Goal: Task Accomplishment & Management: Manage account settings

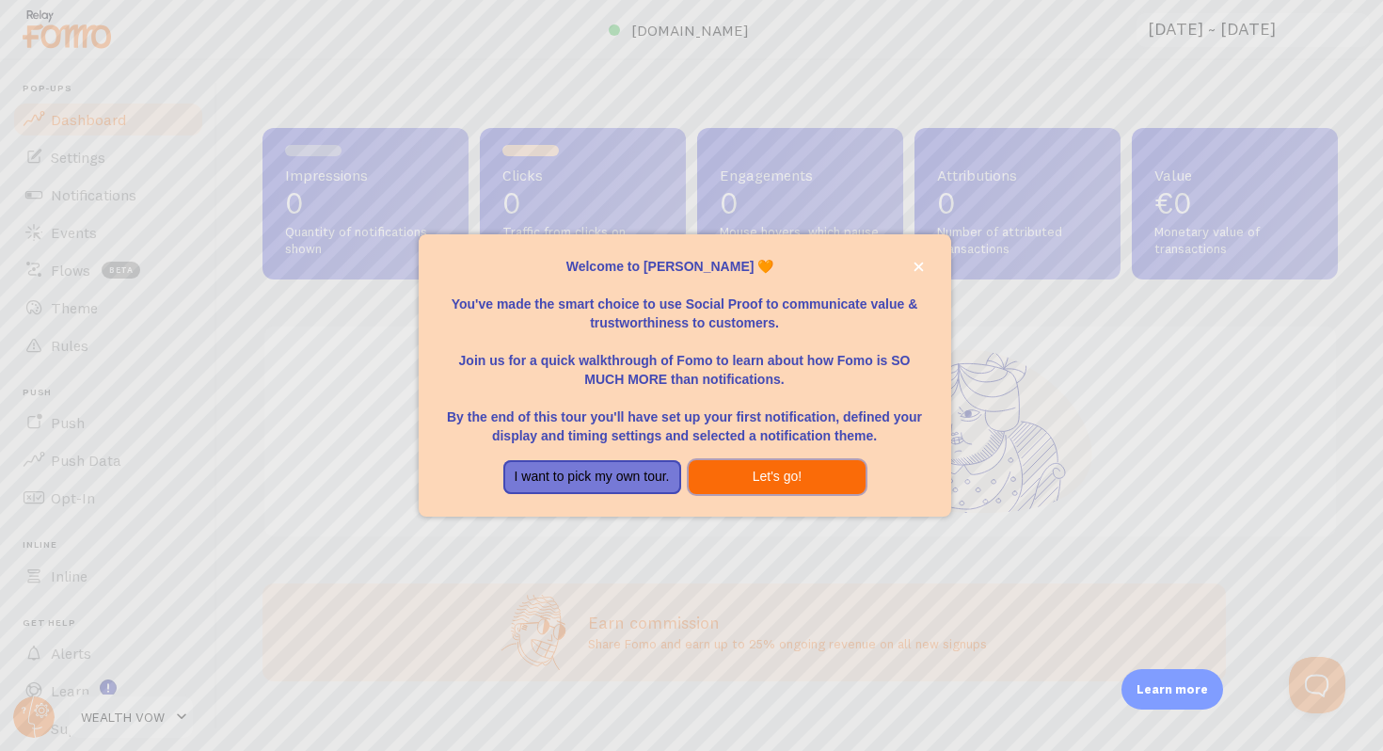
click at [729, 482] on button "Let's go!" at bounding box center [778, 477] width 178 height 34
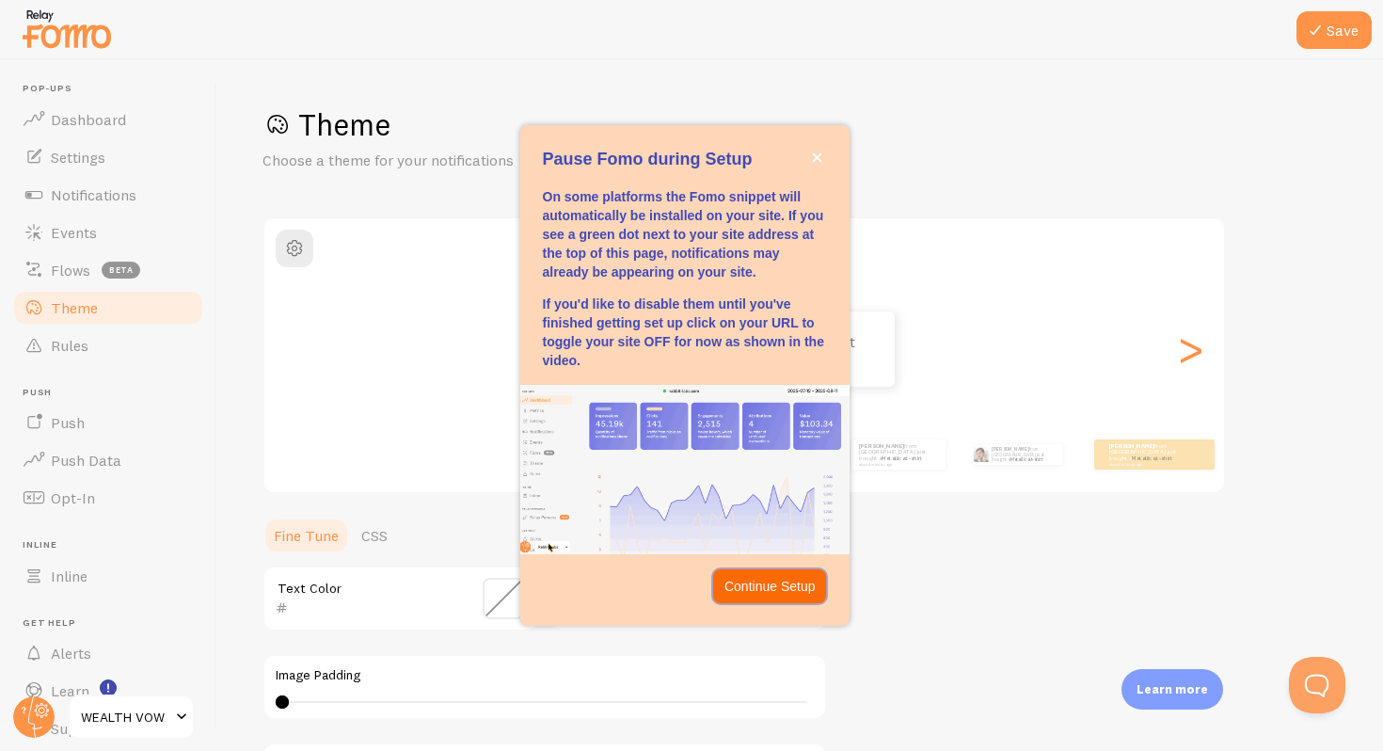
click at [747, 585] on p "Continue Setup" at bounding box center [770, 586] width 91 height 19
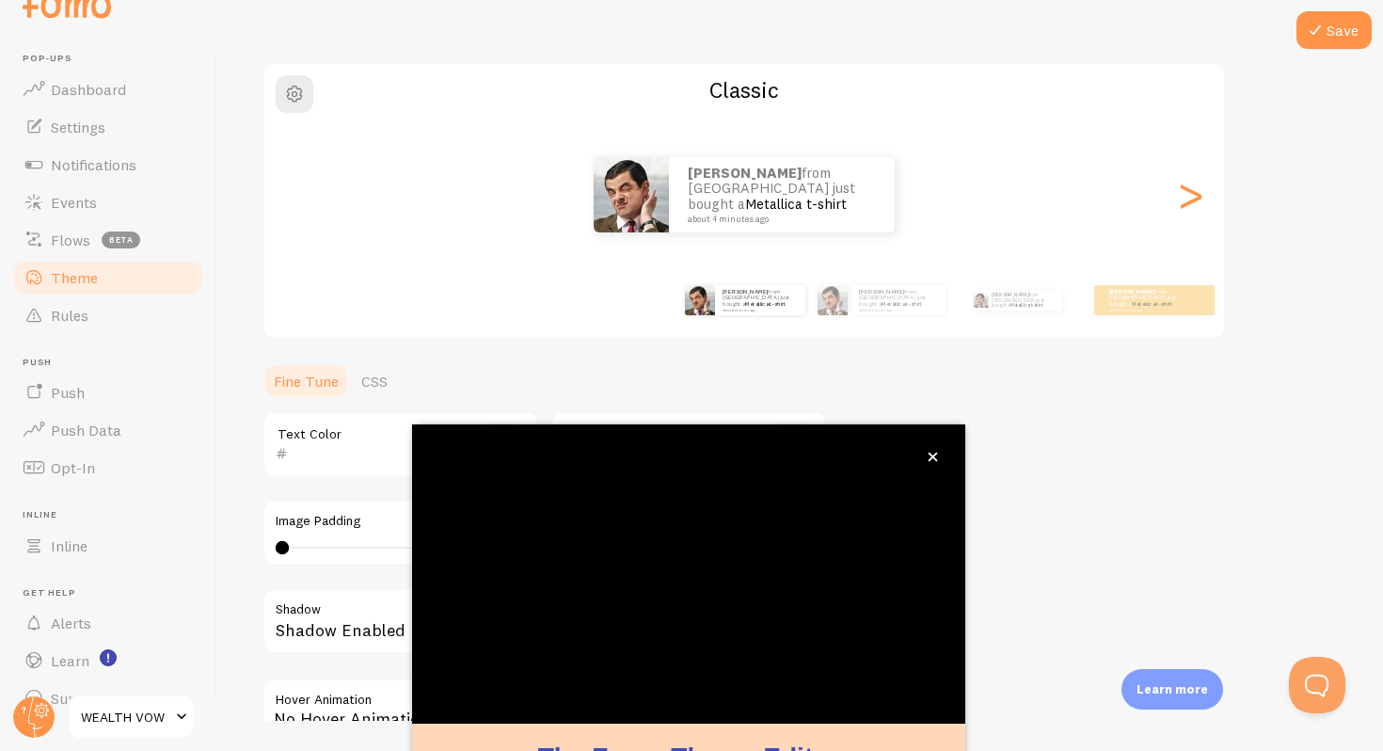
scroll to position [130, 0]
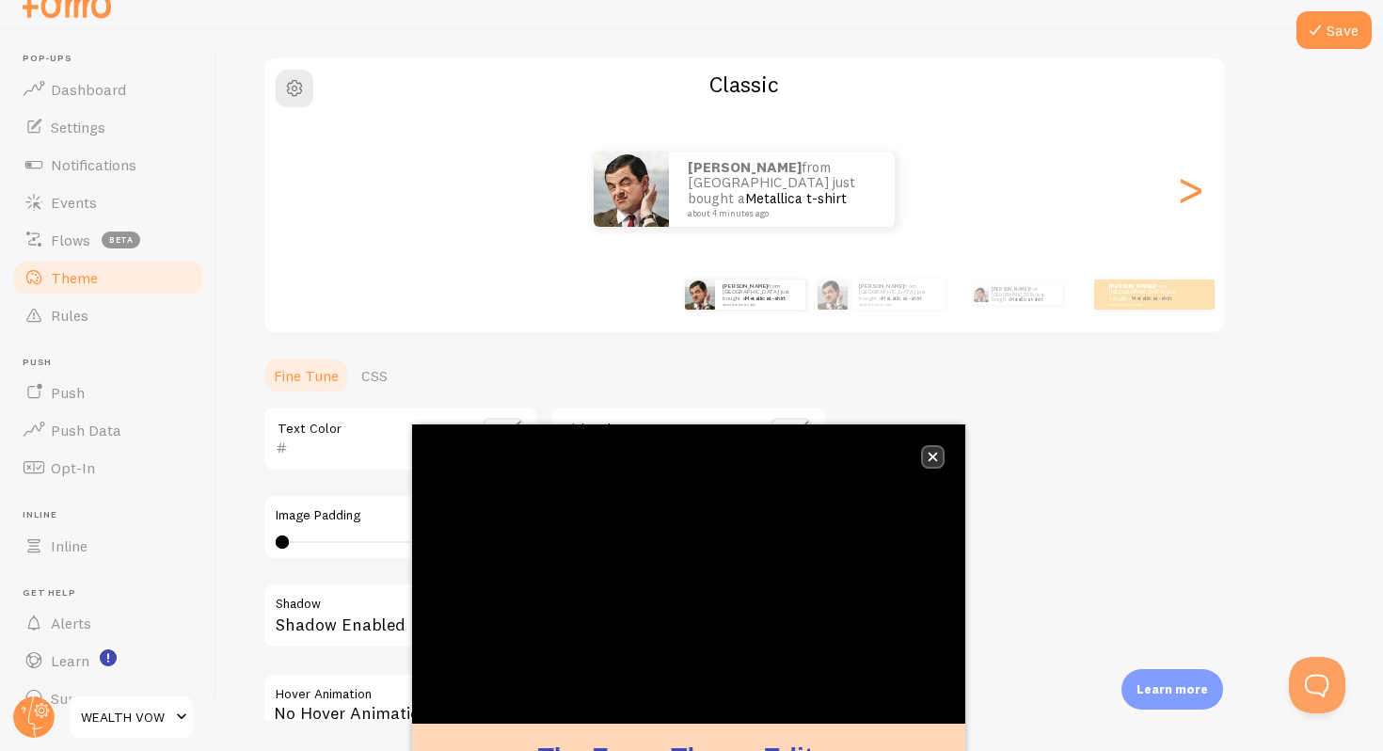
click at [933, 454] on icon "close," at bounding box center [933, 457] width 10 height 10
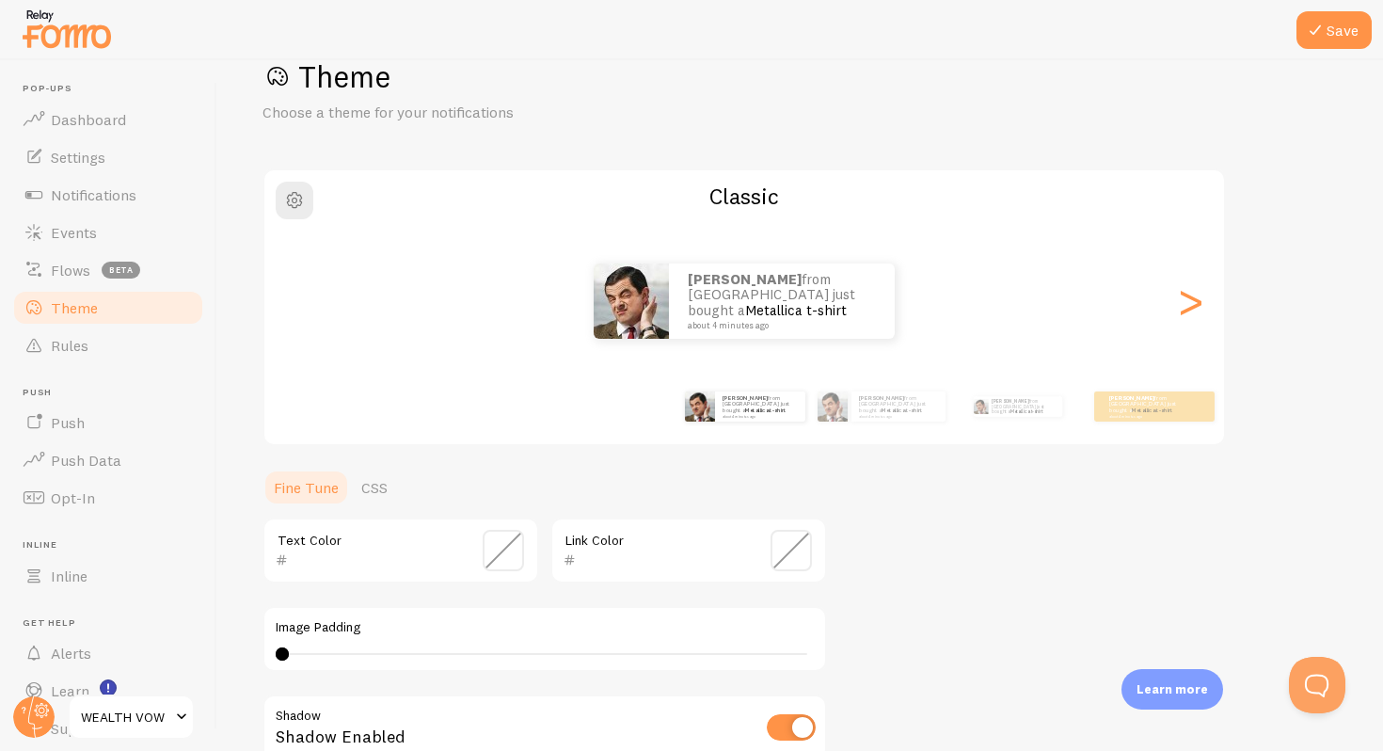
scroll to position [0, 0]
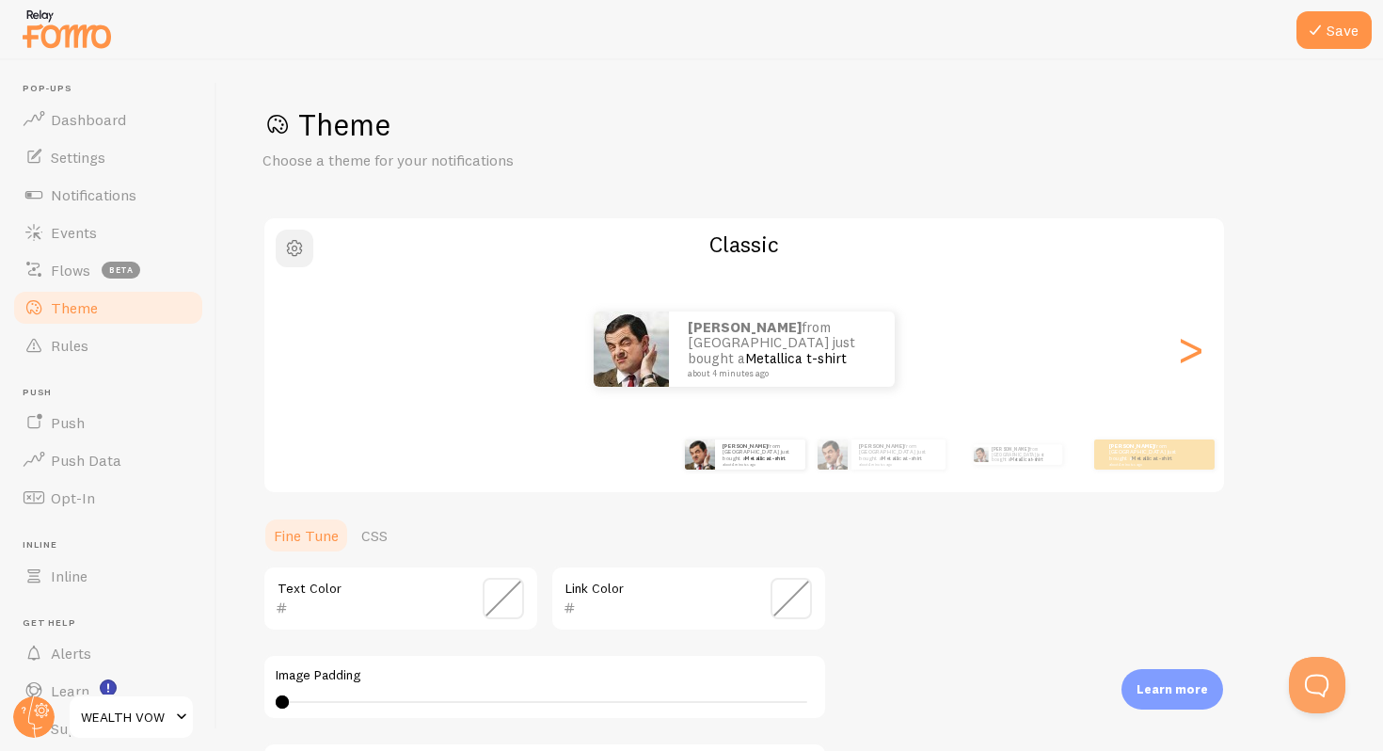
click at [289, 259] on span "button" at bounding box center [294, 248] width 23 height 23
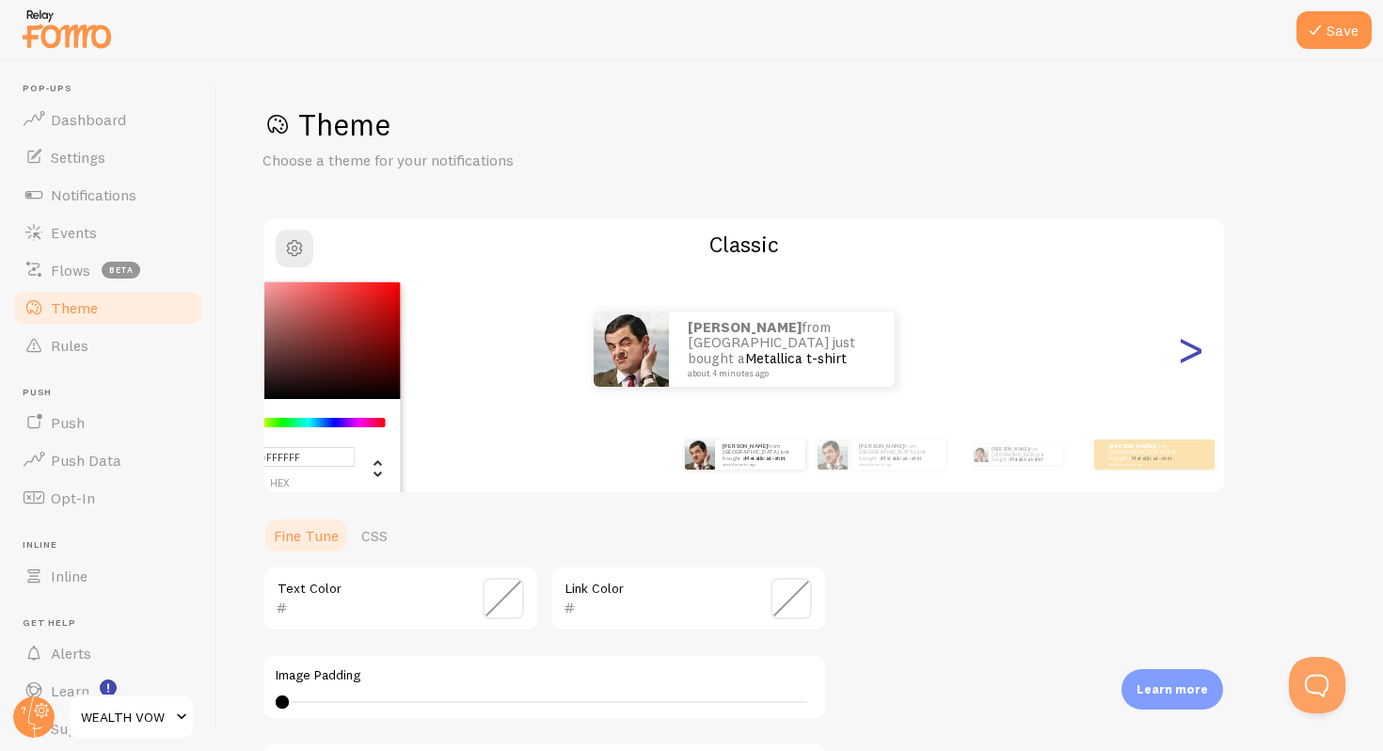
click at [1198, 361] on div ">" at bounding box center [1190, 348] width 23 height 135
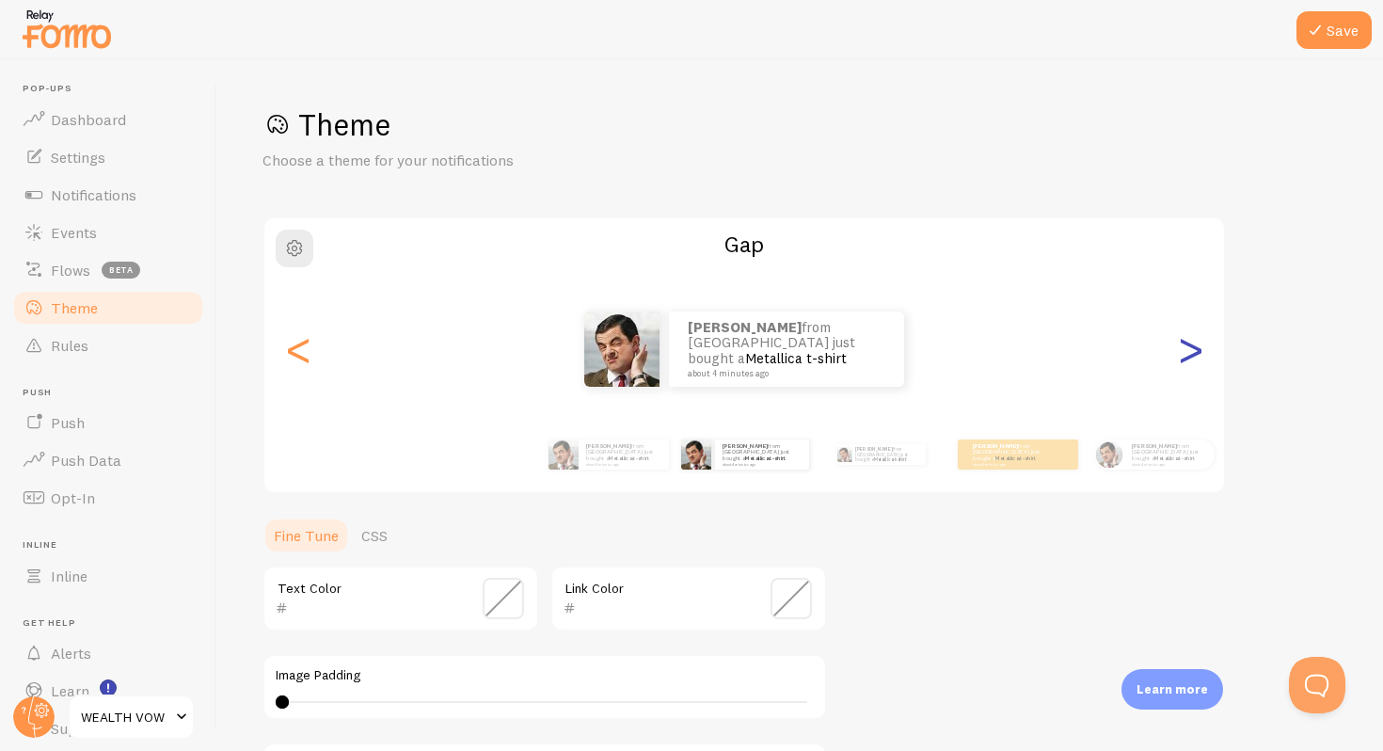
click at [1185, 361] on div ">" at bounding box center [1190, 348] width 23 height 135
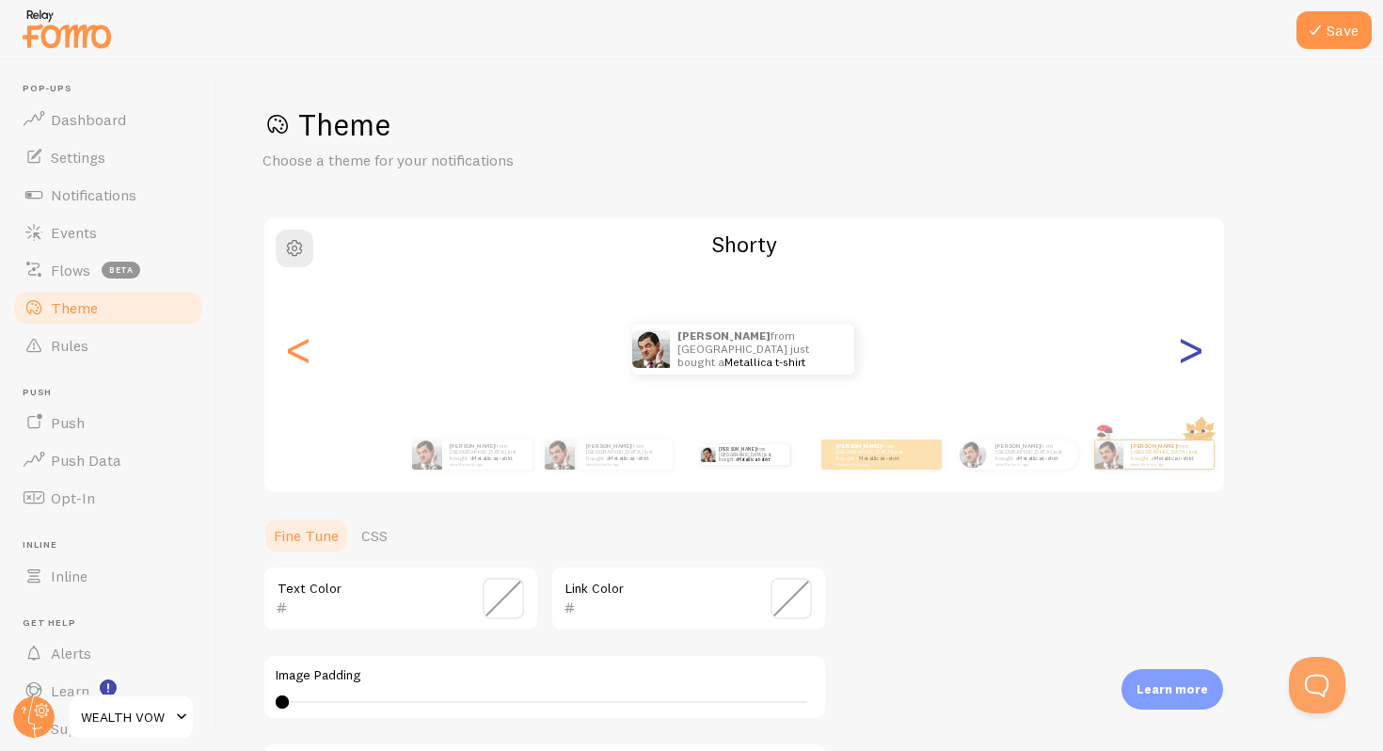
click at [1185, 361] on div ">" at bounding box center [1190, 348] width 23 height 135
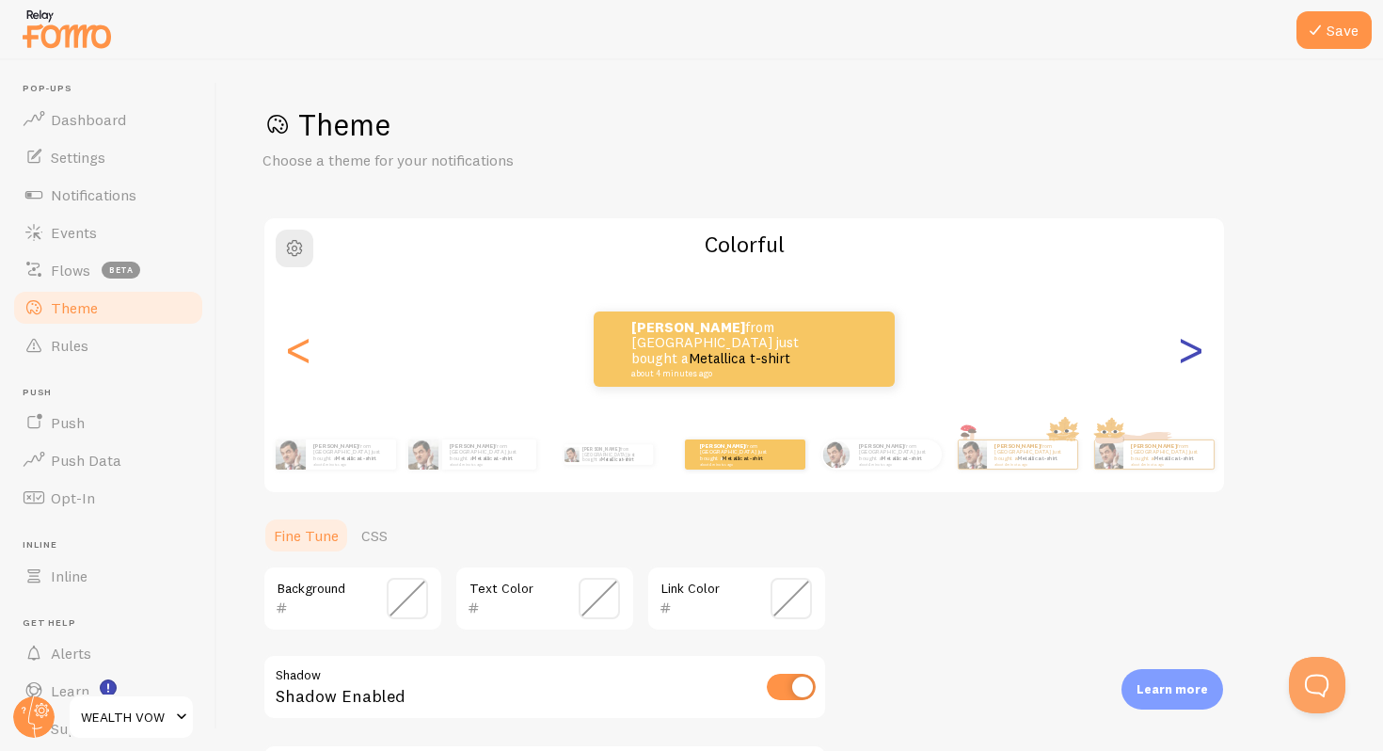
click at [1184, 361] on div ">" at bounding box center [1190, 348] width 23 height 135
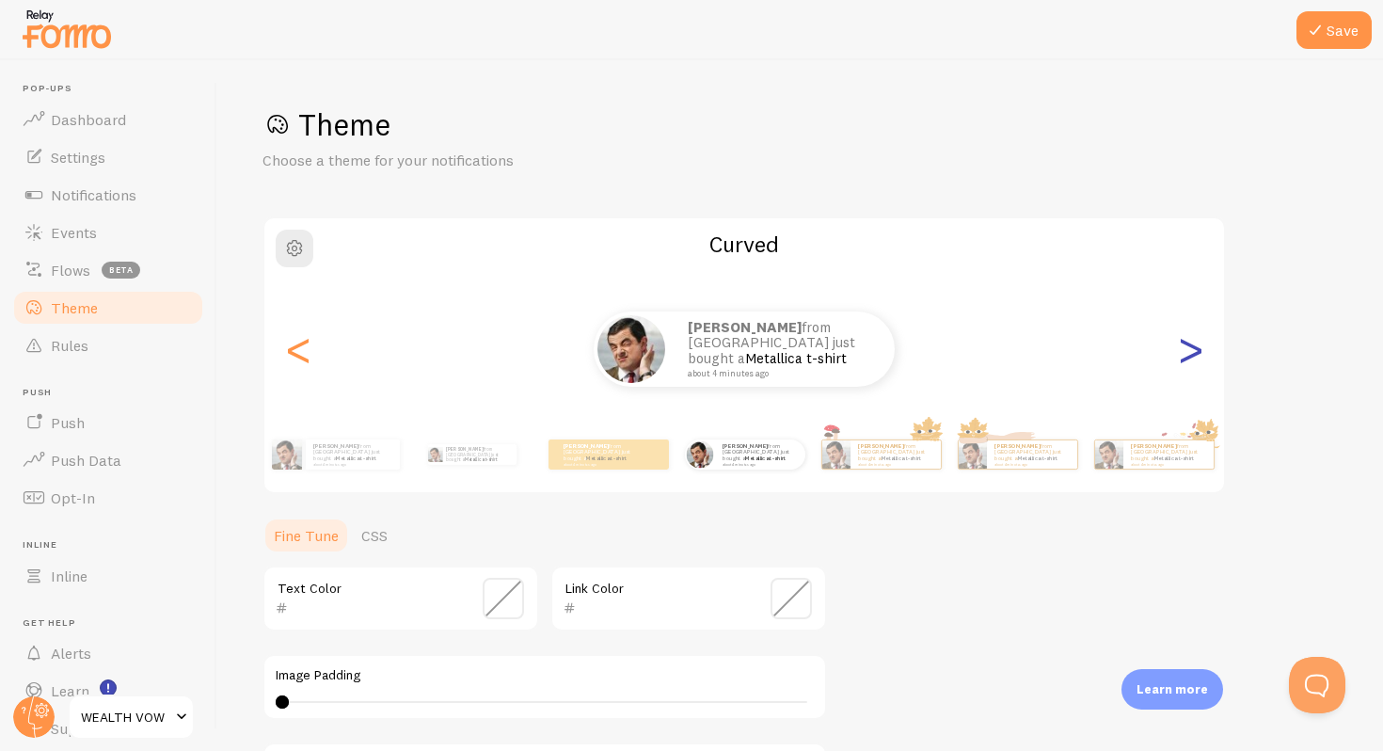
click at [1184, 361] on div ">" at bounding box center [1190, 348] width 23 height 135
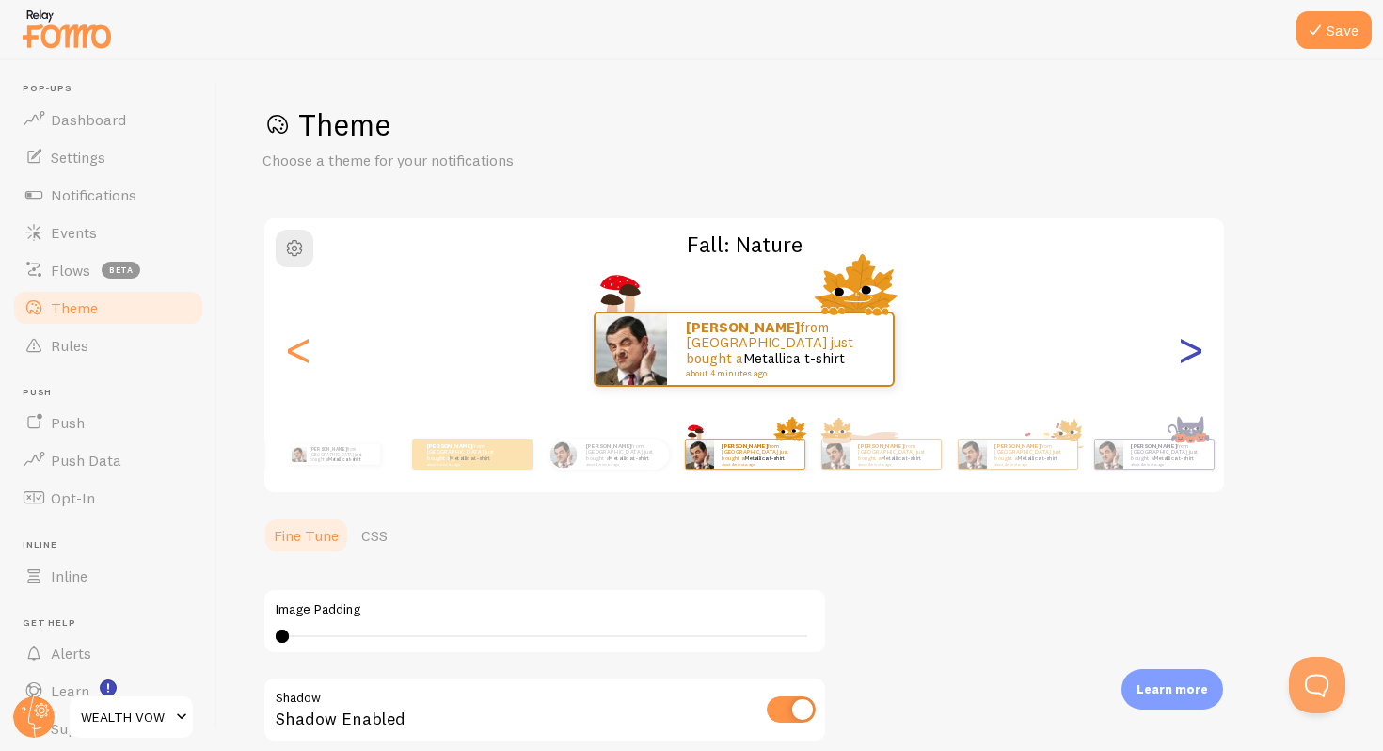
type input "0"
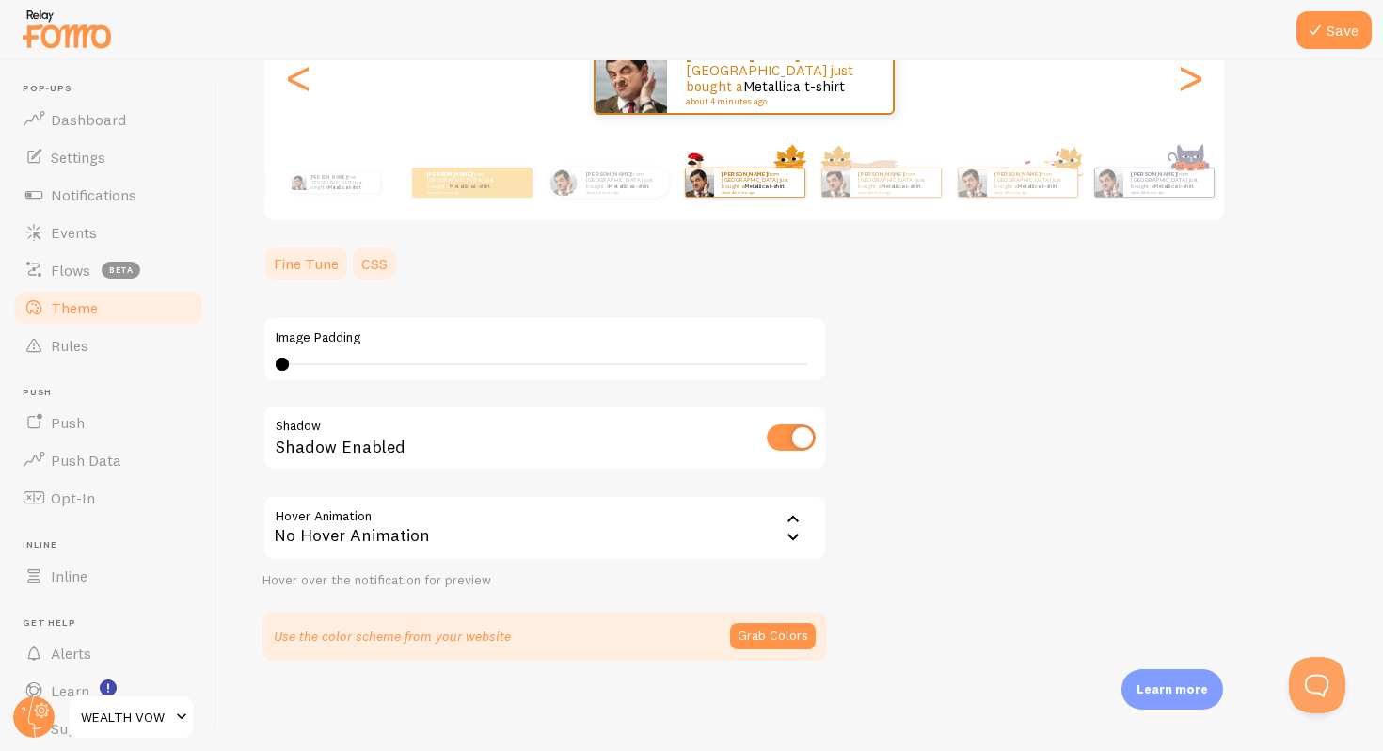
click at [365, 263] on link "CSS" at bounding box center [374, 264] width 49 height 38
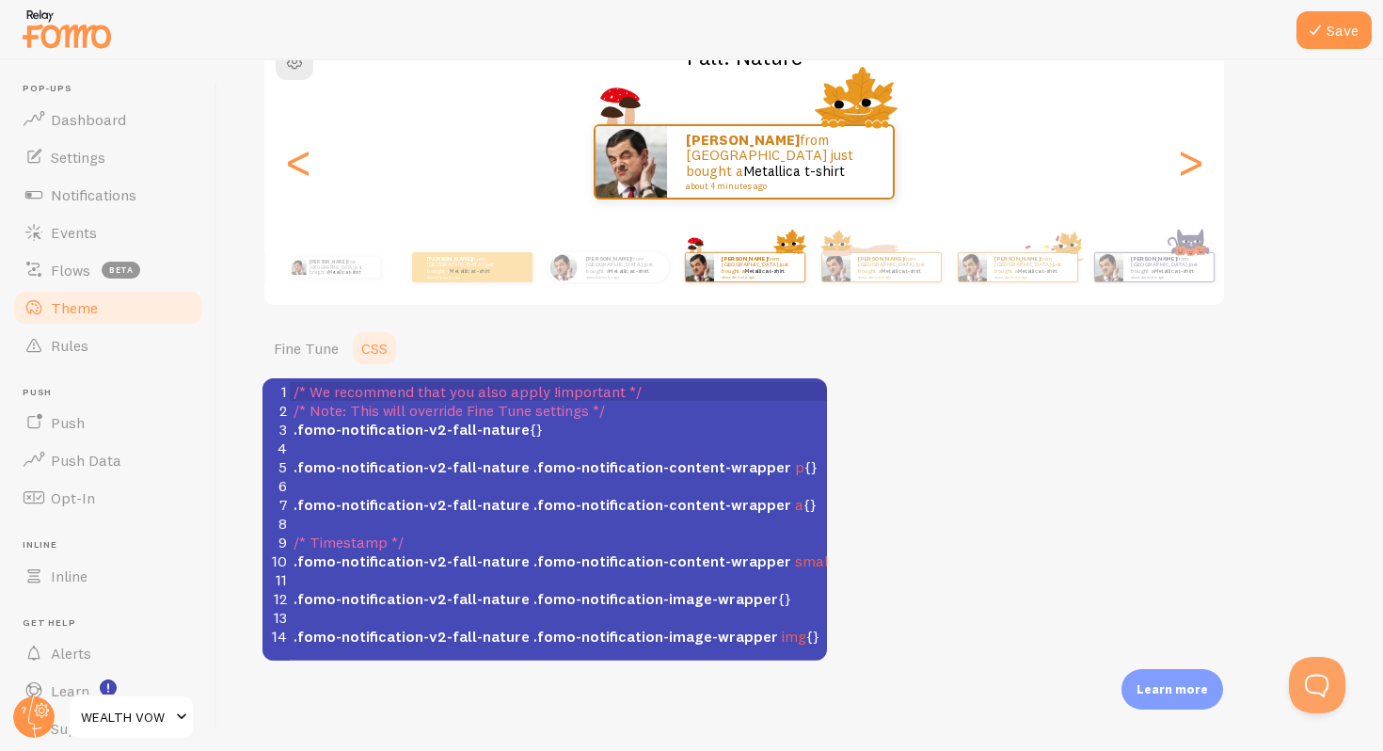
scroll to position [187, 0]
click at [90, 211] on link "Notifications" at bounding box center [108, 195] width 194 height 38
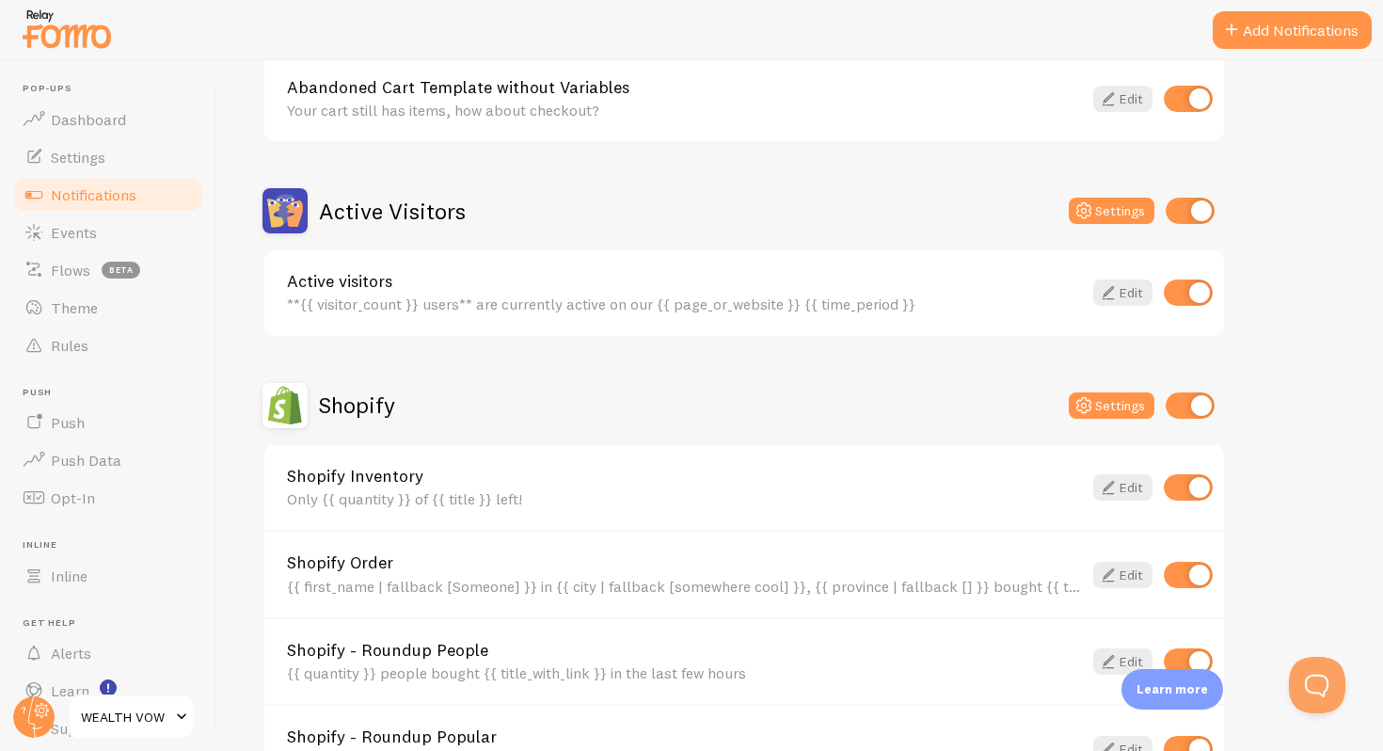
scroll to position [387, 0]
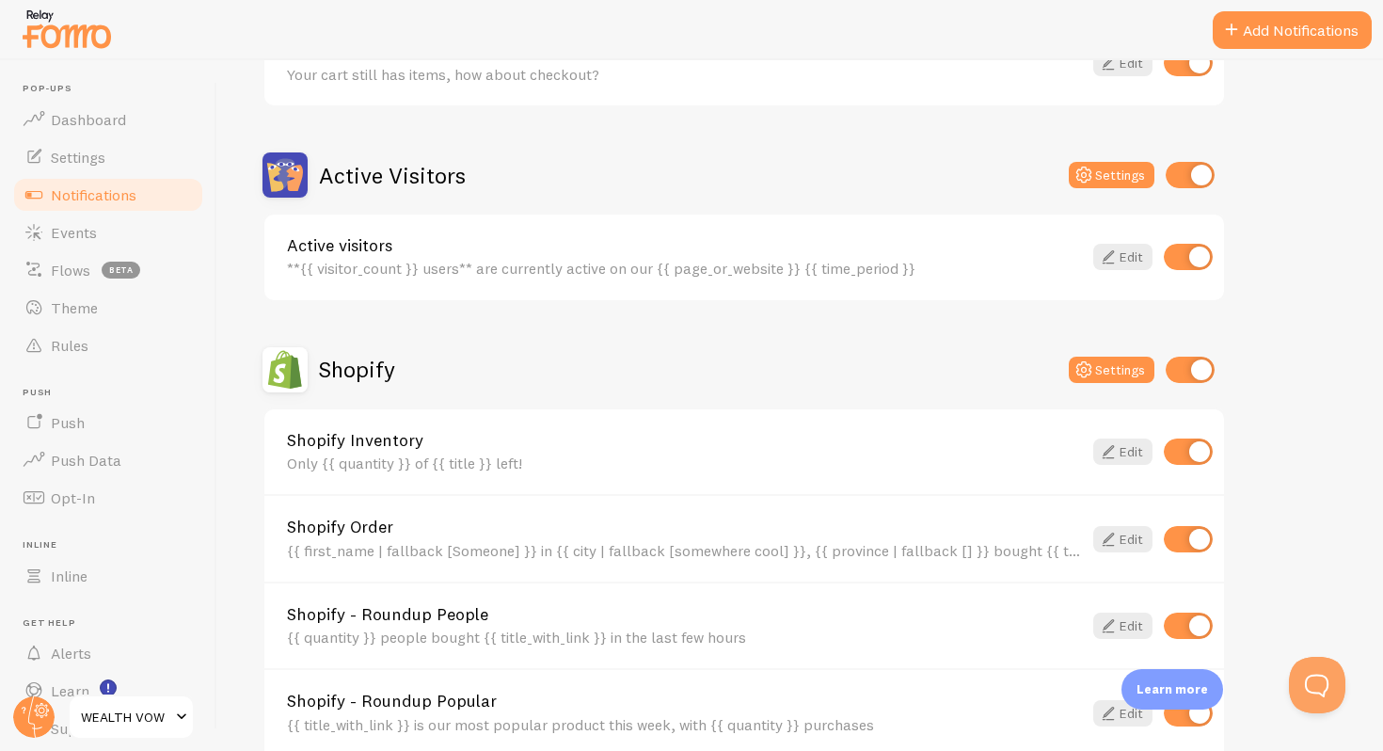
click at [1190, 545] on input "checkbox" at bounding box center [1188, 539] width 49 height 26
checkbox input "false"
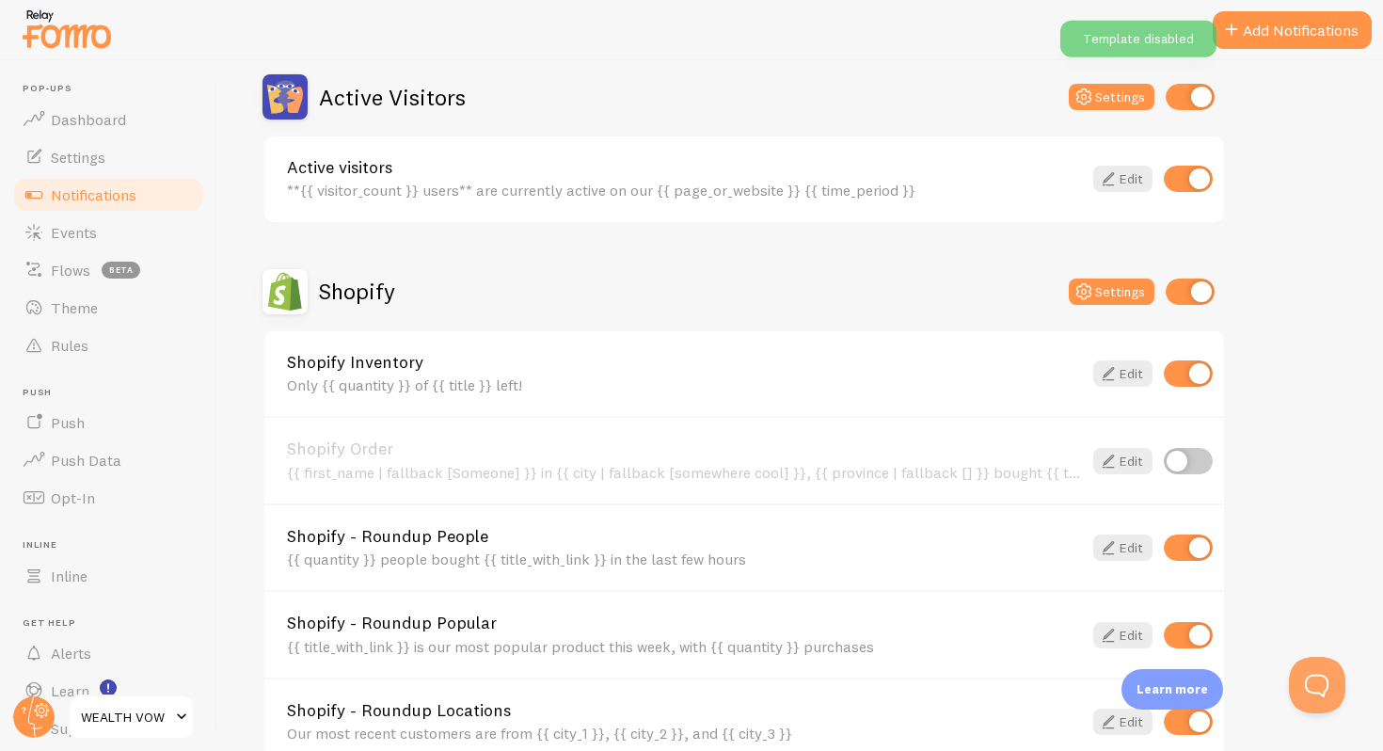
scroll to position [470, 0]
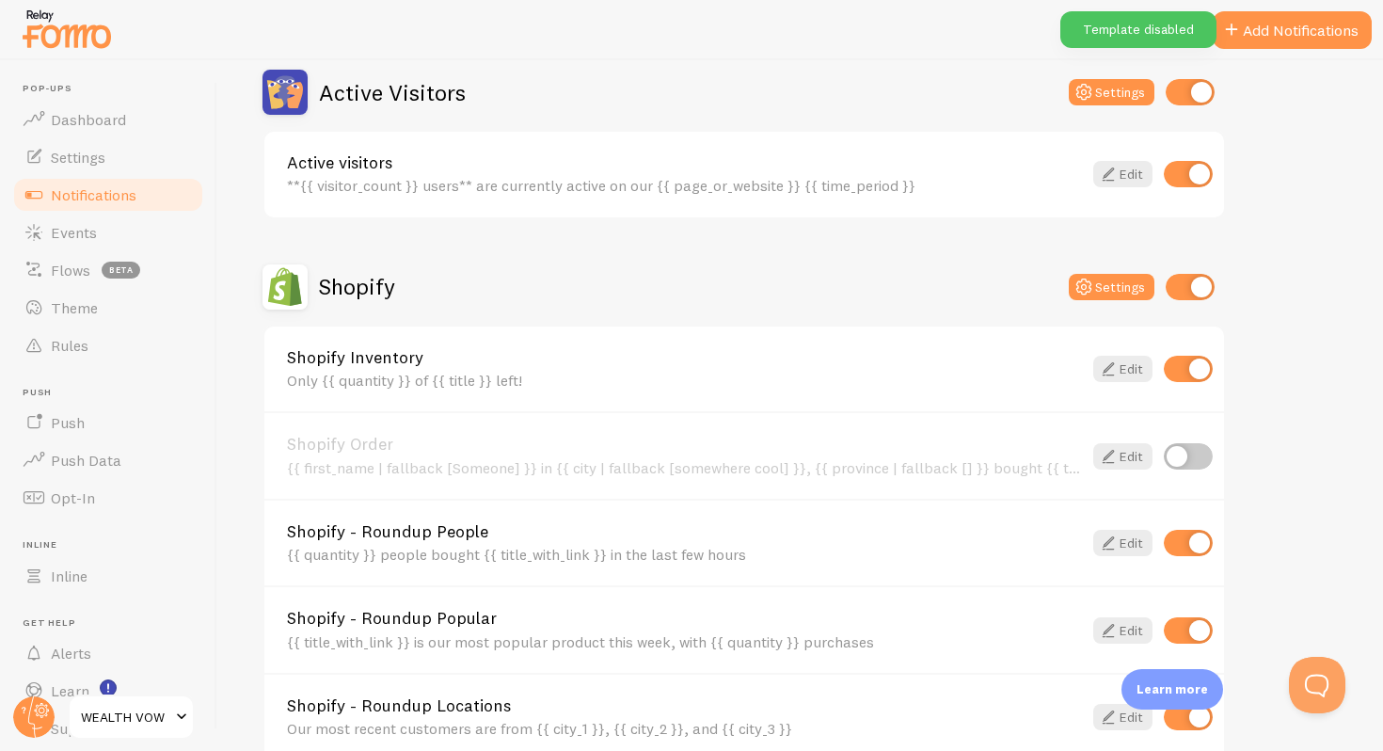
click at [1192, 550] on input "checkbox" at bounding box center [1188, 543] width 49 height 26
checkbox input "false"
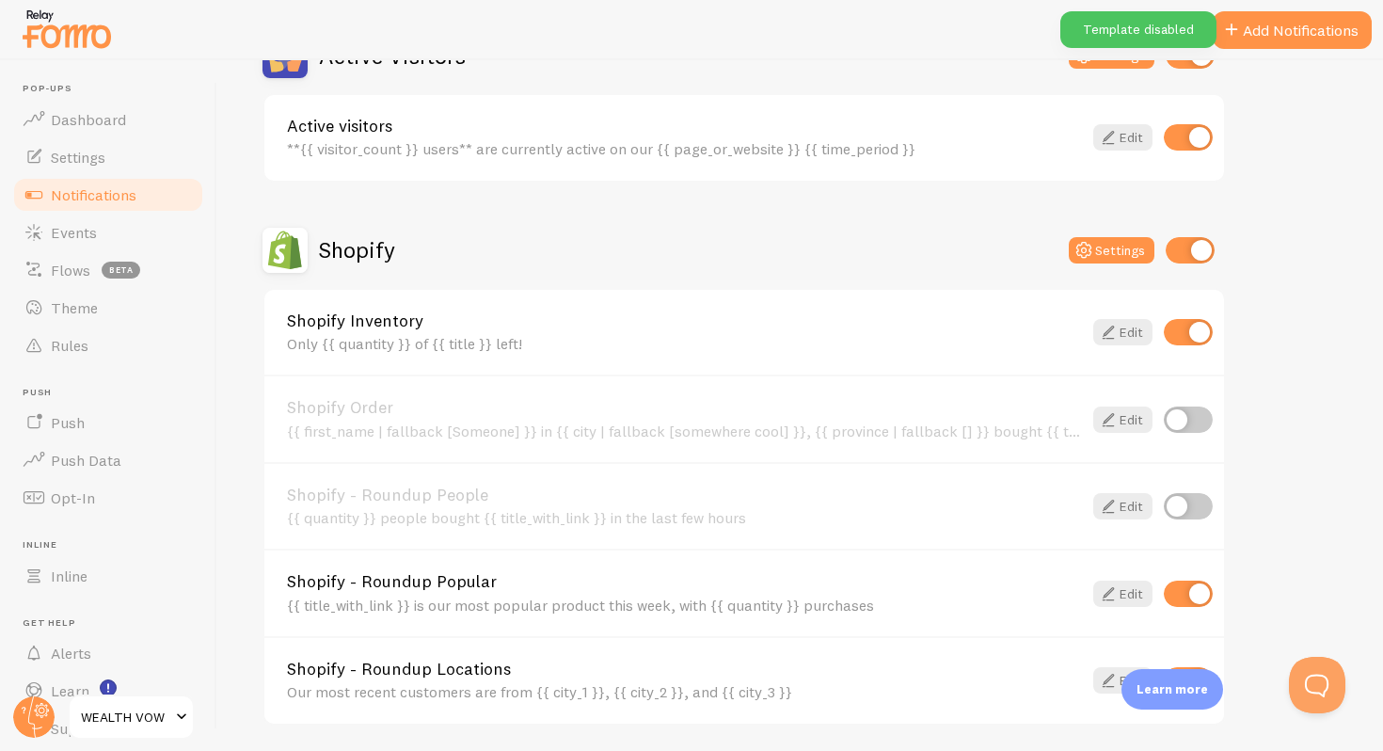
scroll to position [516, 0]
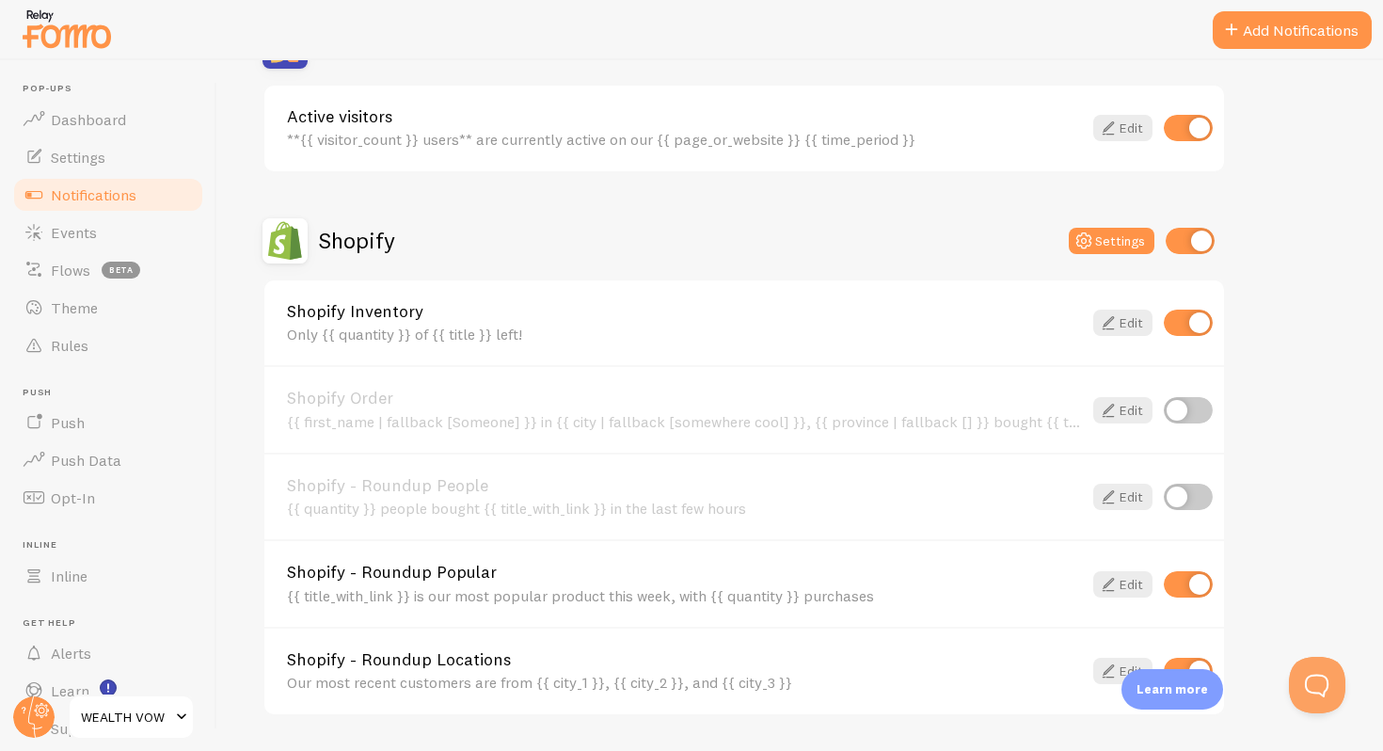
click at [1203, 579] on input "checkbox" at bounding box center [1188, 584] width 49 height 26
checkbox input "false"
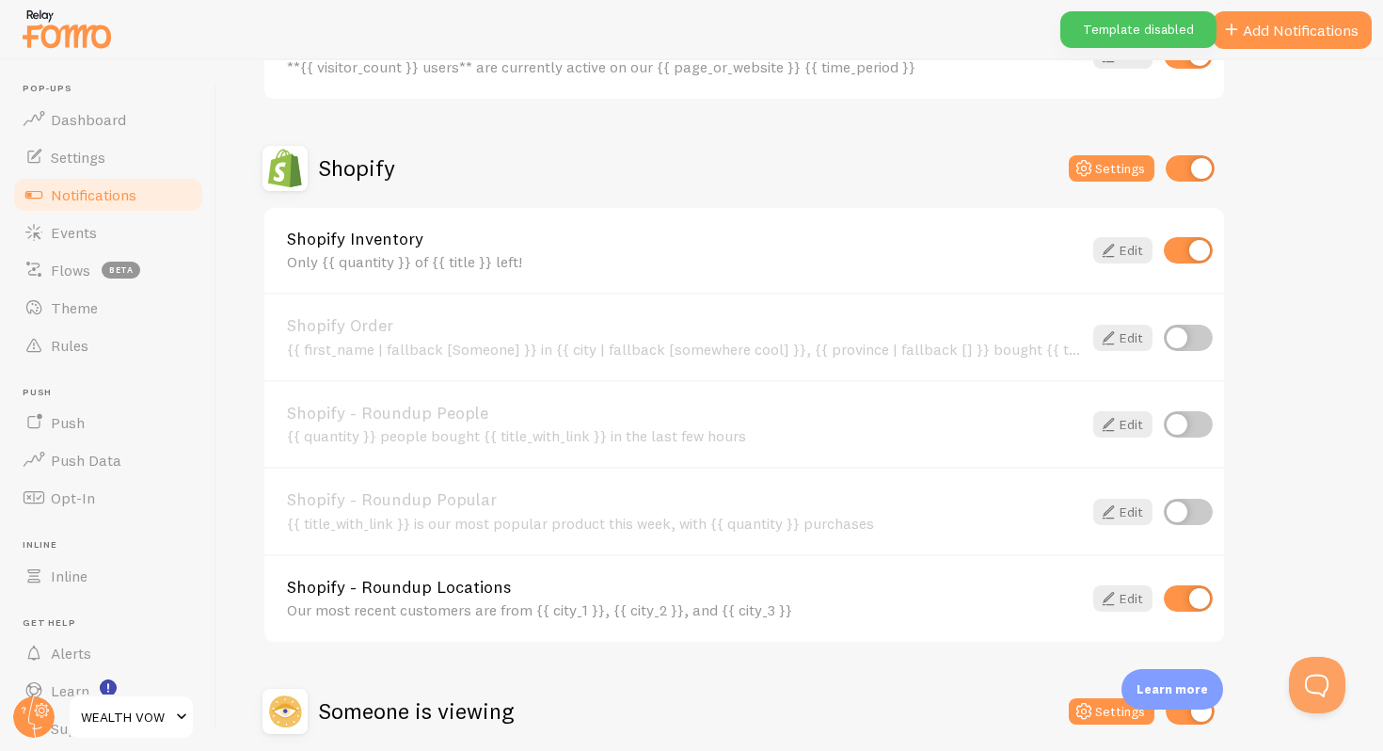
scroll to position [587, 0]
click at [1205, 596] on input "checkbox" at bounding box center [1188, 599] width 49 height 26
checkbox input "false"
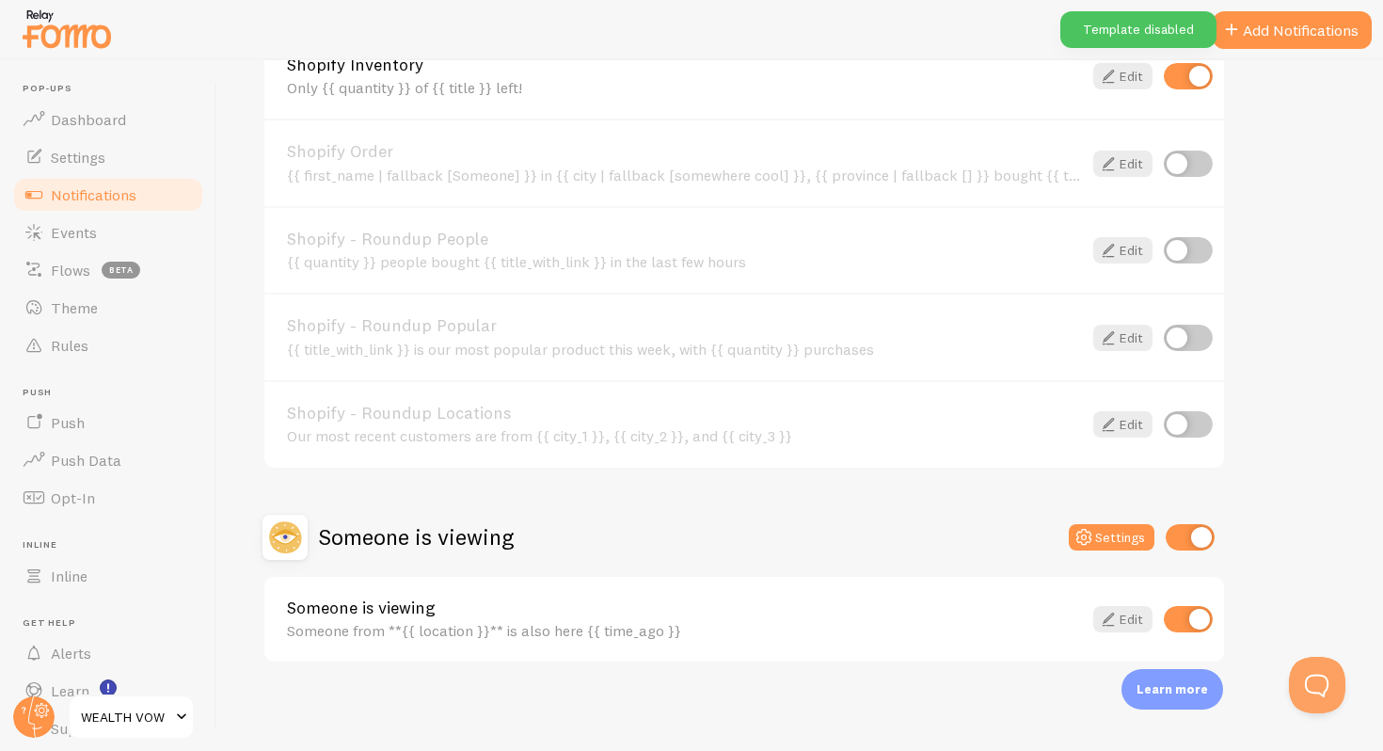
scroll to position [765, 0]
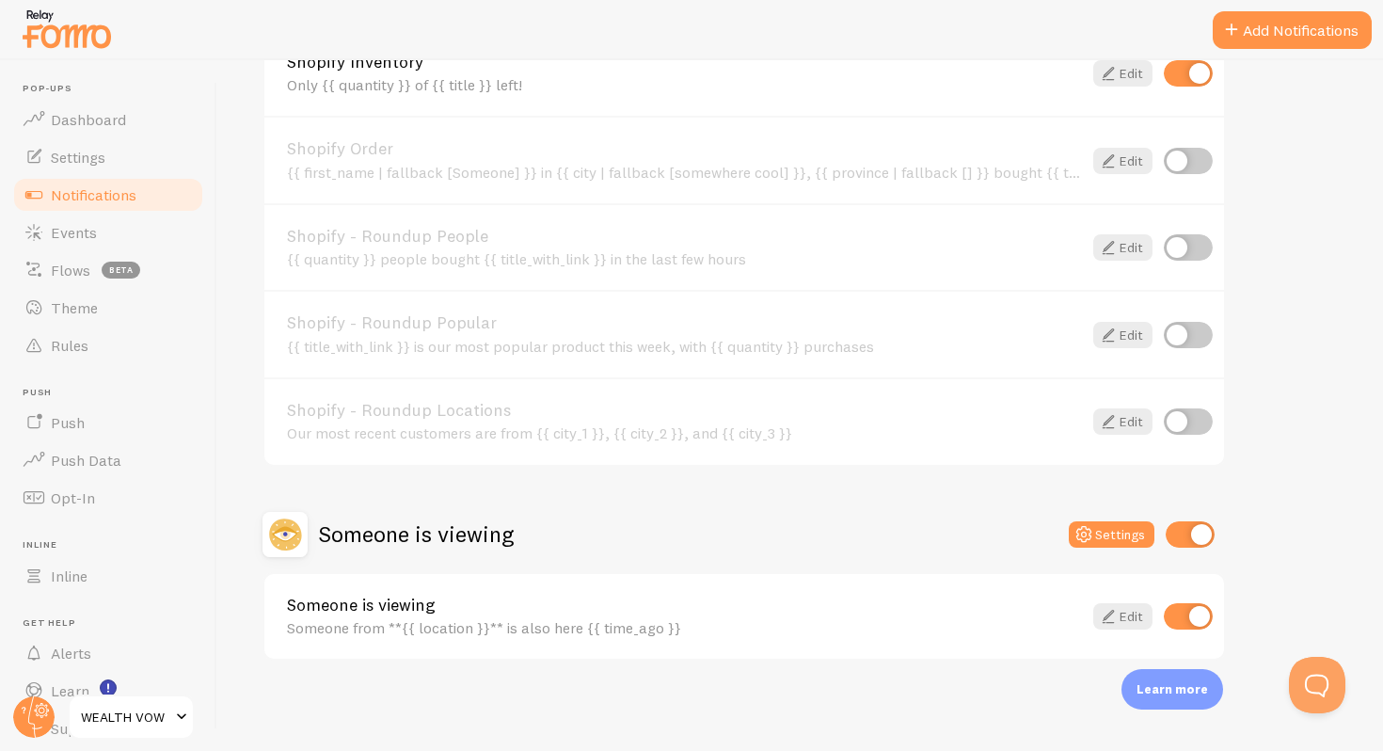
click at [1203, 612] on input "checkbox" at bounding box center [1188, 616] width 49 height 26
checkbox input "false"
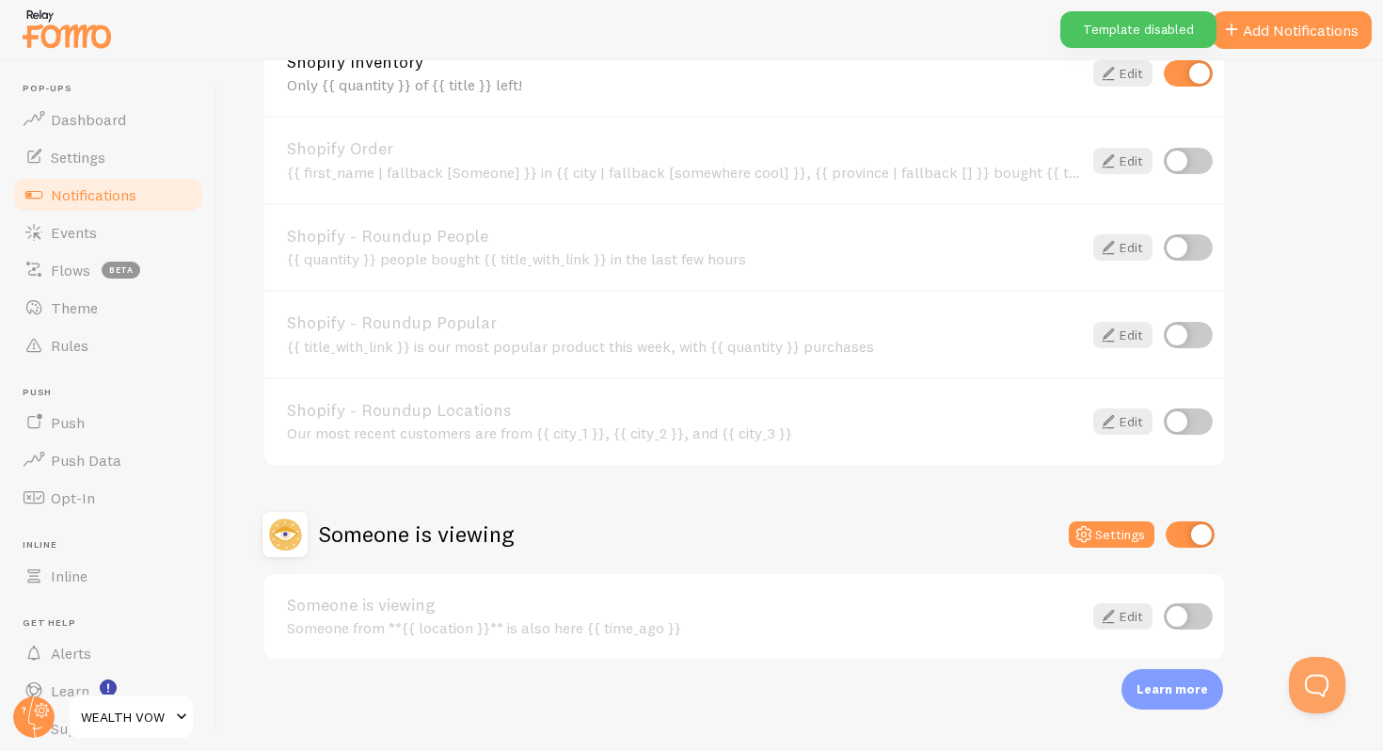
click at [1187, 526] on input "checkbox" at bounding box center [1190, 534] width 49 height 26
checkbox input "false"
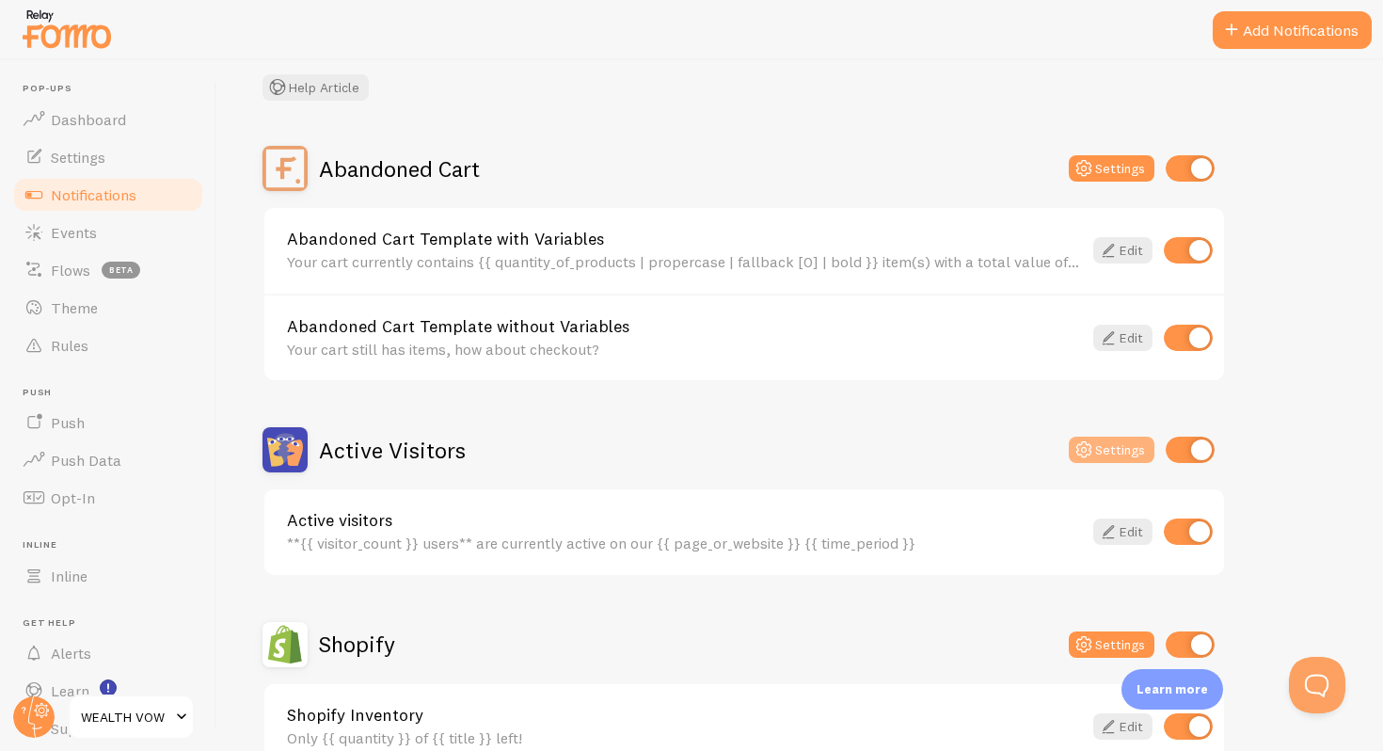
scroll to position [111, 0]
click at [1178, 348] on input "checkbox" at bounding box center [1188, 339] width 49 height 26
checkbox input "false"
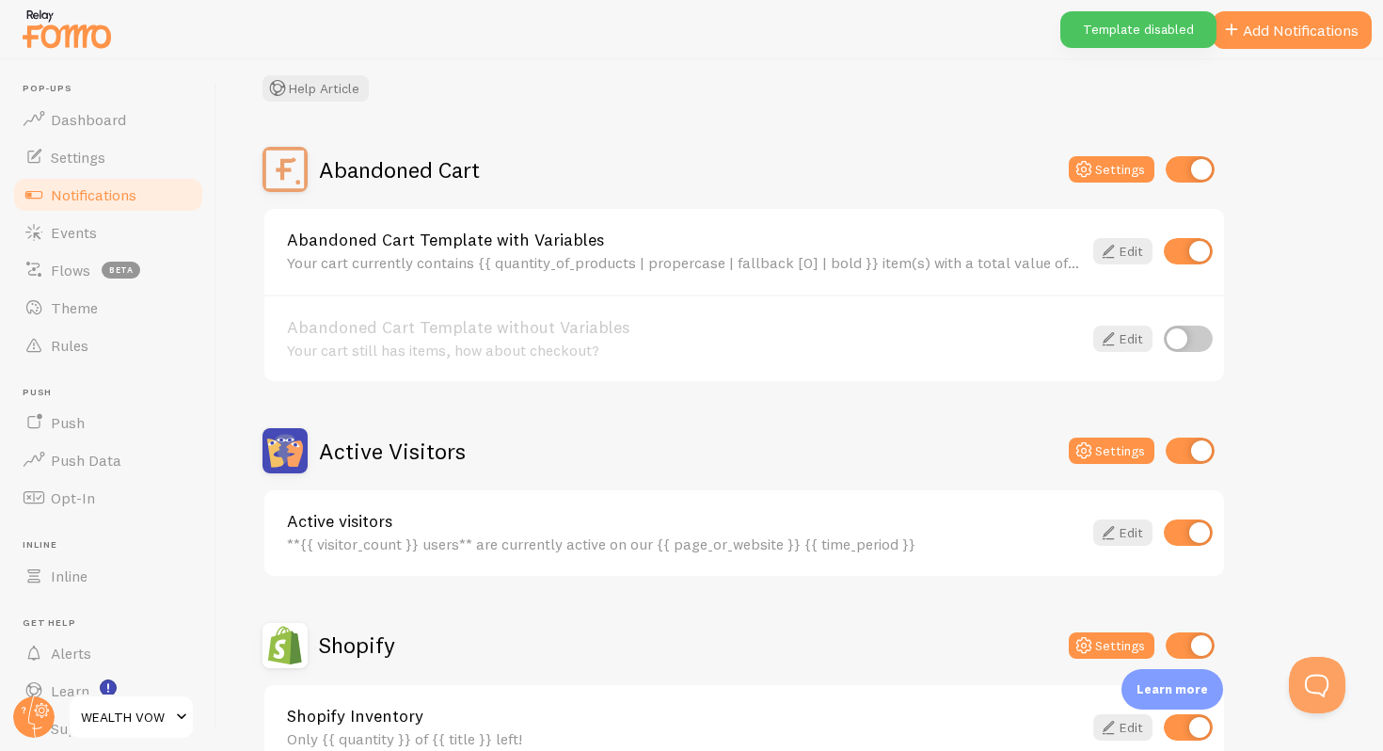
click at [1188, 459] on input "checkbox" at bounding box center [1190, 451] width 49 height 26
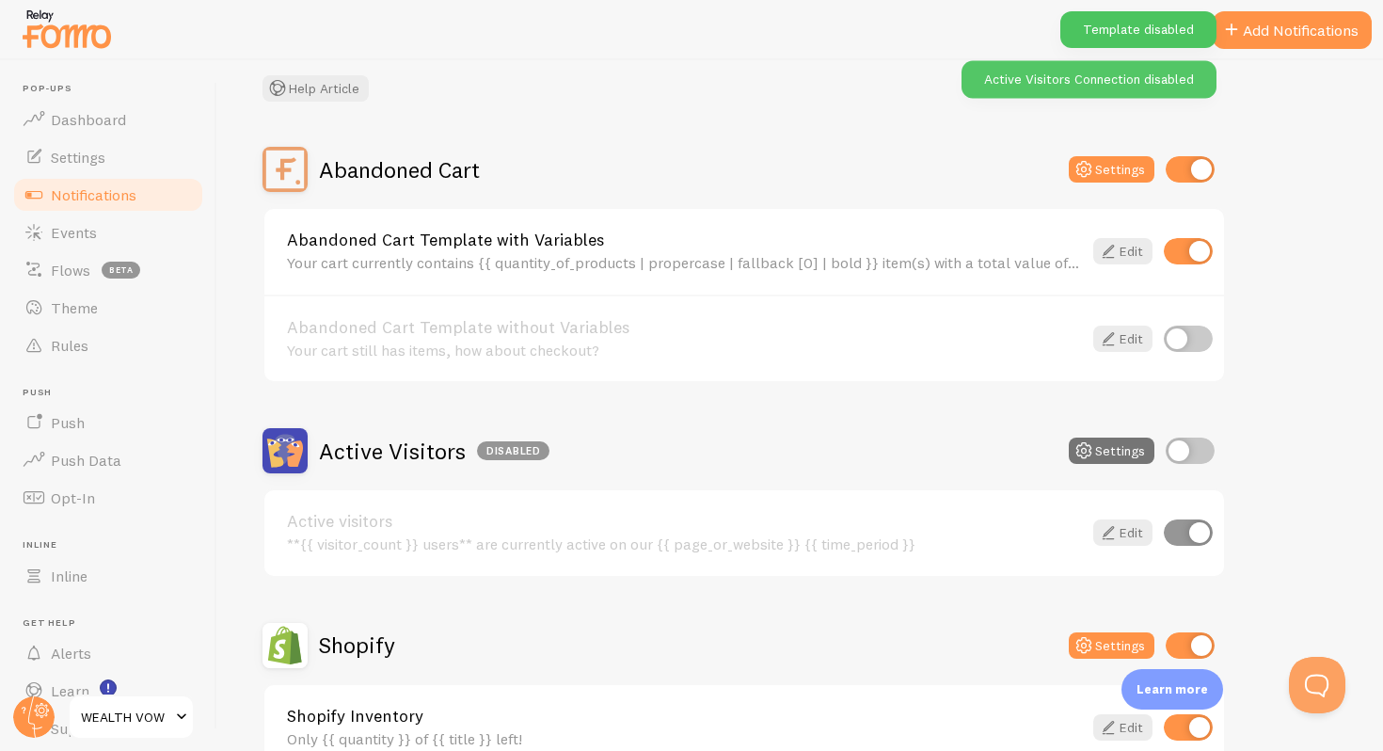
click at [1188, 459] on input "checkbox" at bounding box center [1190, 451] width 49 height 26
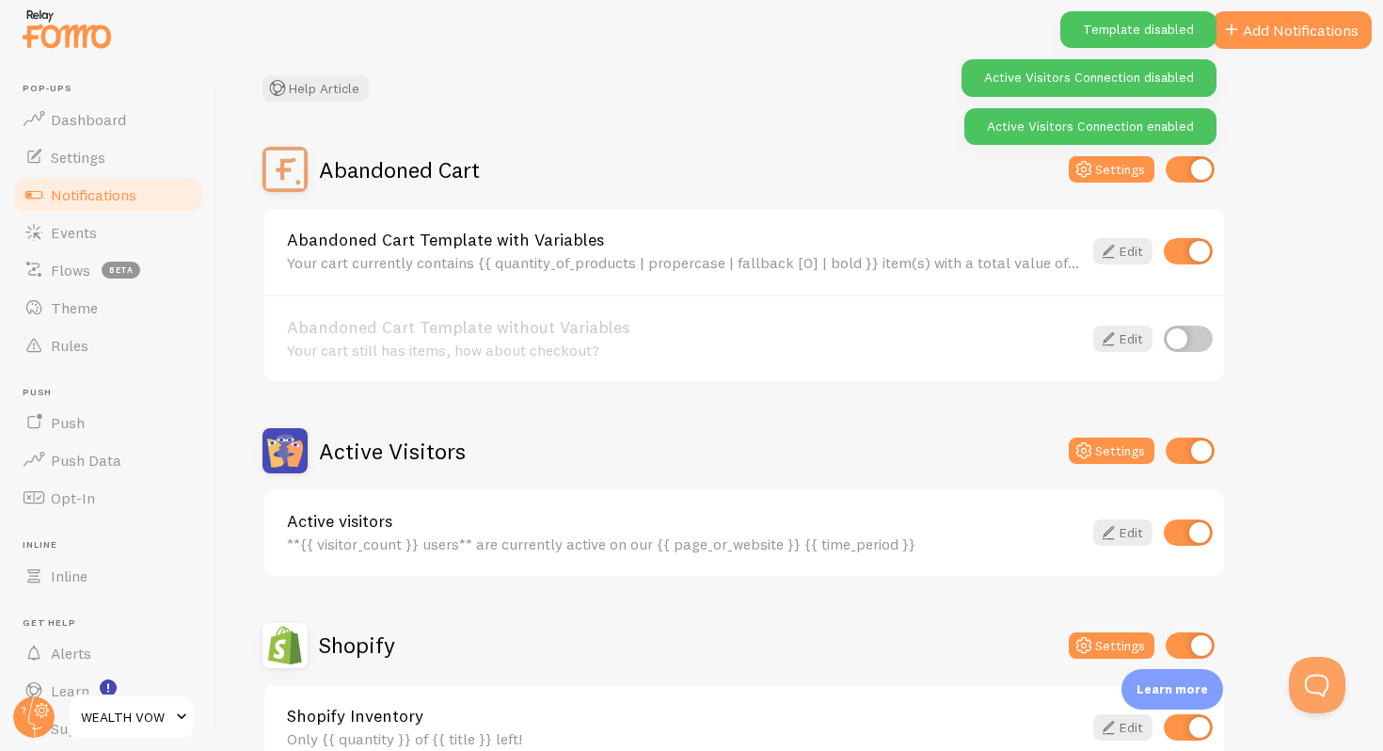
click at [1183, 467] on div "Active Visitors Settings" at bounding box center [745, 450] width 964 height 45
click at [1184, 459] on input "checkbox" at bounding box center [1190, 451] width 49 height 26
checkbox input "false"
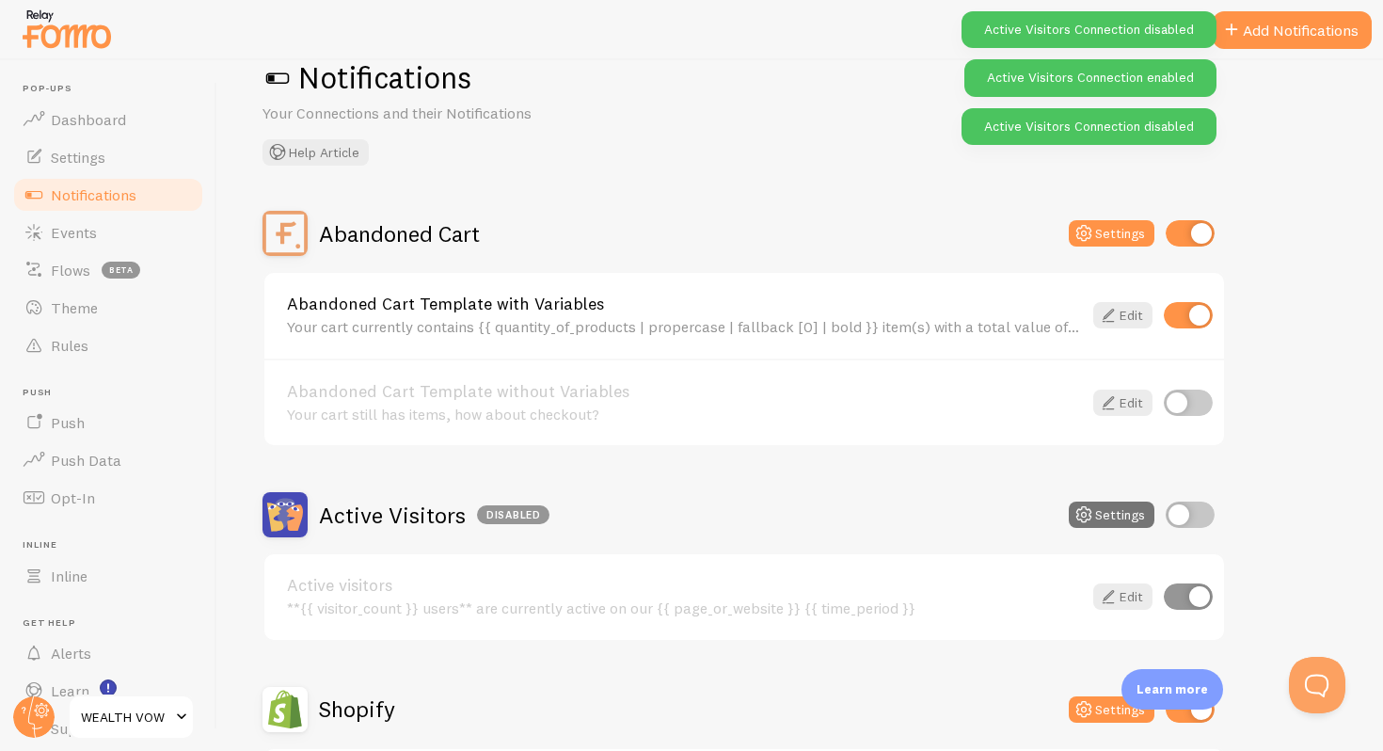
scroll to position [0, 0]
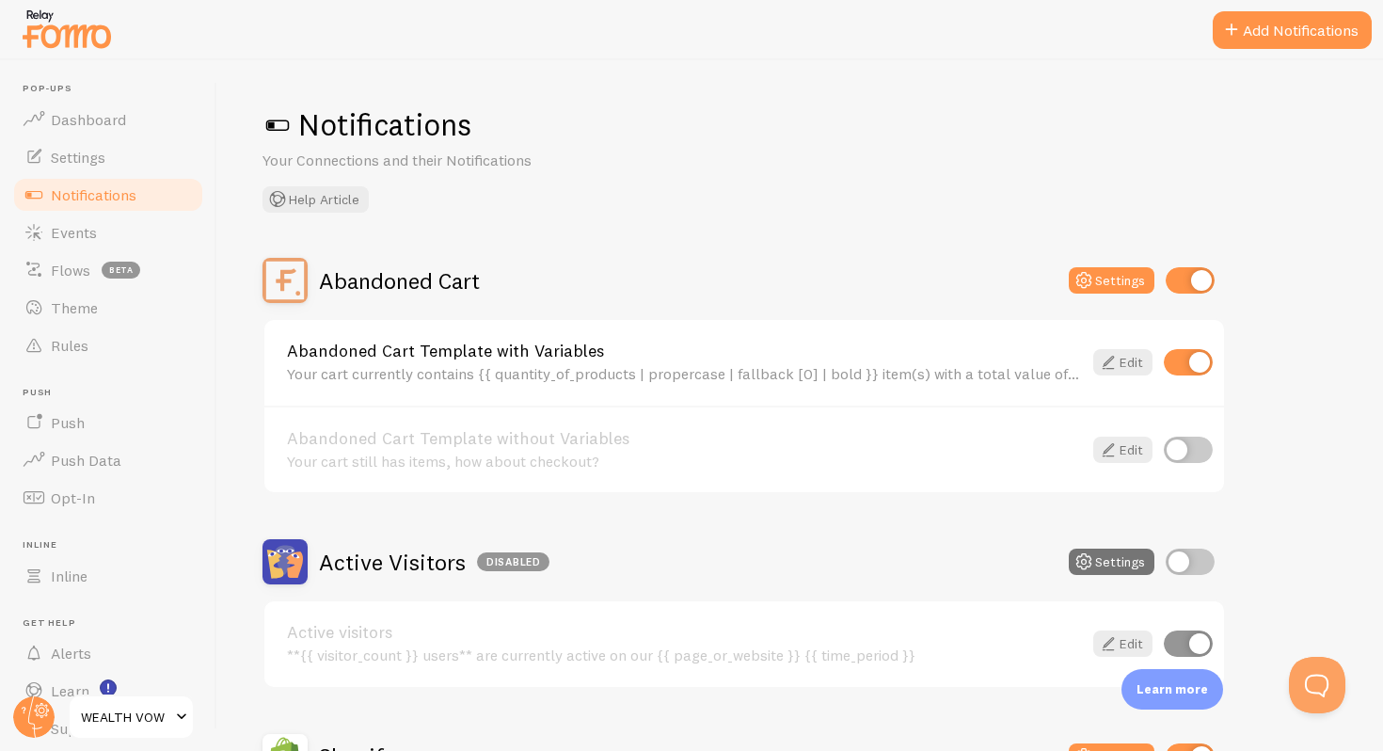
click at [1187, 282] on input "checkbox" at bounding box center [1190, 280] width 49 height 26
checkbox input "false"
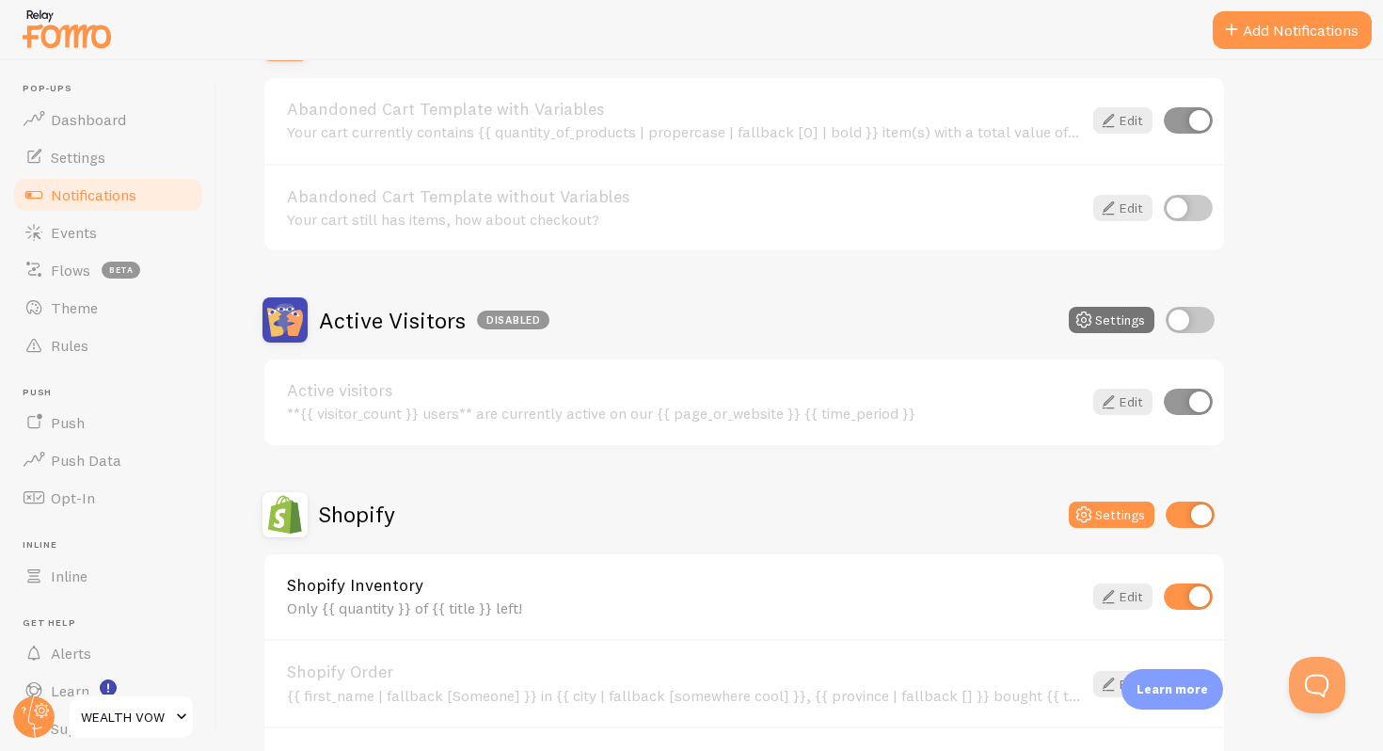
scroll to position [243, 0]
click at [1107, 595] on icon at bounding box center [1108, 595] width 23 height 23
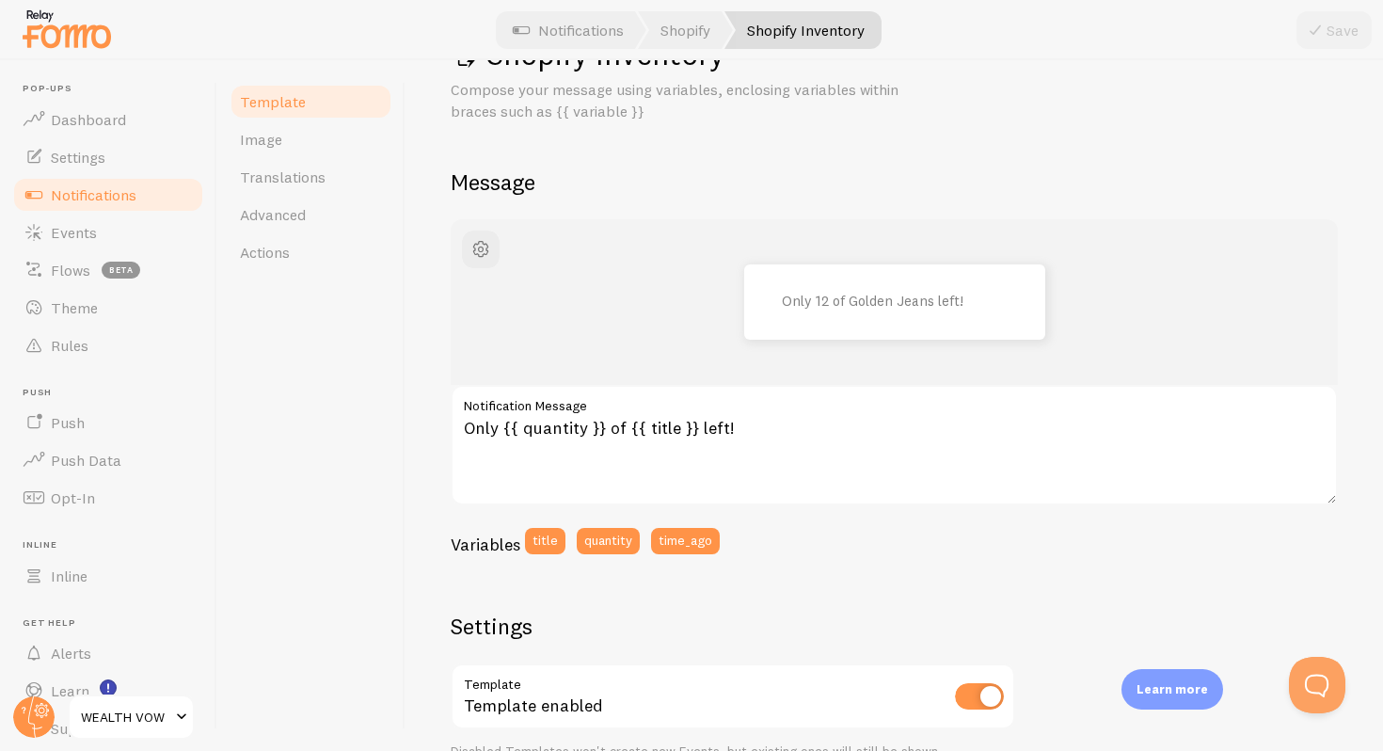
scroll to position [72, 0]
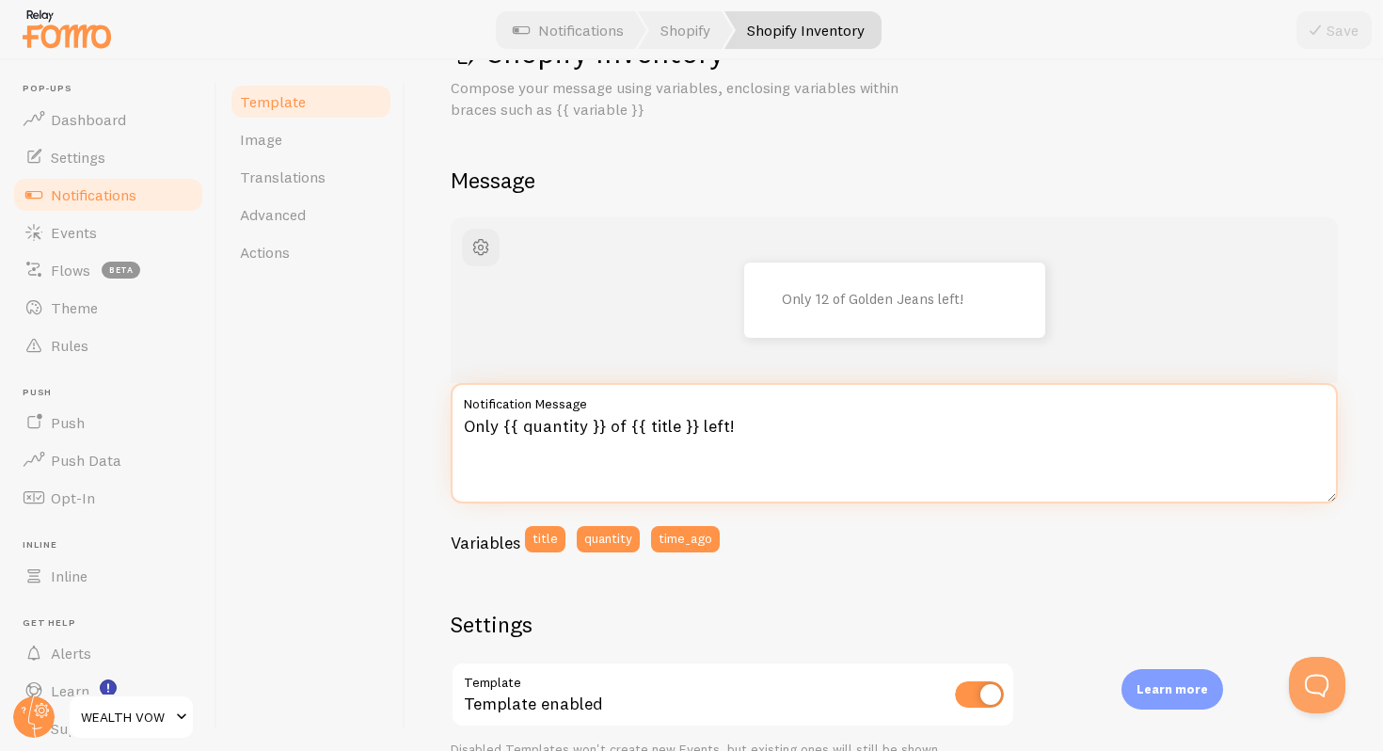
drag, startPoint x: 757, startPoint y: 425, endPoint x: 402, endPoint y: 387, distance: 357.8
click at [402, 388] on div "Template Image Translations Advanced Actions Shopify Inventory Compose your mes…" at bounding box center [800, 405] width 1166 height 691
click at [763, 433] on textarea "Only {{ quantity }} of {{ title }} left!" at bounding box center [894, 443] width 887 height 120
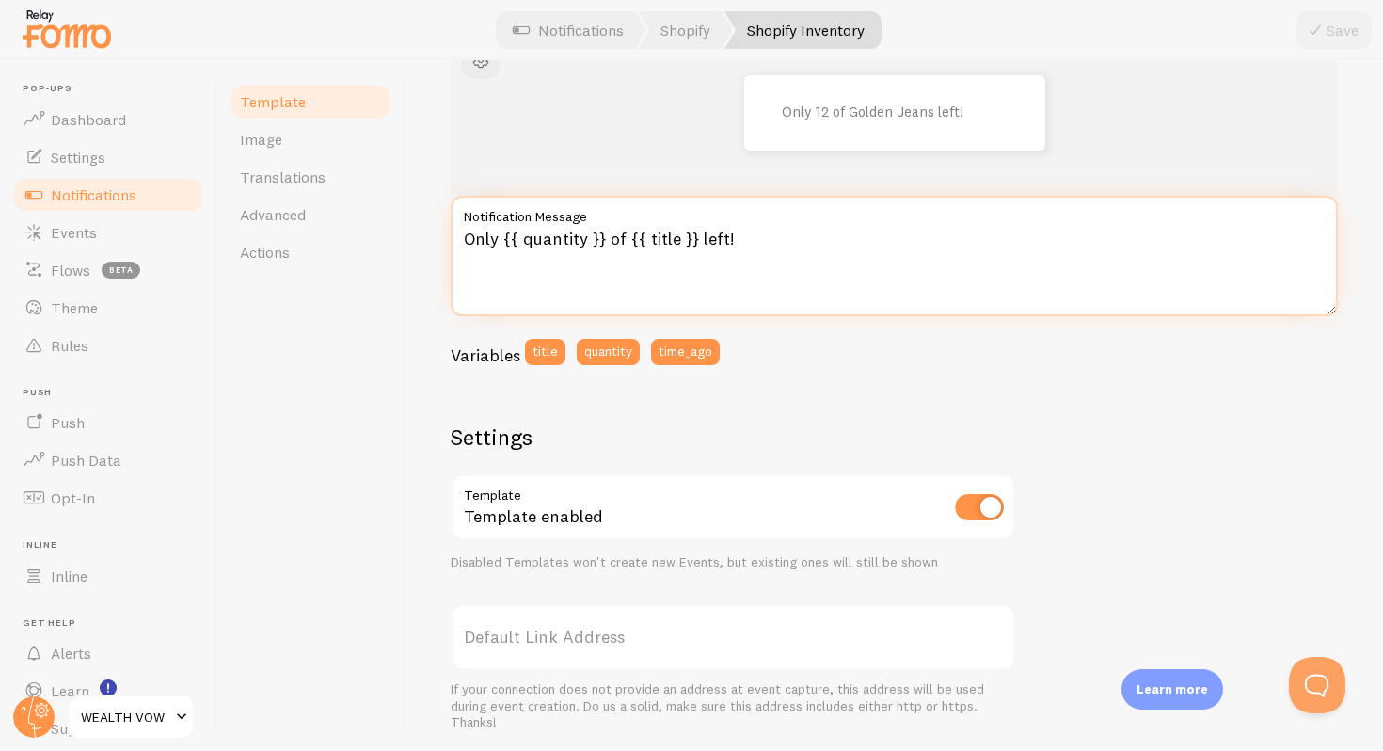
scroll to position [0, 0]
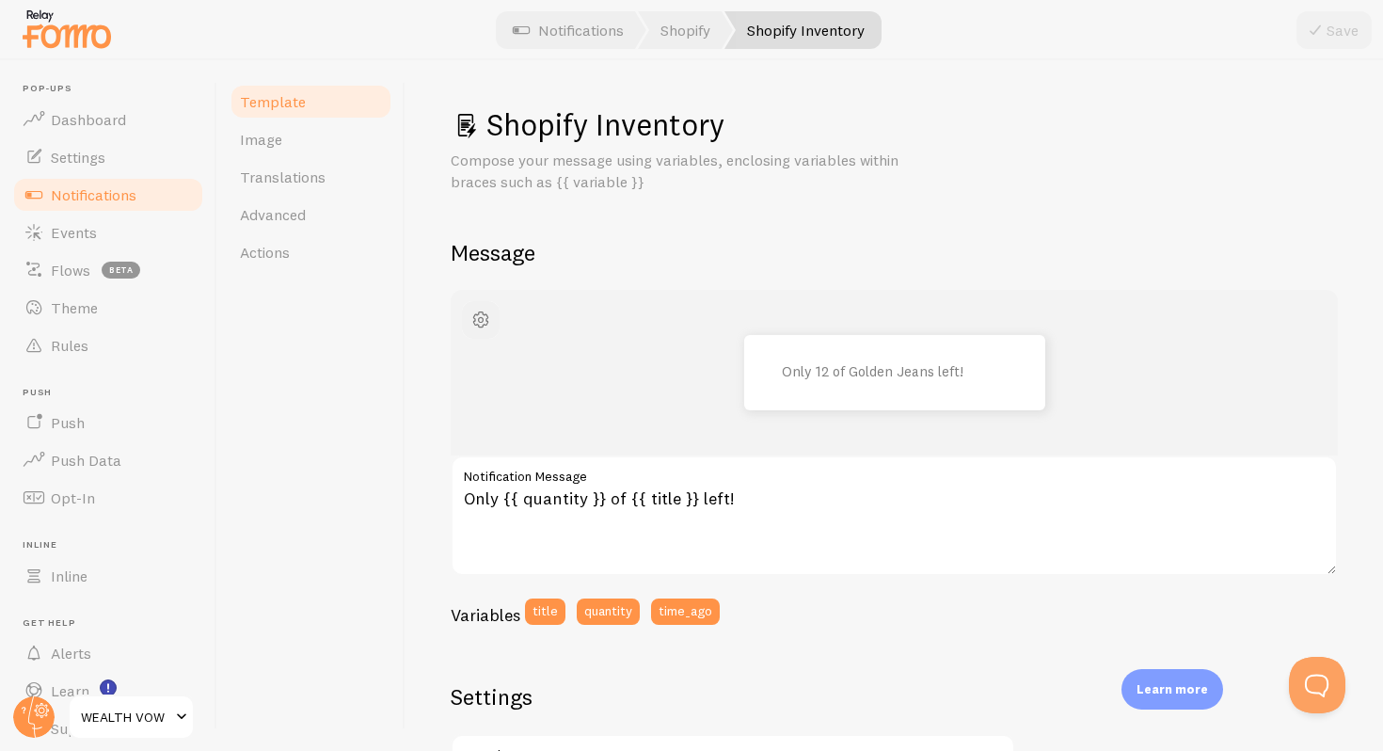
click at [472, 329] on span "button" at bounding box center [481, 320] width 23 height 23
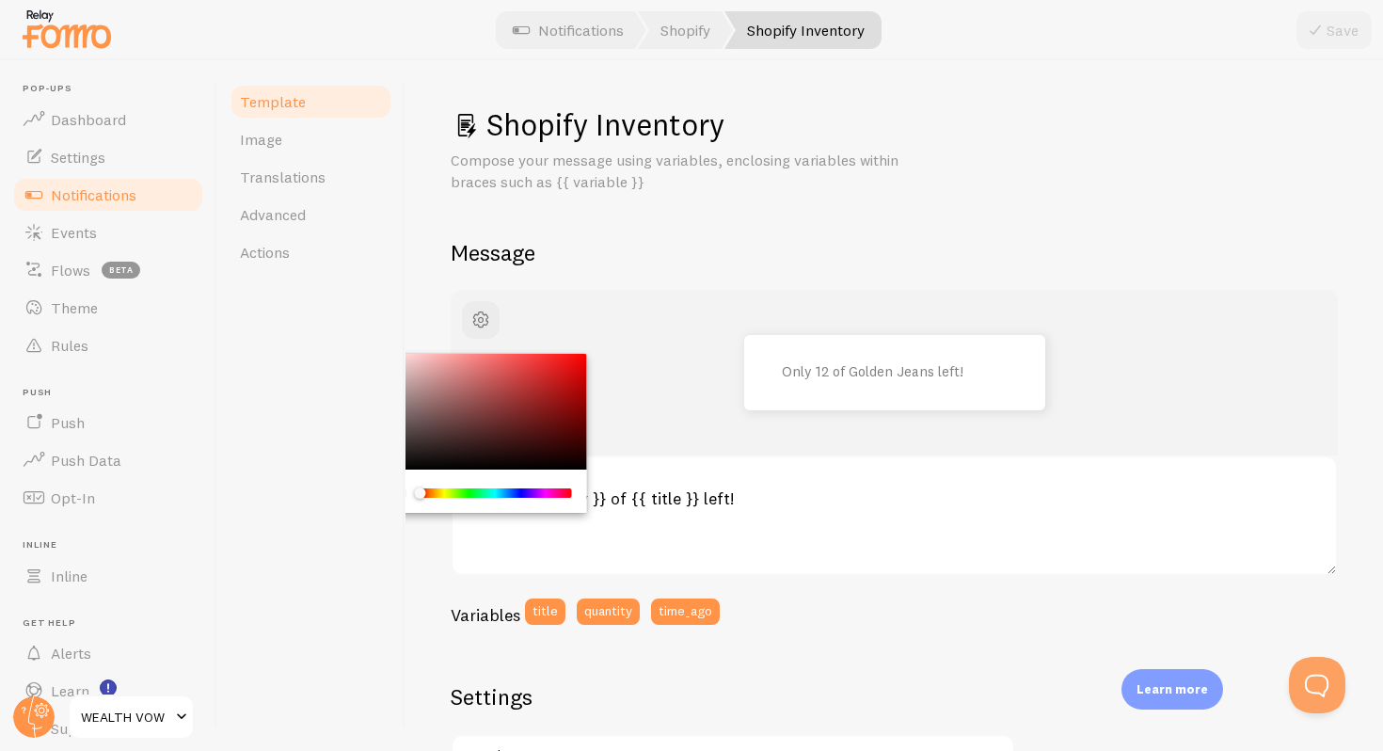
drag, startPoint x: 472, startPoint y: 503, endPoint x: 492, endPoint y: 503, distance: 19.8
click at [492, 503] on div "Chrome color picker" at bounding box center [481, 491] width 212 height 43
drag, startPoint x: 473, startPoint y: 487, endPoint x: 581, endPoint y: 492, distance: 107.4
click at [582, 493] on div "Chrome color picker" at bounding box center [481, 491] width 212 height 43
click at [550, 493] on div "Chrome color picker" at bounding box center [496, 492] width 150 height 9
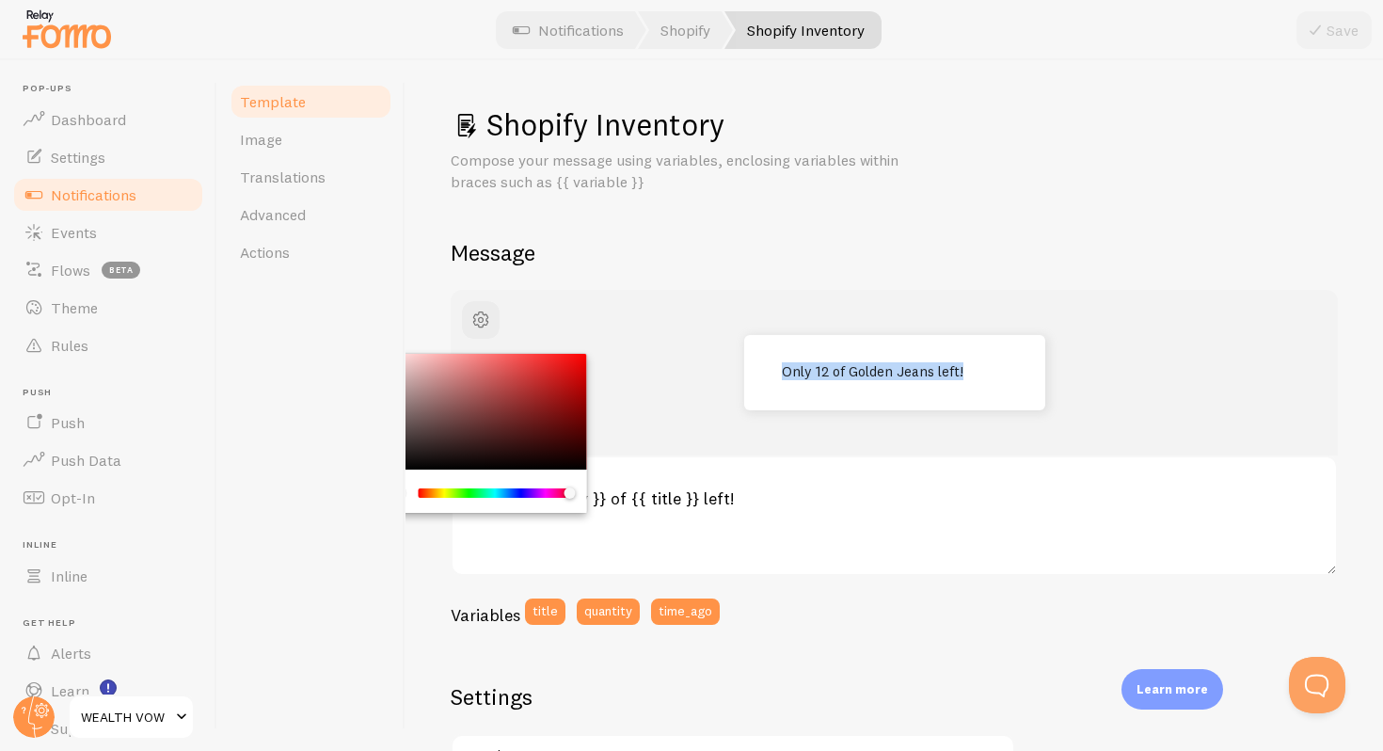
drag, startPoint x: 550, startPoint y: 493, endPoint x: 590, endPoint y: 494, distance: 40.5
click at [590, 494] on div "Only 12 of Golden Jeans left! Only {{ quantity }} of {{ title }} left! Notifica…" at bounding box center [894, 464] width 887 height 348
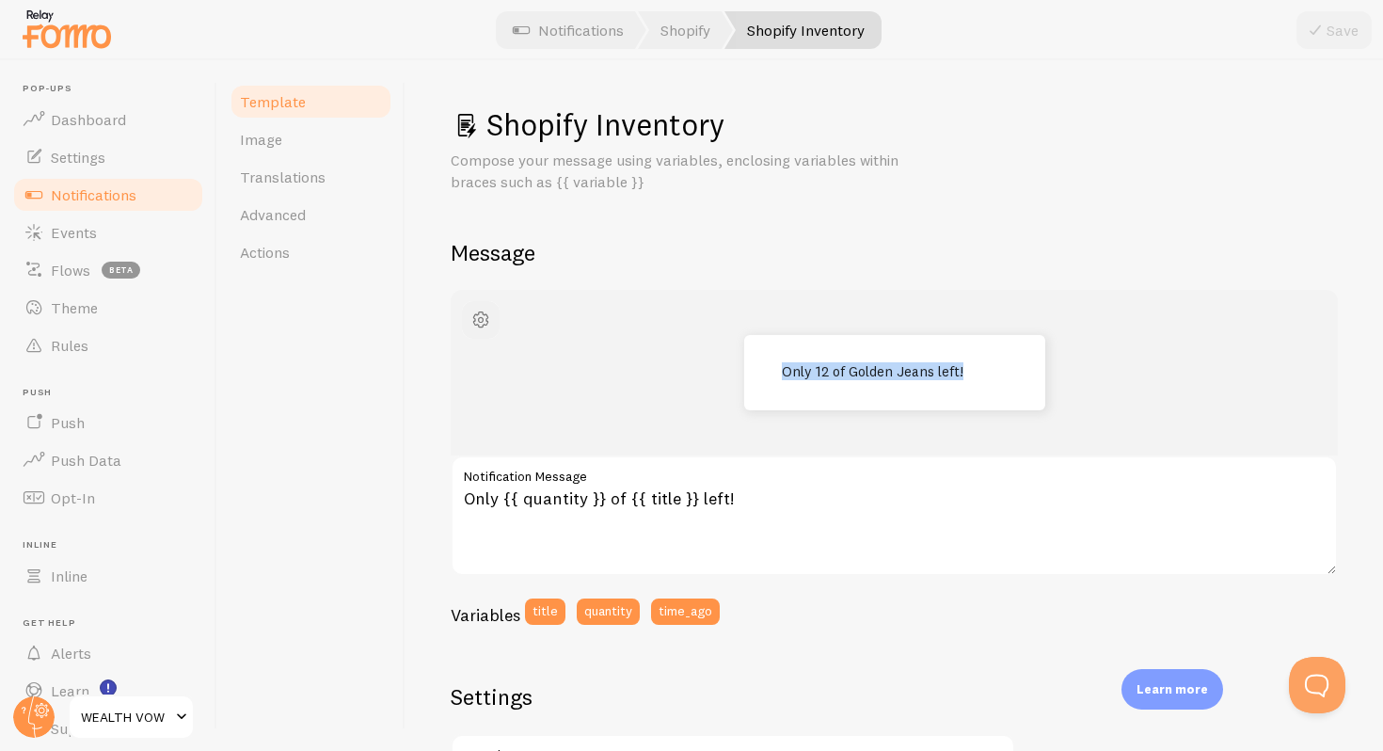
click at [483, 310] on span "button" at bounding box center [481, 320] width 23 height 23
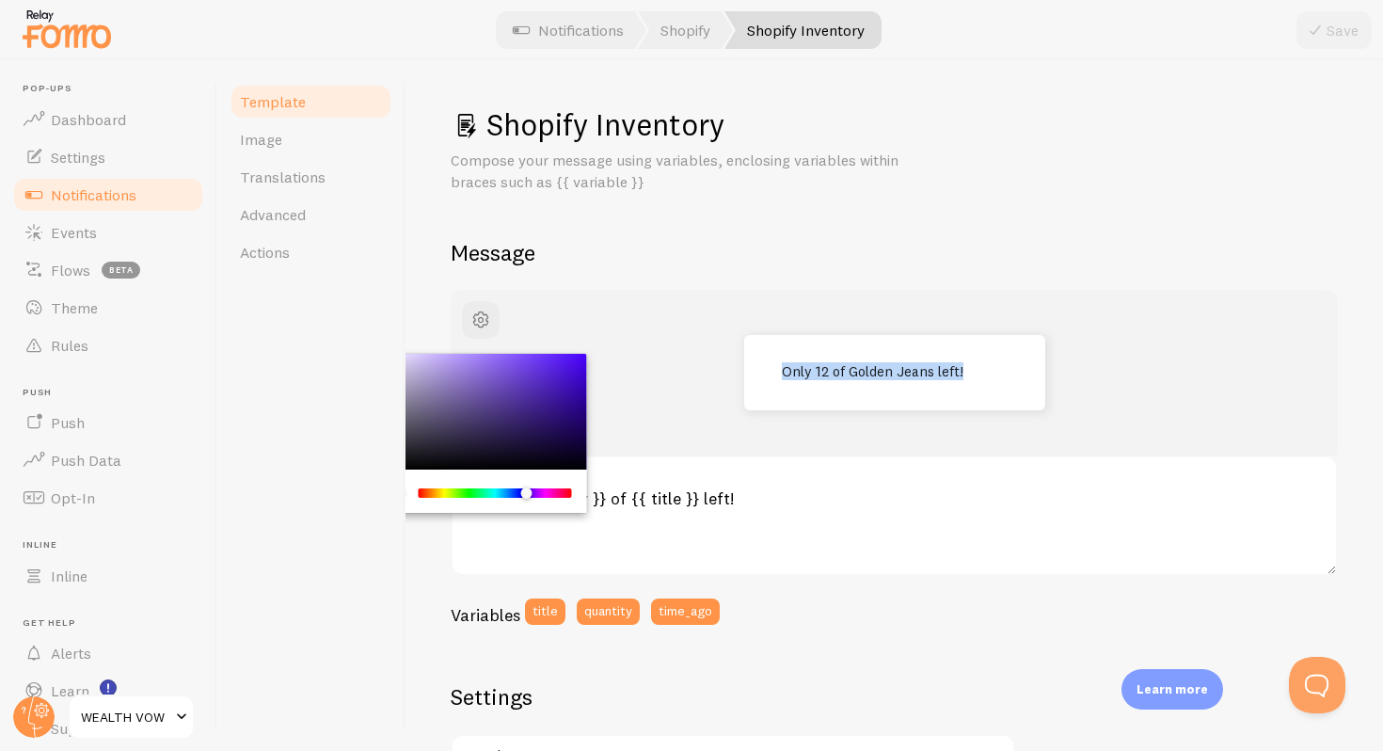
click at [529, 419] on div "Chrome color picker" at bounding box center [481, 412] width 212 height 117
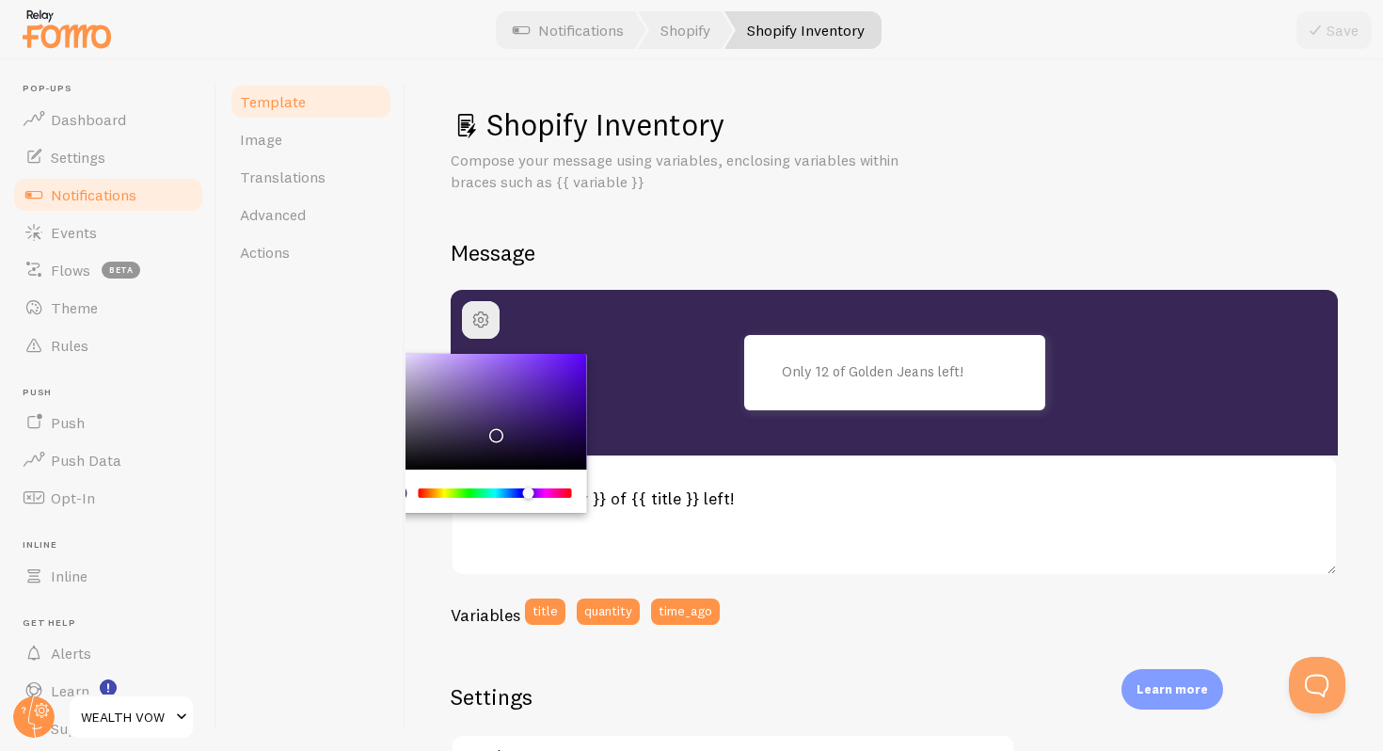
click at [493, 431] on div "Chrome color picker" at bounding box center [481, 412] width 212 height 117
click at [474, 490] on div "Chrome color picker" at bounding box center [496, 492] width 150 height 9
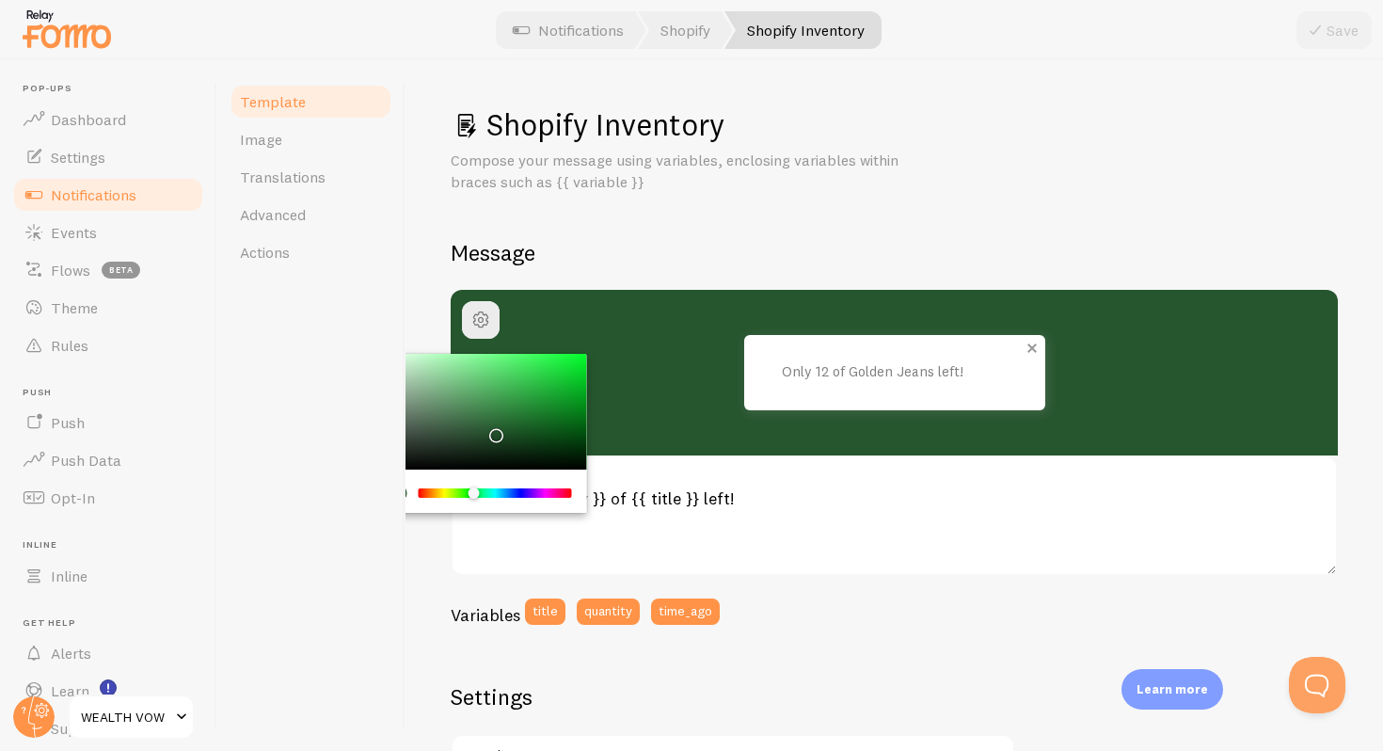
click at [802, 366] on p "Only 12 of Golden Jeans left!" at bounding box center [876, 372] width 188 height 16
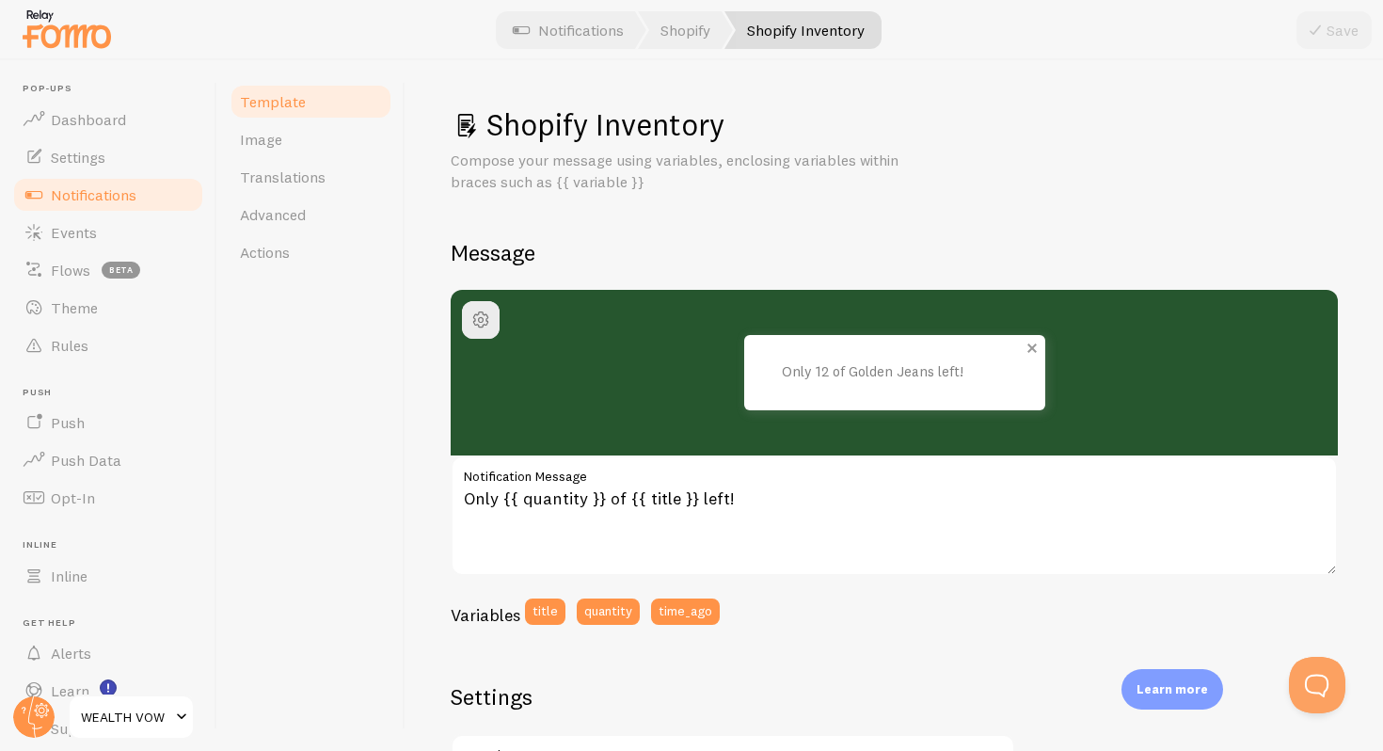
click at [822, 374] on p "Only 12 of Golden Jeans left!" at bounding box center [876, 372] width 188 height 16
click at [792, 381] on div "Only 12 of Golden Jeans left!" at bounding box center [894, 372] width 301 height 75
click at [484, 325] on span "button" at bounding box center [481, 320] width 23 height 23
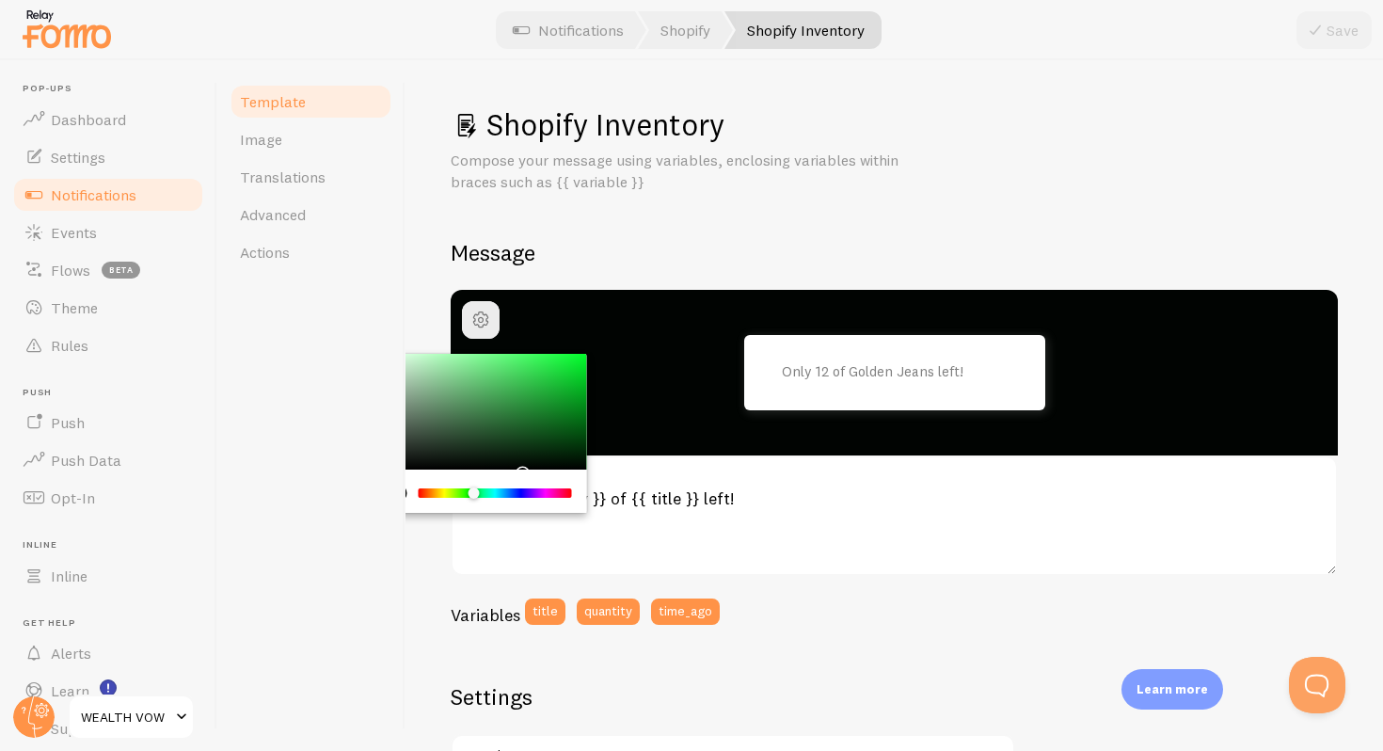
drag, startPoint x: 495, startPoint y: 428, endPoint x: 523, endPoint y: 472, distance: 52.5
click at [522, 472] on div "Chrome color picker" at bounding box center [481, 434] width 212 height 160
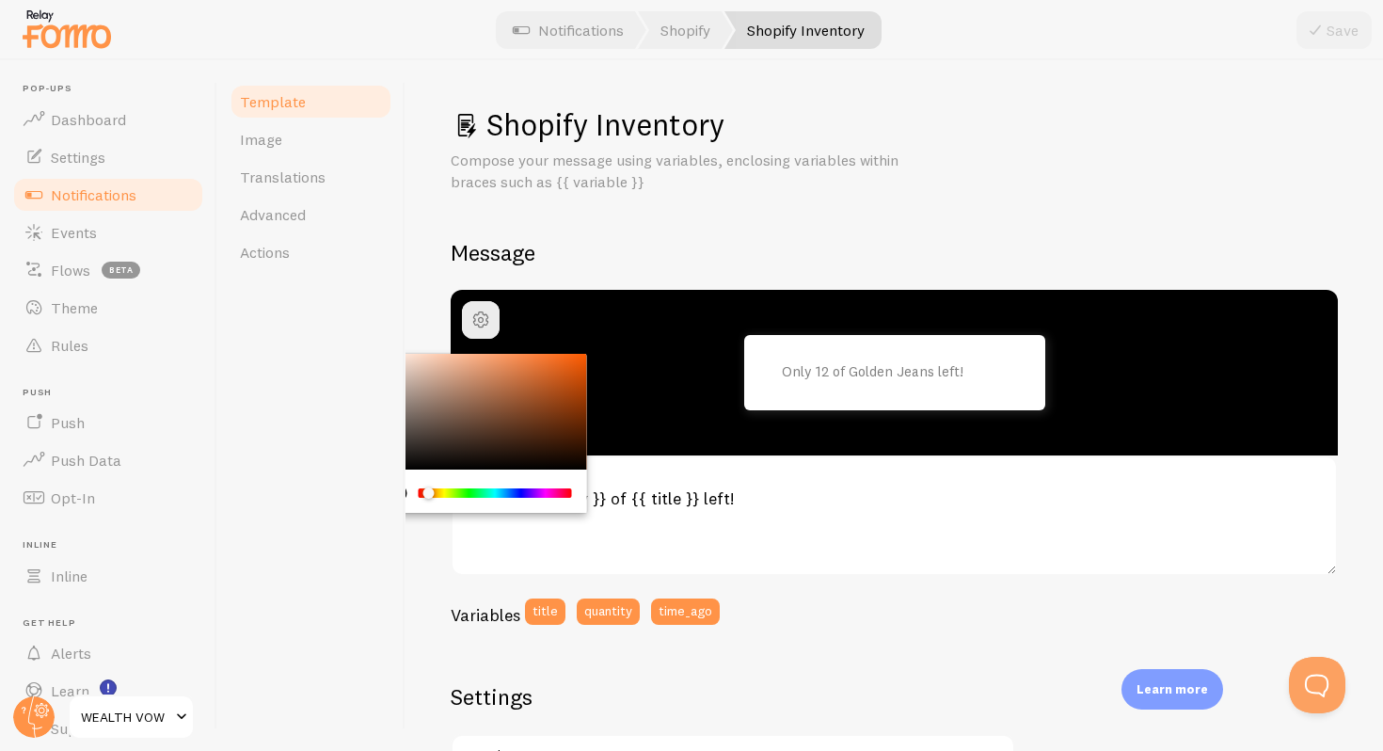
drag, startPoint x: 470, startPoint y: 491, endPoint x: 434, endPoint y: 487, distance: 36.9
click at [433, 487] on div "Chrome color picker" at bounding box center [428, 492] width 11 height 11
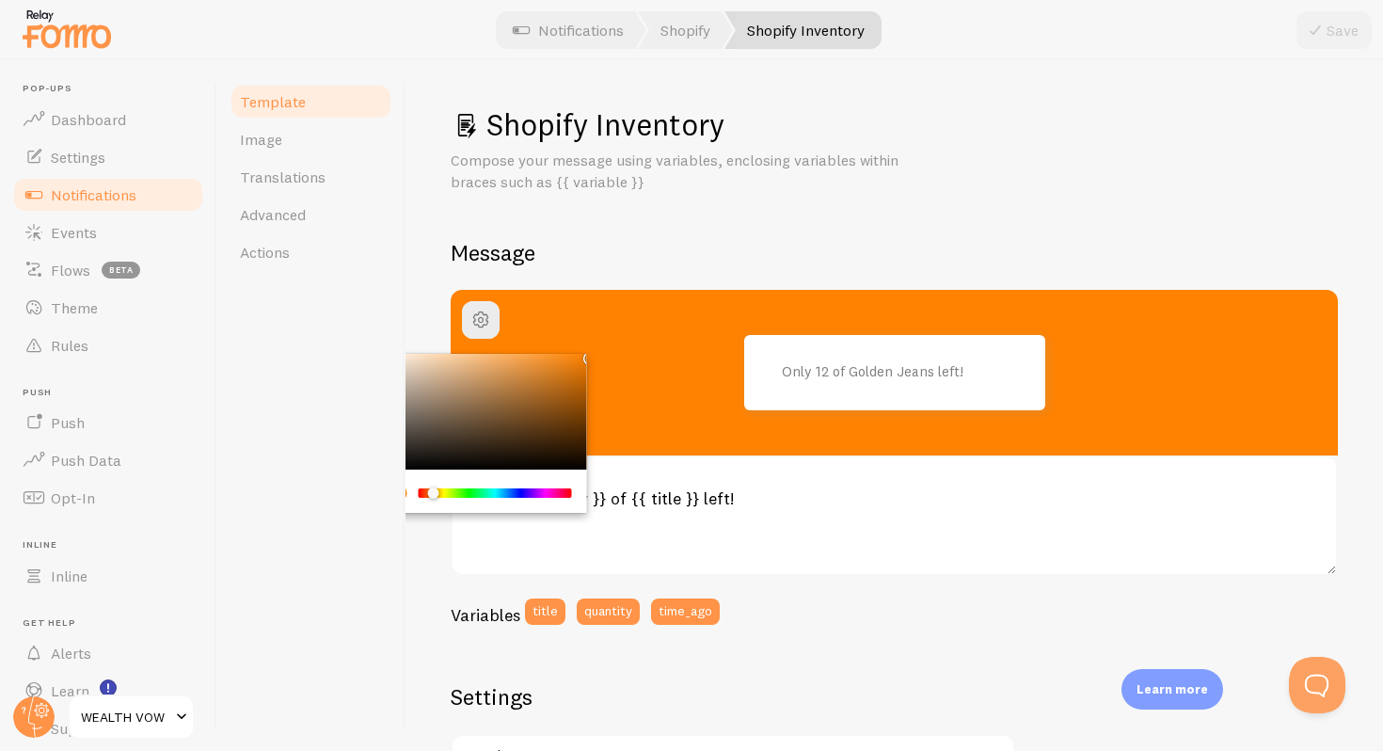
drag, startPoint x: 526, startPoint y: 392, endPoint x: 606, endPoint y: 346, distance: 92.3
click at [606, 346] on div "Only 12 of Golden Jeans left!" at bounding box center [894, 373] width 887 height 166
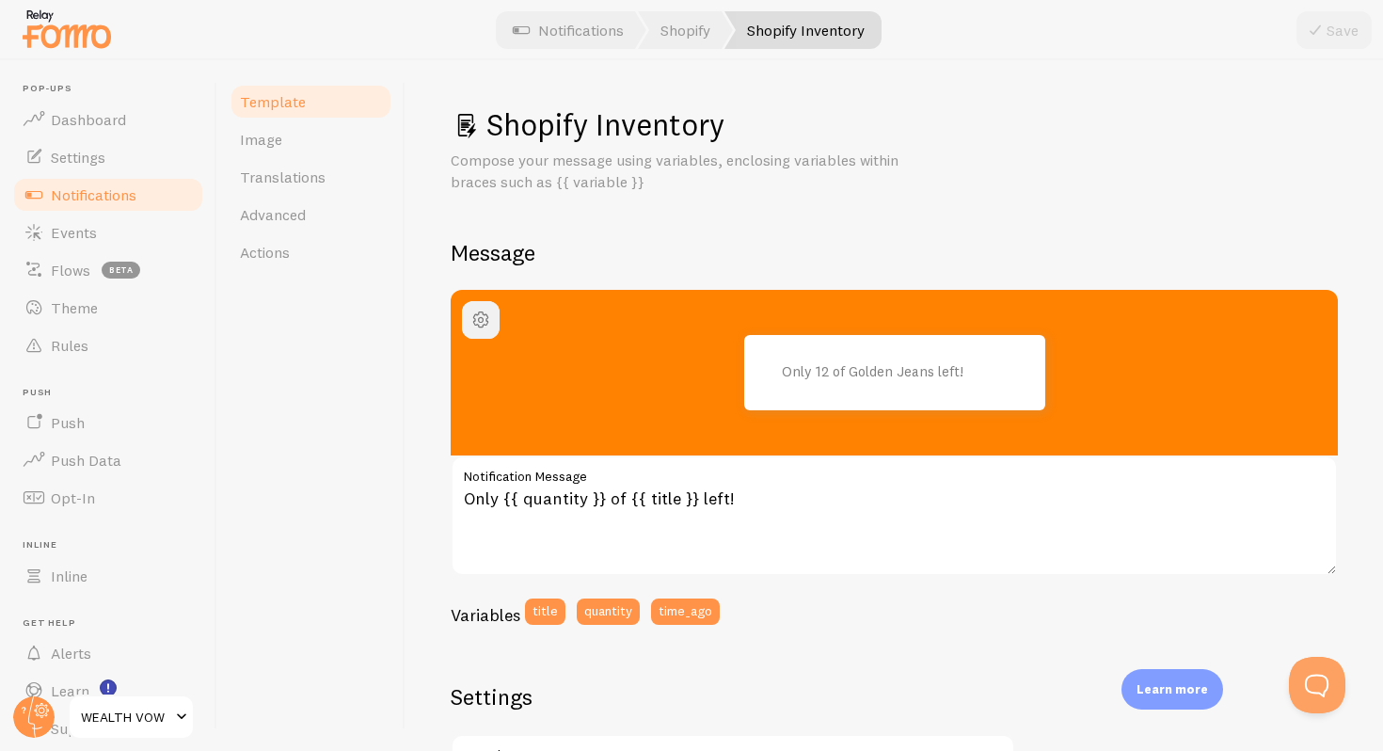
click at [470, 337] on button "button" at bounding box center [481, 320] width 38 height 38
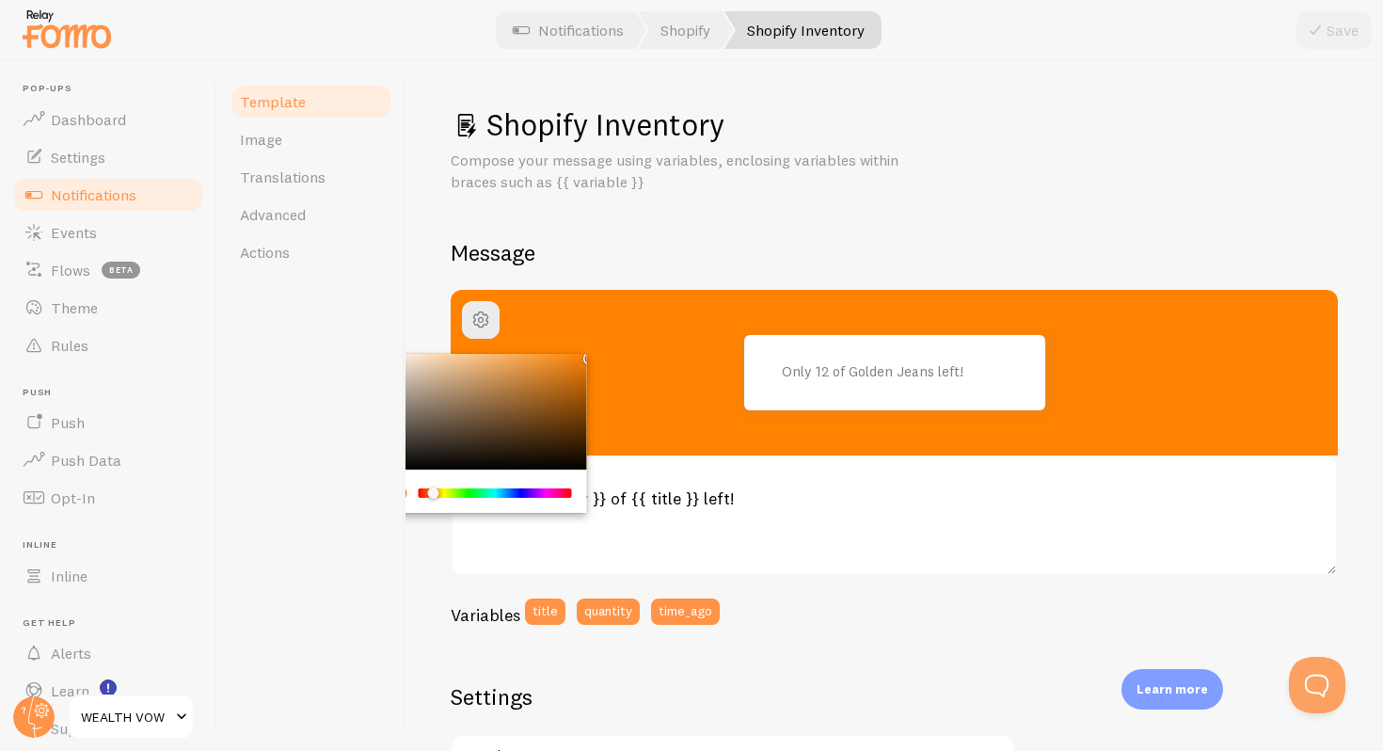
click at [490, 481] on div "Chrome color picker" at bounding box center [481, 491] width 212 height 43
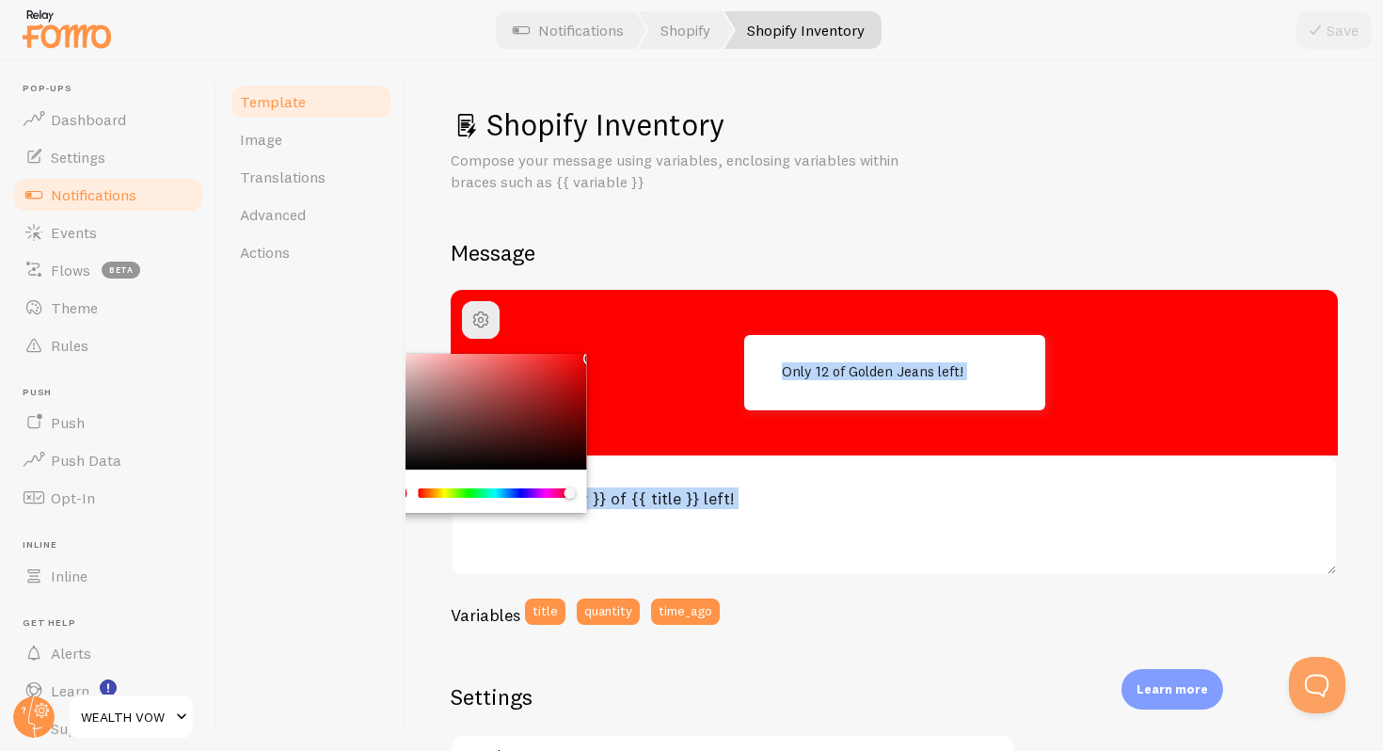
drag, startPoint x: 487, startPoint y: 496, endPoint x: 604, endPoint y: 485, distance: 117.2
click at [604, 485] on div "Only 12 of Golden Jeans left! Only {{ quantity }} of {{ title }} left! Notifica…" at bounding box center [894, 464] width 887 height 348
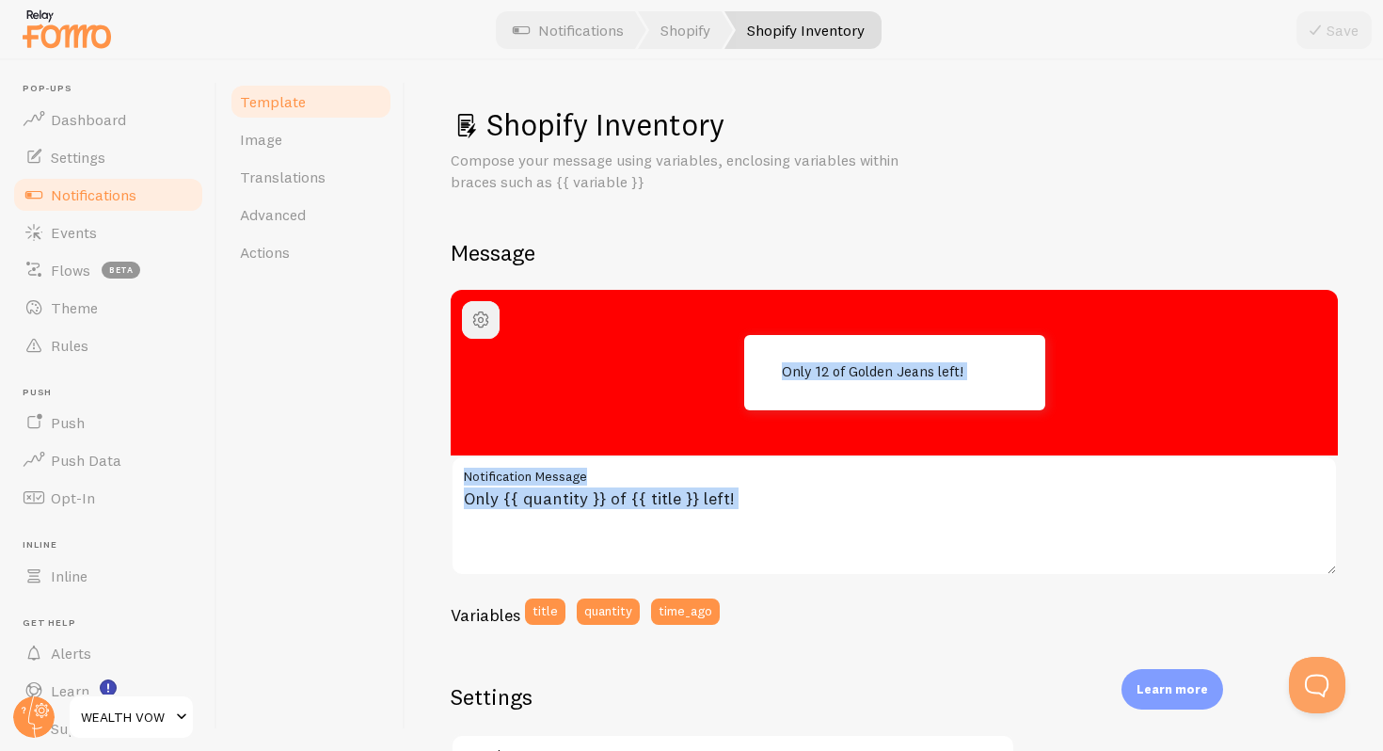
click at [482, 321] on span "button" at bounding box center [481, 320] width 23 height 23
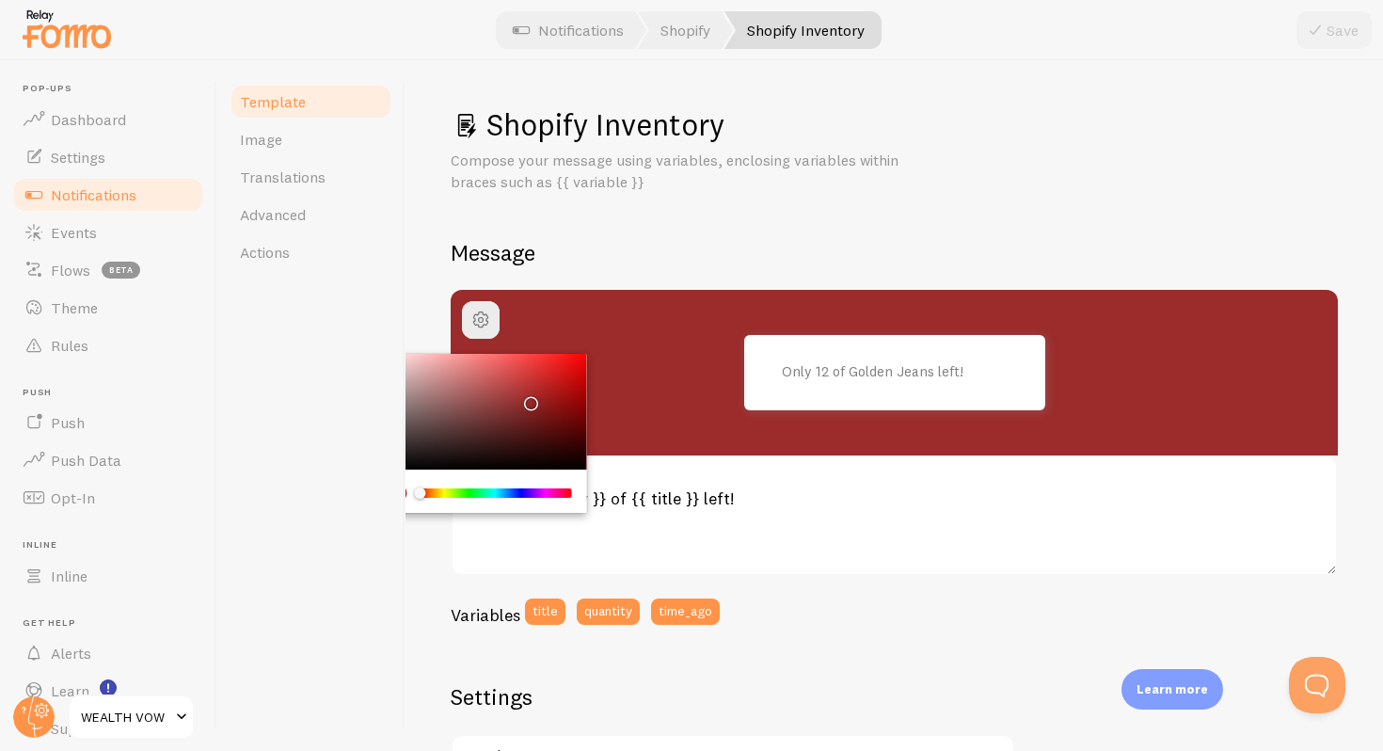
drag, startPoint x: 549, startPoint y: 386, endPoint x: 528, endPoint y: 399, distance: 24.5
click at [528, 399] on div "Chrome color picker" at bounding box center [481, 412] width 212 height 117
click at [835, 368] on p "Only 12 of Golden Jeans left!" at bounding box center [876, 372] width 188 height 16
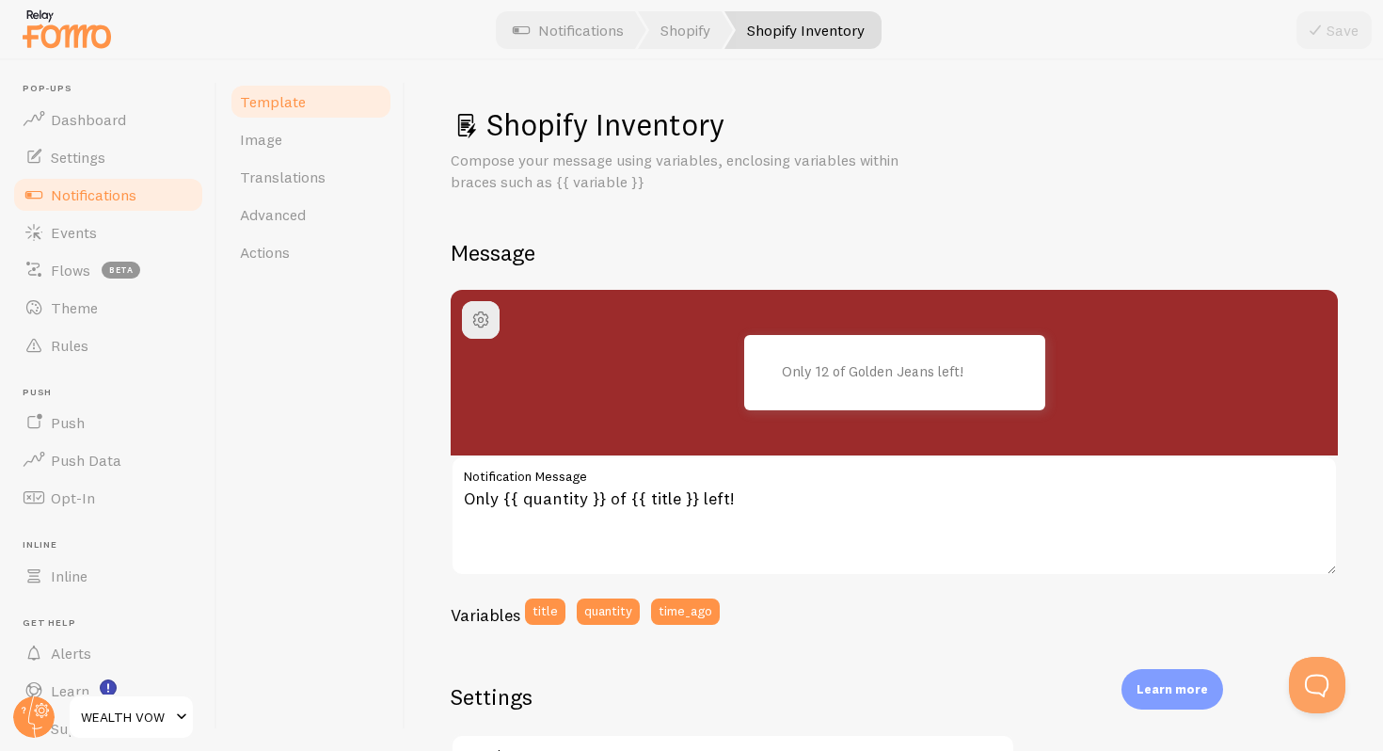
click at [1350, 30] on div "Save" at bounding box center [1334, 30] width 75 height 38
click at [569, 31] on link "Notifications" at bounding box center [568, 30] width 156 height 38
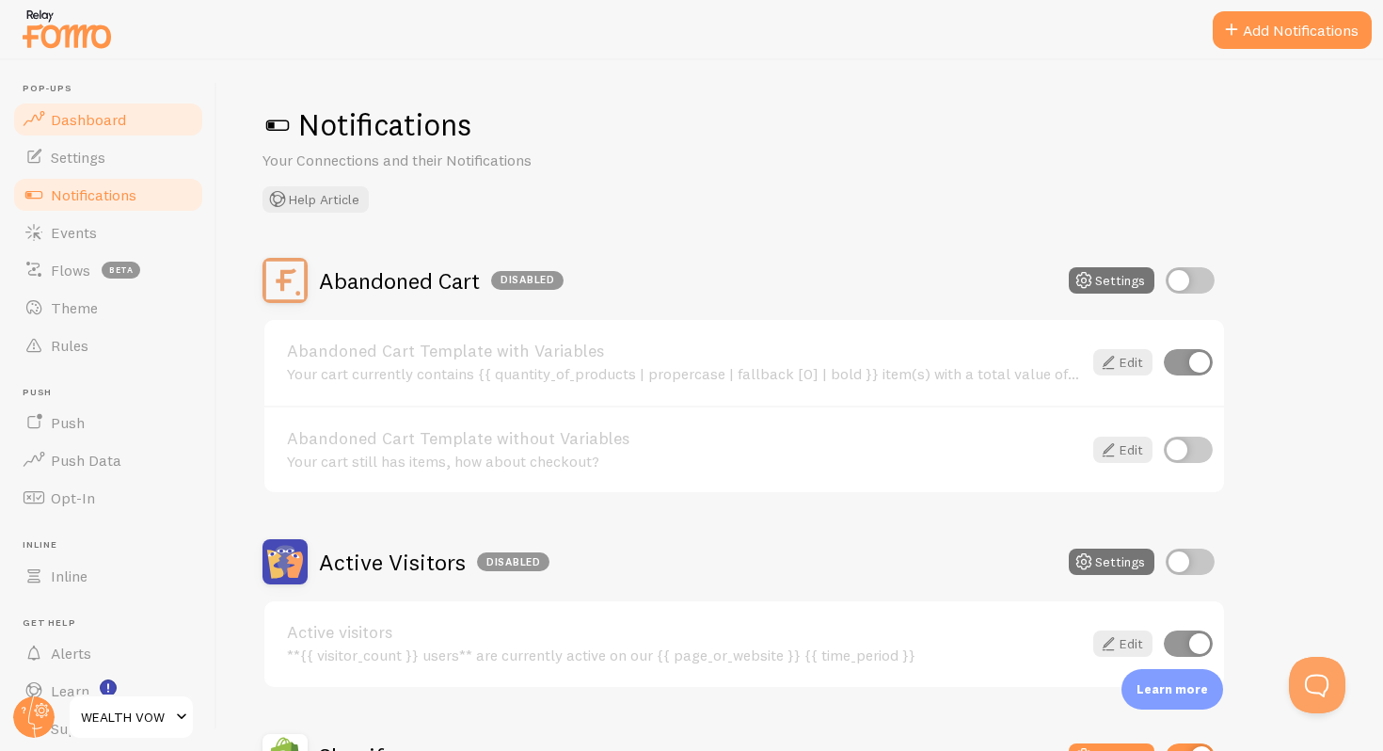
click at [88, 108] on link "Dashboard" at bounding box center [108, 120] width 194 height 38
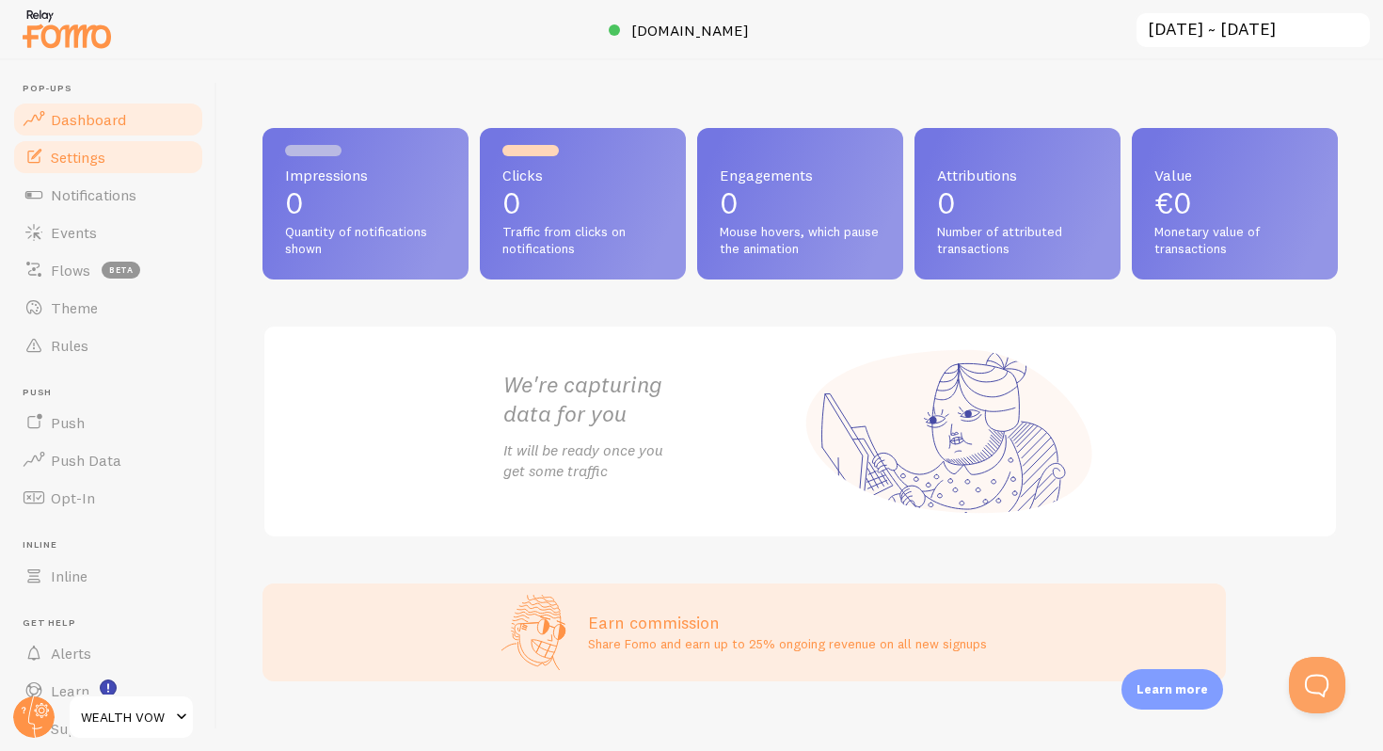
click at [92, 156] on span "Settings" at bounding box center [78, 157] width 55 height 19
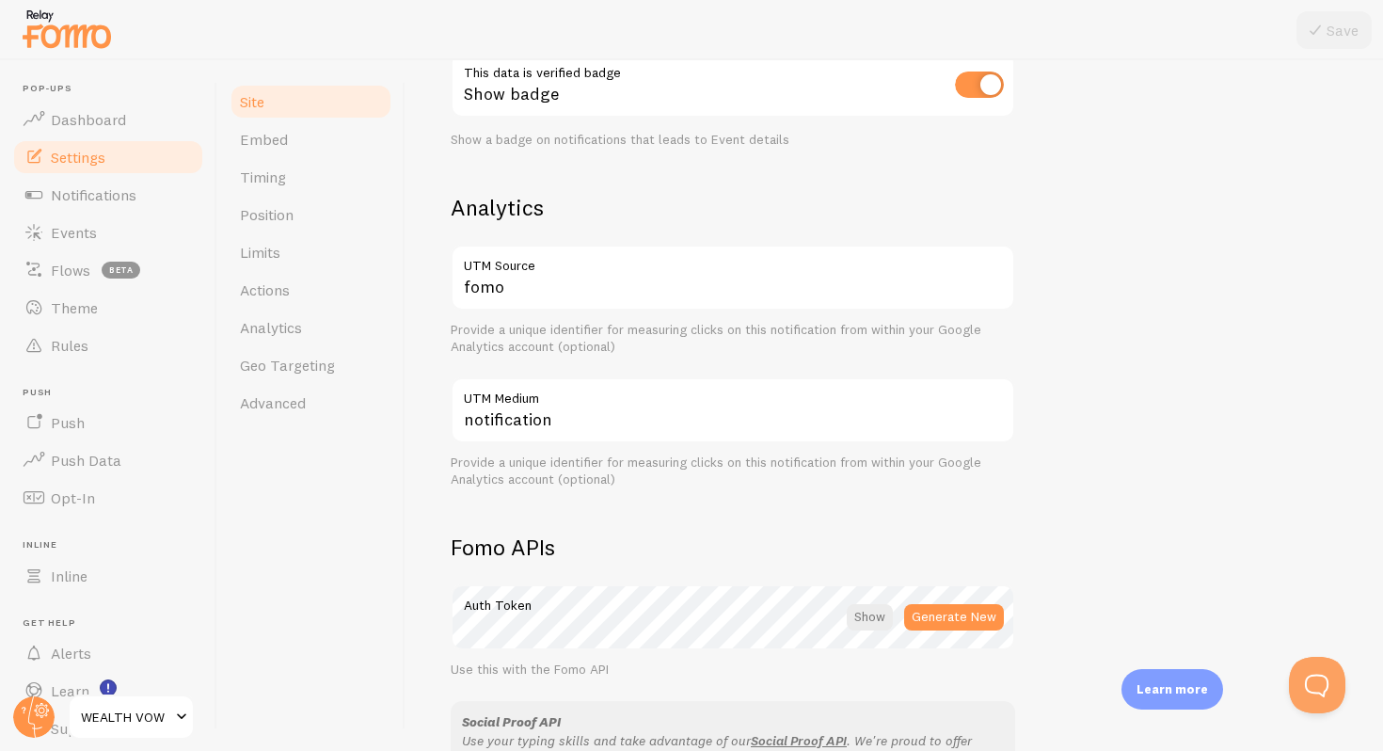
scroll to position [619, 0]
click at [276, 152] on link "Embed" at bounding box center [311, 139] width 165 height 38
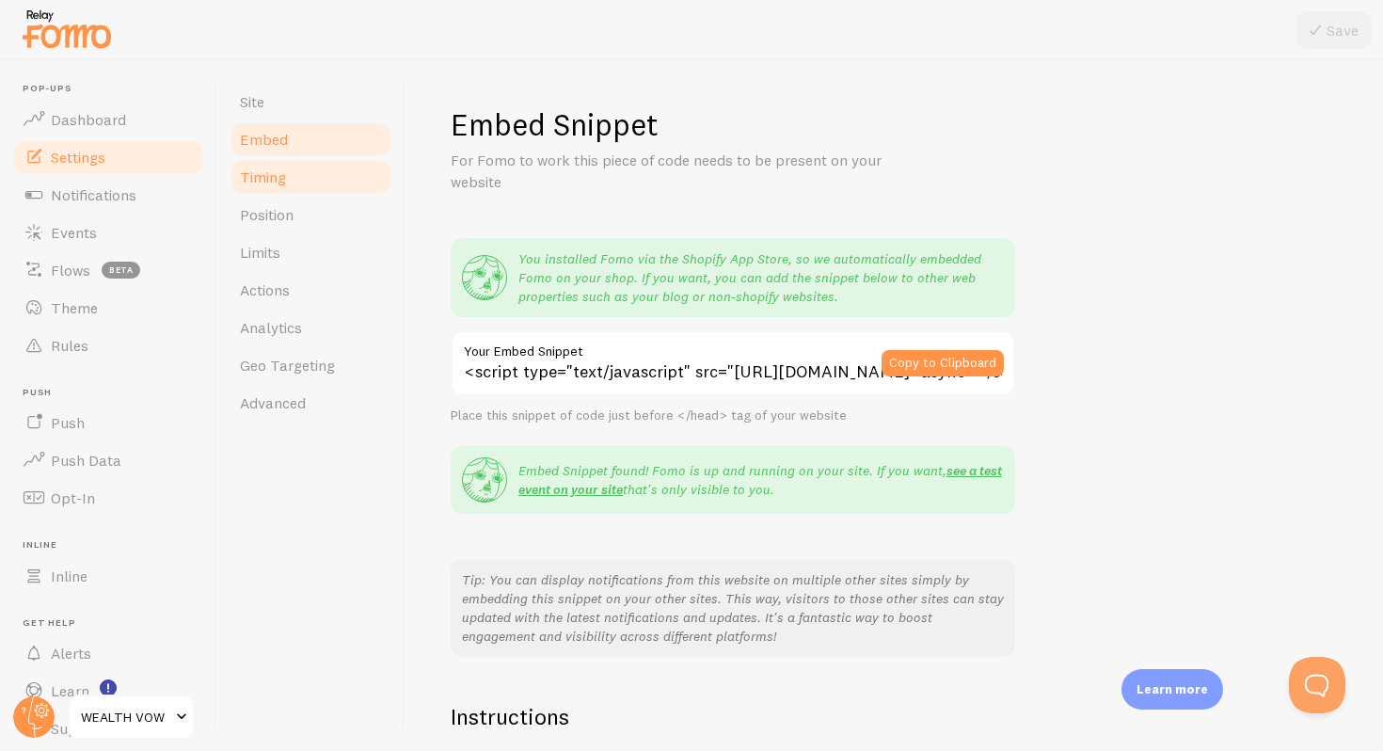
click at [280, 180] on span "Timing" at bounding box center [263, 176] width 46 height 19
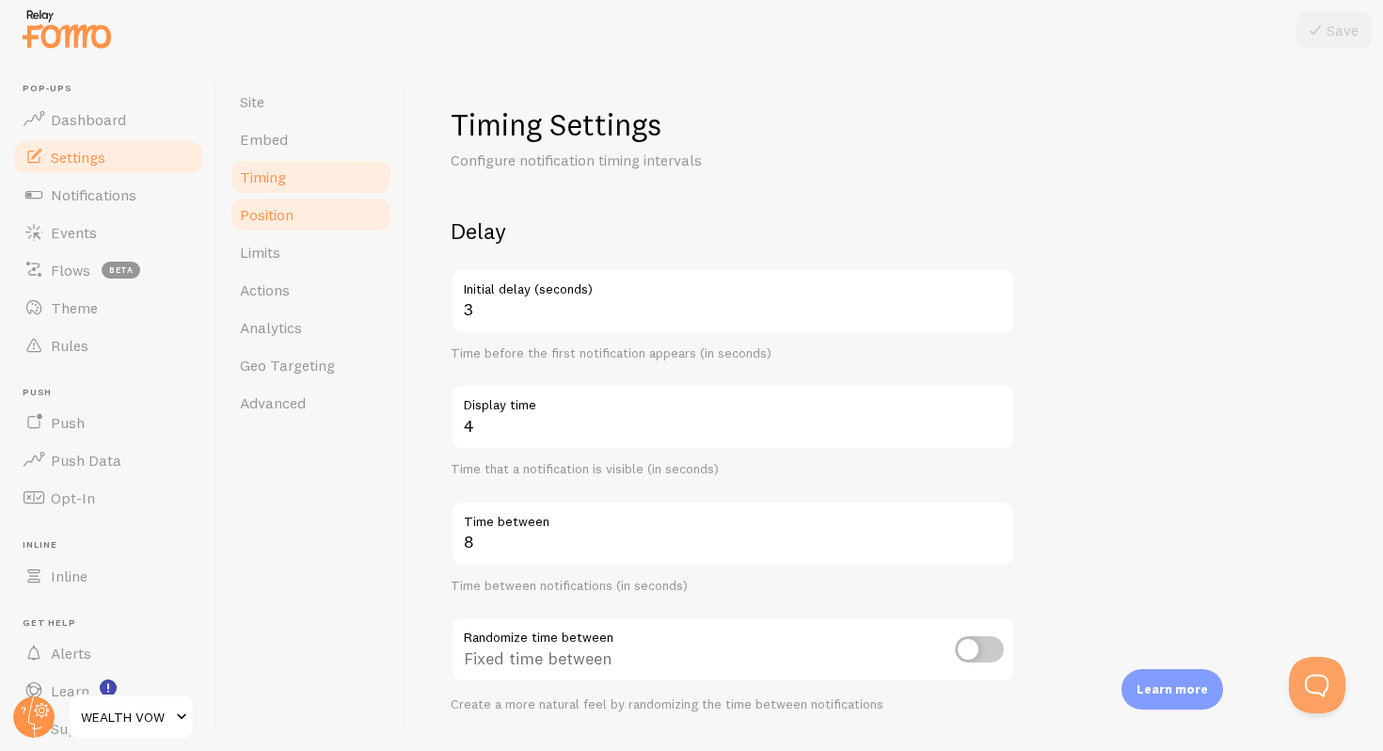
click at [279, 222] on span "Position" at bounding box center [267, 214] width 54 height 19
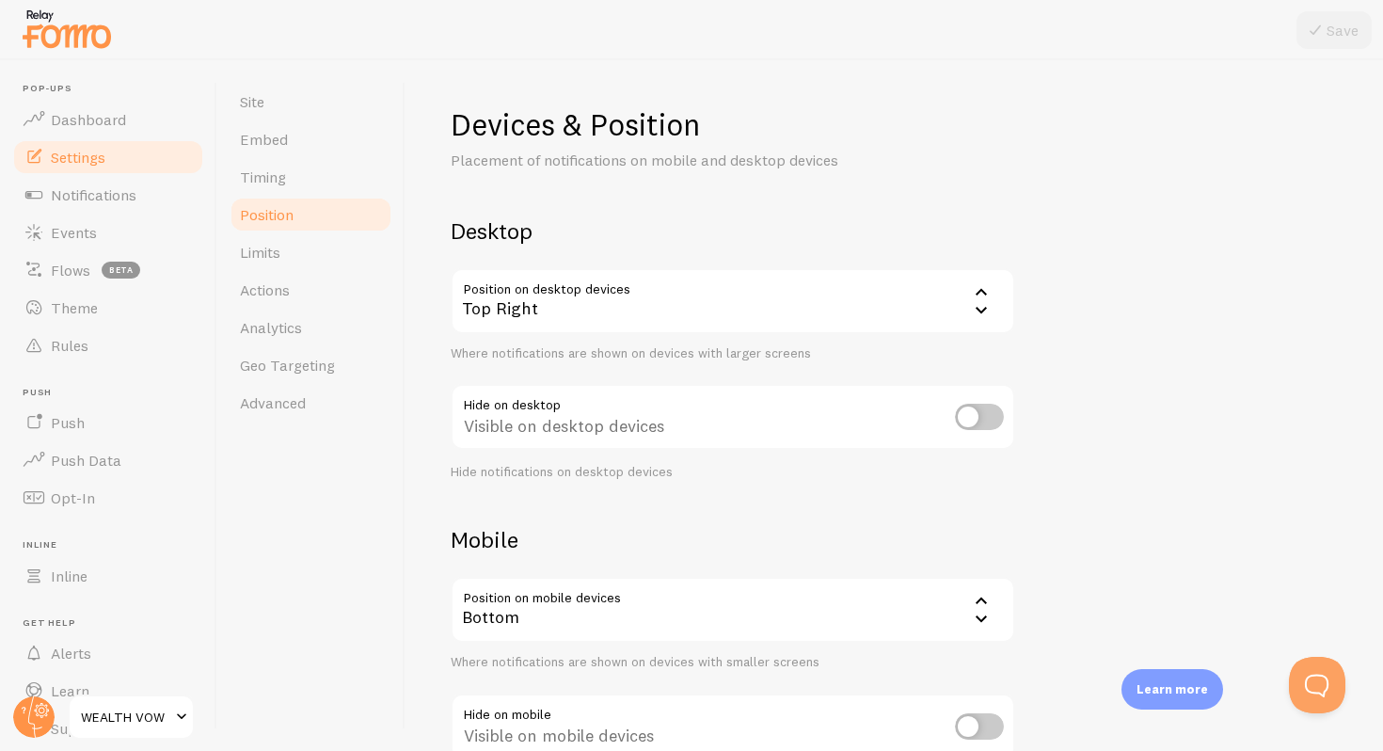
click at [279, 222] on span "Position" at bounding box center [267, 214] width 54 height 19
click at [276, 199] on link "Position" at bounding box center [311, 215] width 165 height 38
click at [276, 170] on span "Timing" at bounding box center [263, 176] width 46 height 19
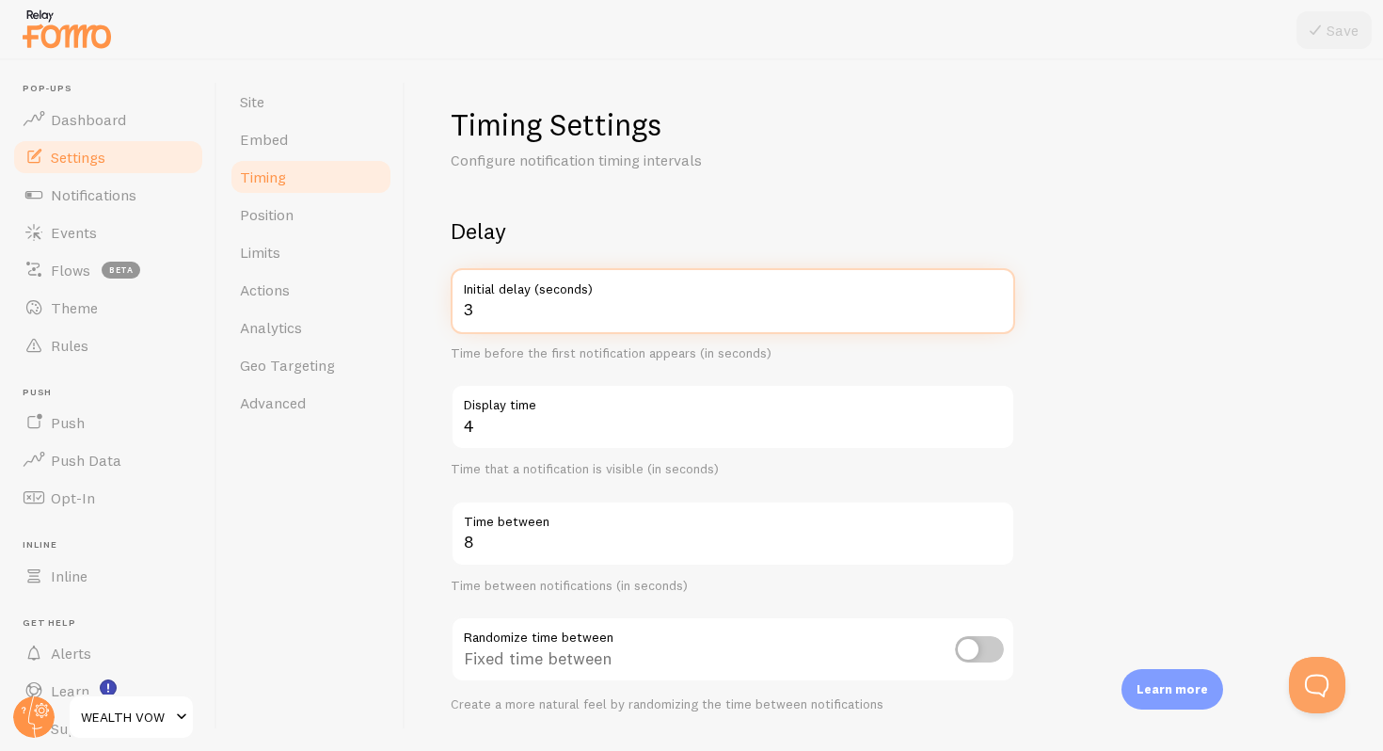
click at [486, 312] on input "3" at bounding box center [733, 301] width 565 height 66
type input "2"
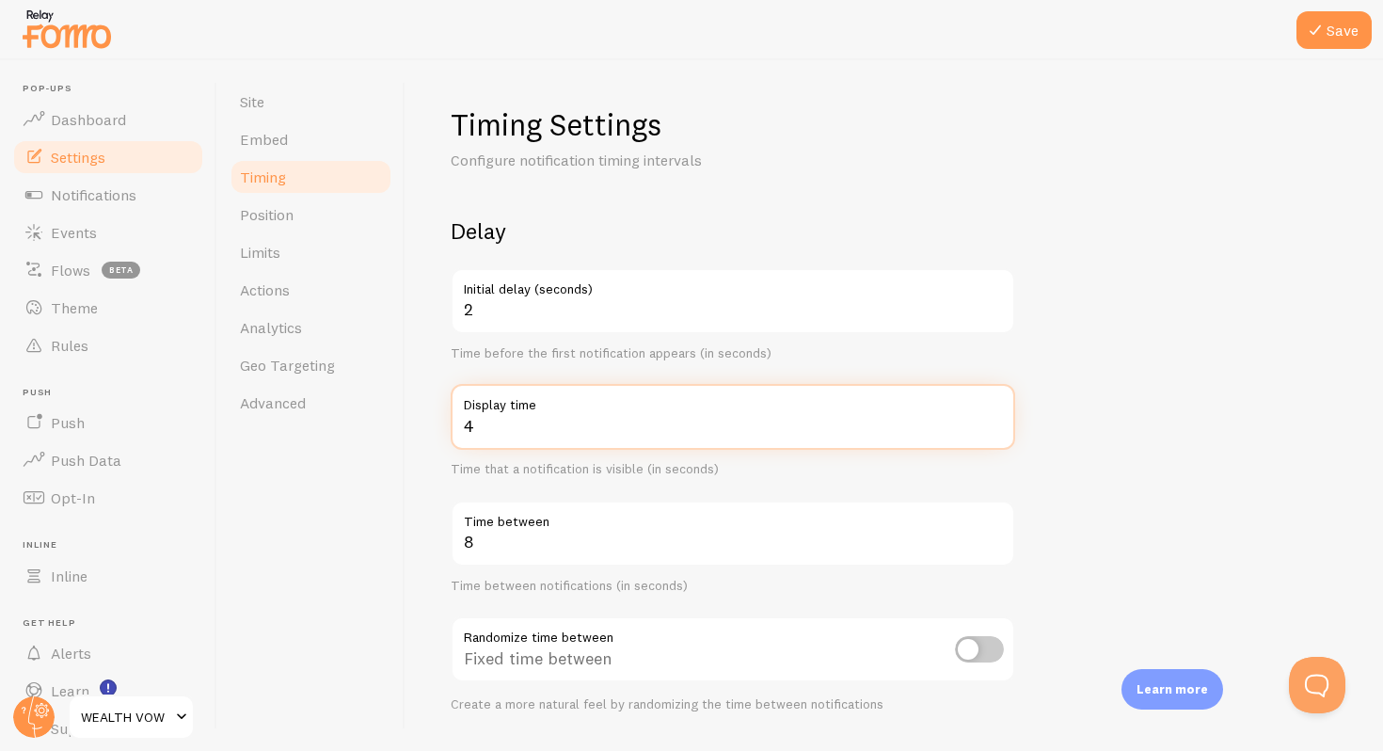
click at [491, 427] on input "4" at bounding box center [733, 417] width 565 height 66
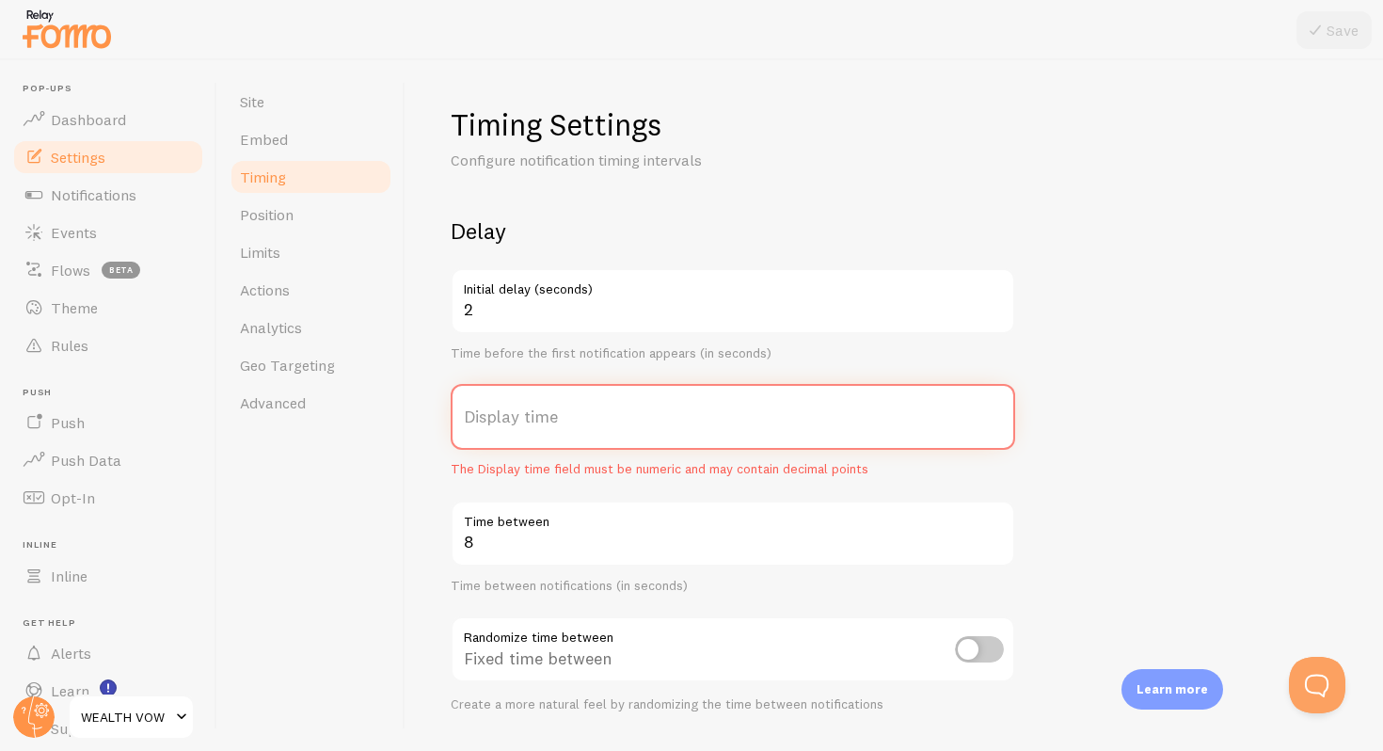
type input "4"
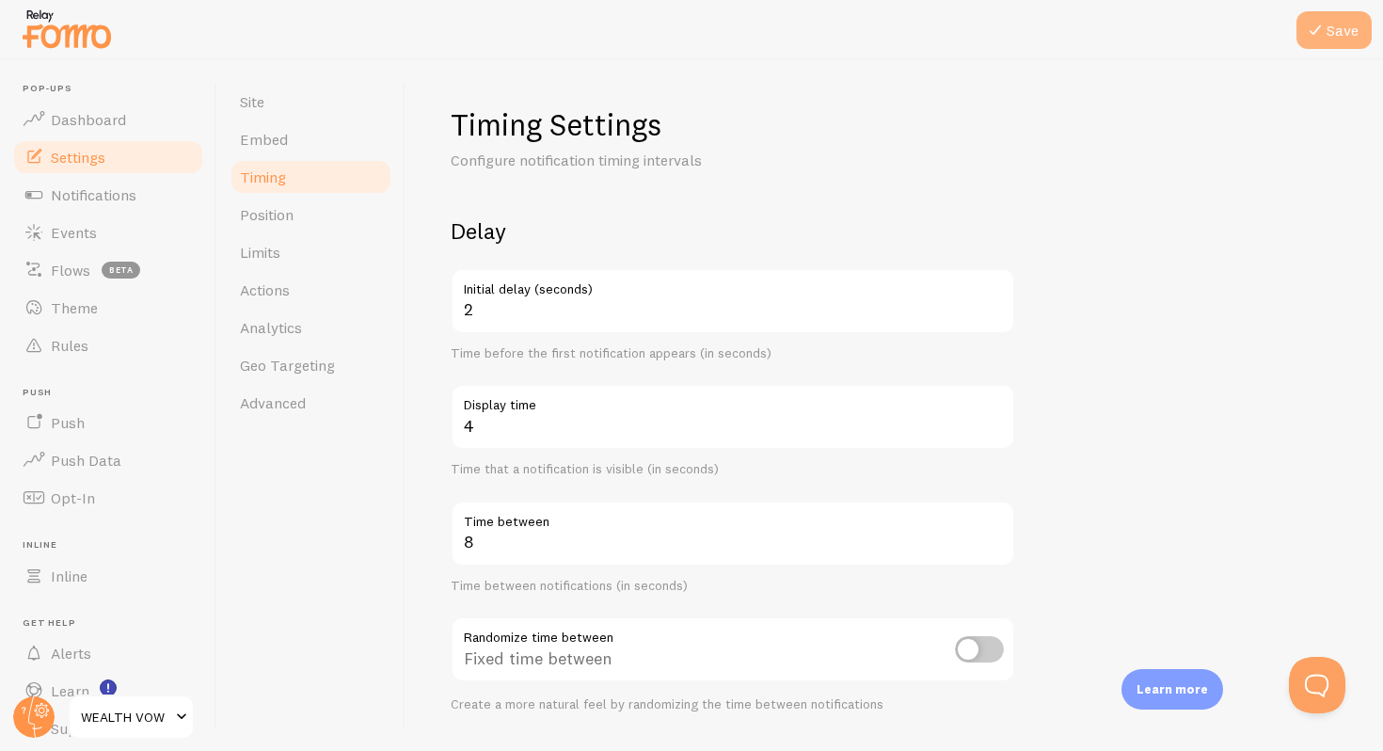
click at [1344, 11] on button "Save" at bounding box center [1334, 30] width 75 height 38
click at [78, 199] on span "Notifications" at bounding box center [94, 194] width 86 height 19
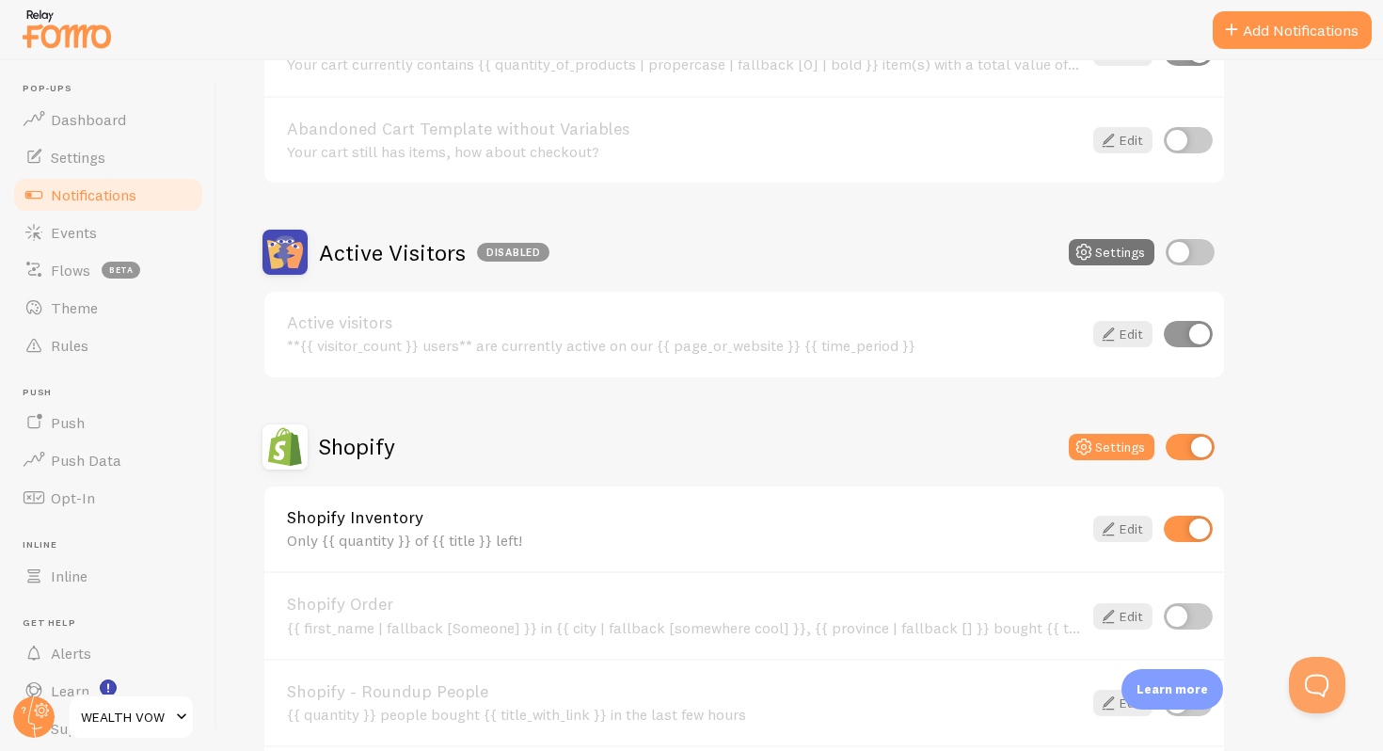
scroll to position [311, 0]
click at [1113, 523] on icon at bounding box center [1108, 527] width 23 height 23
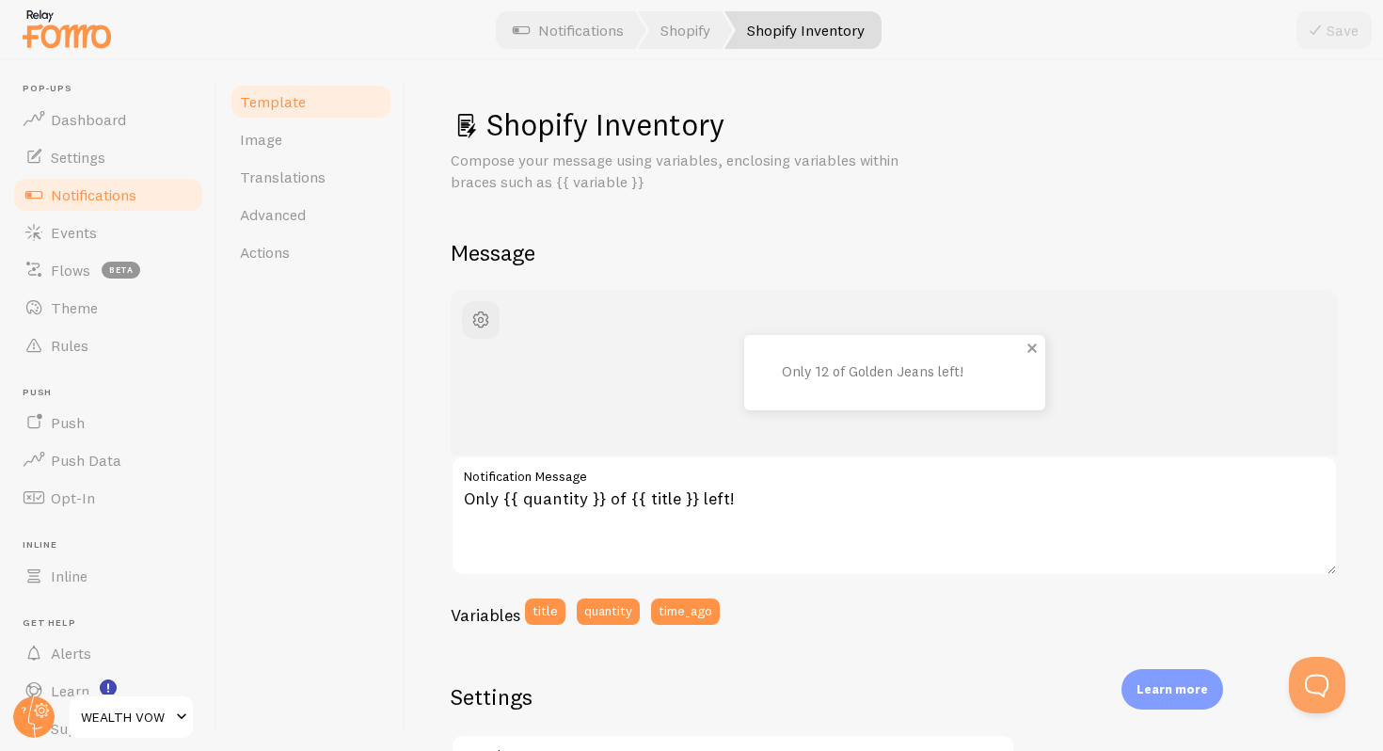
click at [819, 382] on div "Only 12 of Golden Jeans left!" at bounding box center [894, 372] width 301 height 75
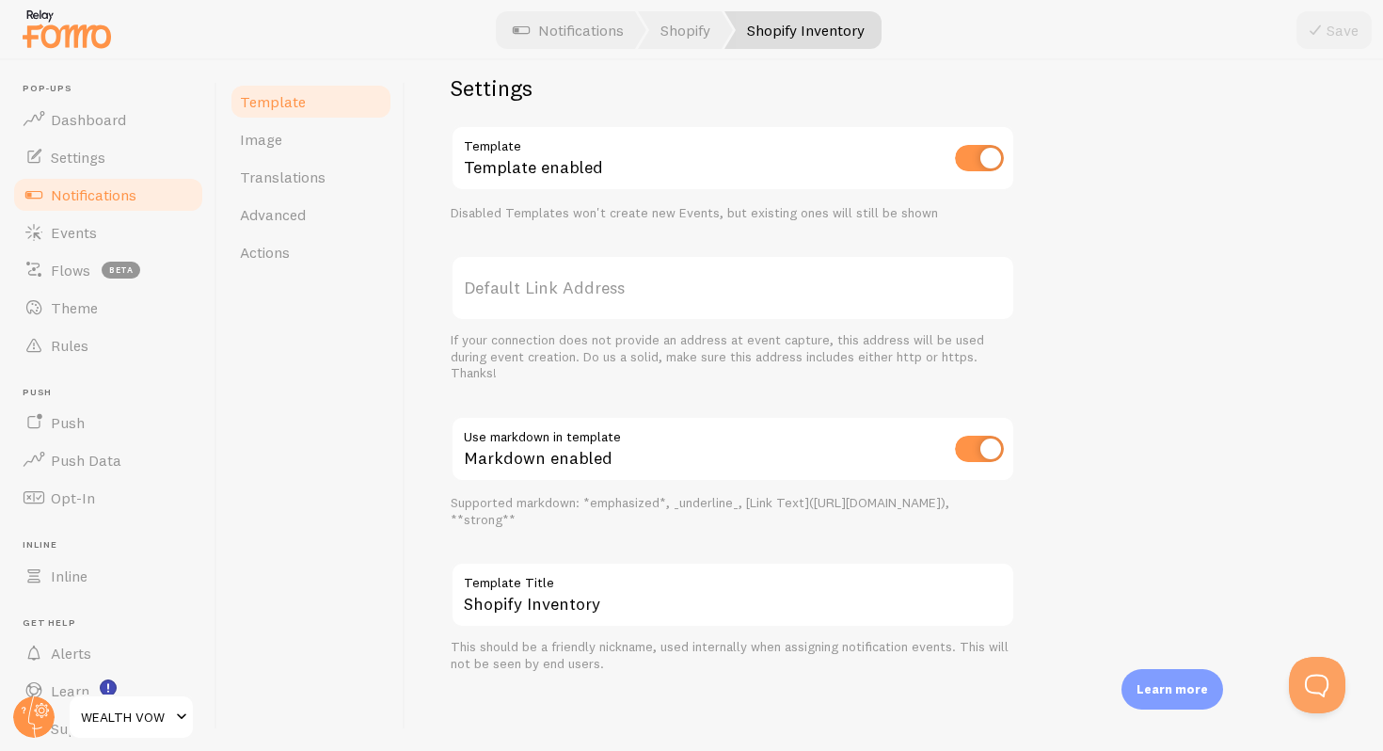
scroll to position [607, 0]
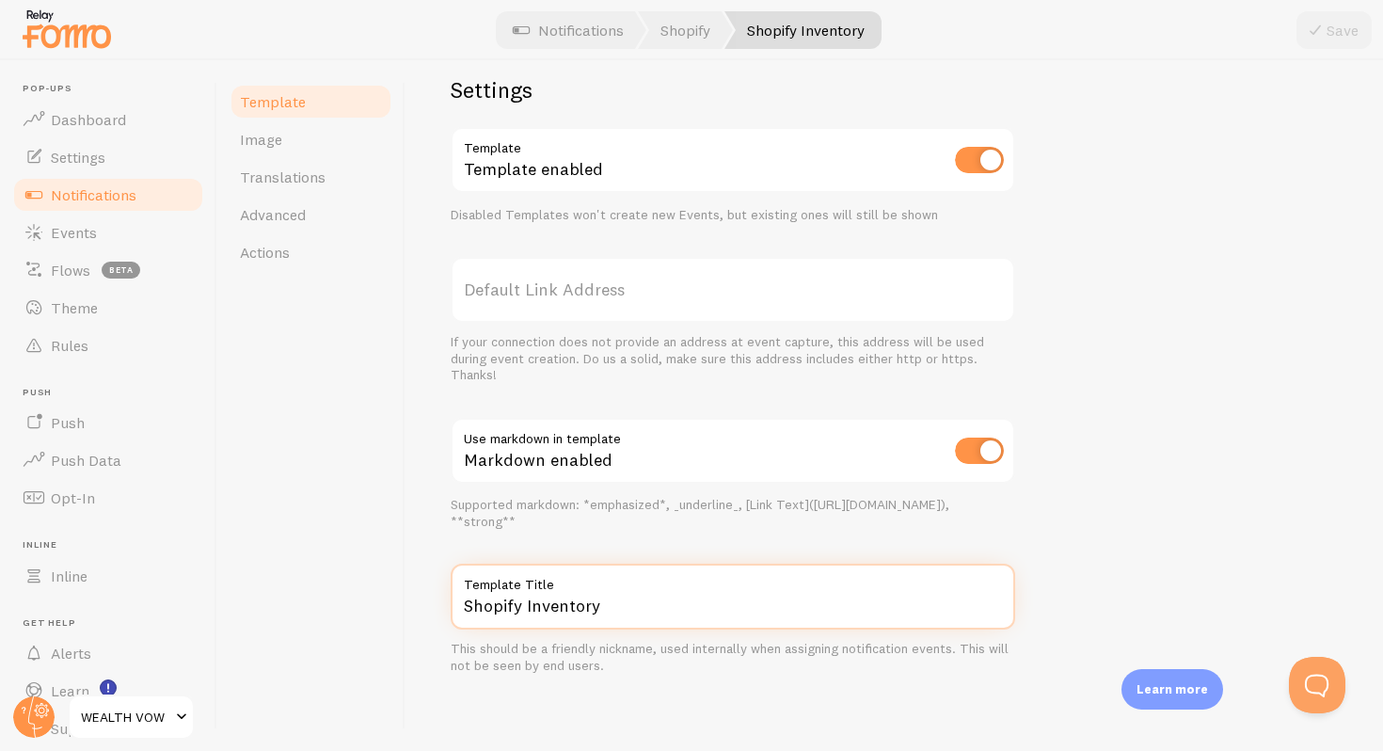
click at [640, 625] on input "Shopify Inventory" at bounding box center [733, 597] width 565 height 66
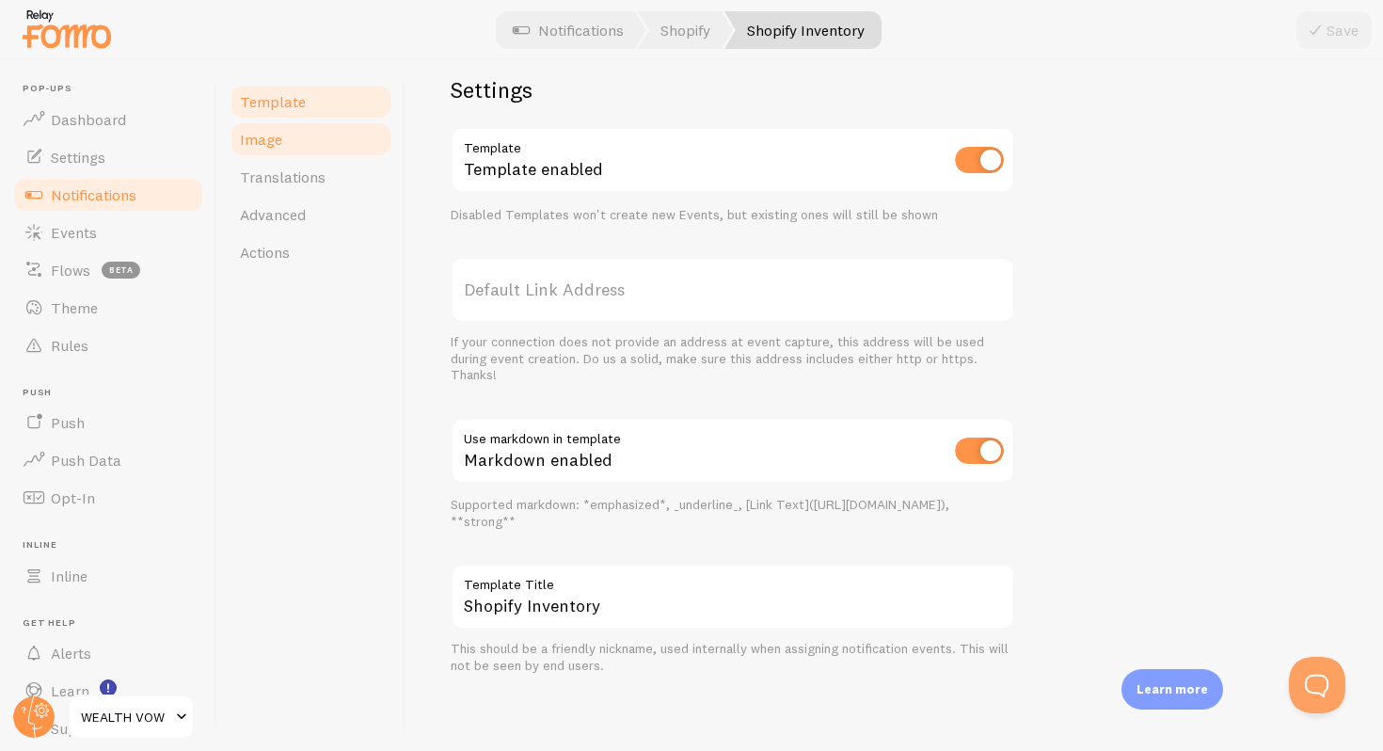
click at [324, 135] on link "Image" at bounding box center [311, 139] width 165 height 38
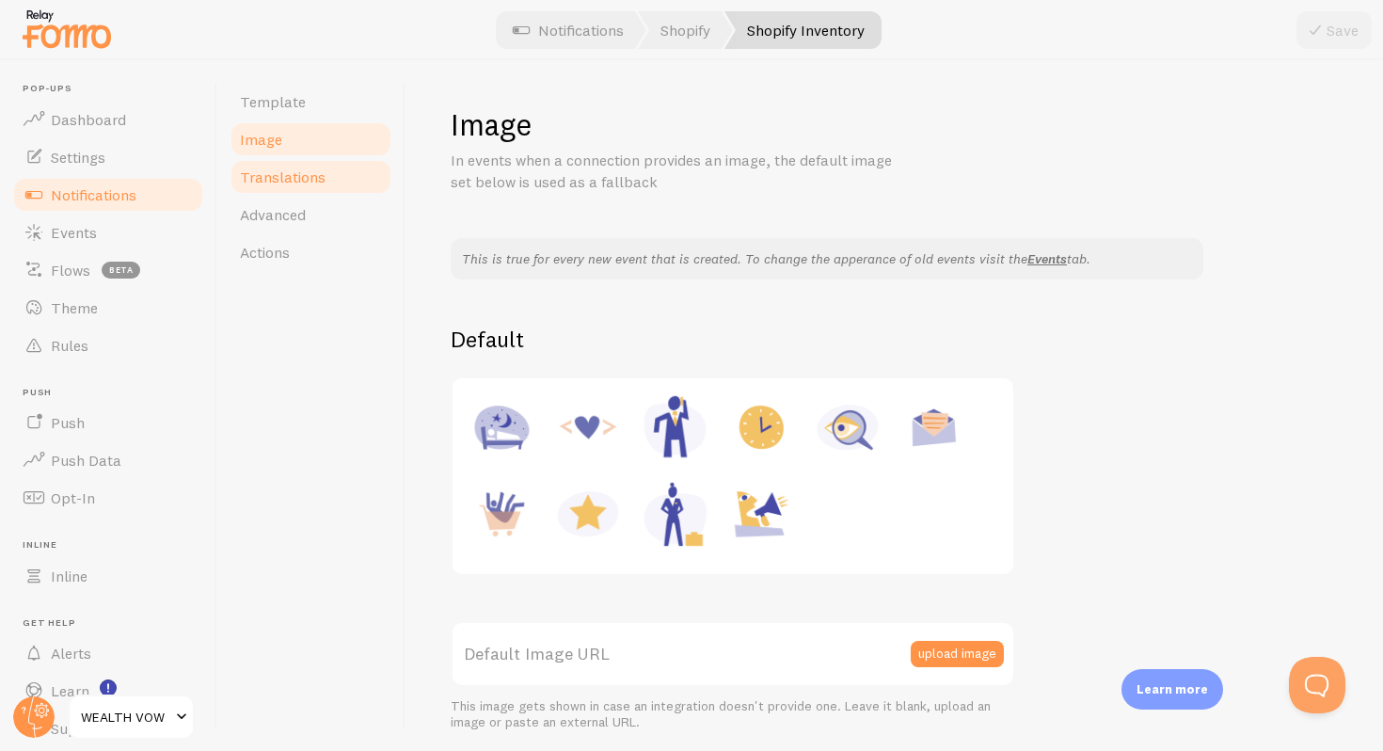
click at [330, 188] on link "Translations" at bounding box center [311, 177] width 165 height 38
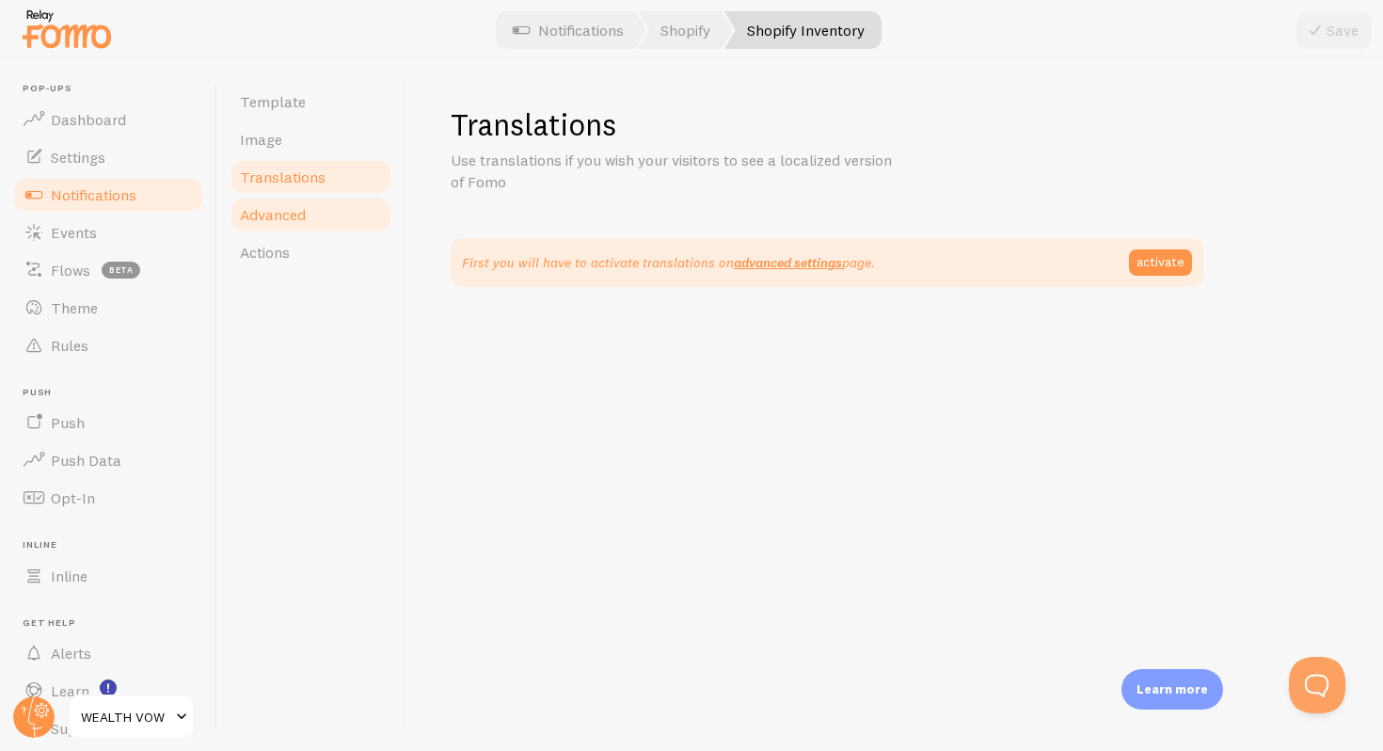
click at [330, 227] on link "Advanced" at bounding box center [311, 215] width 165 height 38
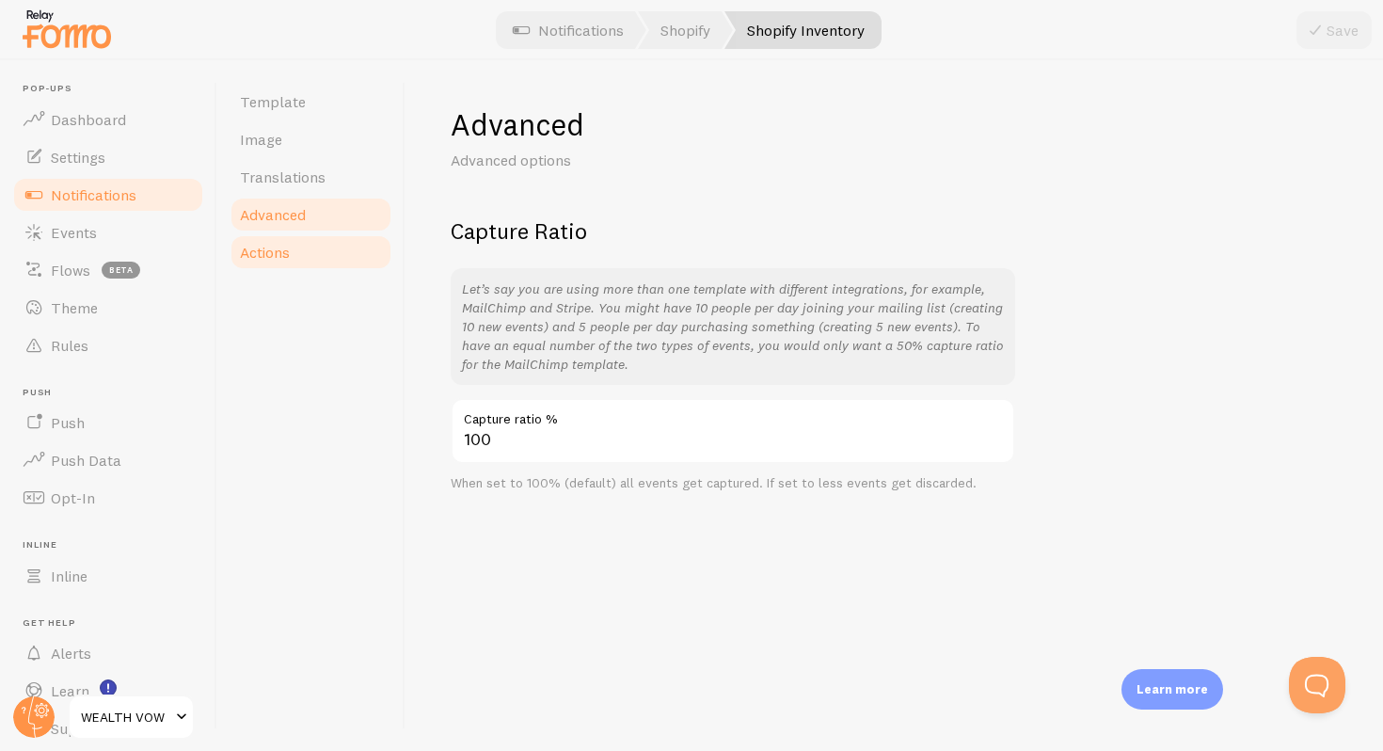
click at [246, 236] on link "Actions" at bounding box center [311, 252] width 165 height 38
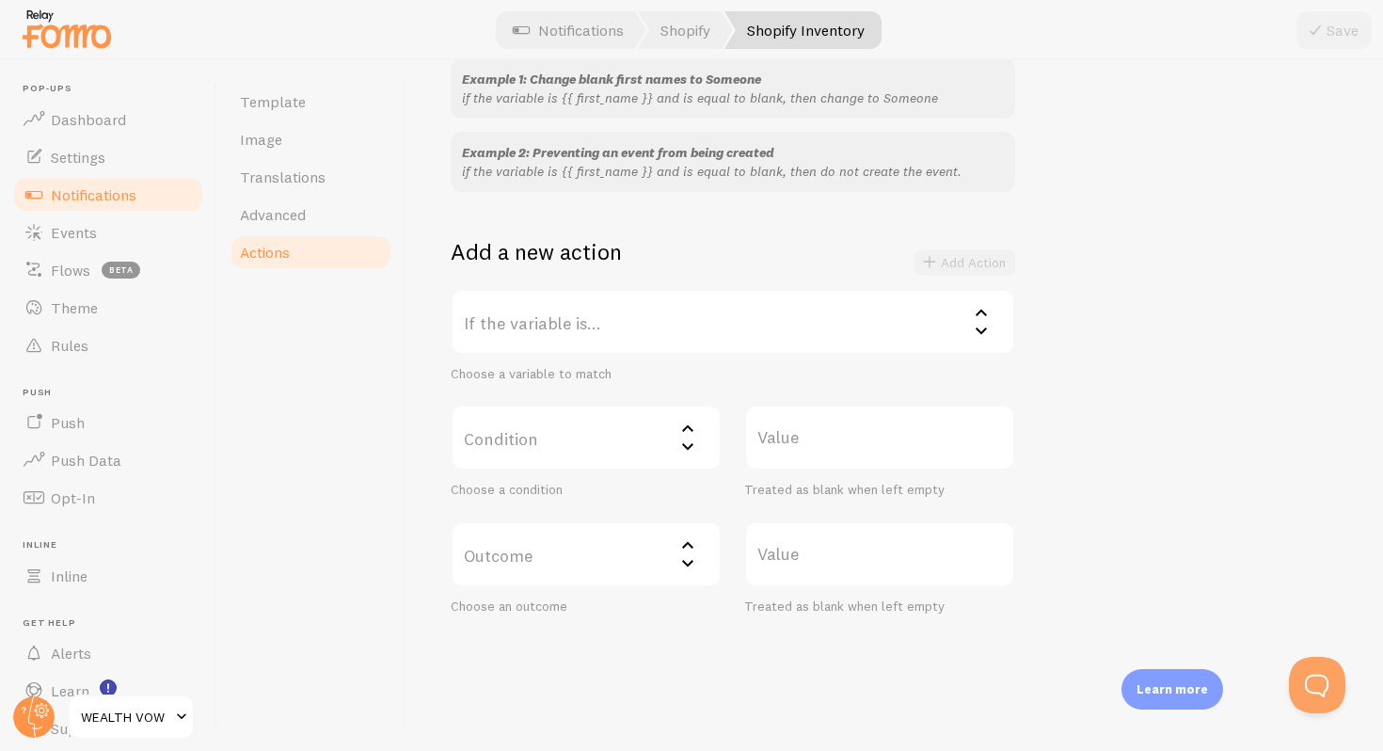
scroll to position [227, 0]
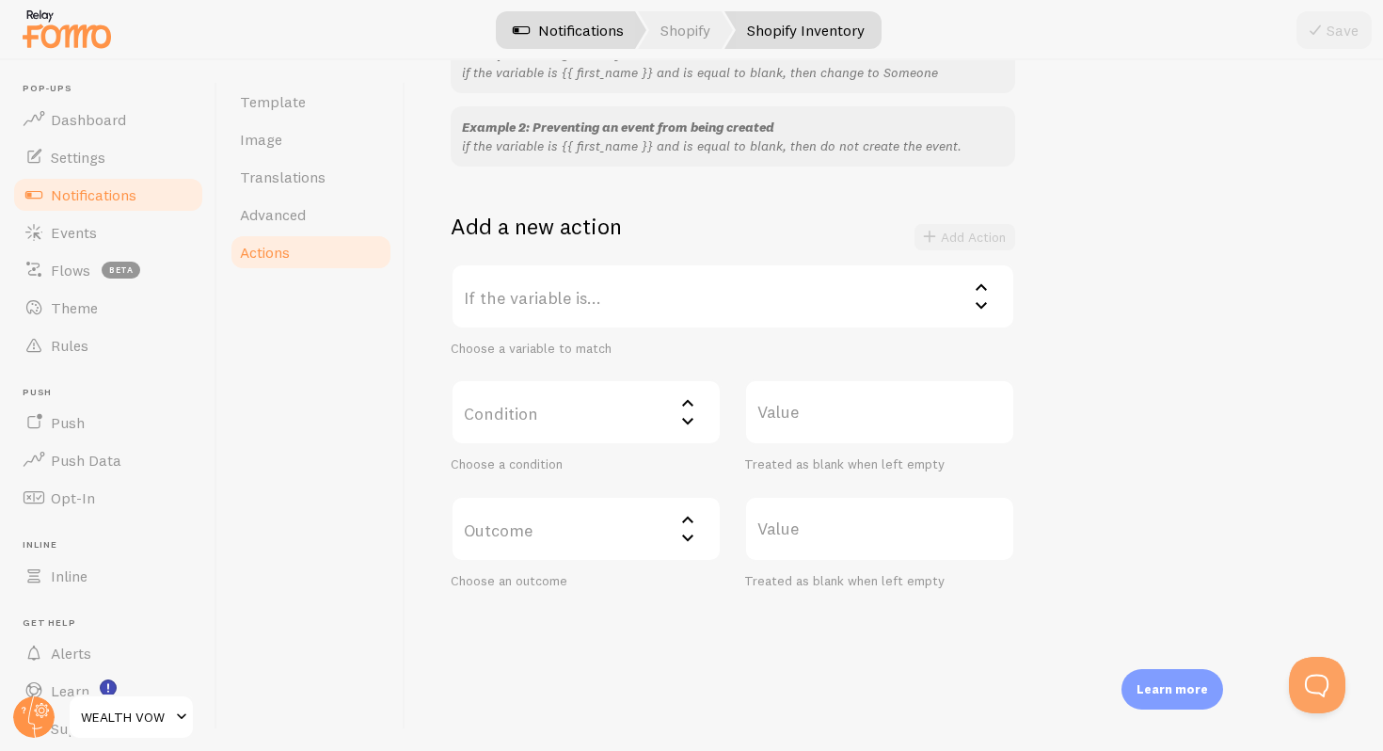
click at [573, 24] on link "Notifications" at bounding box center [568, 30] width 156 height 38
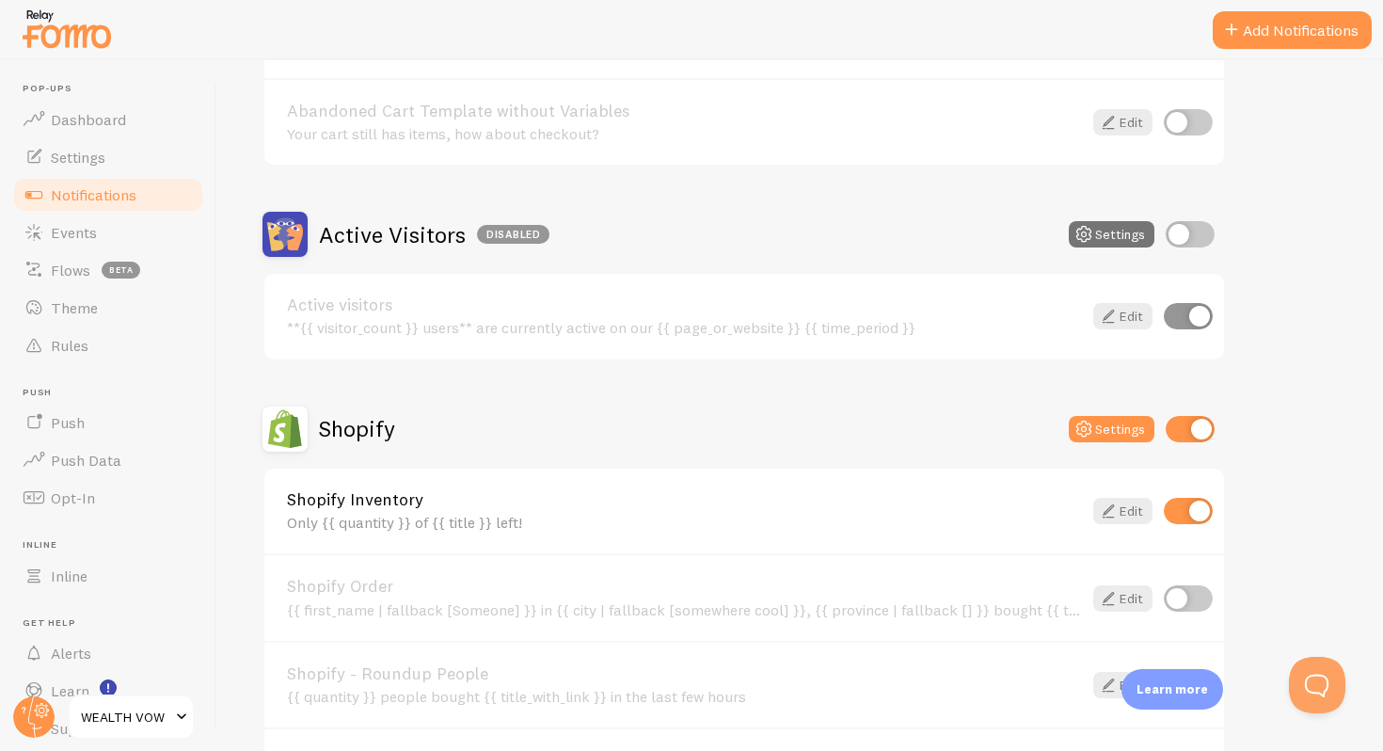
scroll to position [332, 0]
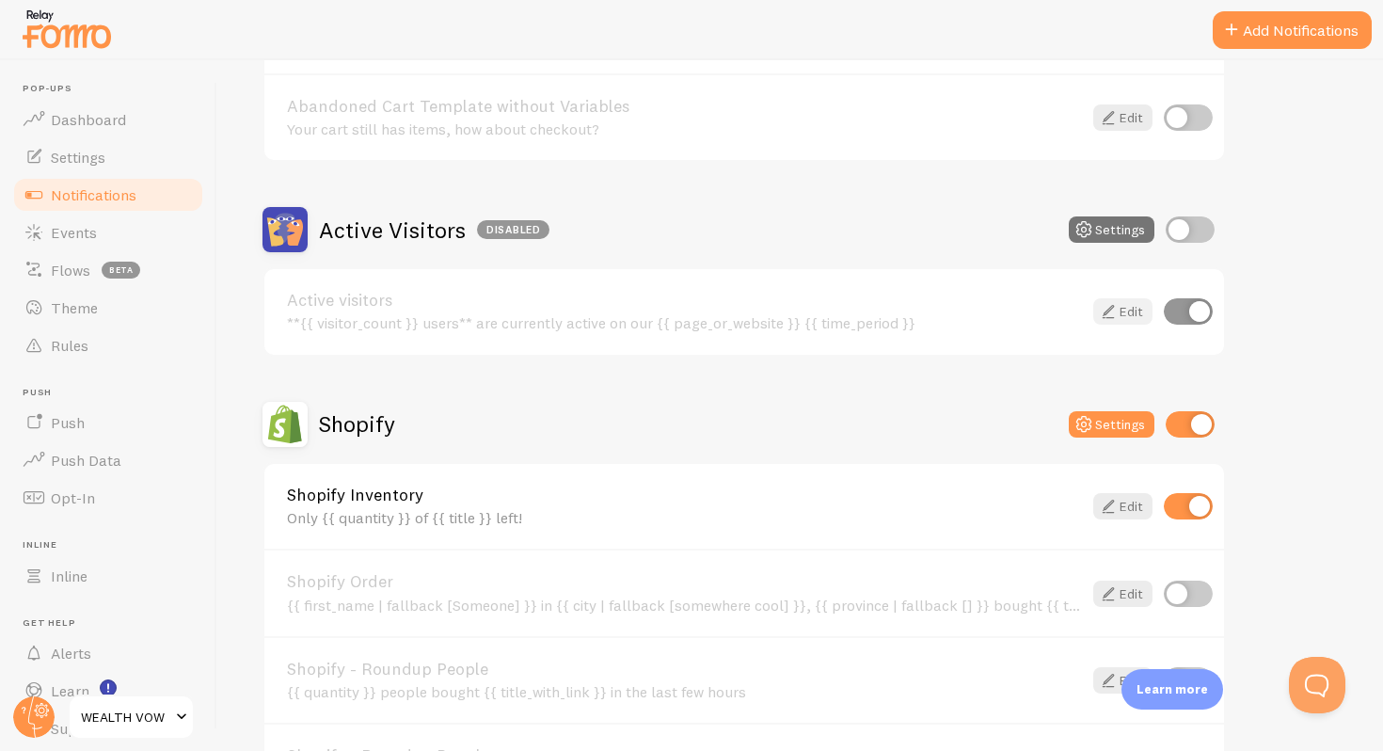
click at [1127, 315] on link "Edit" at bounding box center [1122, 311] width 59 height 26
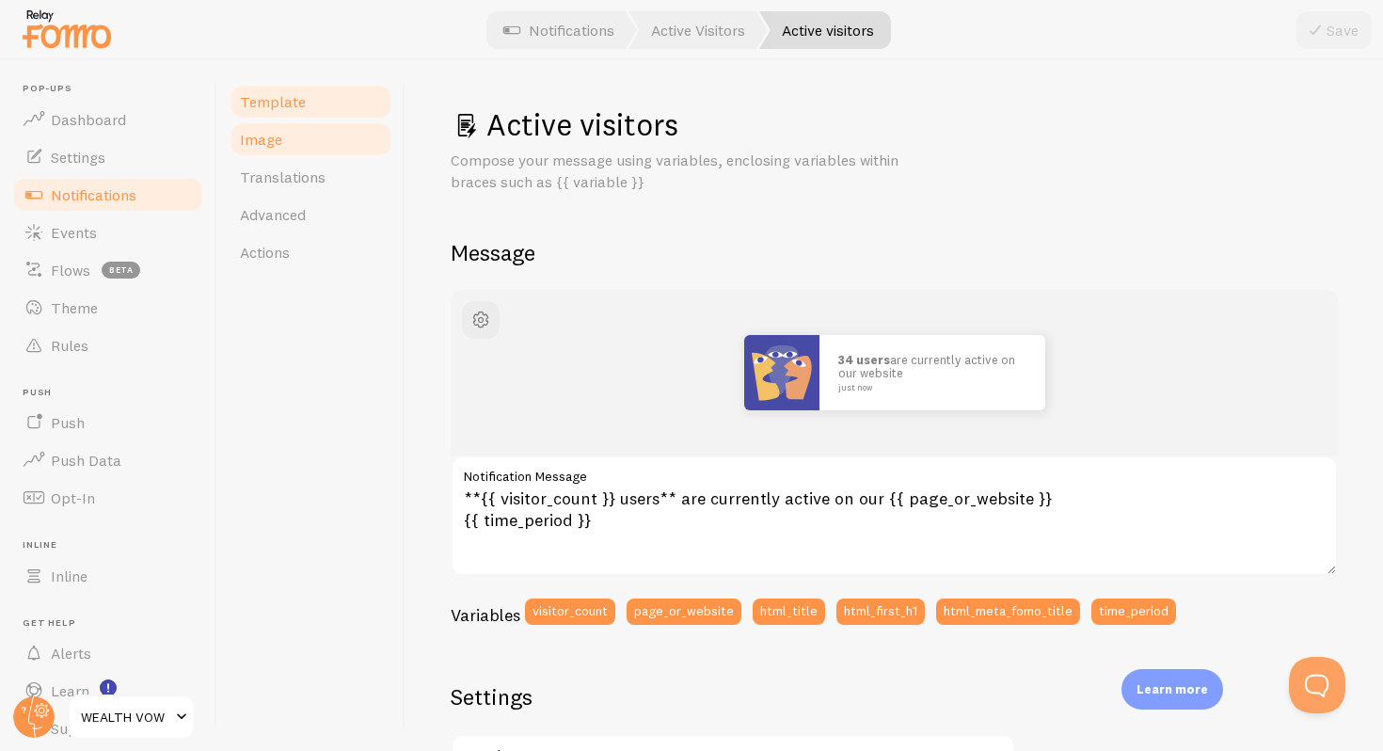
click at [307, 143] on link "Image" at bounding box center [311, 139] width 165 height 38
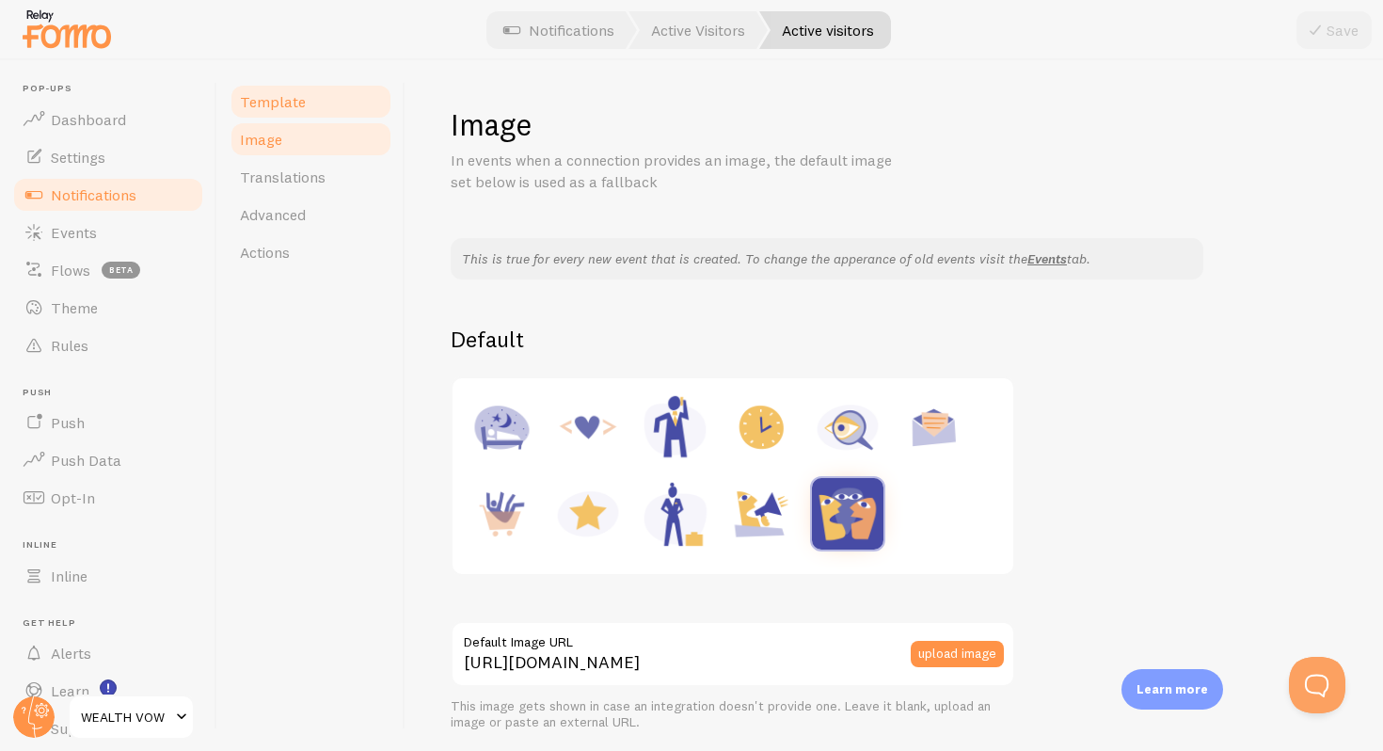
click at [294, 106] on span "Template" at bounding box center [273, 101] width 66 height 19
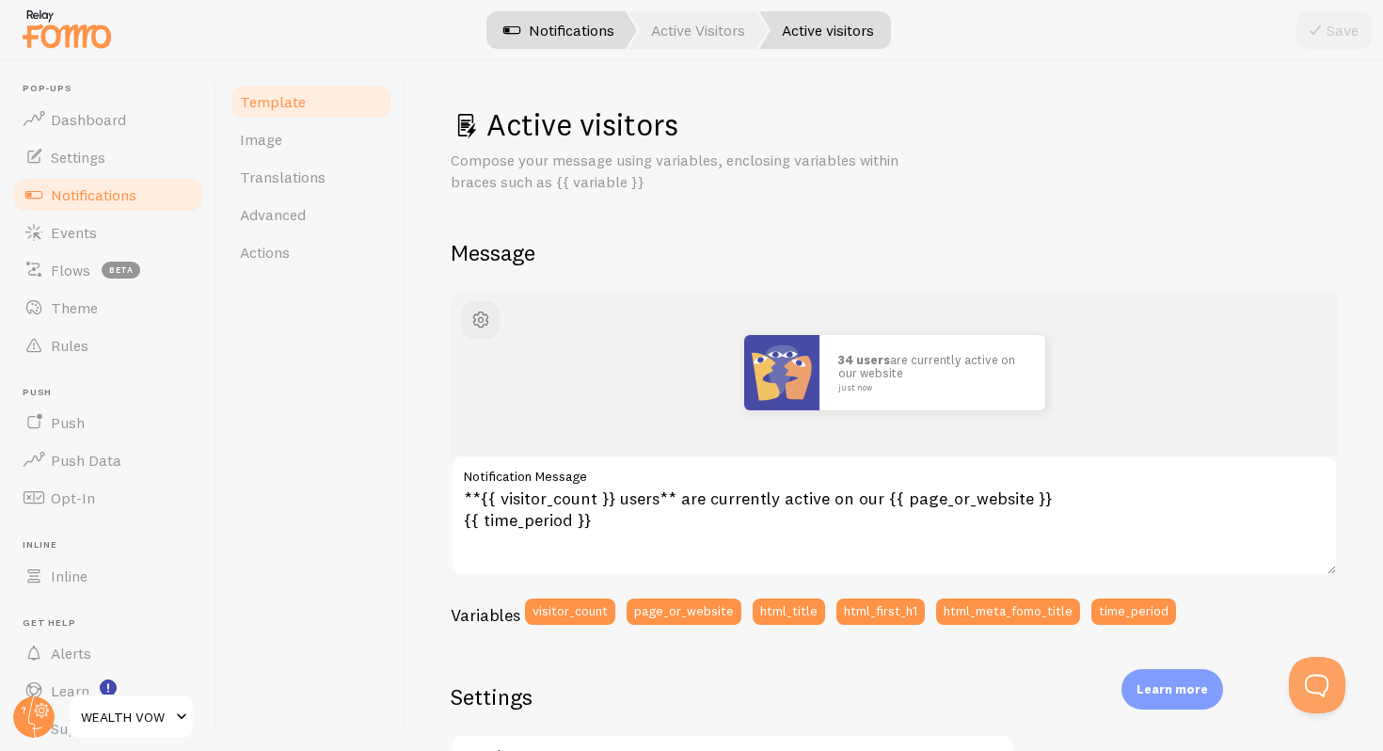
click at [544, 35] on link "Notifications" at bounding box center [559, 30] width 156 height 38
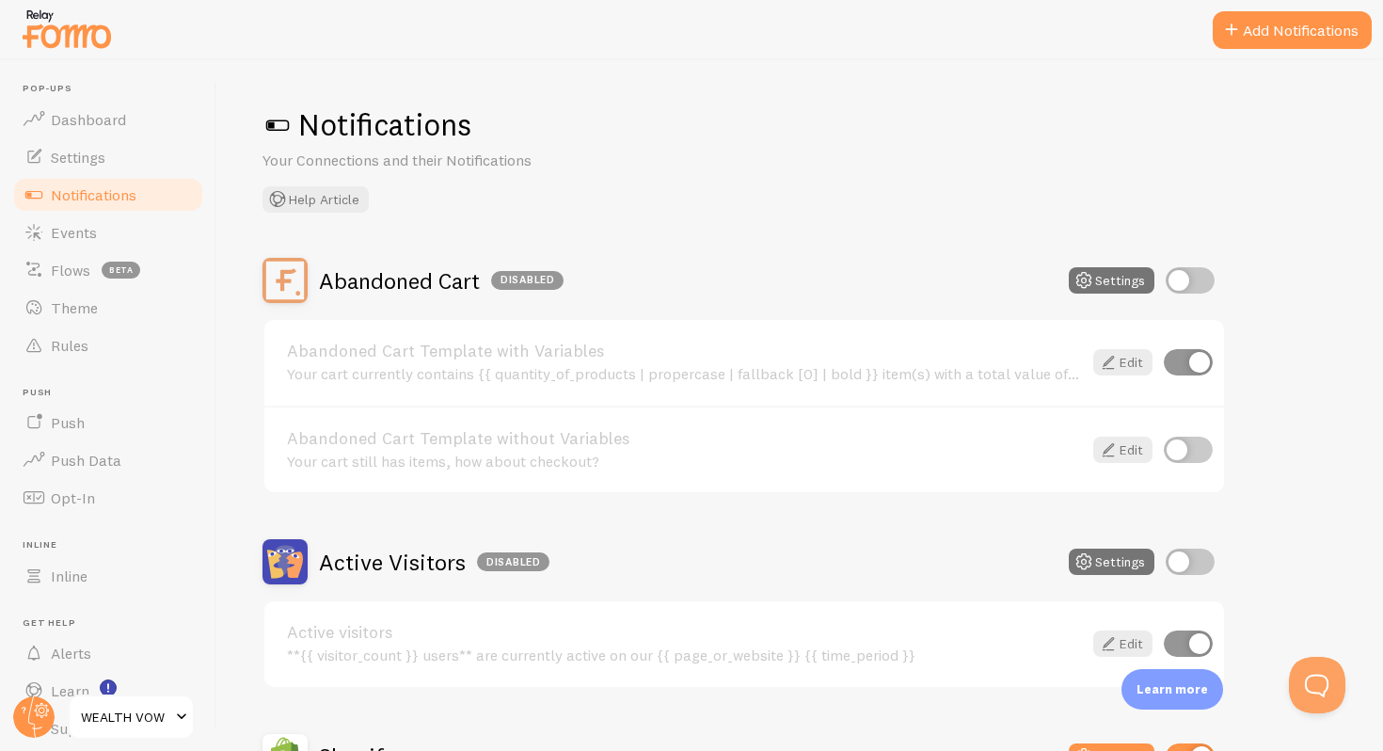
click at [1184, 362] on input "checkbox" at bounding box center [1188, 362] width 49 height 26
checkbox input "false"
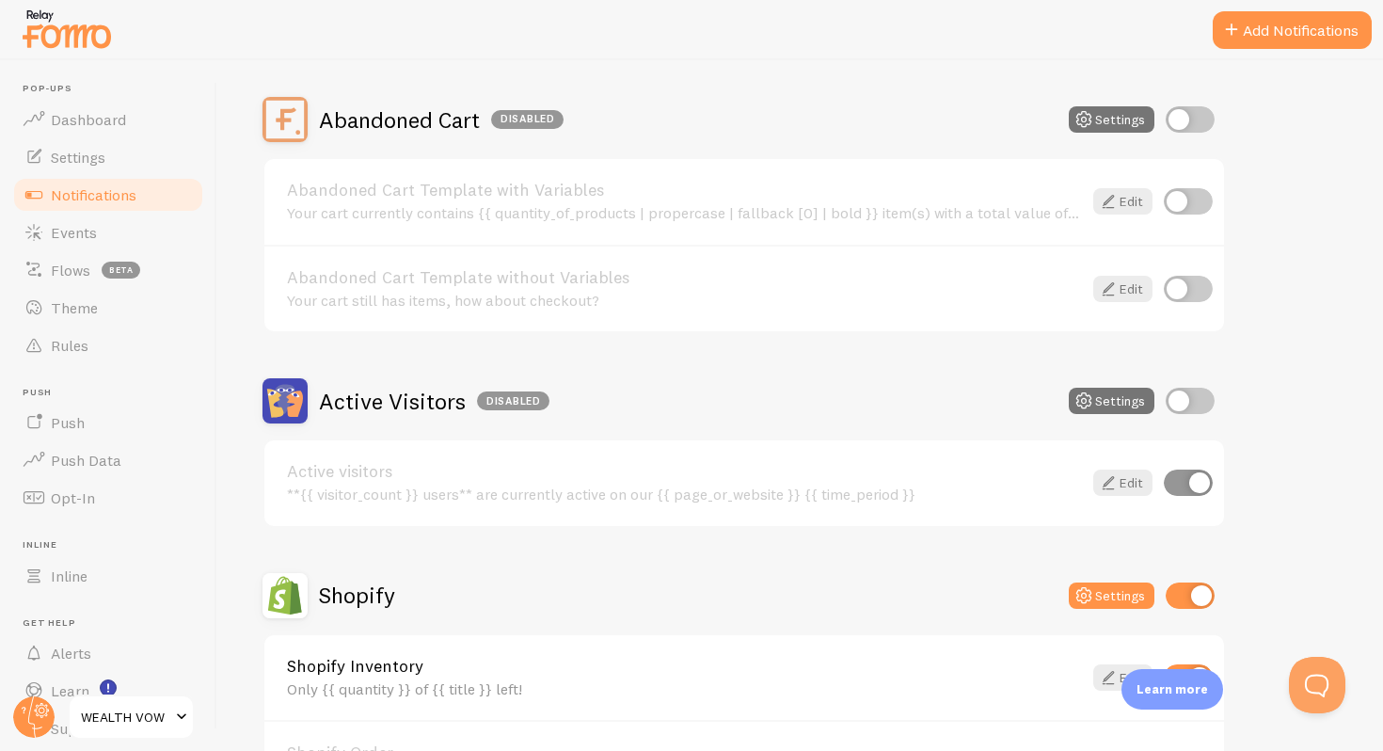
scroll to position [135, 0]
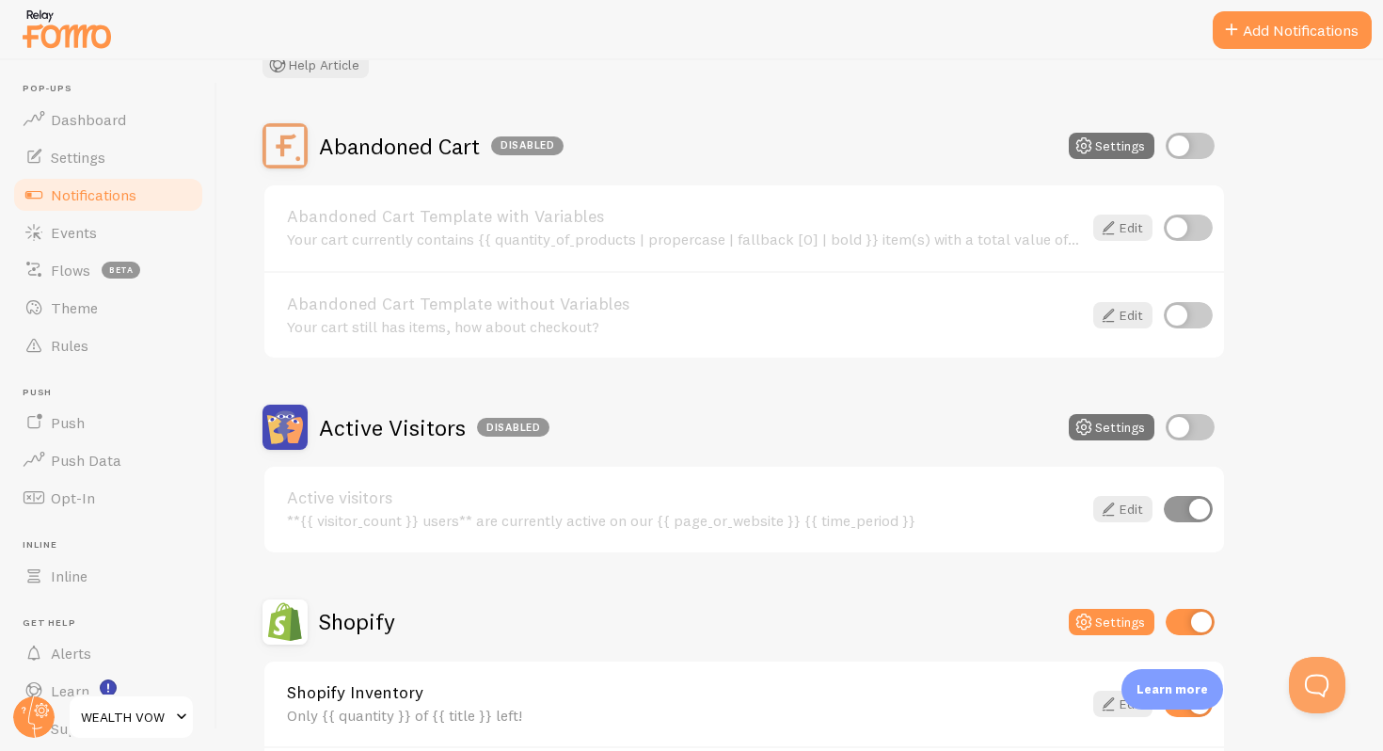
click at [1172, 515] on input "checkbox" at bounding box center [1188, 509] width 49 height 26
checkbox input "false"
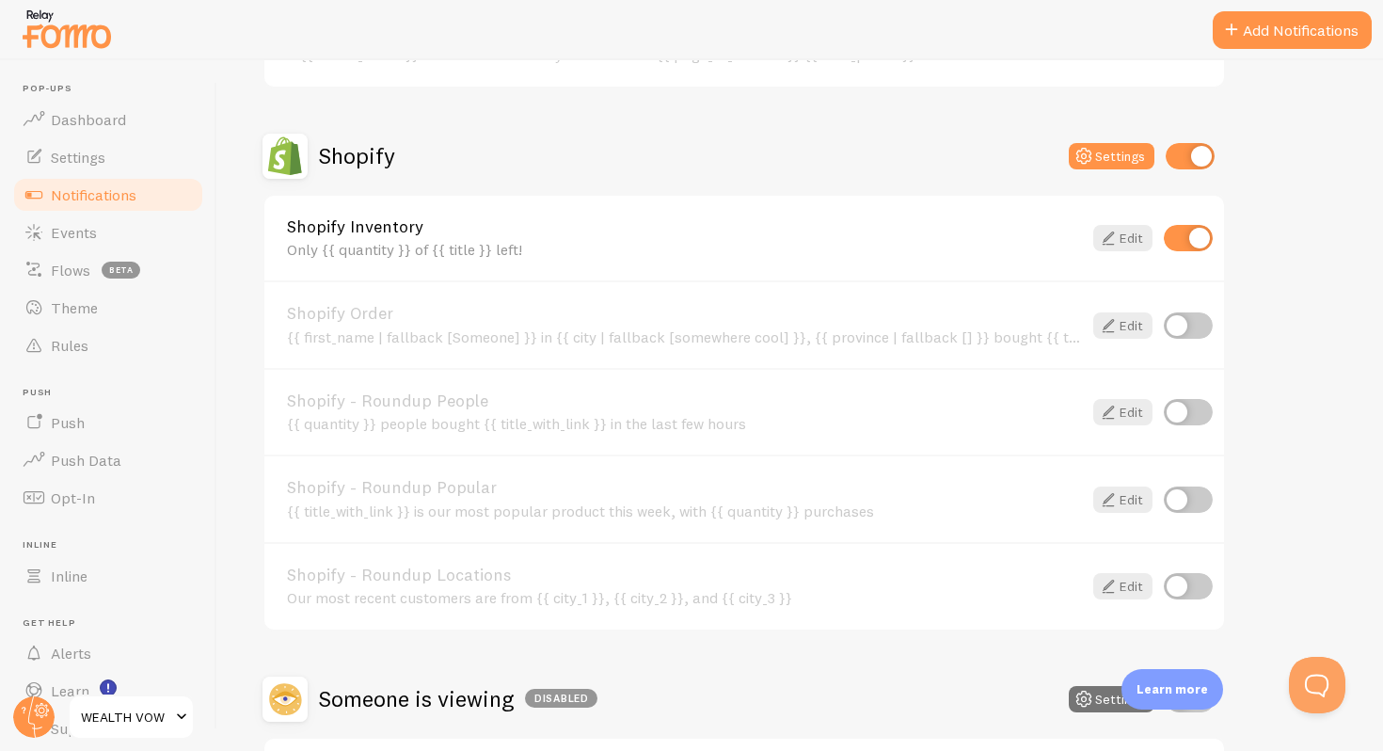
scroll to position [588, 0]
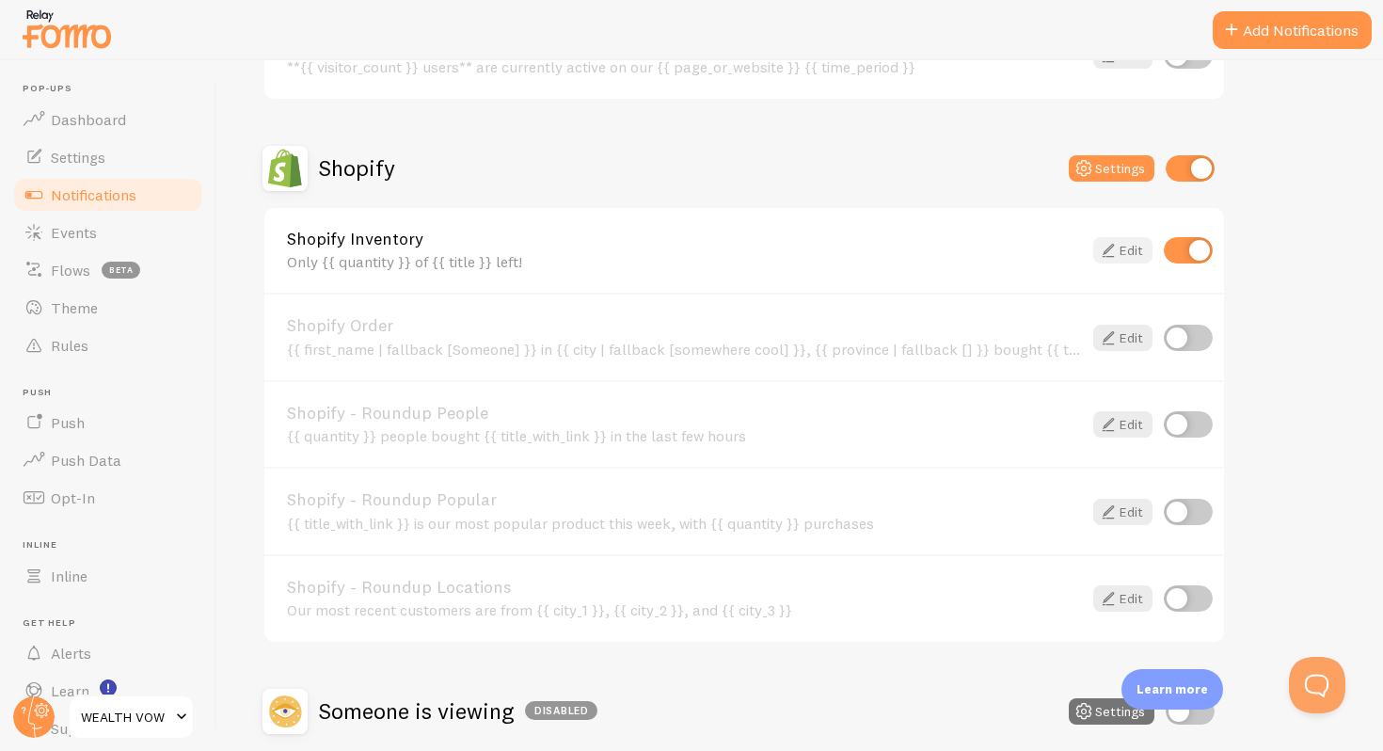
click at [1110, 254] on icon at bounding box center [1108, 250] width 23 height 23
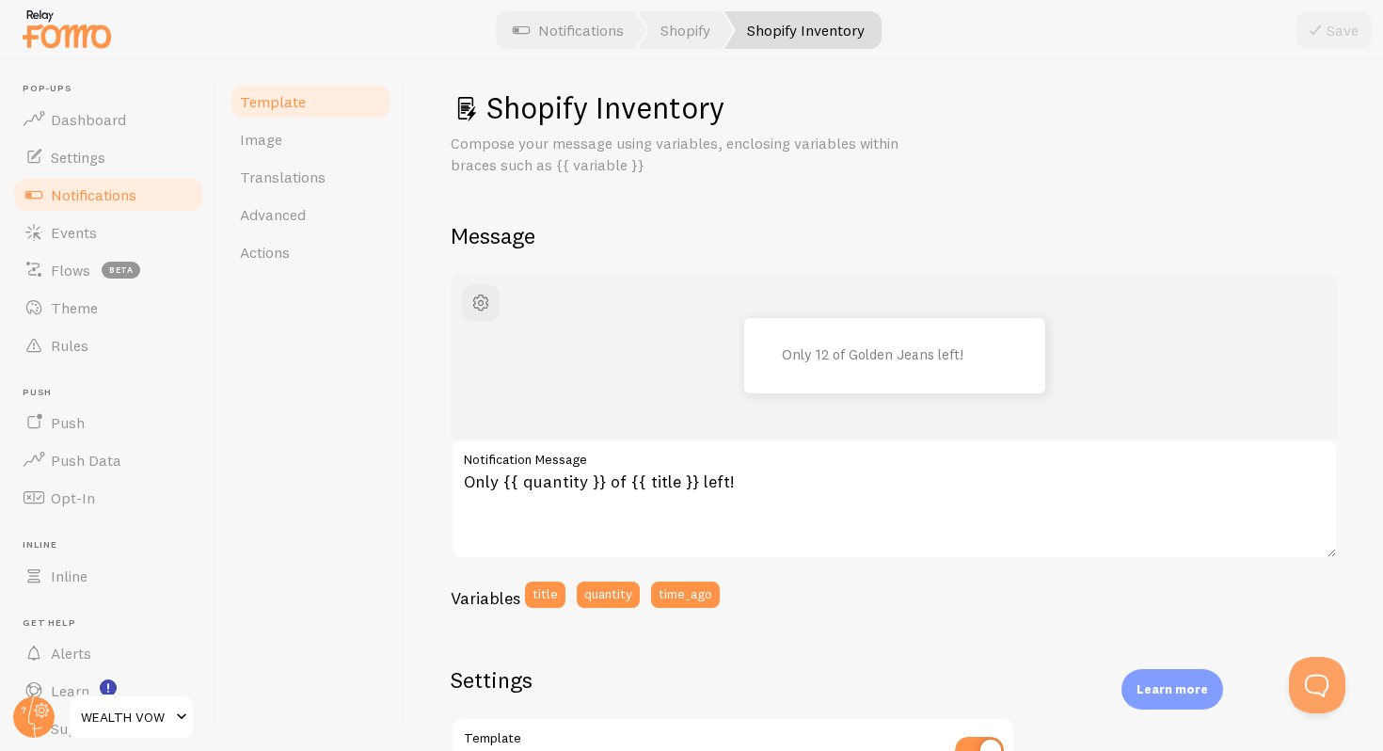
scroll to position [15, 0]
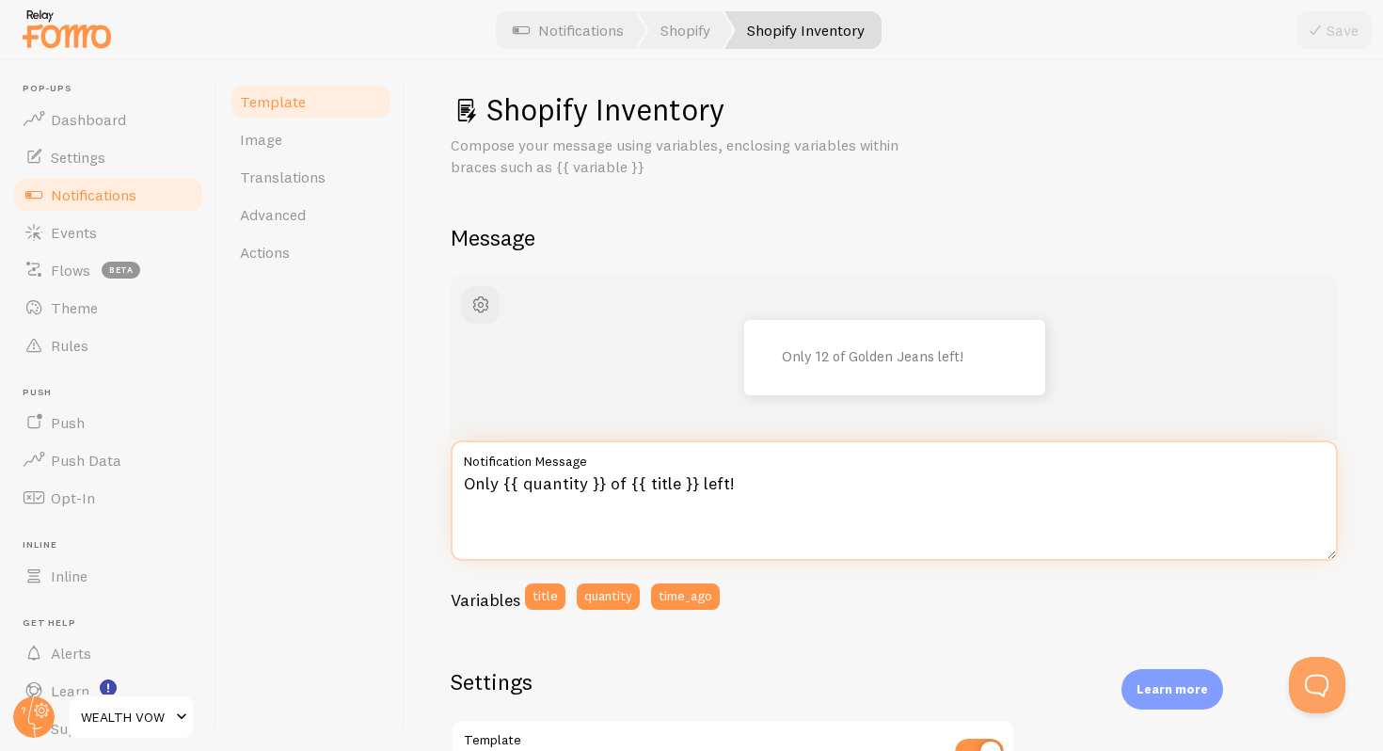
drag, startPoint x: 693, startPoint y: 485, endPoint x: 629, endPoint y: 485, distance: 64.0
click at [628, 485] on textarea "Only {{ quantity }} of {{ title }} left!" at bounding box center [894, 500] width 887 height 120
type textarea "Only {{ quantity }} of this size left!"
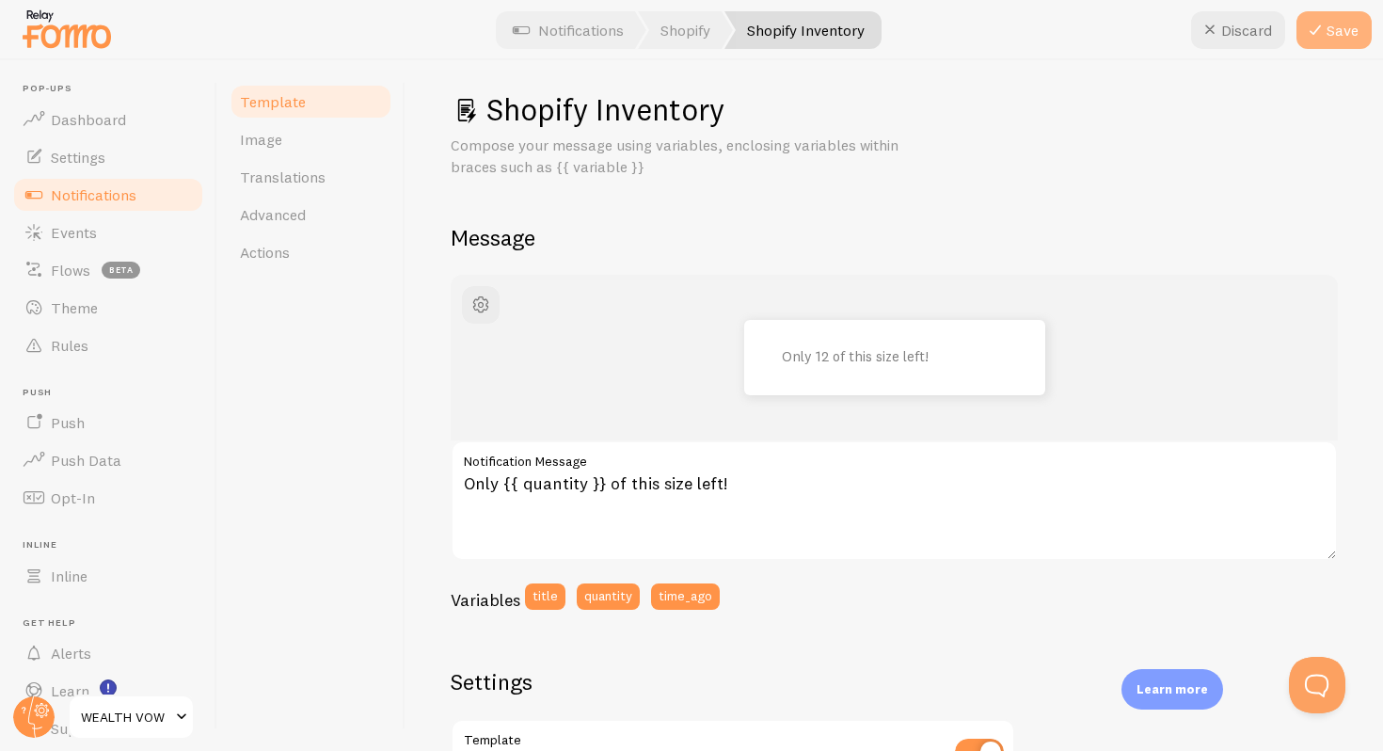
click at [1339, 23] on button "Save" at bounding box center [1334, 30] width 75 height 38
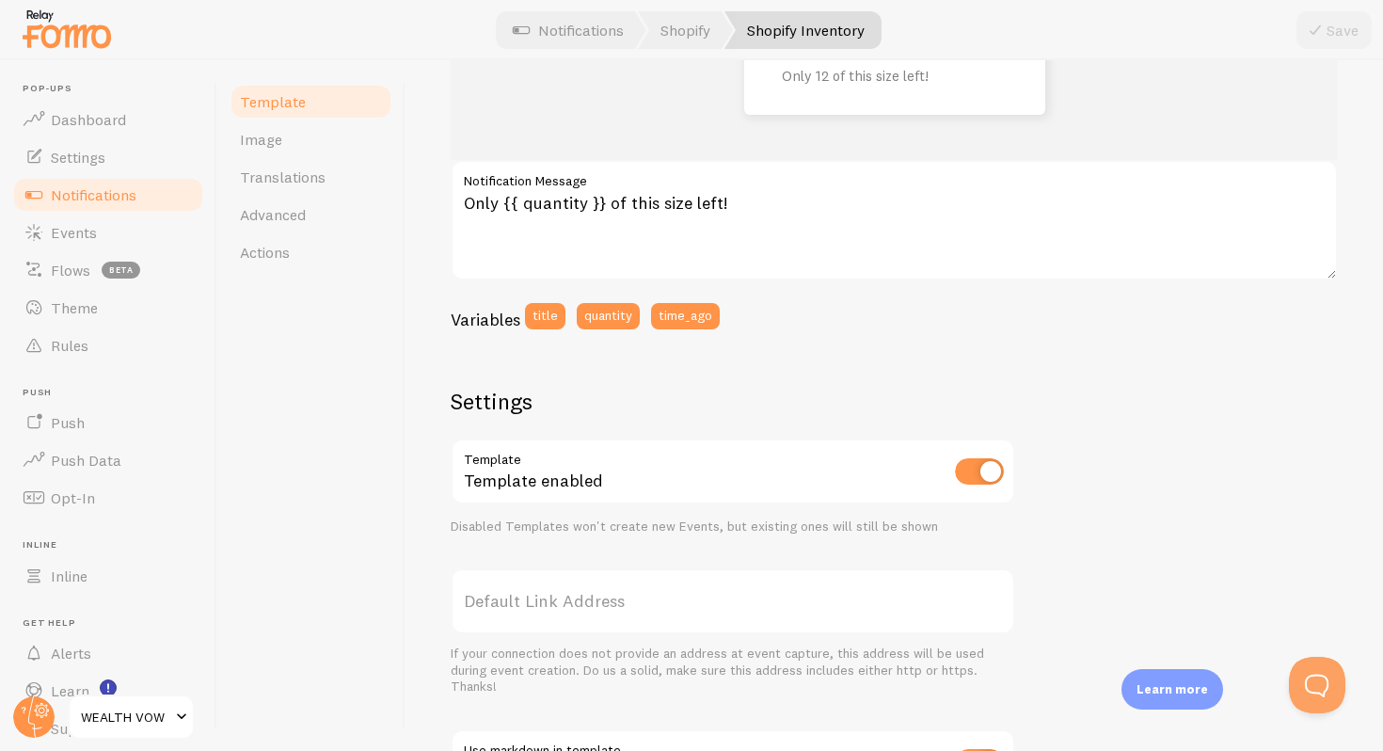
scroll to position [0, 0]
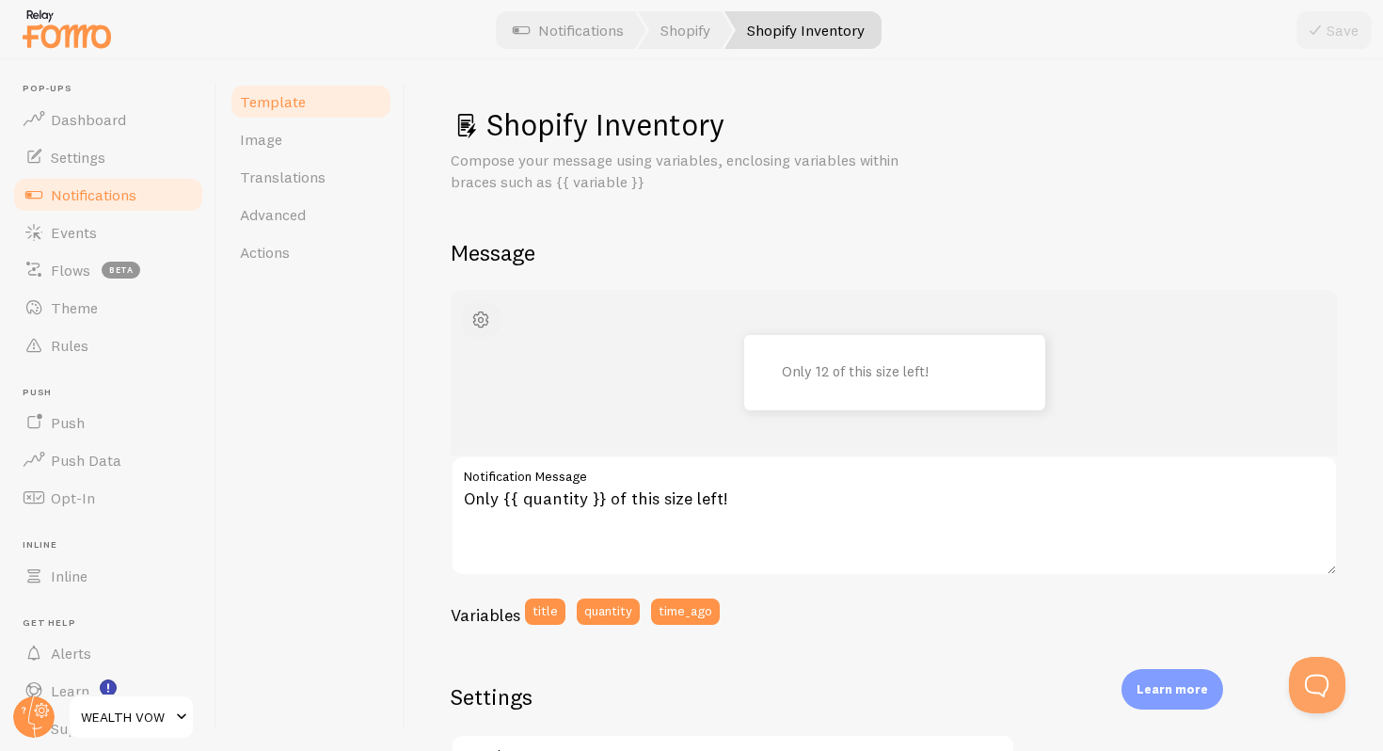
click at [485, 322] on span "button" at bounding box center [481, 320] width 23 height 23
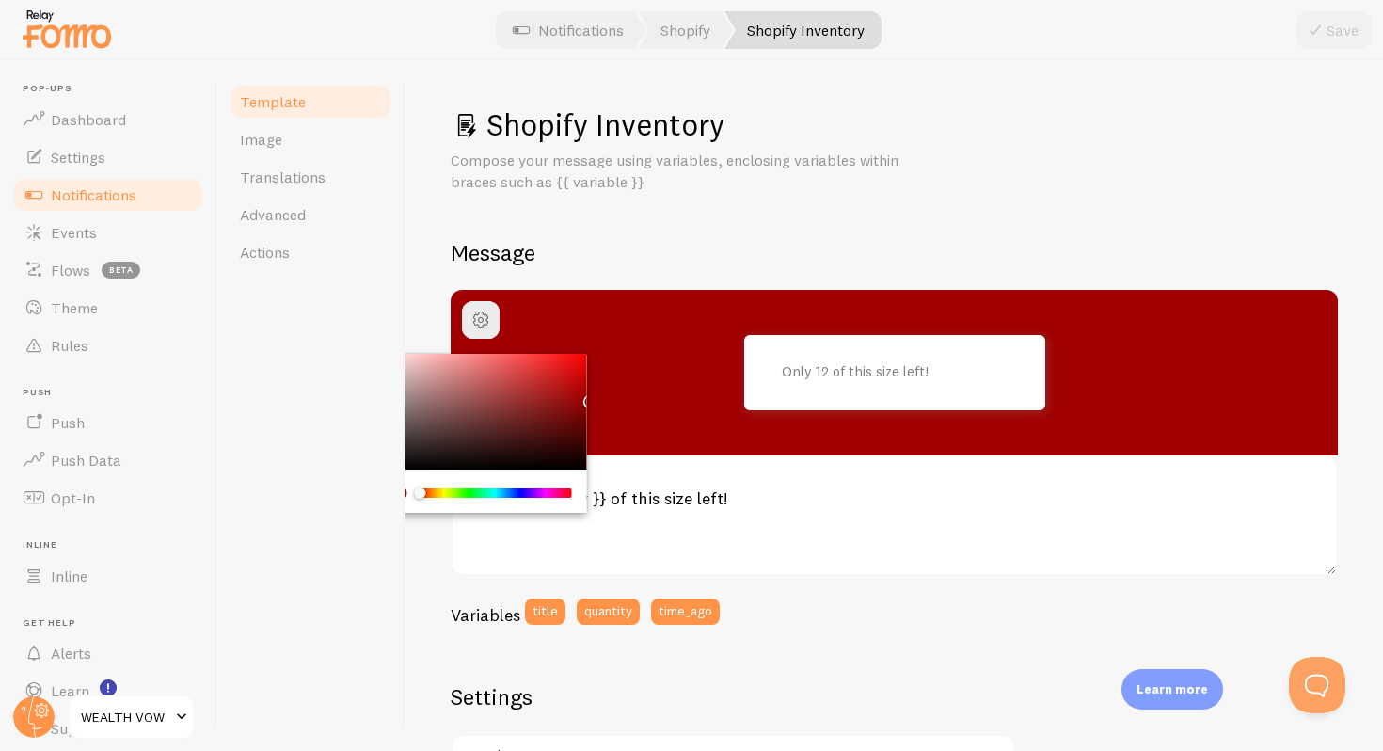
drag, startPoint x: 527, startPoint y: 389, endPoint x: 588, endPoint y: 397, distance: 61.7
click at [588, 397] on div "Only 12 of this size left!" at bounding box center [894, 373] width 887 height 166
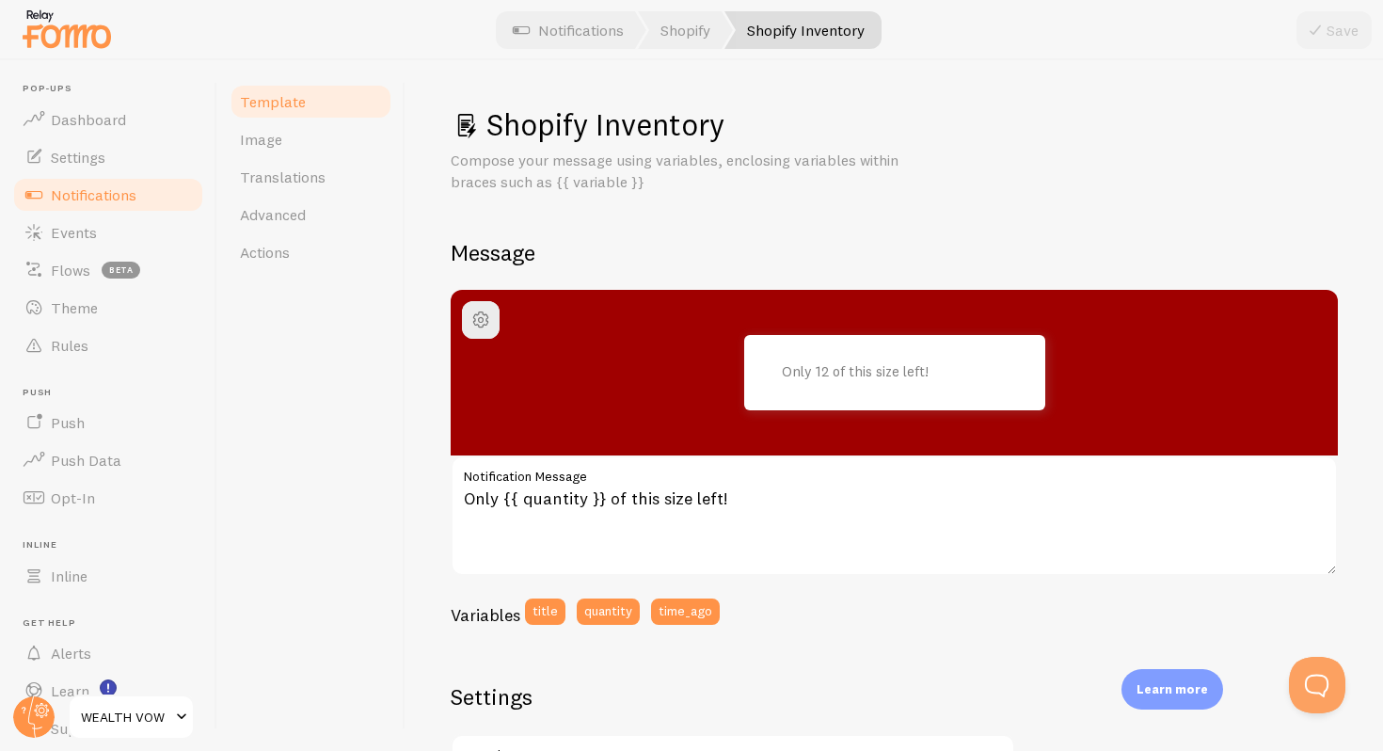
click at [1321, 38] on div "Save" at bounding box center [1334, 30] width 75 height 38
click at [281, 146] on link "Image" at bounding box center [311, 139] width 165 height 38
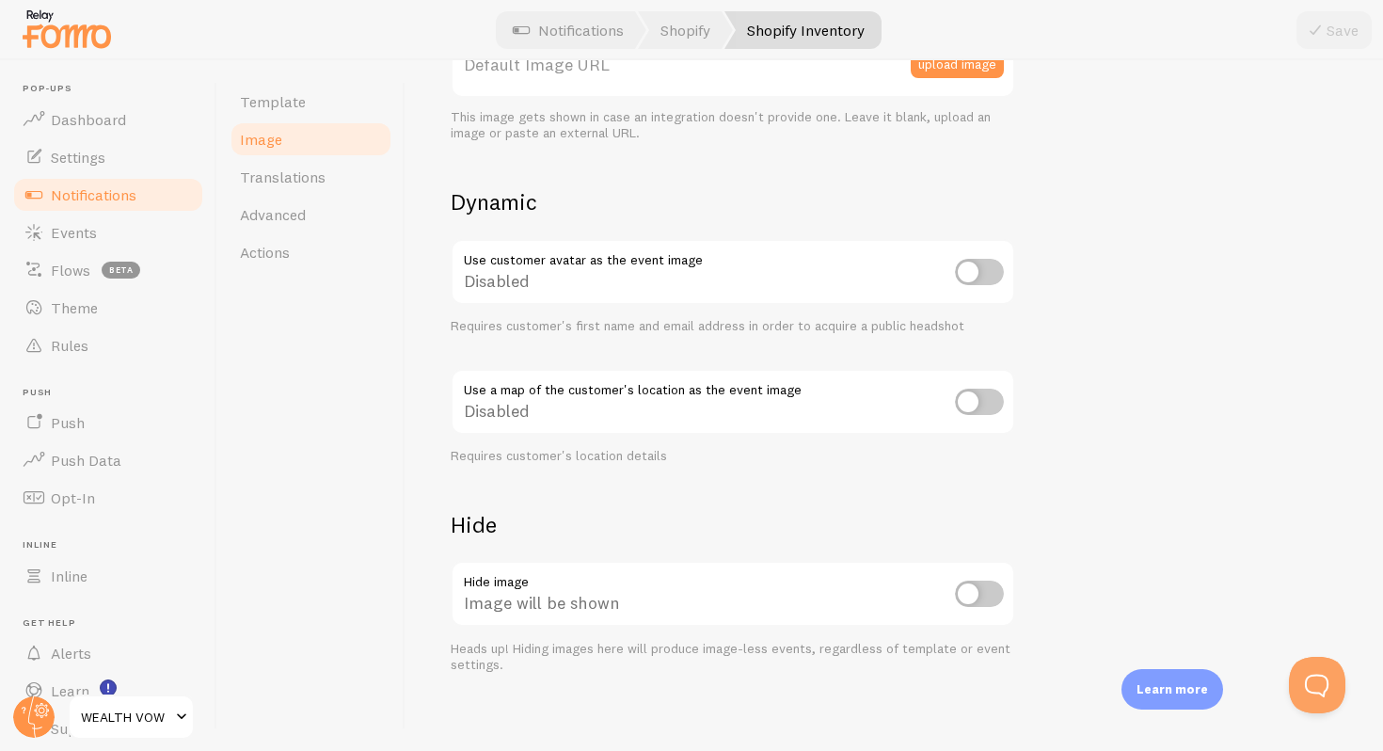
scroll to position [577, 0]
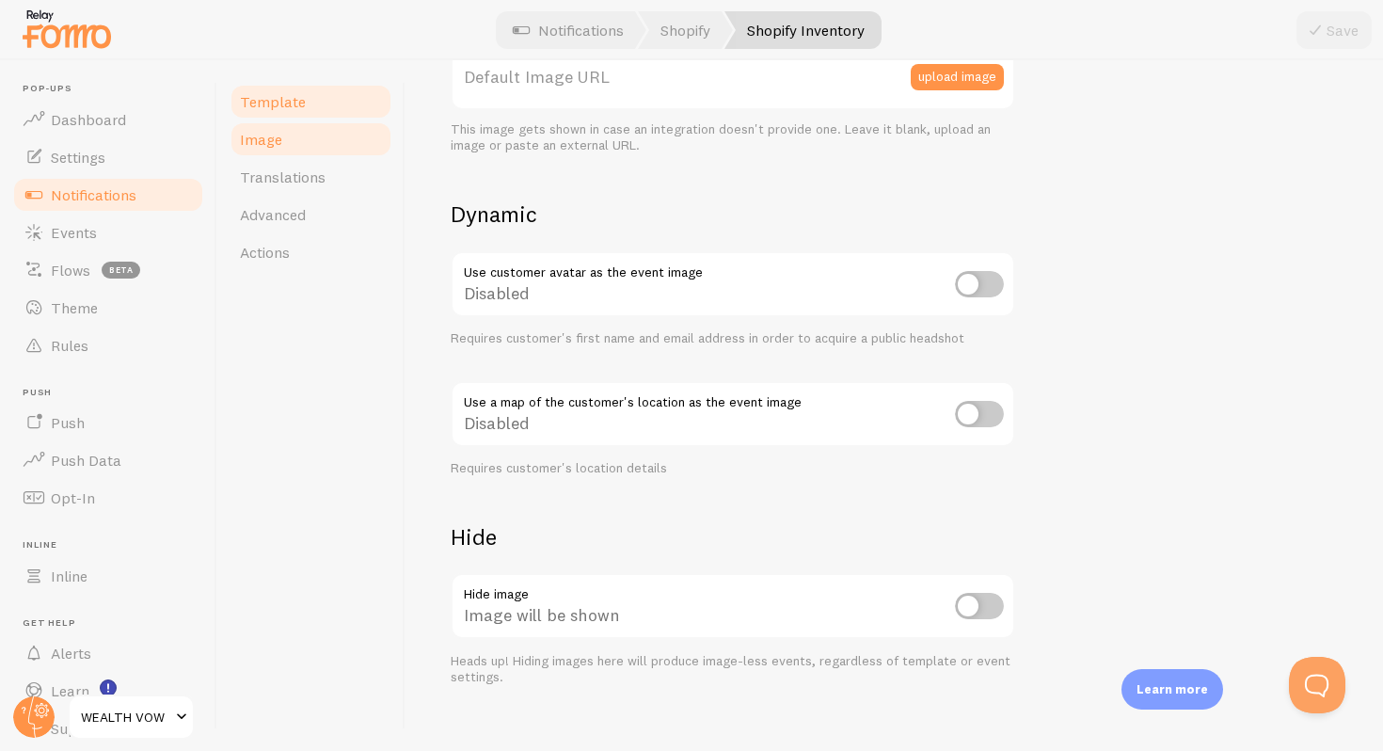
click at [263, 99] on span "Template" at bounding box center [273, 101] width 66 height 19
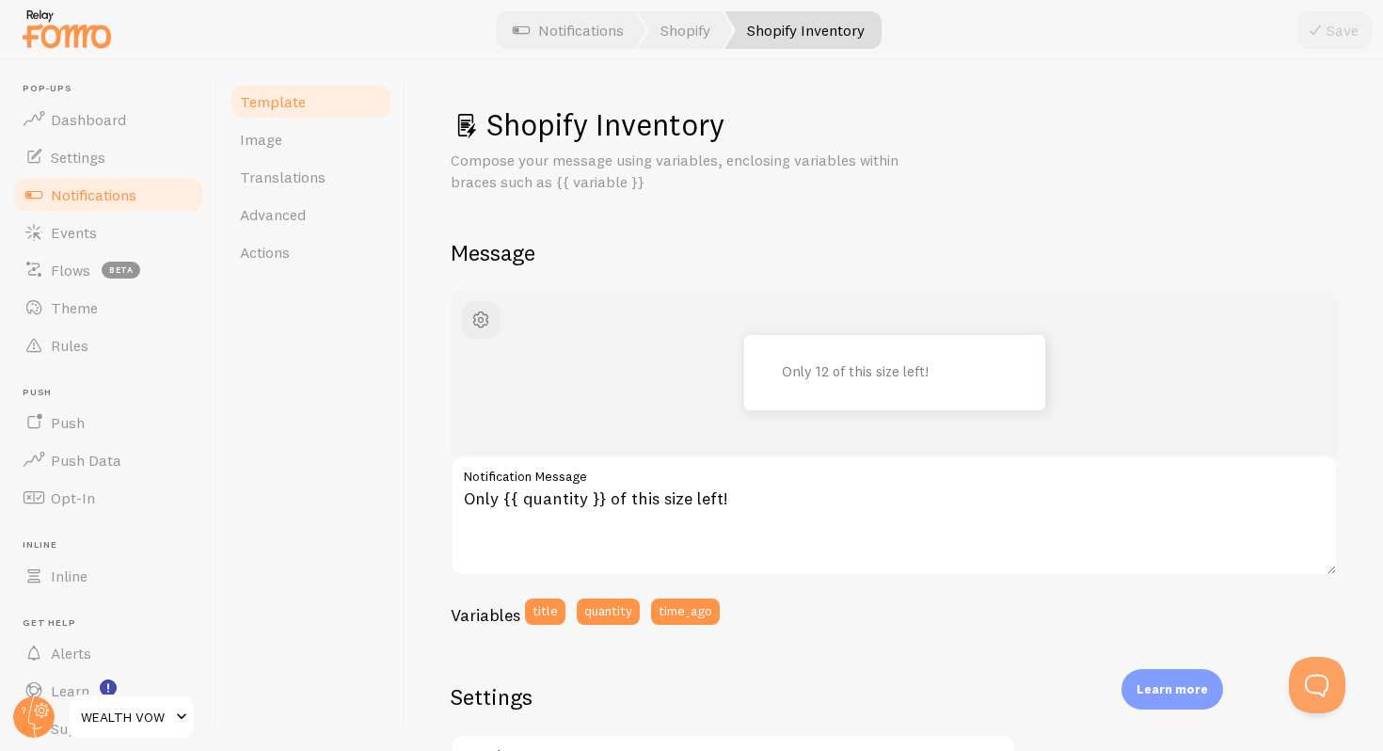
click at [964, 468] on label "Notification Message" at bounding box center [894, 471] width 887 height 32
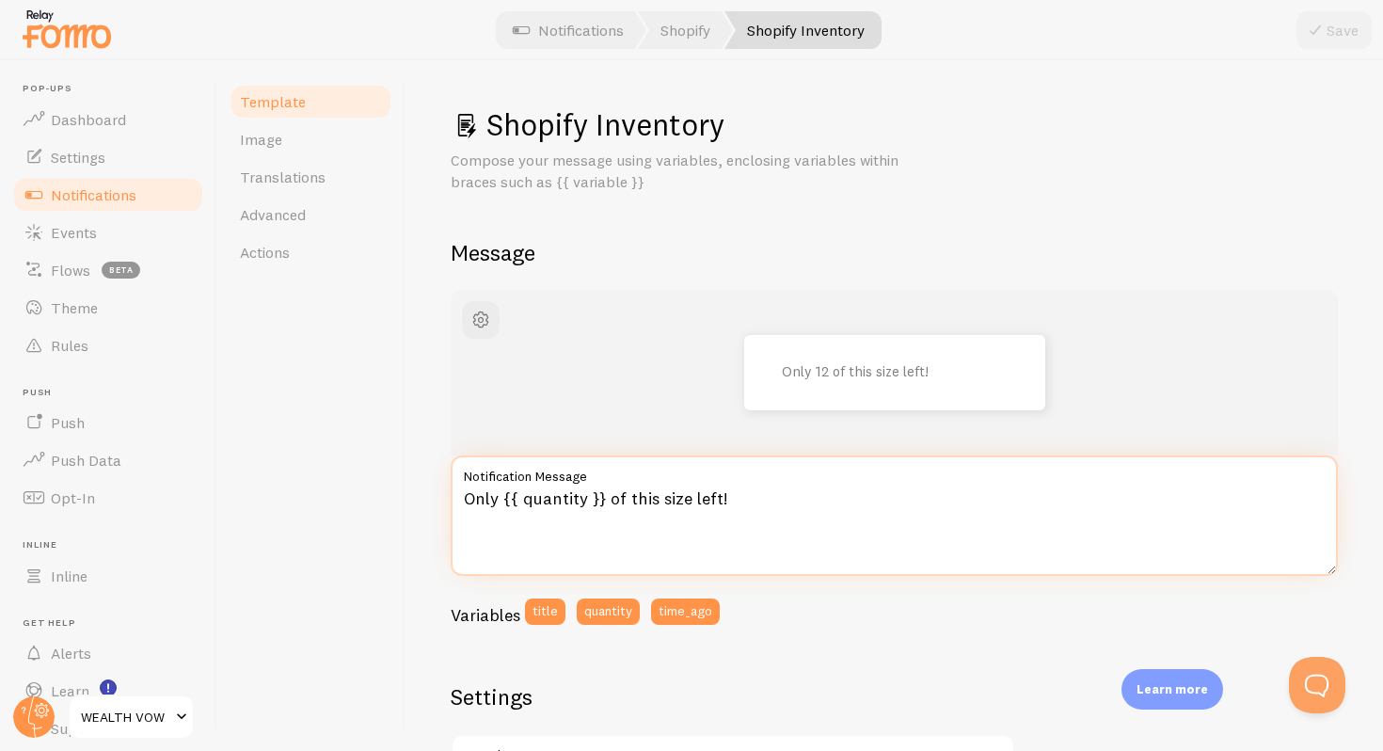
click at [964, 468] on textarea "Only {{ quantity }} of this size left!" at bounding box center [894, 515] width 887 height 120
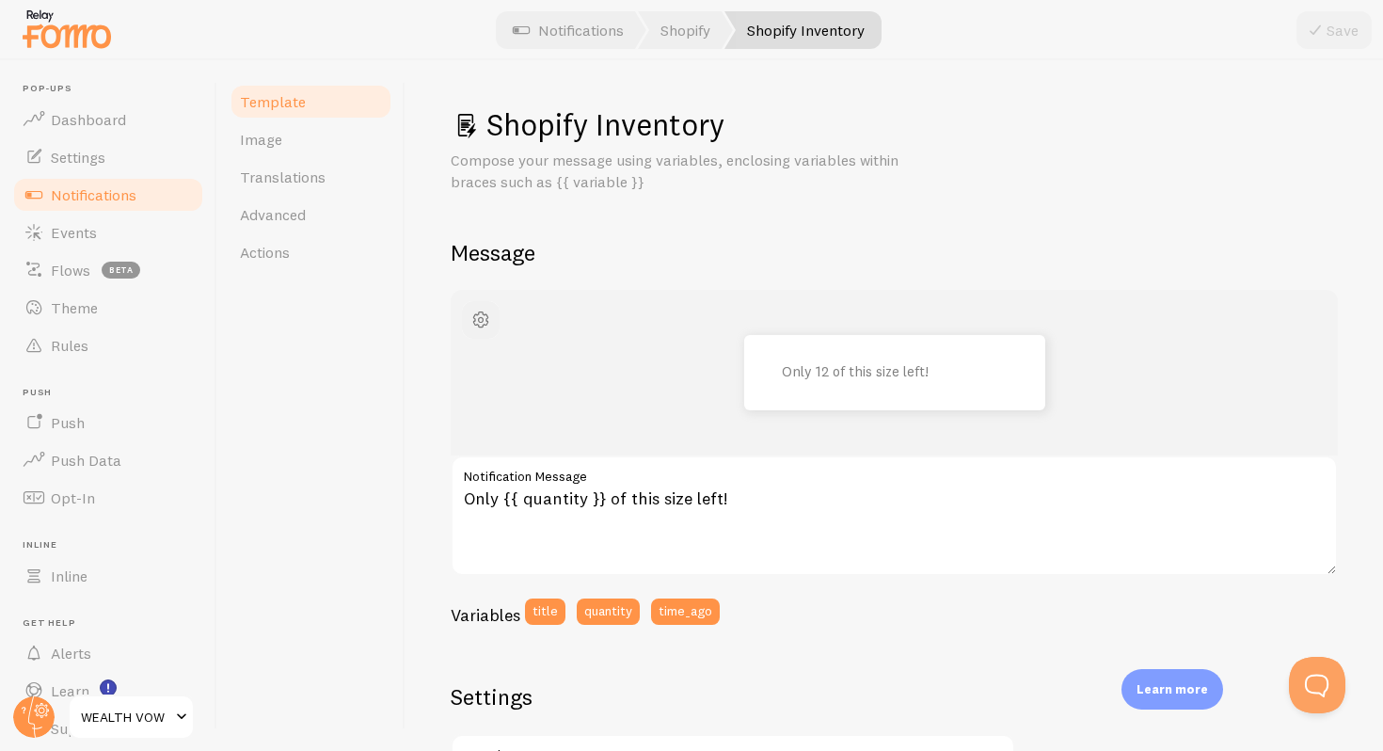
click at [477, 318] on span "button" at bounding box center [481, 320] width 23 height 23
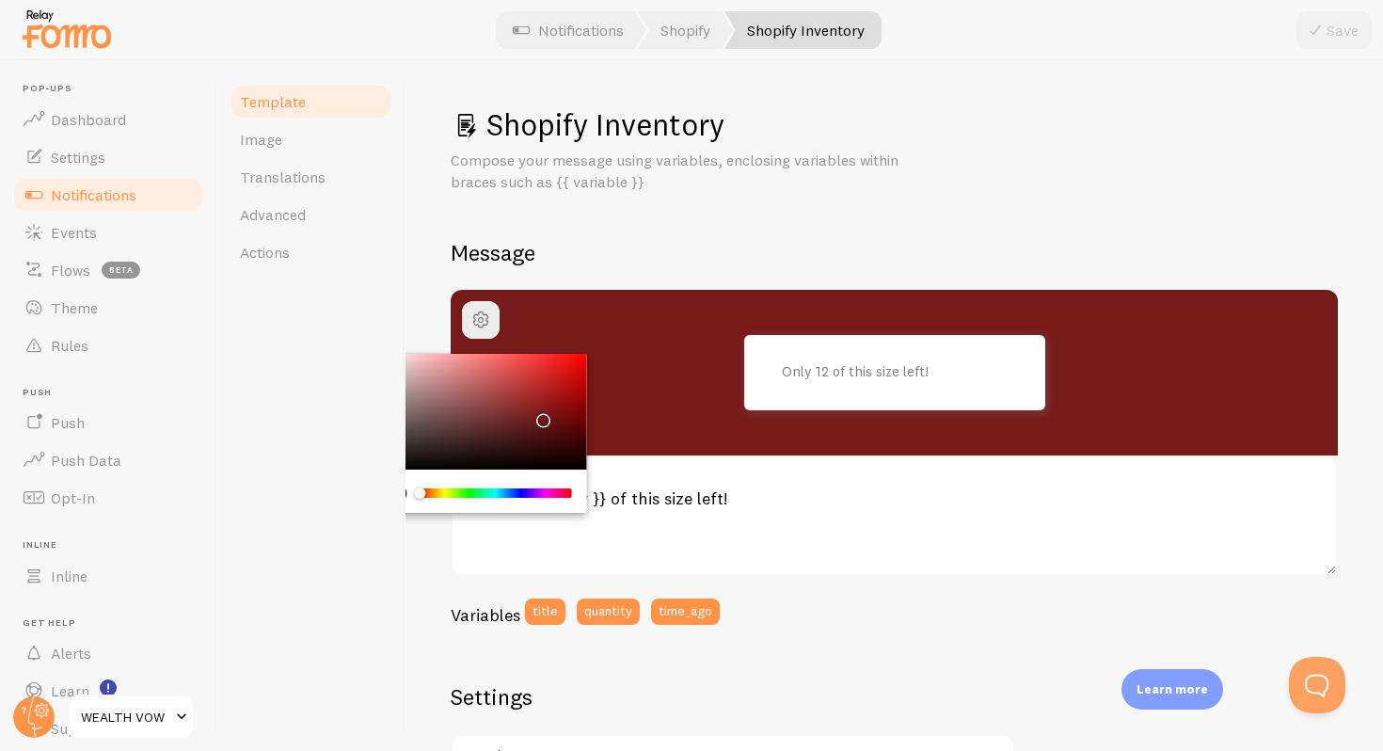
click at [540, 416] on div "Chrome color picker" at bounding box center [481, 412] width 212 height 117
click at [352, 204] on link "Advanced" at bounding box center [311, 215] width 165 height 38
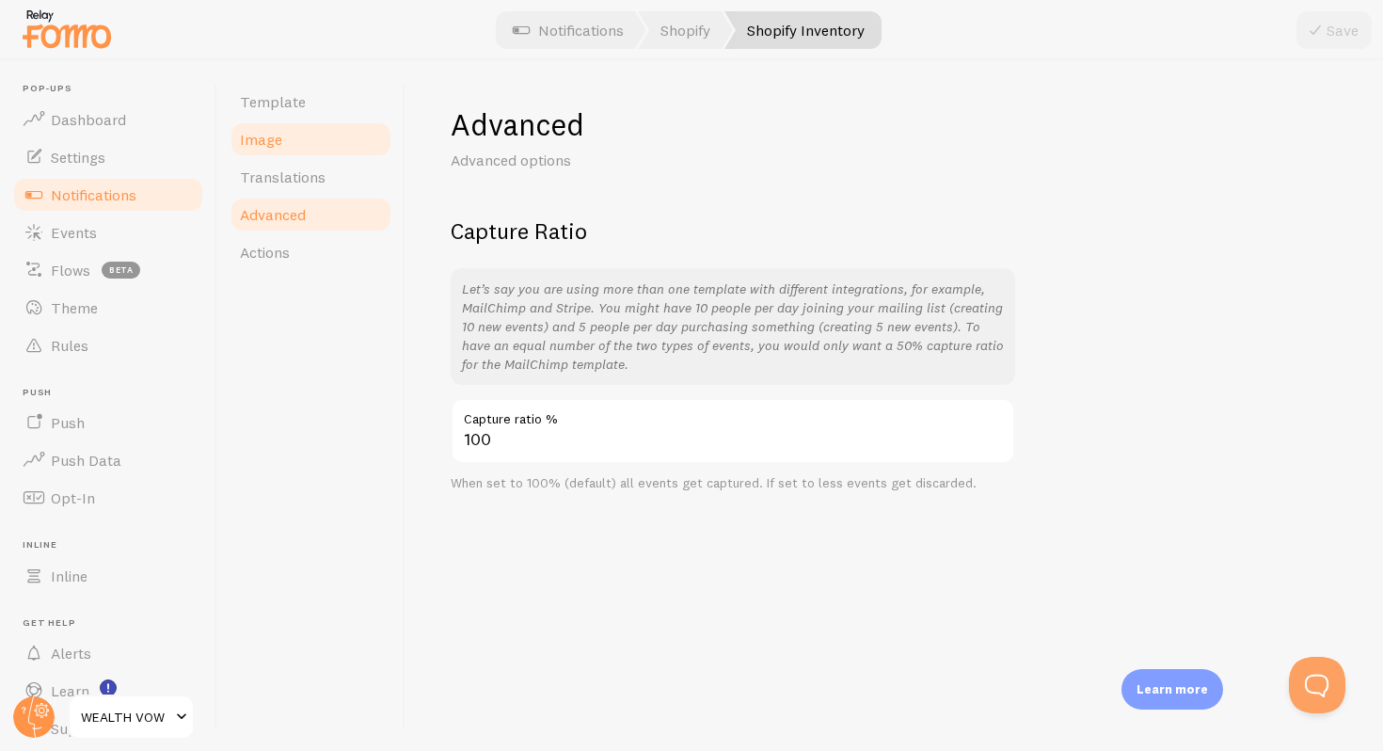
click at [314, 146] on link "Image" at bounding box center [311, 139] width 165 height 38
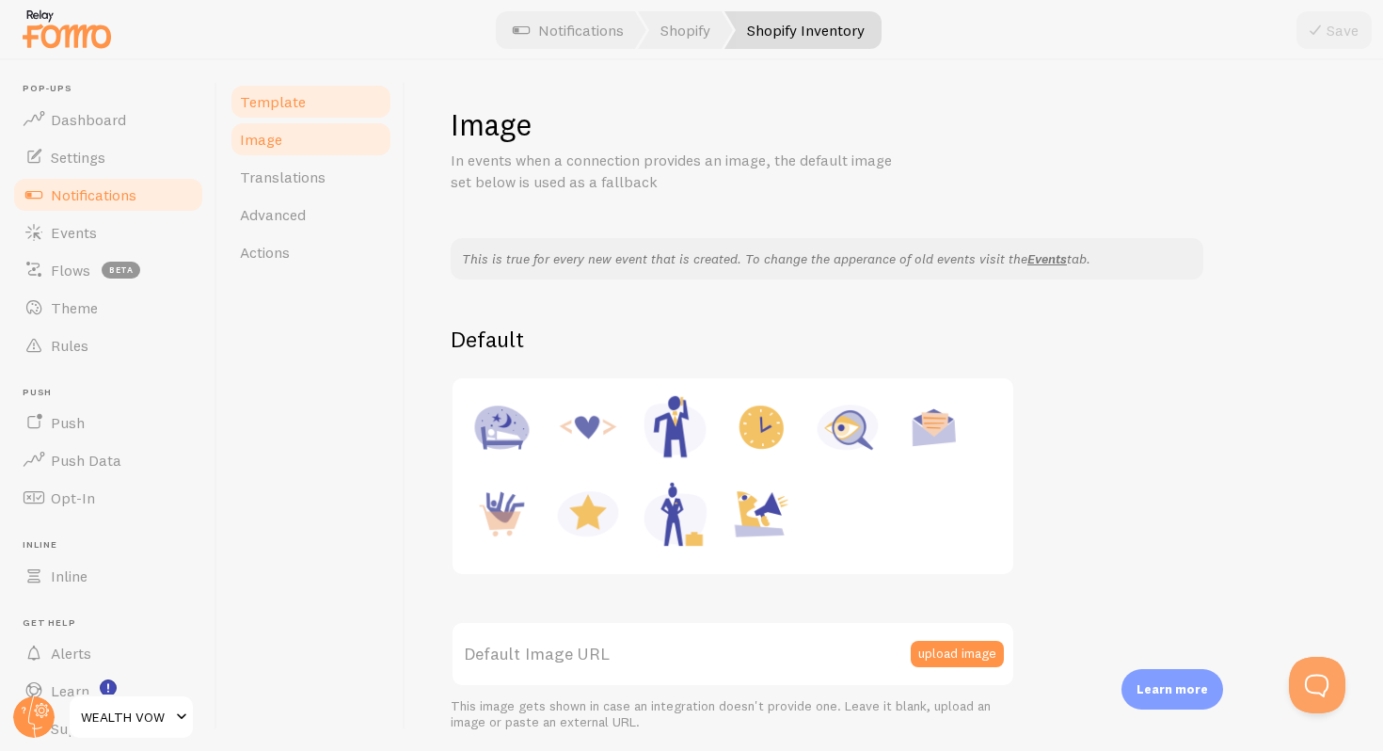
click at [290, 101] on span "Template" at bounding box center [273, 101] width 66 height 19
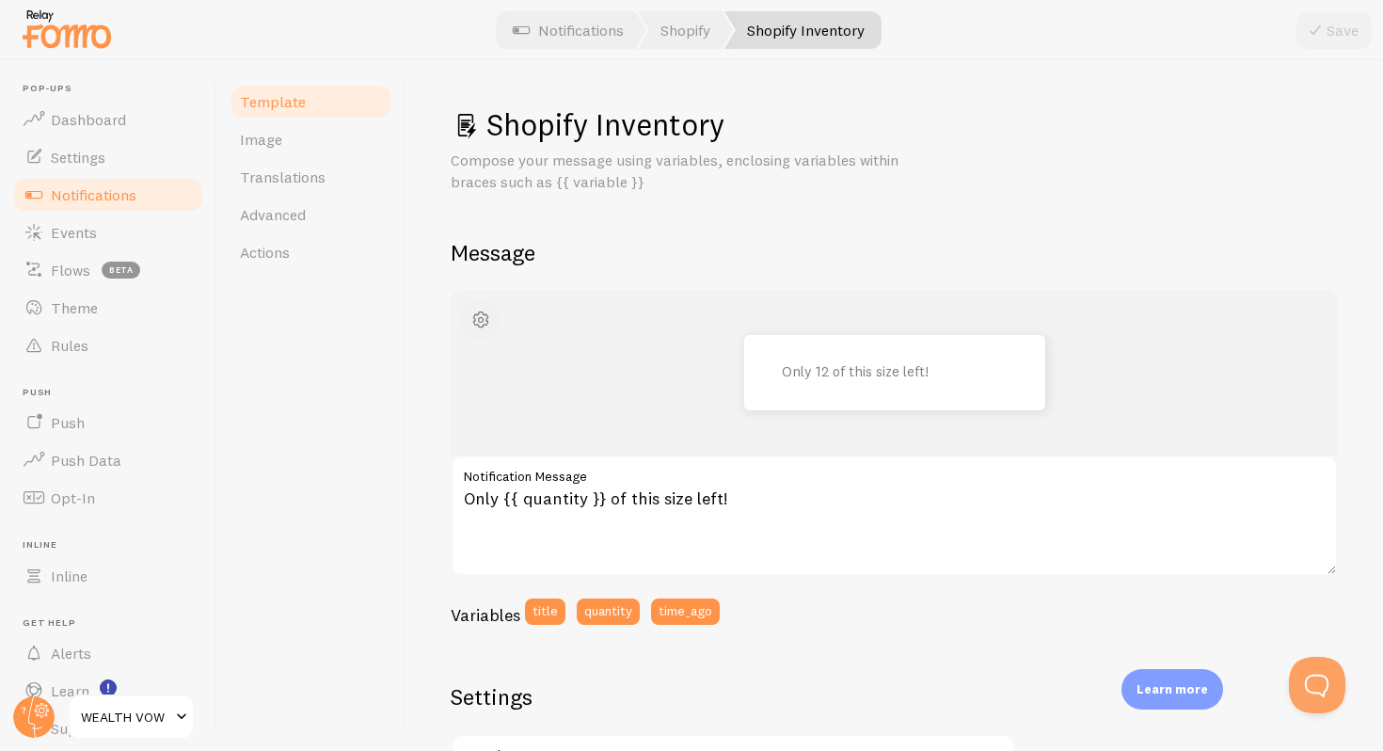
click at [487, 321] on span "button" at bounding box center [481, 320] width 23 height 23
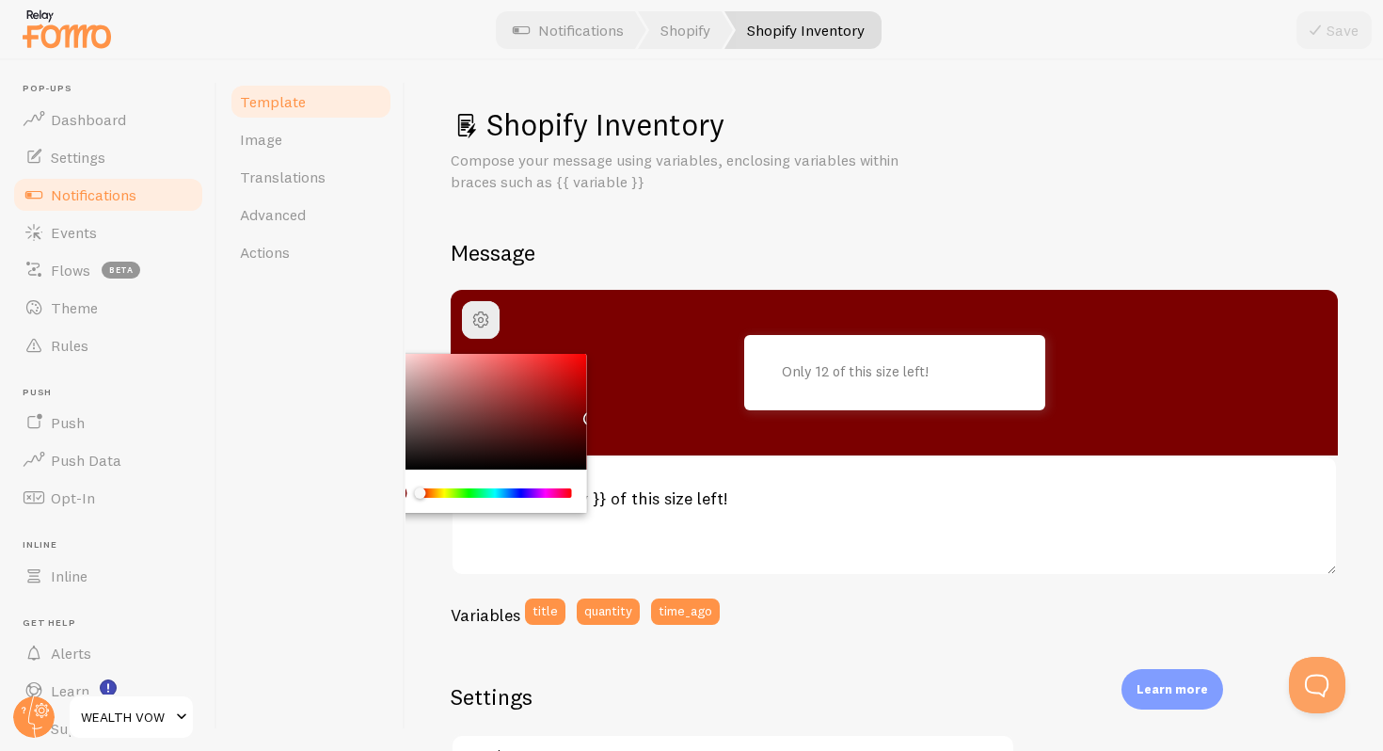
drag, startPoint x: 580, startPoint y: 413, endPoint x: 617, endPoint y: 417, distance: 37.8
click at [617, 417] on div "Only 12 of this size left!" at bounding box center [894, 373] width 887 height 166
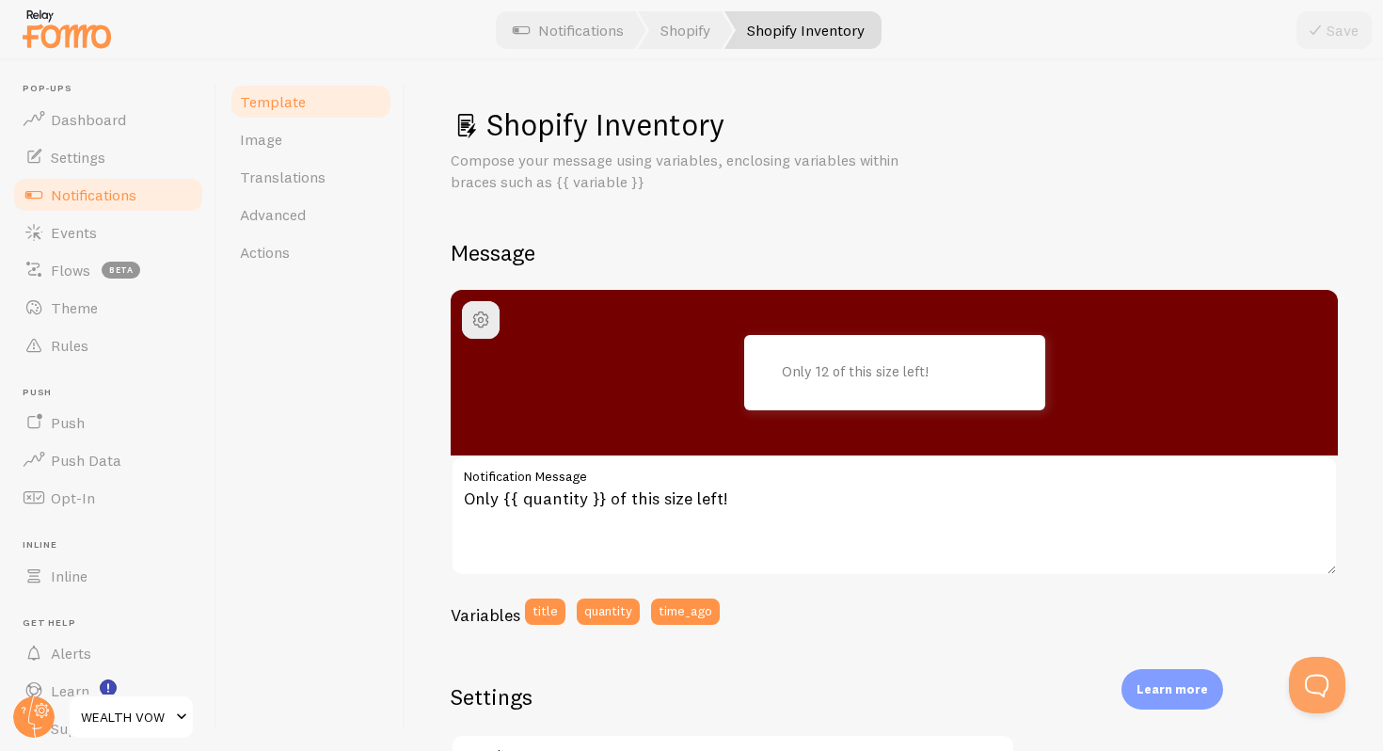
click at [1040, 198] on div "Shopify Inventory Compose your message using variables, enclosing variables wit…" at bounding box center [894, 692] width 887 height 1175
click at [819, 367] on p "Only 12 of this size left!" at bounding box center [876, 372] width 188 height 16
click at [1030, 346] on span at bounding box center [1032, 348] width 32 height 32
click at [1035, 353] on span at bounding box center [1032, 348] width 32 height 32
click at [1031, 337] on span at bounding box center [1032, 348] width 32 height 32
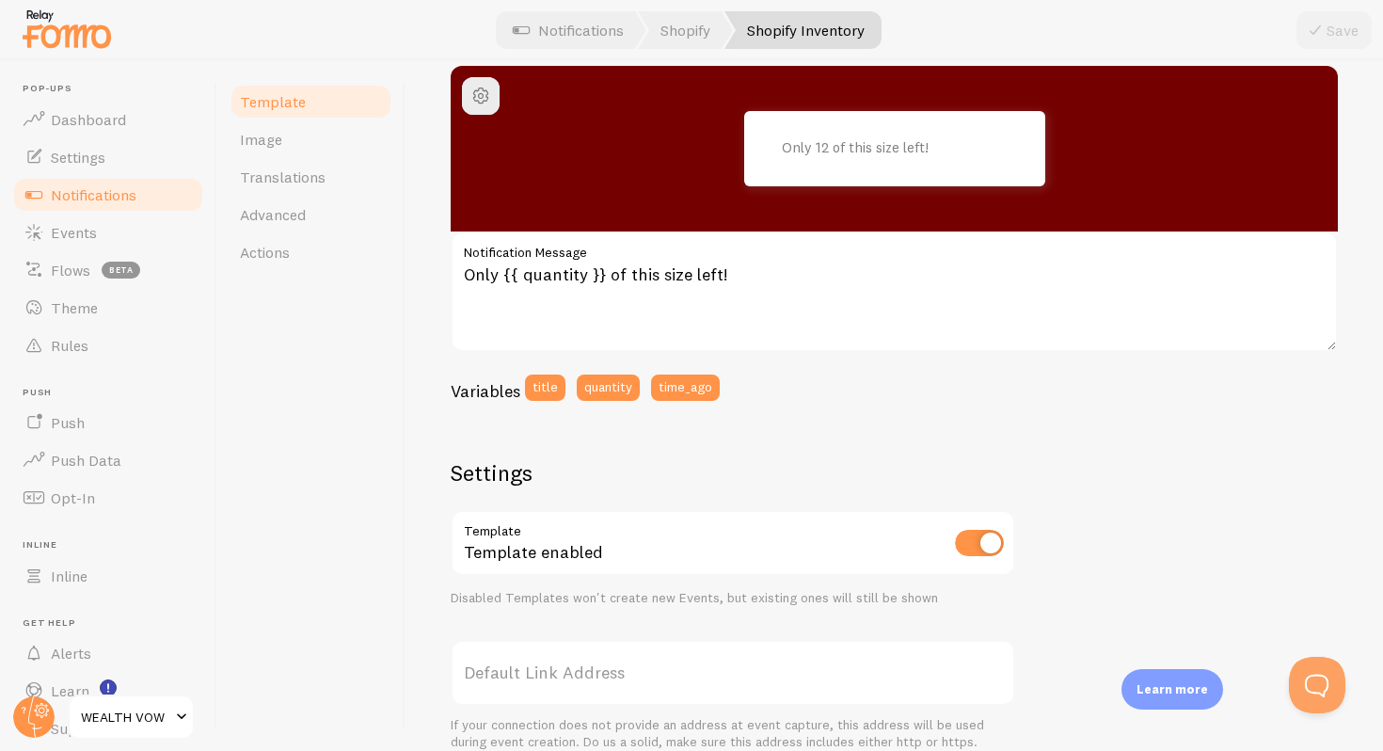
scroll to position [327, 0]
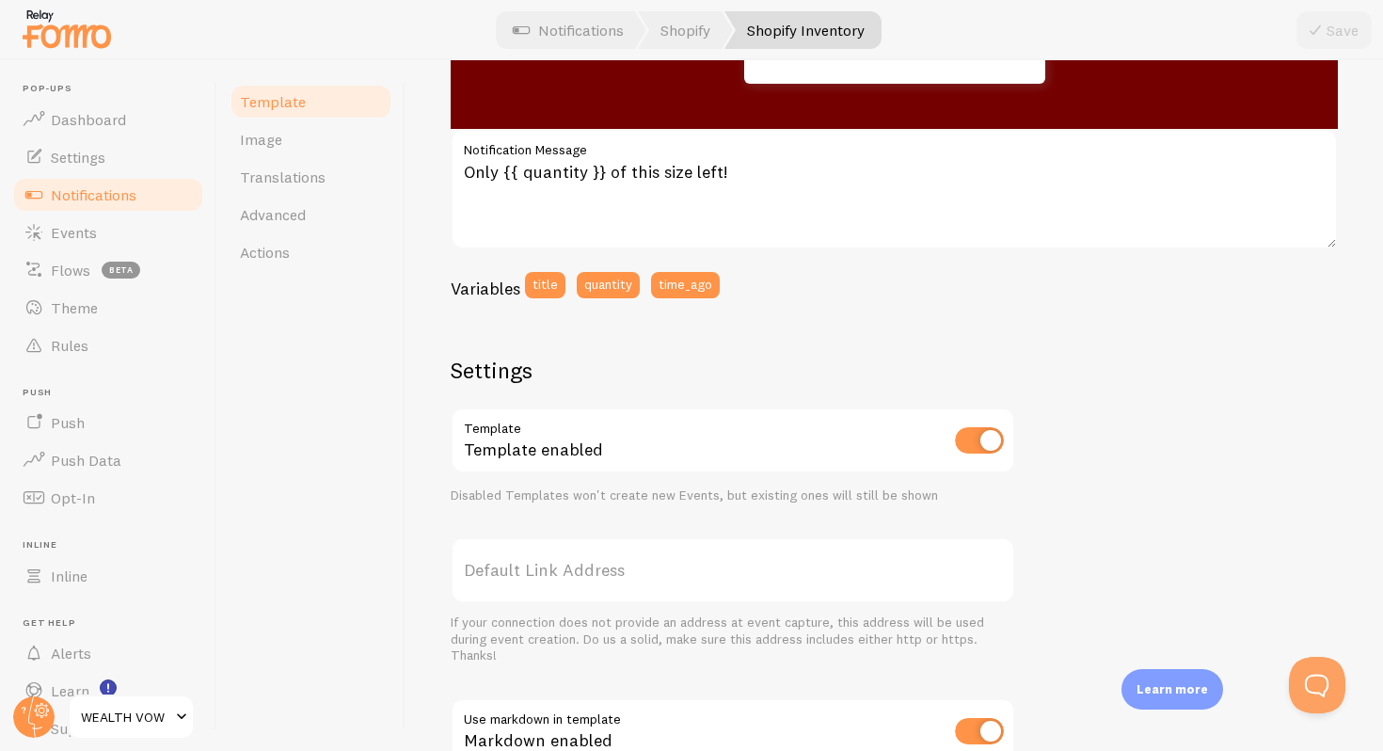
click at [981, 448] on input "checkbox" at bounding box center [979, 440] width 49 height 26
click at [980, 441] on input "checkbox" at bounding box center [979, 440] width 49 height 26
checkbox input "true"
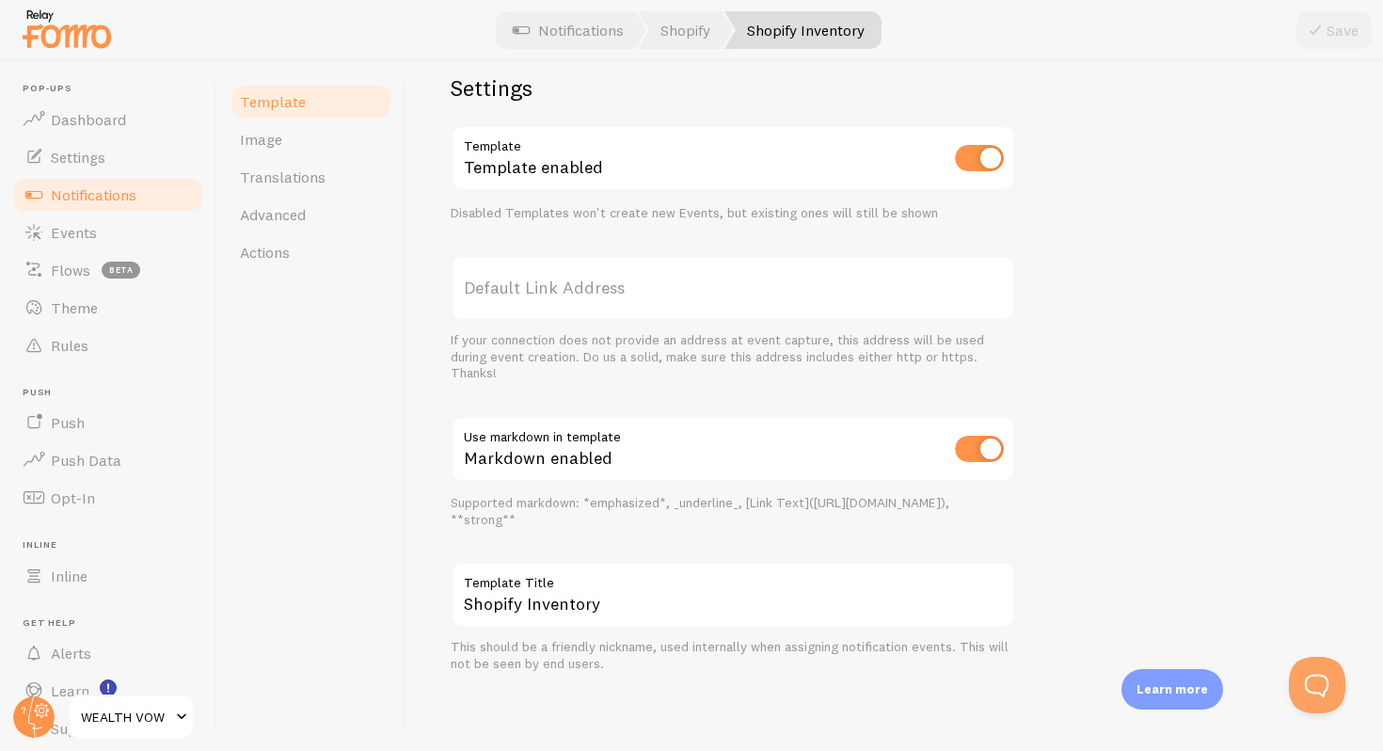
scroll to position [606, 0]
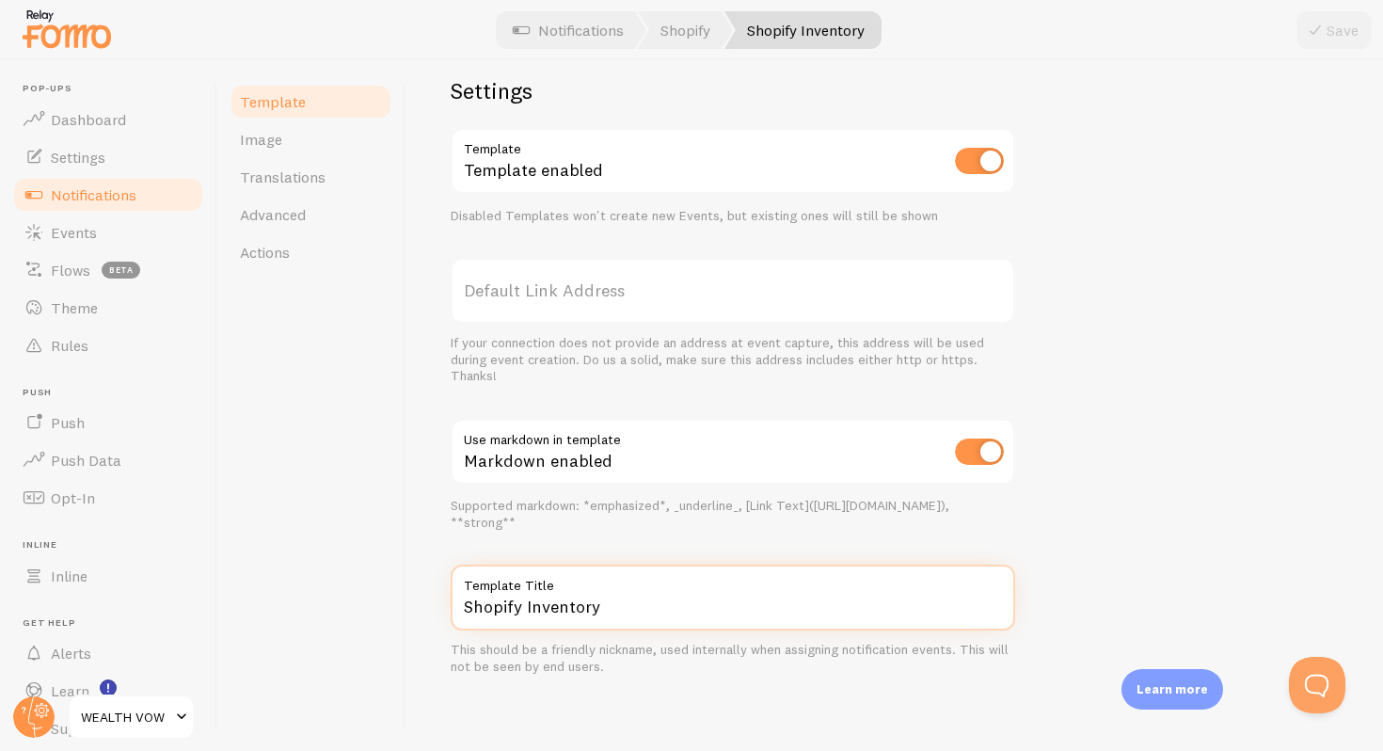
click at [980, 621] on input "Shopify Inventory" at bounding box center [733, 598] width 565 height 66
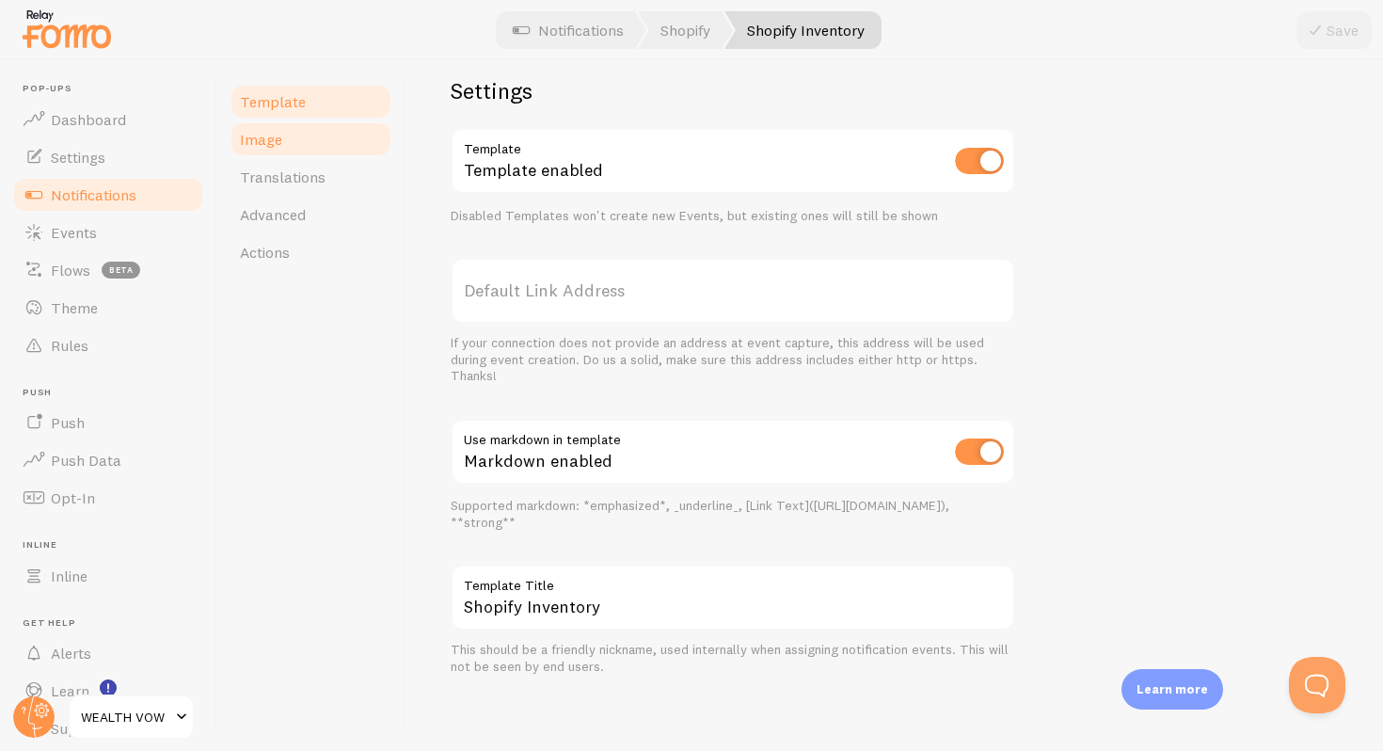
click at [288, 127] on link "Image" at bounding box center [311, 139] width 165 height 38
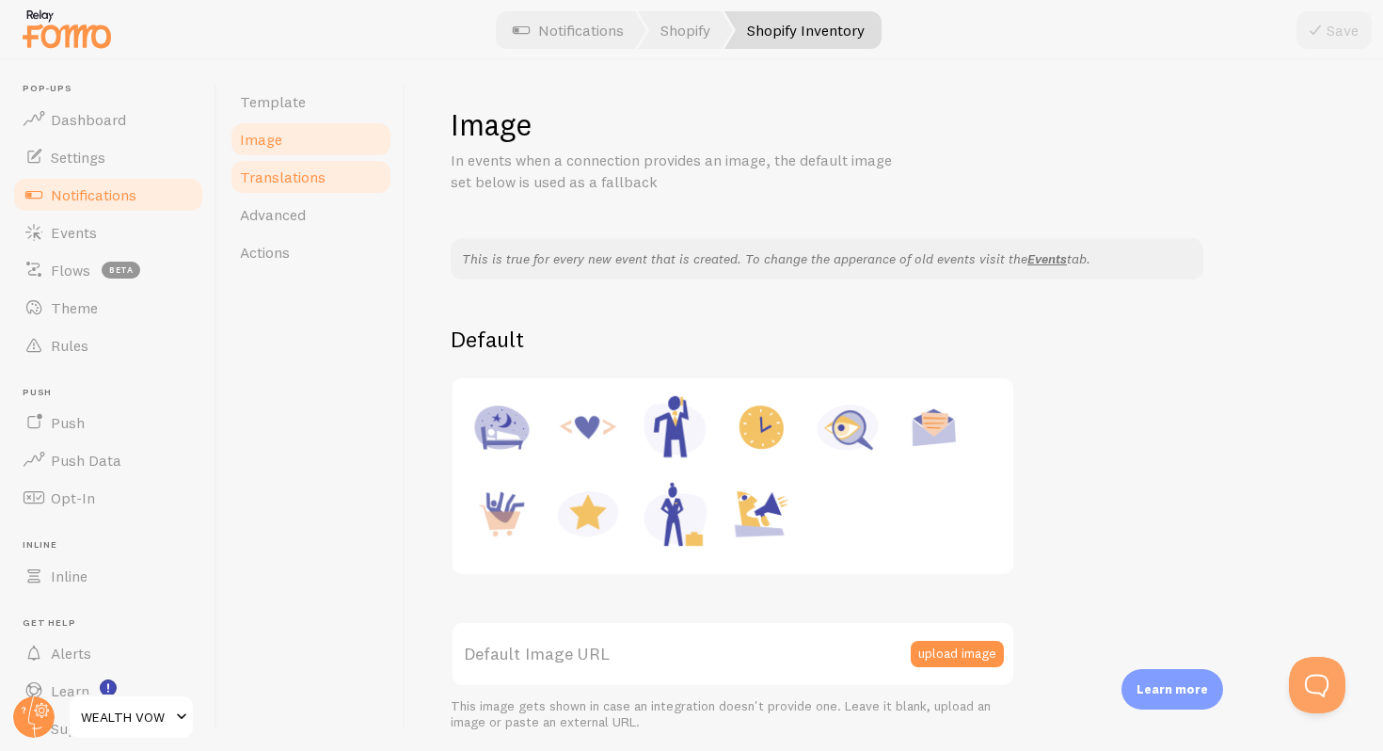
click at [288, 179] on span "Translations" at bounding box center [283, 176] width 86 height 19
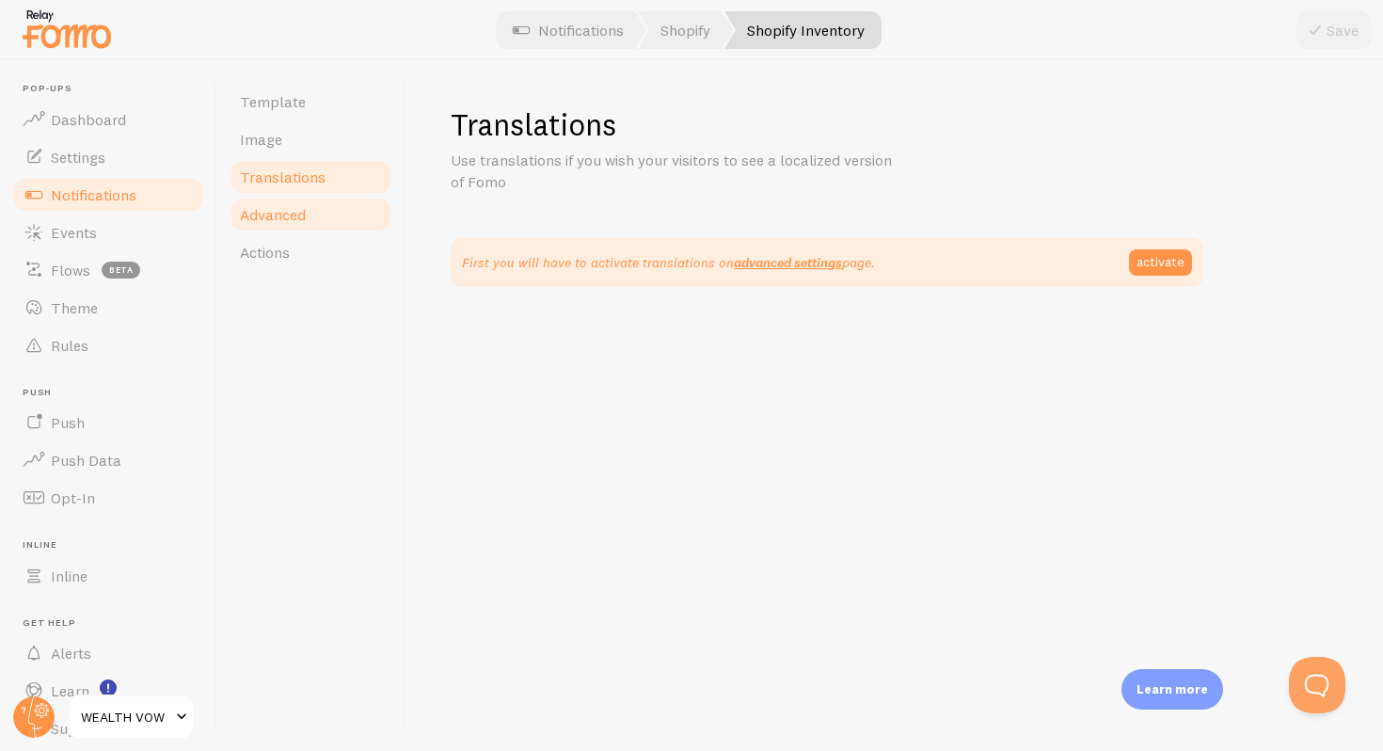
click at [288, 206] on span "Advanced" at bounding box center [273, 214] width 66 height 19
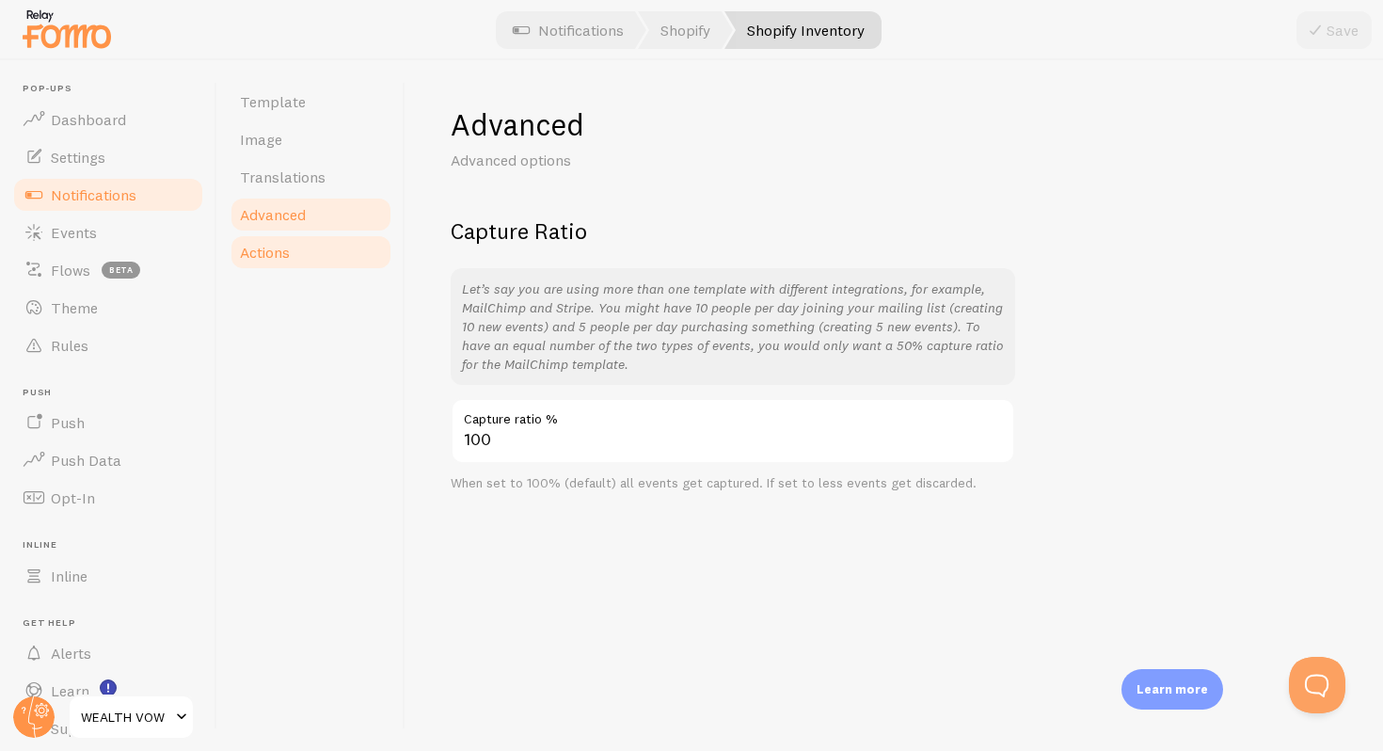
click at [294, 252] on link "Actions" at bounding box center [311, 252] width 165 height 38
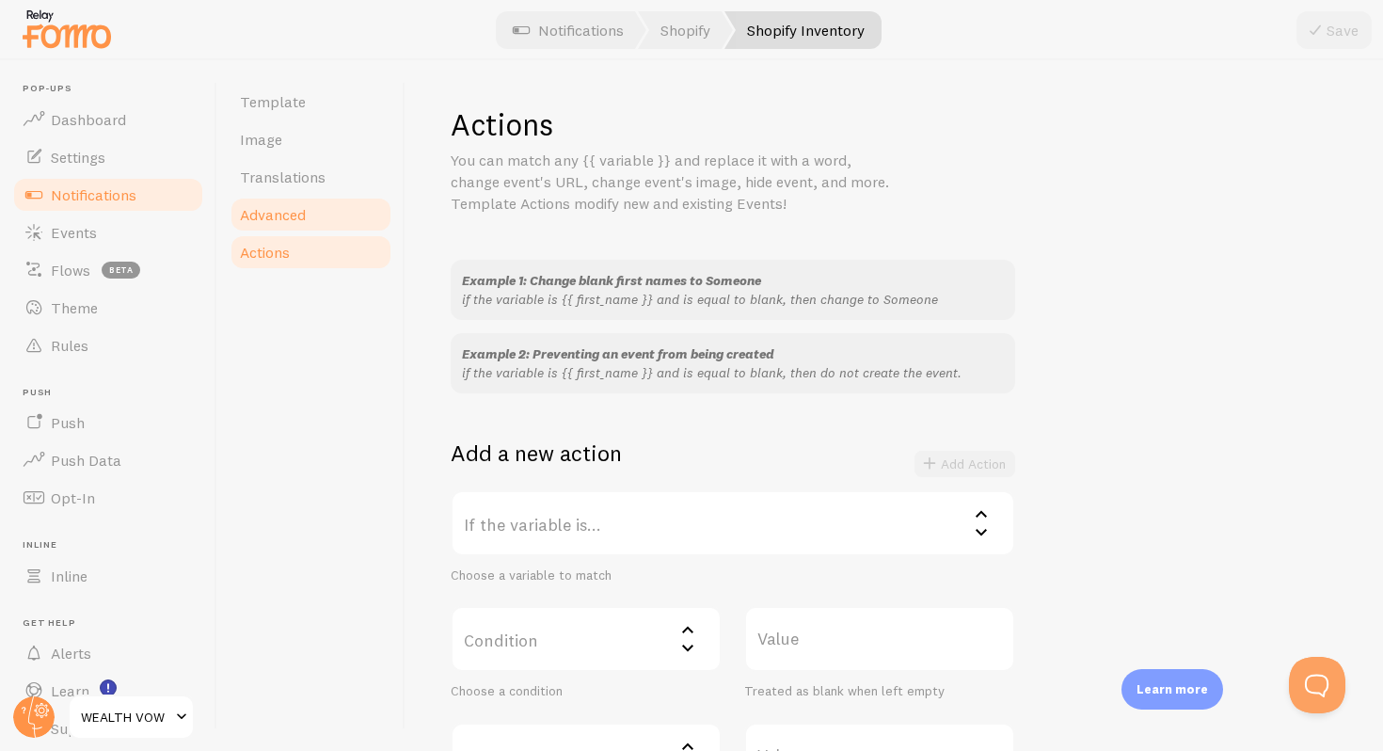
click at [294, 196] on link "Advanced" at bounding box center [311, 215] width 165 height 38
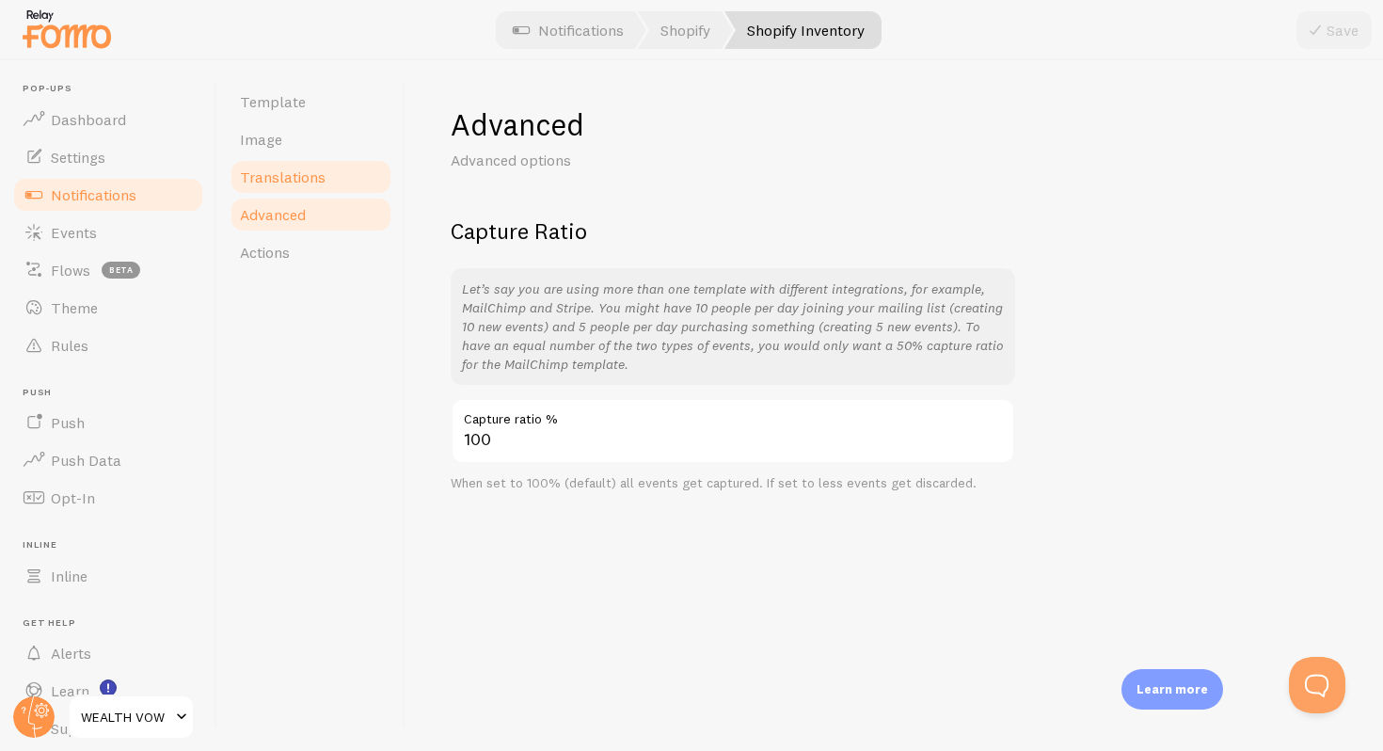
click at [292, 181] on span "Translations" at bounding box center [283, 176] width 86 height 19
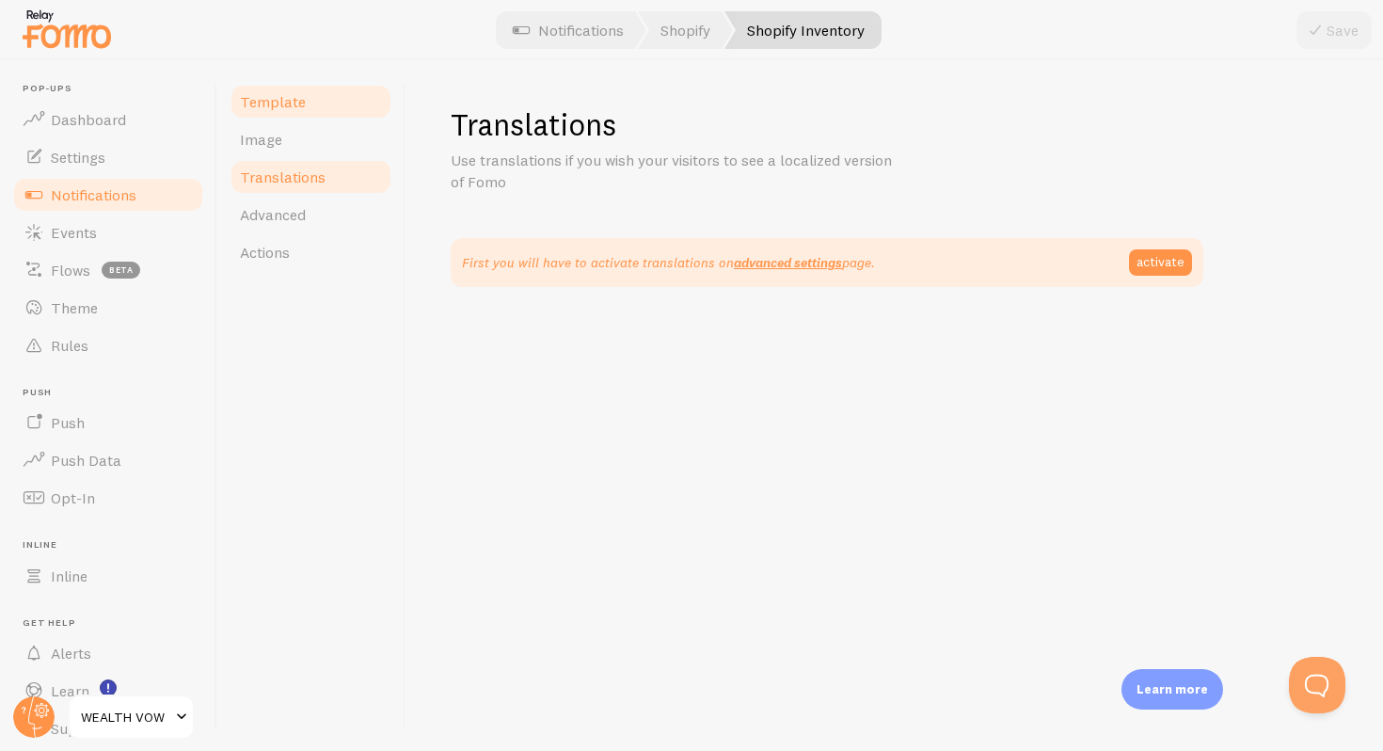
click at [281, 118] on link "Template" at bounding box center [311, 102] width 165 height 38
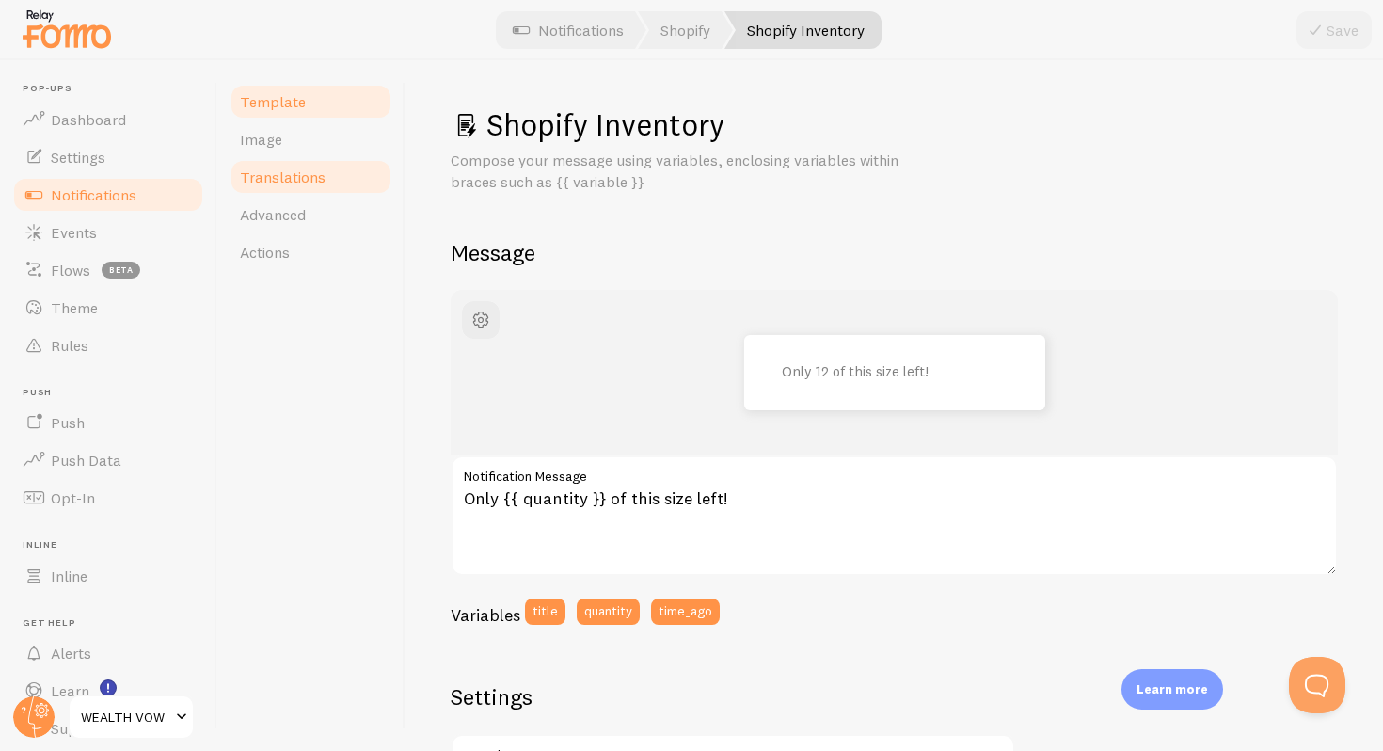
click at [288, 163] on link "Translations" at bounding box center [311, 177] width 165 height 38
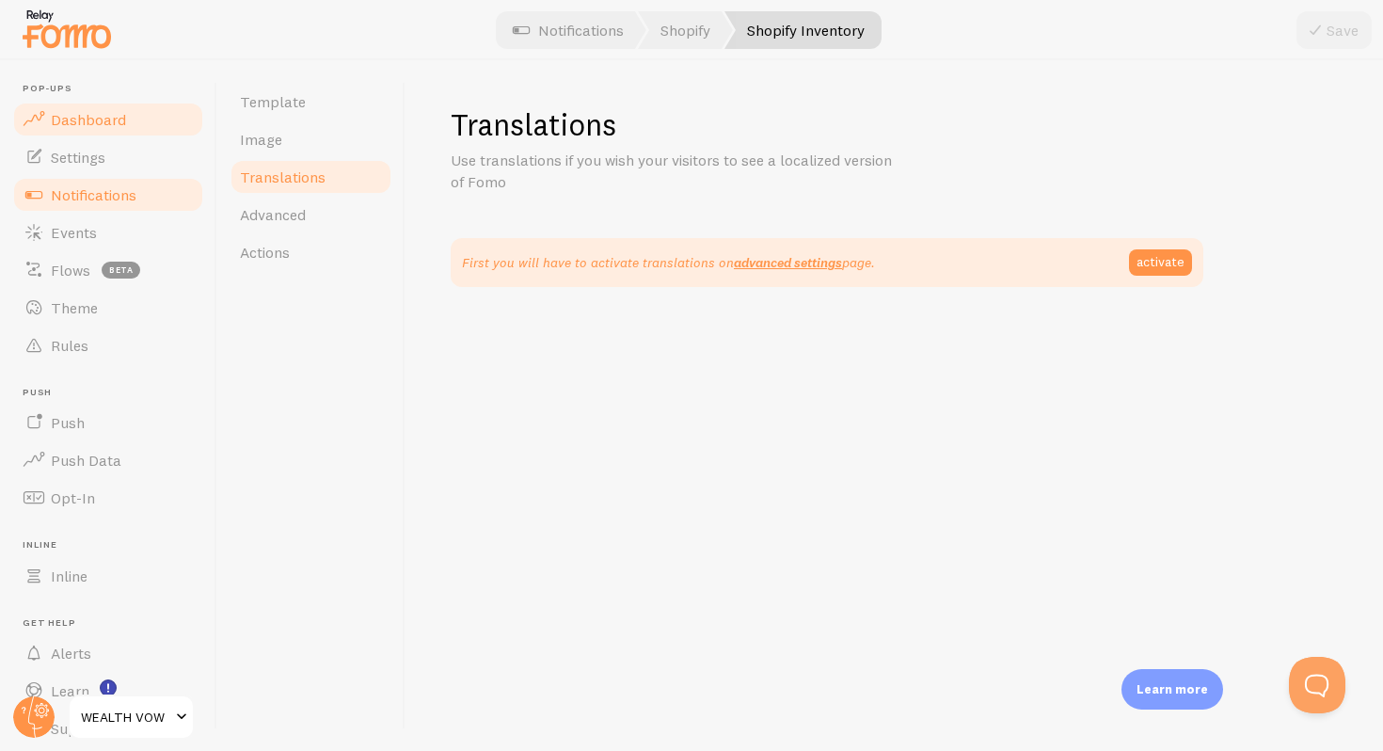
click at [68, 122] on span "Dashboard" at bounding box center [88, 119] width 75 height 19
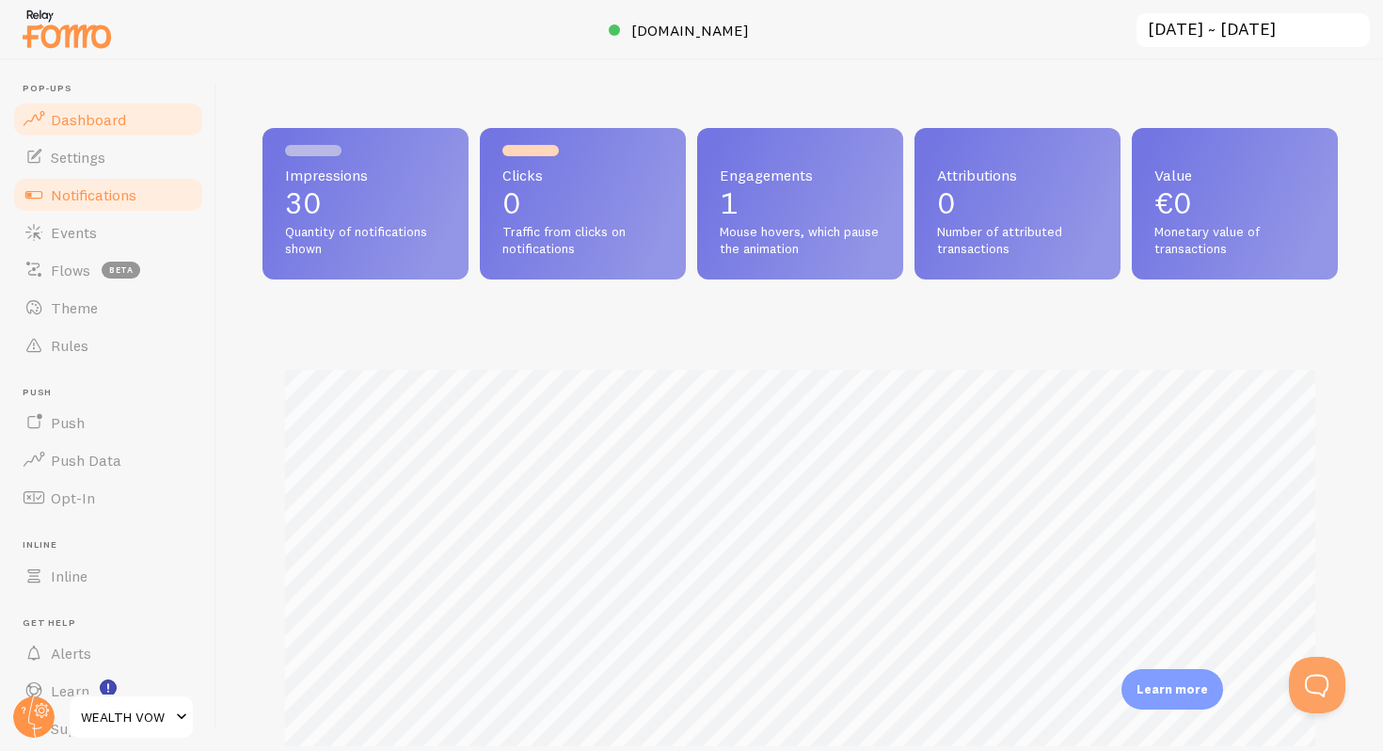
scroll to position [494, 1075]
click at [103, 165] on span "Settings" at bounding box center [78, 157] width 55 height 19
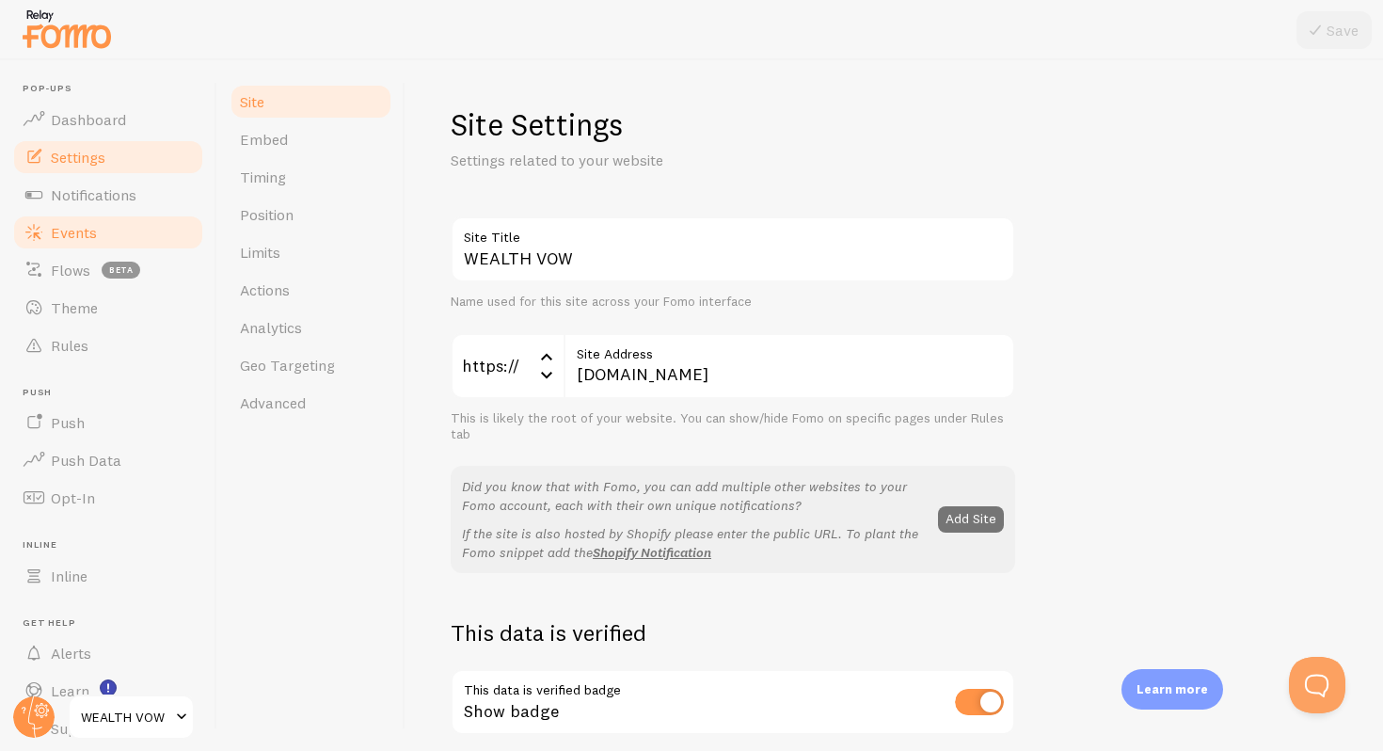
click at [79, 229] on span "Events" at bounding box center [74, 232] width 46 height 19
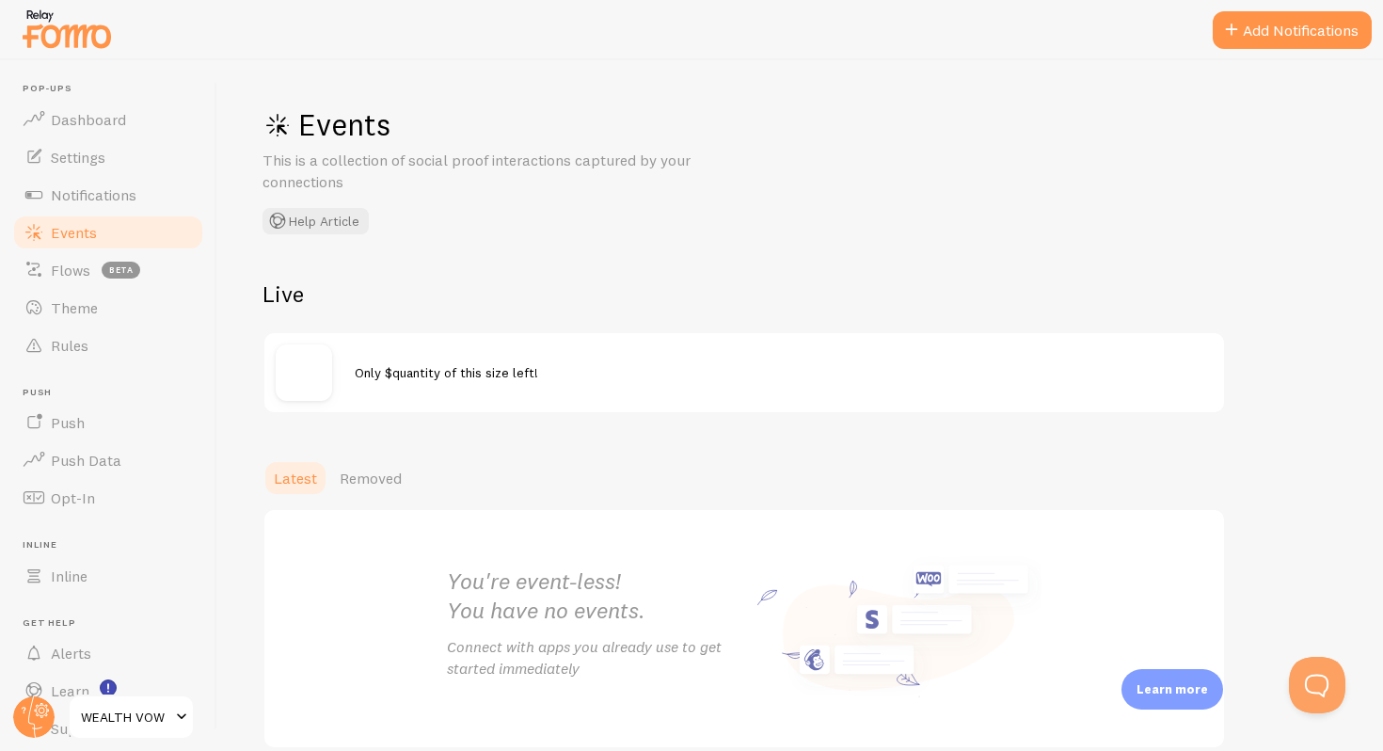
click at [392, 364] on span "Only $quantity of this size left!" at bounding box center [446, 372] width 183 height 17
click at [343, 374] on div at bounding box center [315, 372] width 79 height 56
click at [300, 370] on img at bounding box center [304, 372] width 56 height 56
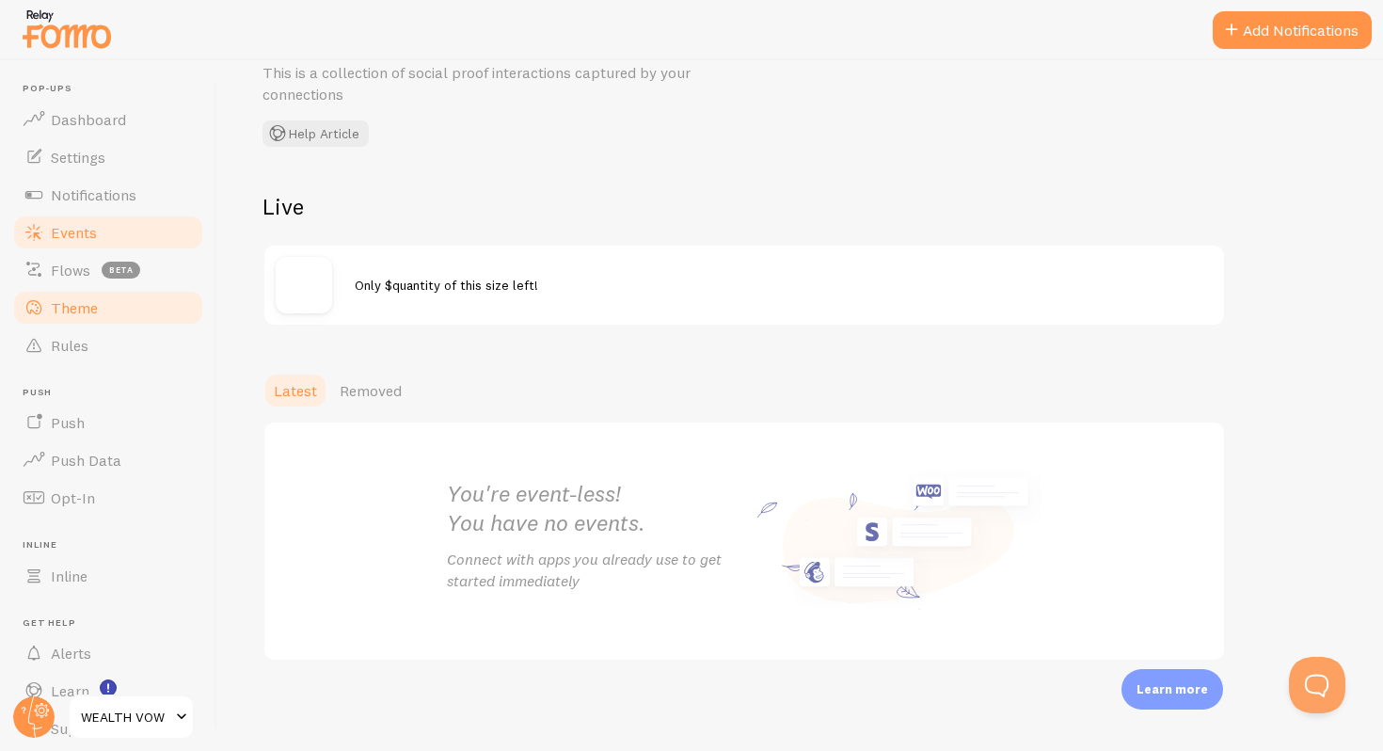
click at [119, 295] on link "Theme" at bounding box center [108, 308] width 194 height 38
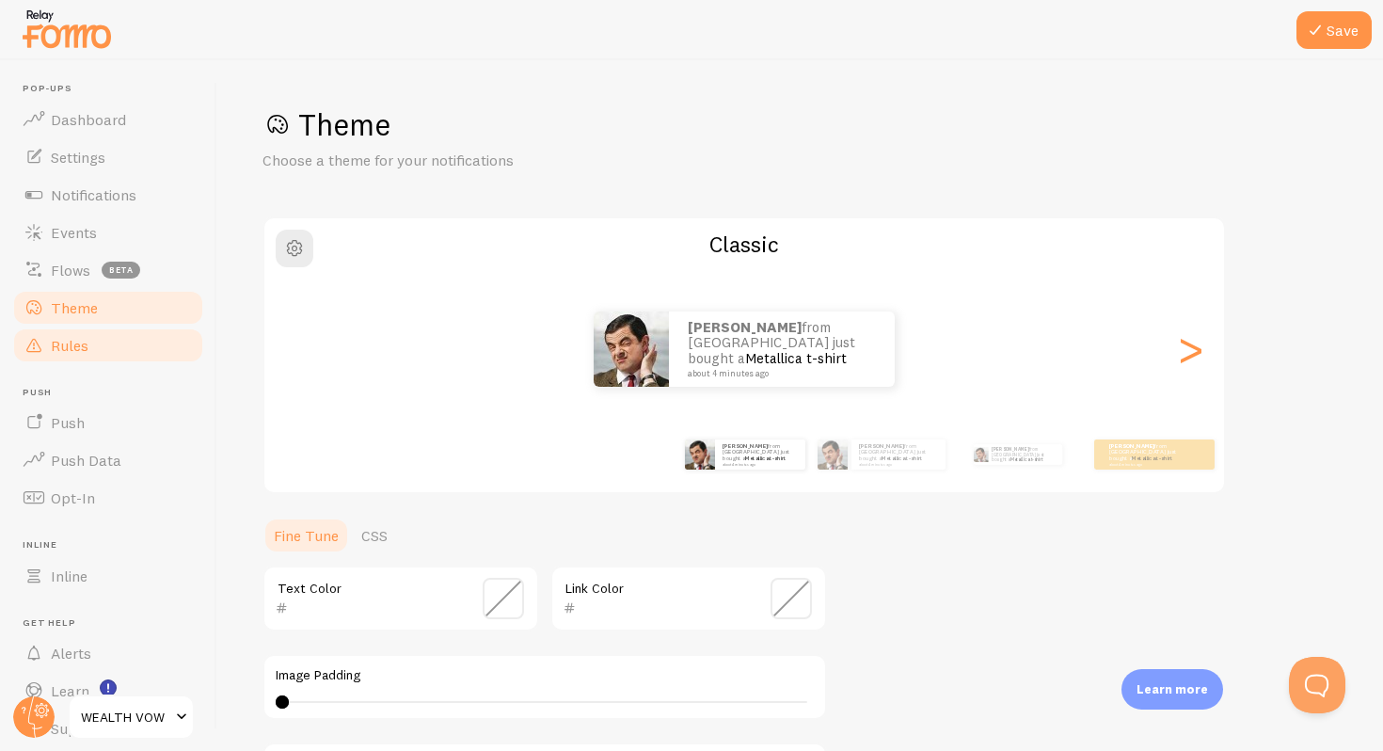
click at [126, 340] on link "Rules" at bounding box center [108, 346] width 194 height 38
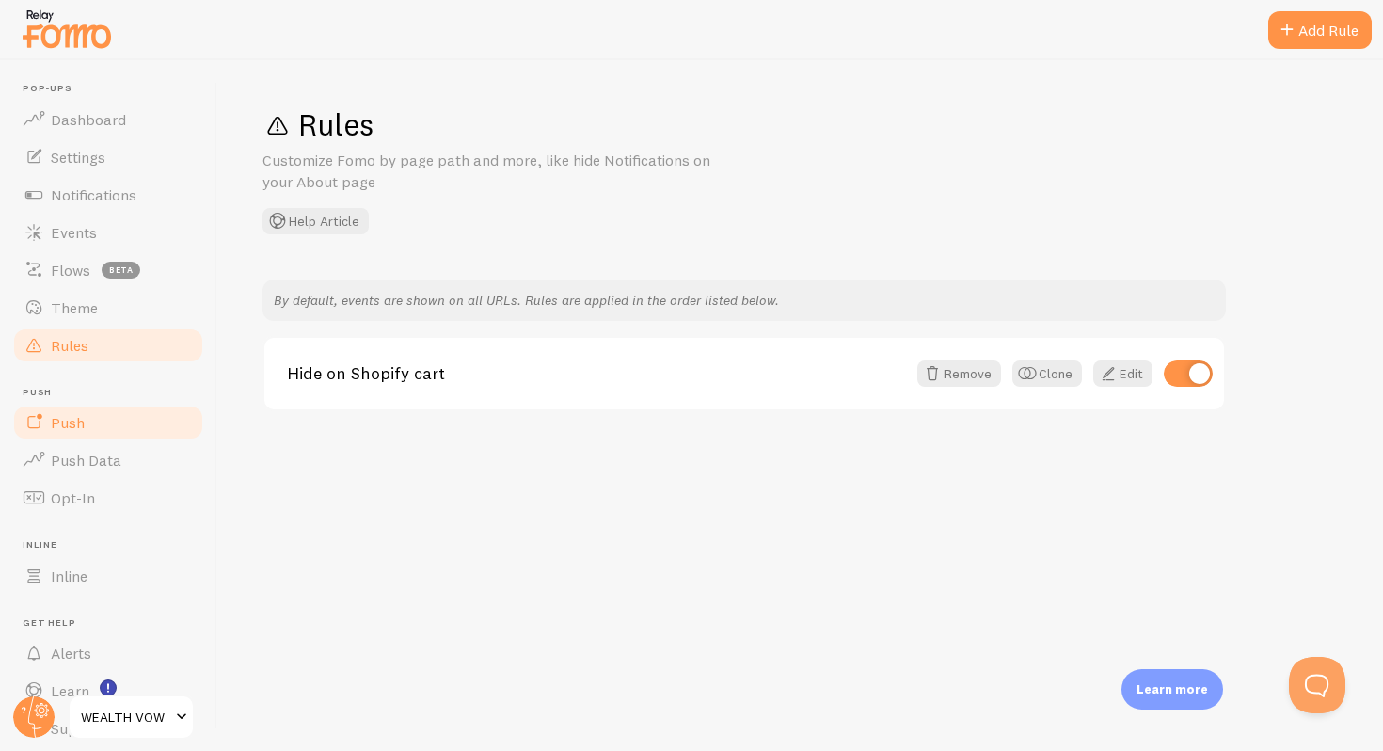
click at [109, 435] on link "Push" at bounding box center [108, 423] width 194 height 38
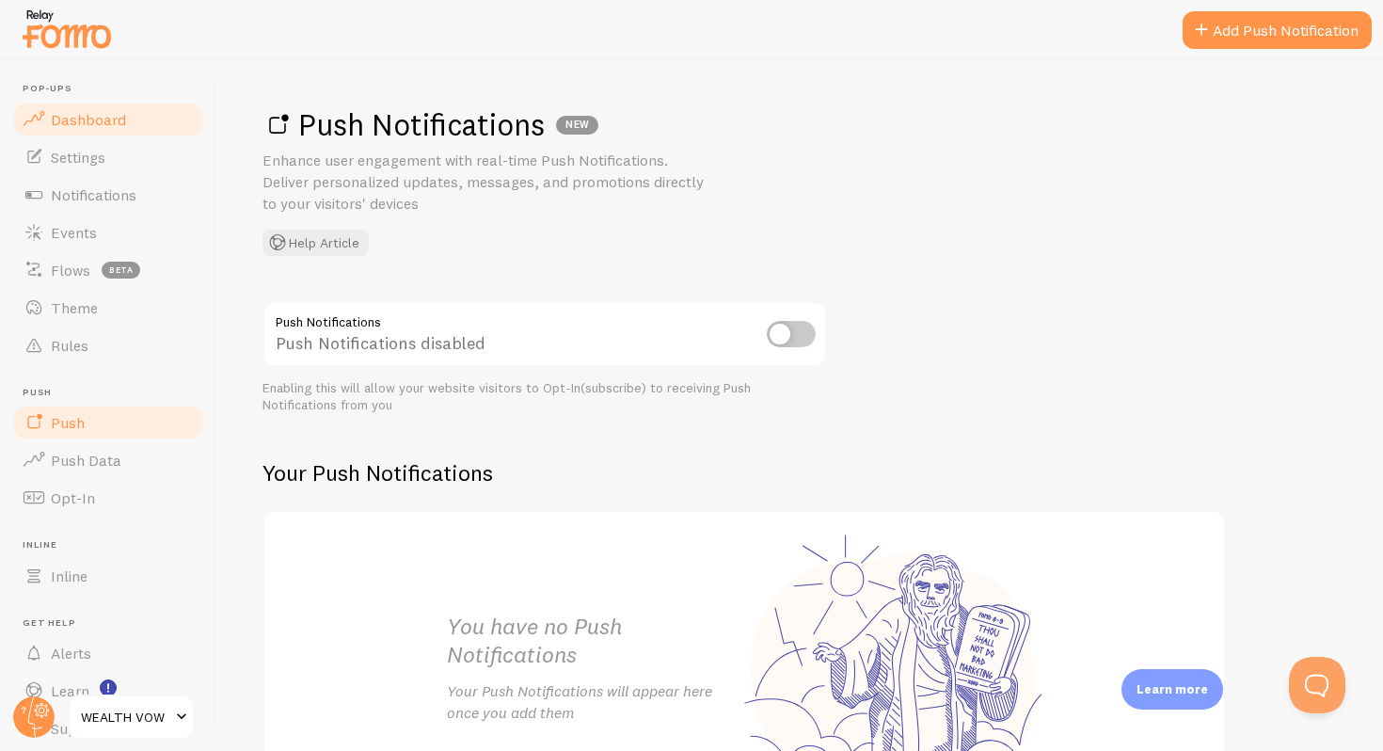
click at [56, 124] on span "Dashboard" at bounding box center [88, 119] width 75 height 19
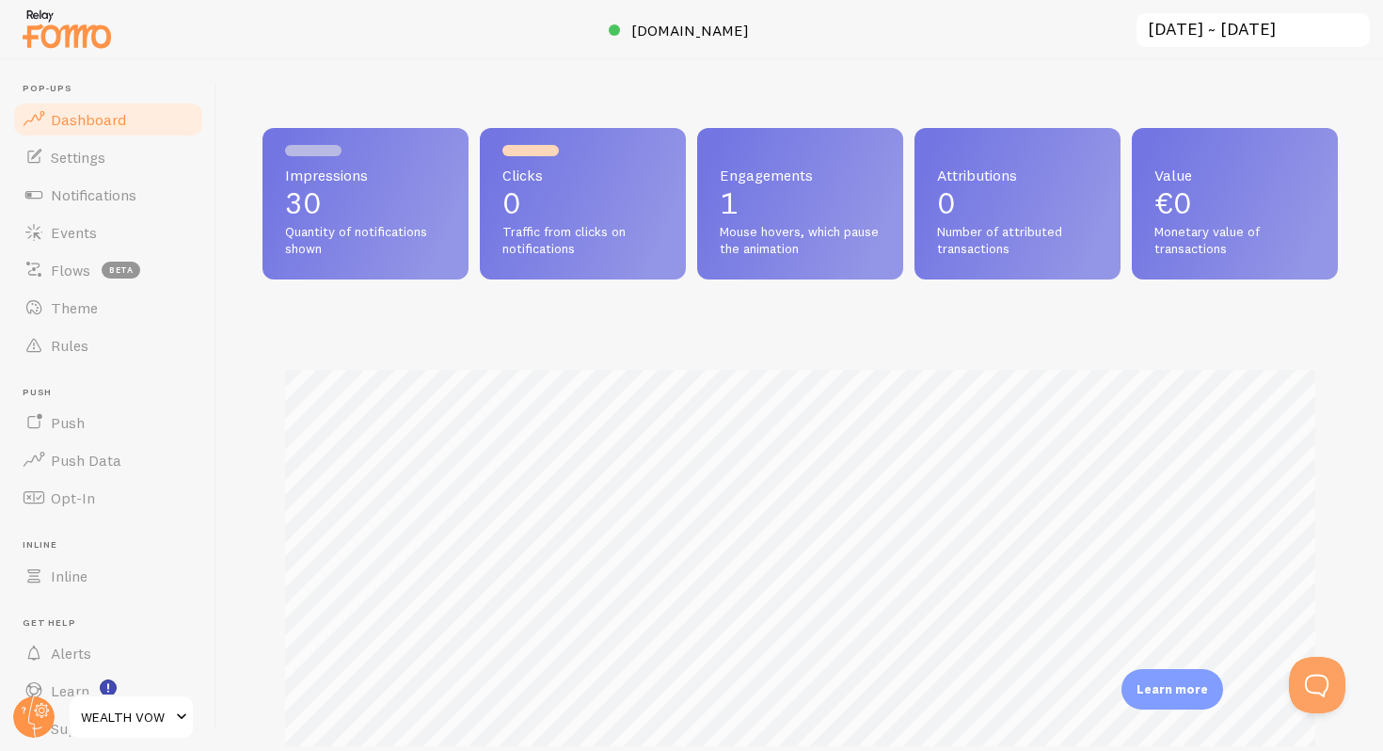
scroll to position [494, 1075]
click at [76, 171] on link "Settings" at bounding box center [108, 157] width 194 height 38
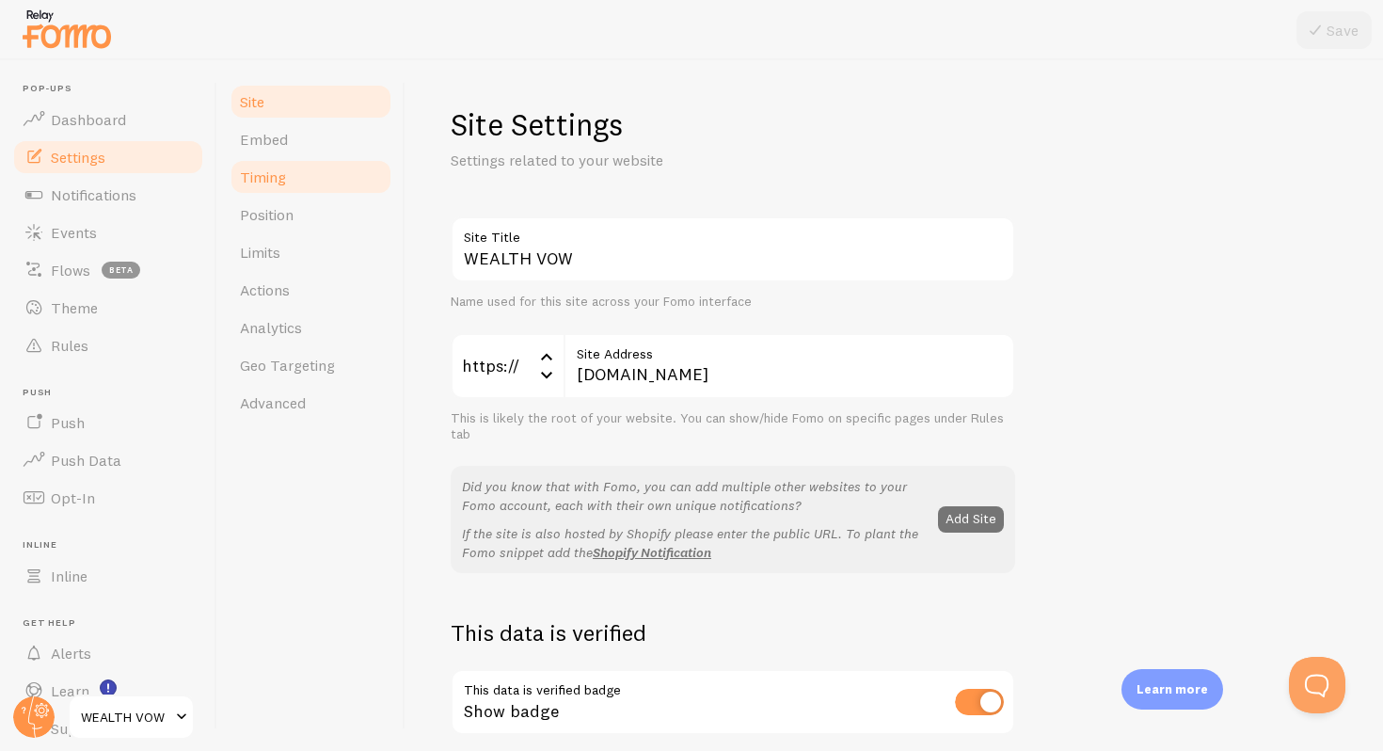
click at [272, 169] on span "Timing" at bounding box center [263, 176] width 46 height 19
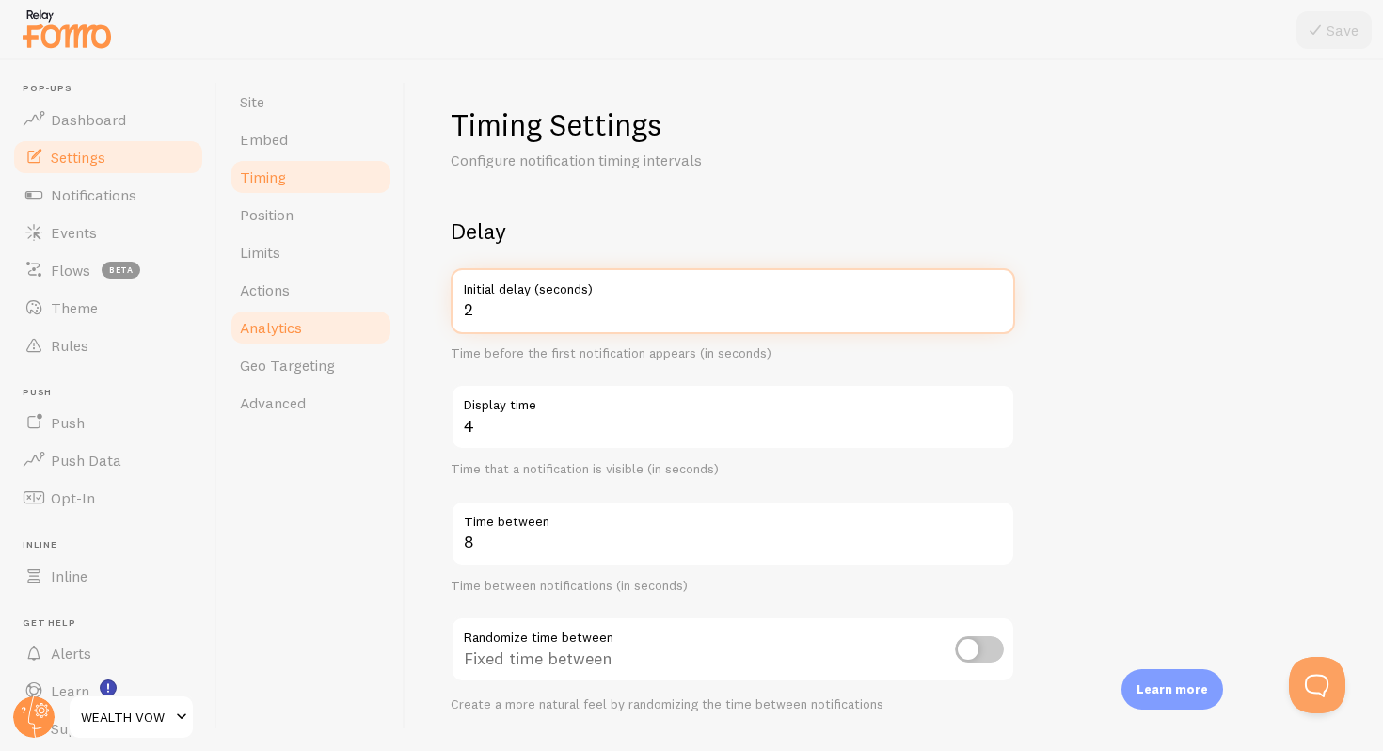
drag, startPoint x: 566, startPoint y: 320, endPoint x: 380, endPoint y: 329, distance: 186.5
click at [380, 329] on div "Site Embed Timing Position Limits Actions Analytics Geo Targeting Advanced Timi…" at bounding box center [800, 405] width 1166 height 691
drag, startPoint x: 480, startPoint y: 311, endPoint x: 406, endPoint y: 311, distance: 74.3
click at [406, 311] on div "Timing Settings Configure notification timing intervals Delay 2 Initial delay (…" at bounding box center [895, 405] width 978 height 691
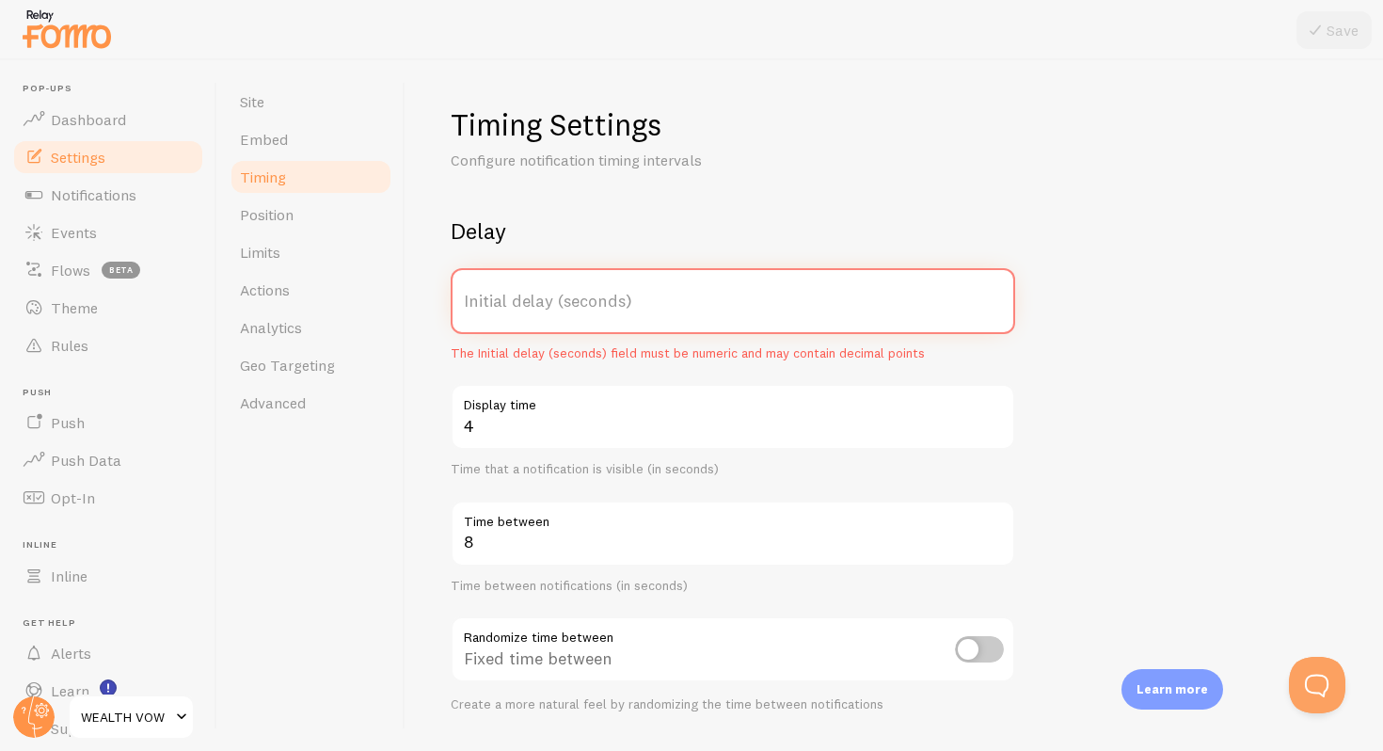
type input "0"
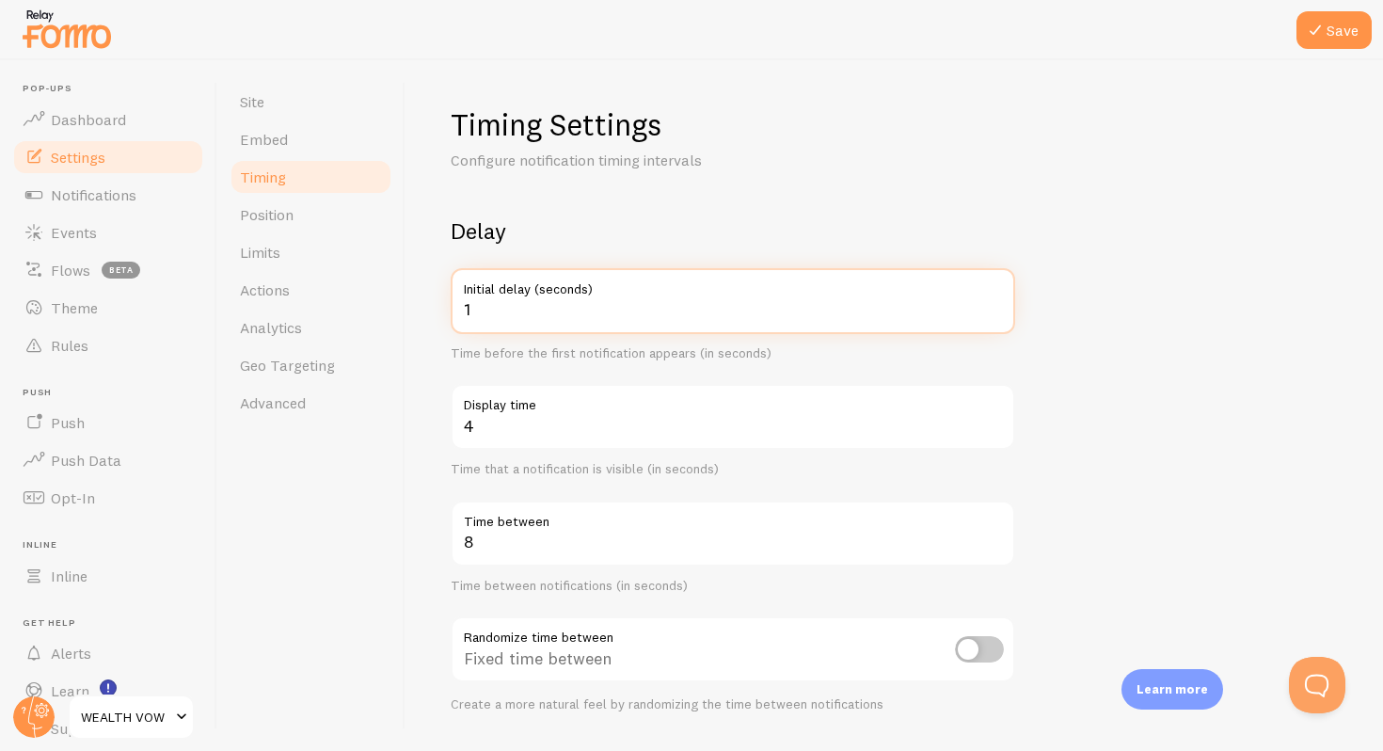
type input "1"
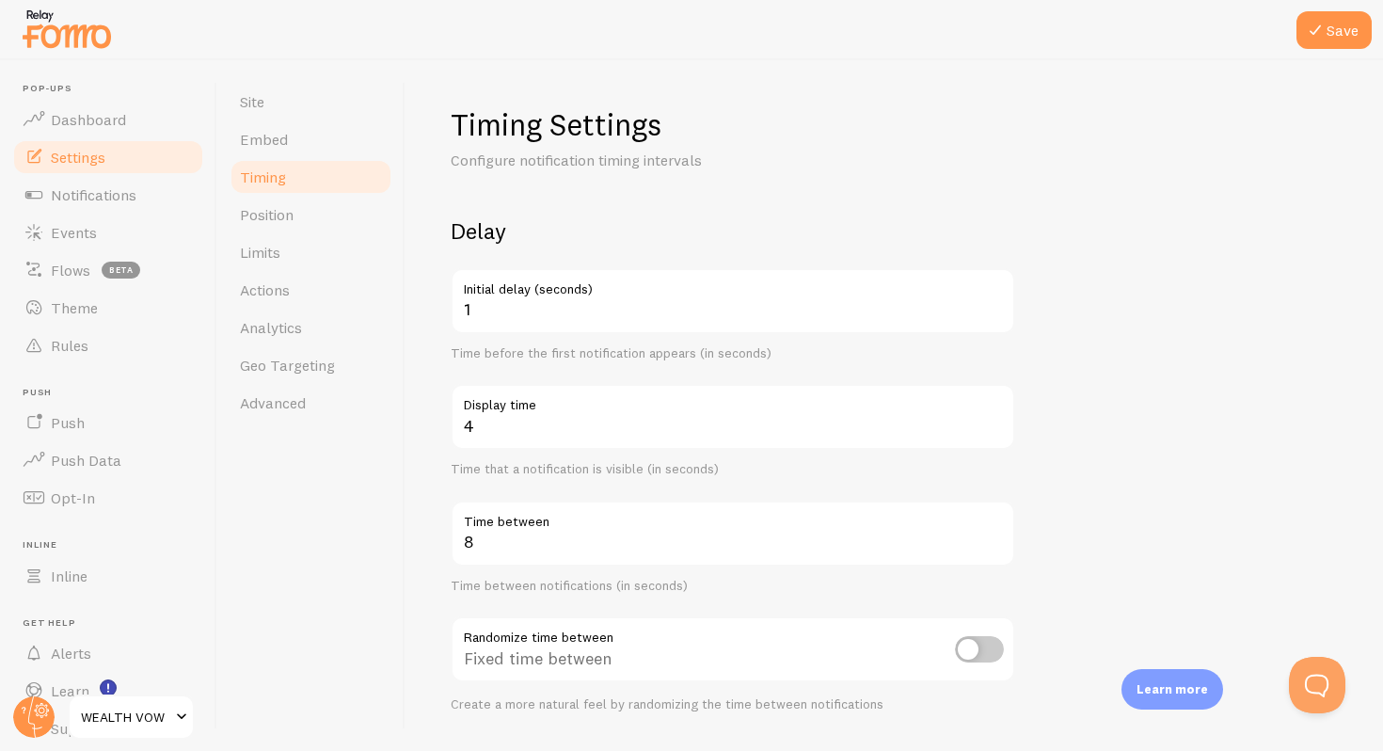
click at [523, 408] on label "Display time" at bounding box center [733, 400] width 565 height 32
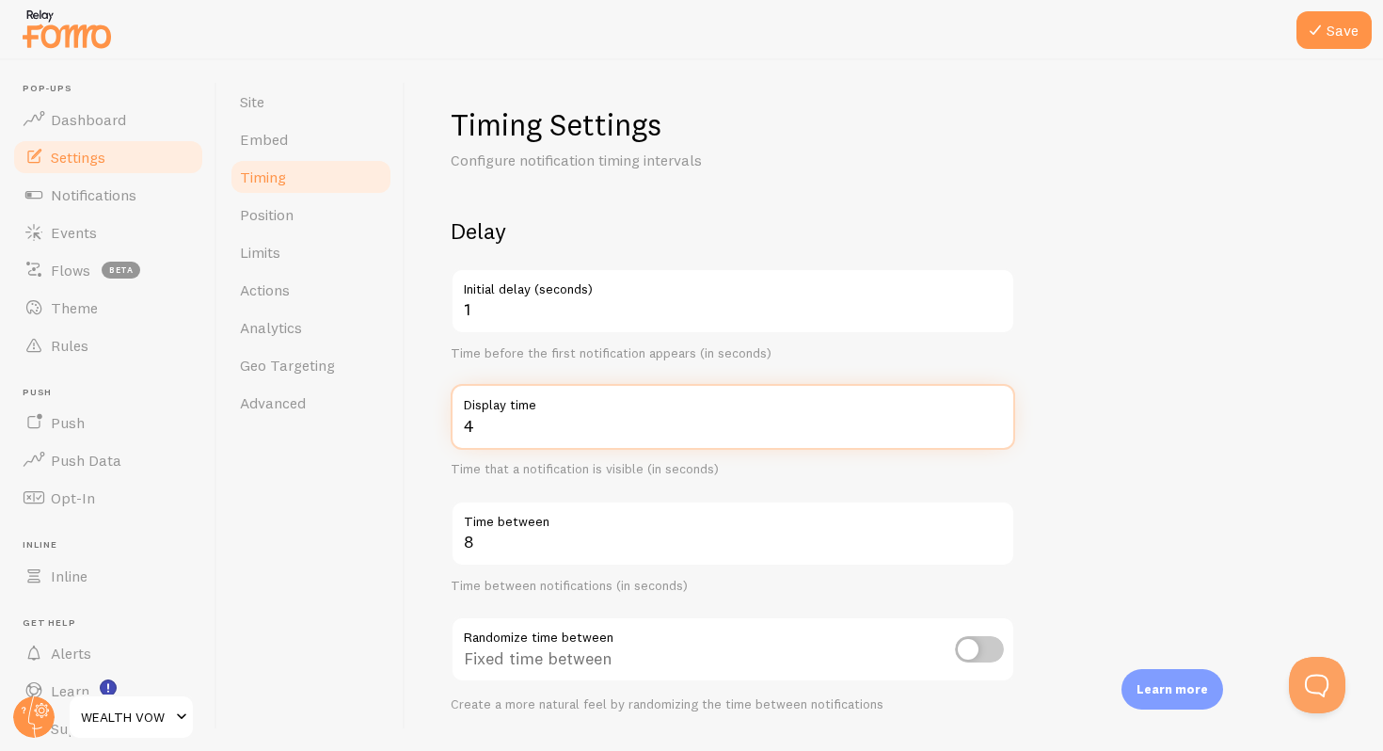
click at [523, 408] on input "4" at bounding box center [733, 417] width 565 height 66
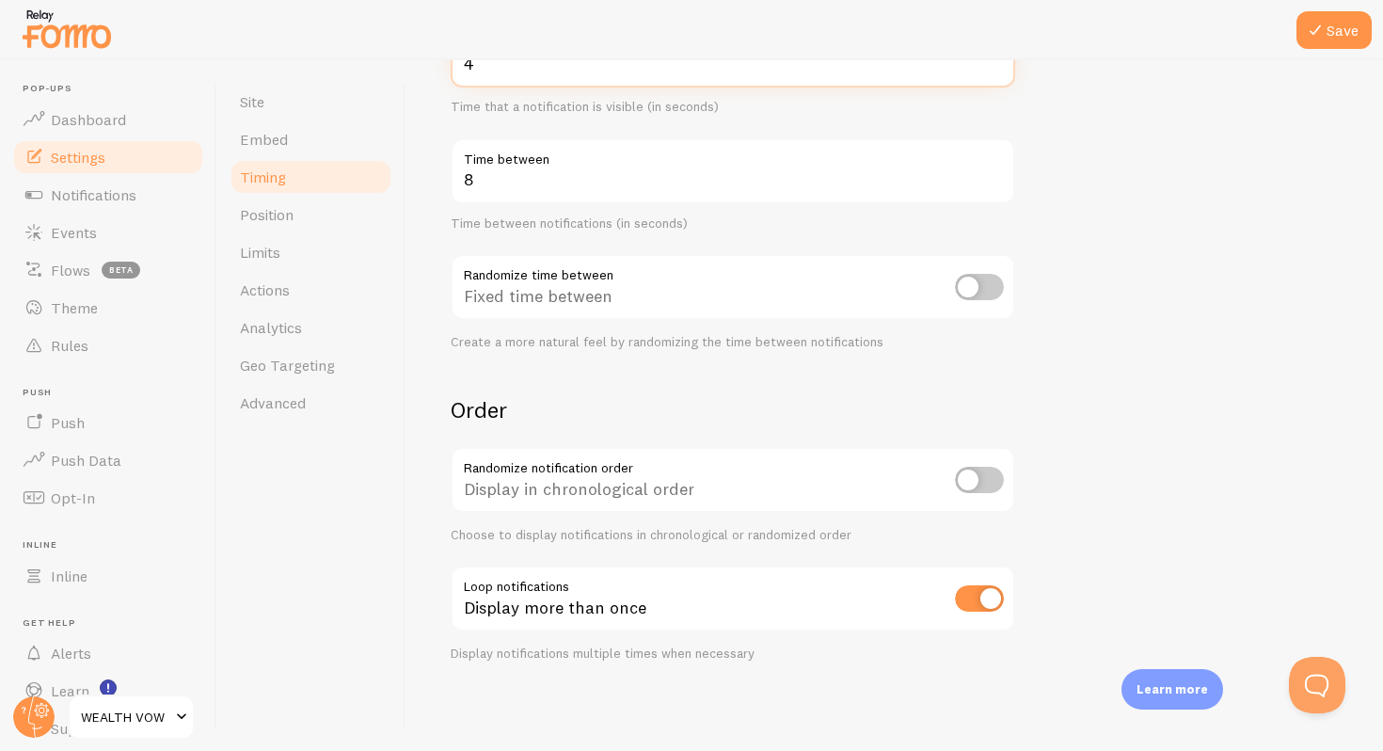
scroll to position [363, 0]
click at [1325, 33] on icon at bounding box center [1315, 30] width 23 height 23
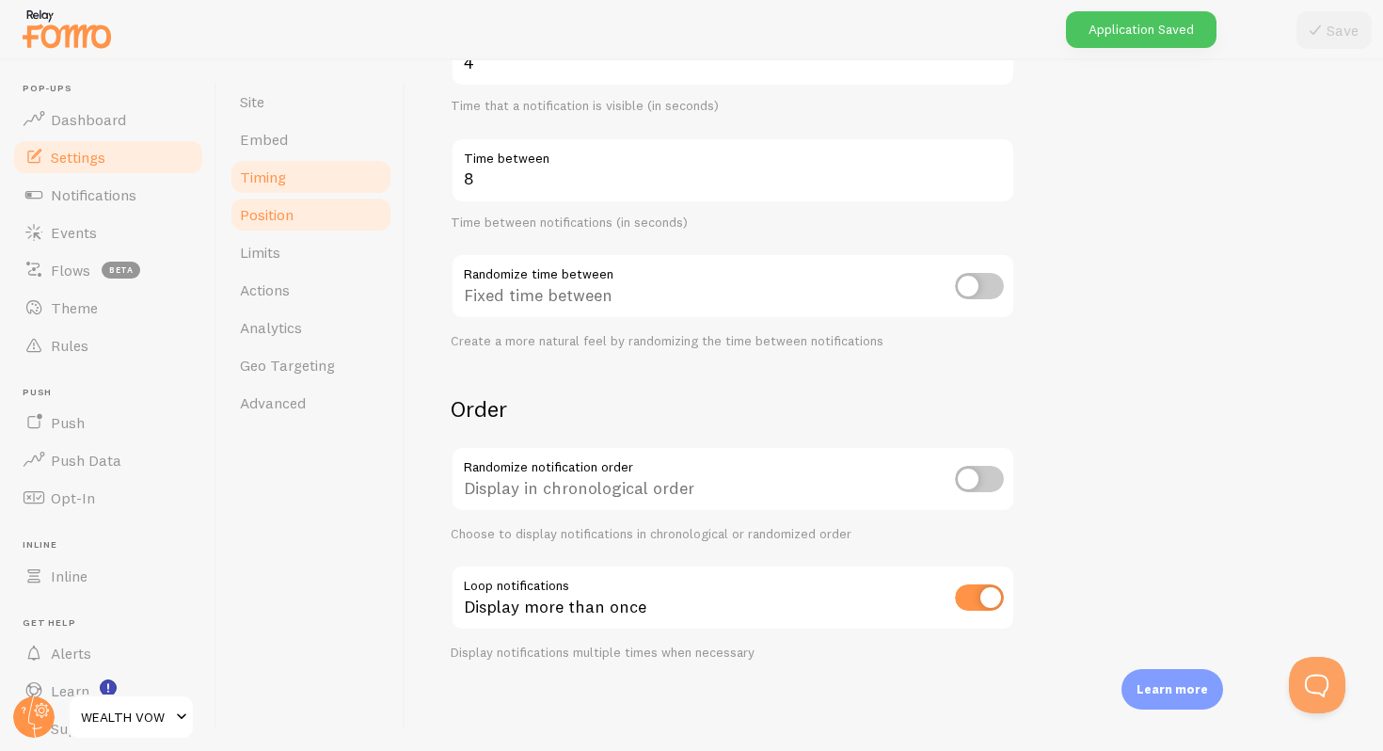
click at [308, 217] on link "Position" at bounding box center [311, 215] width 165 height 38
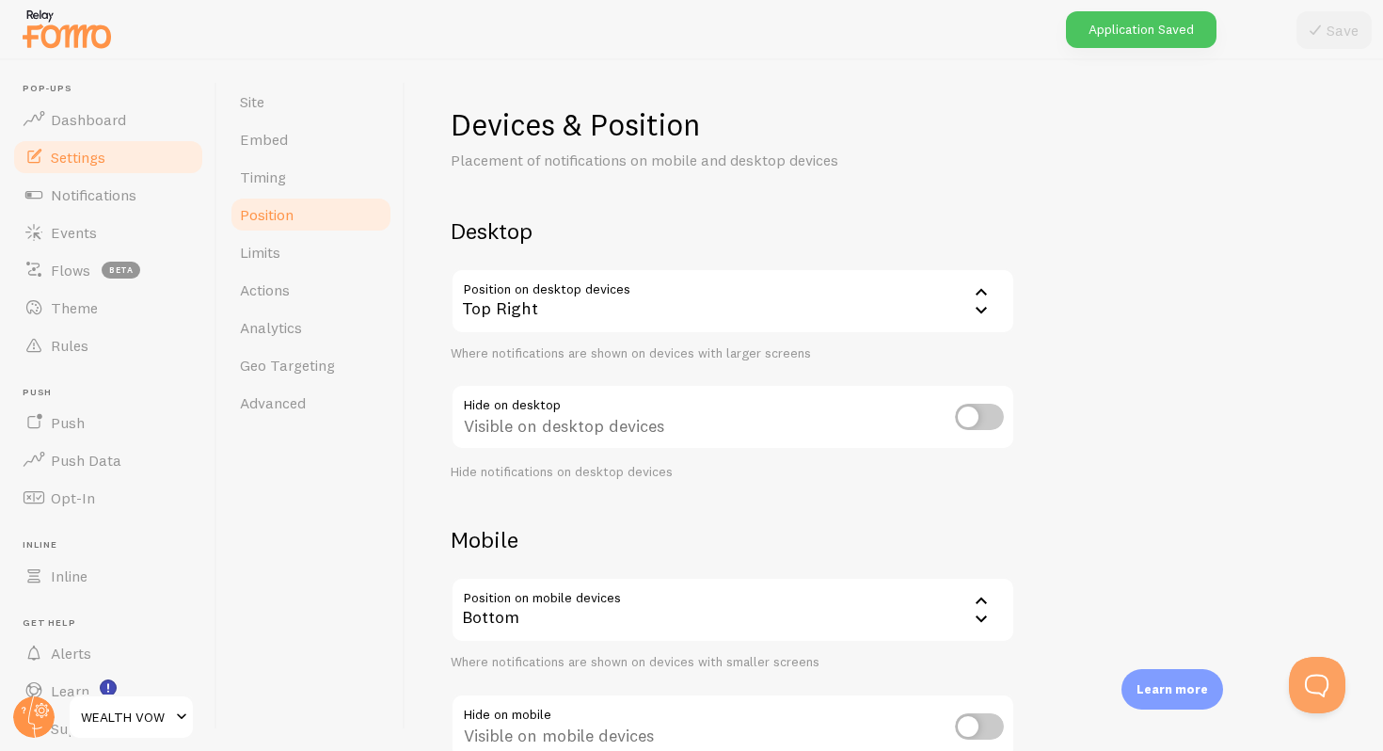
click at [576, 603] on div "Bottom" at bounding box center [733, 610] width 565 height 66
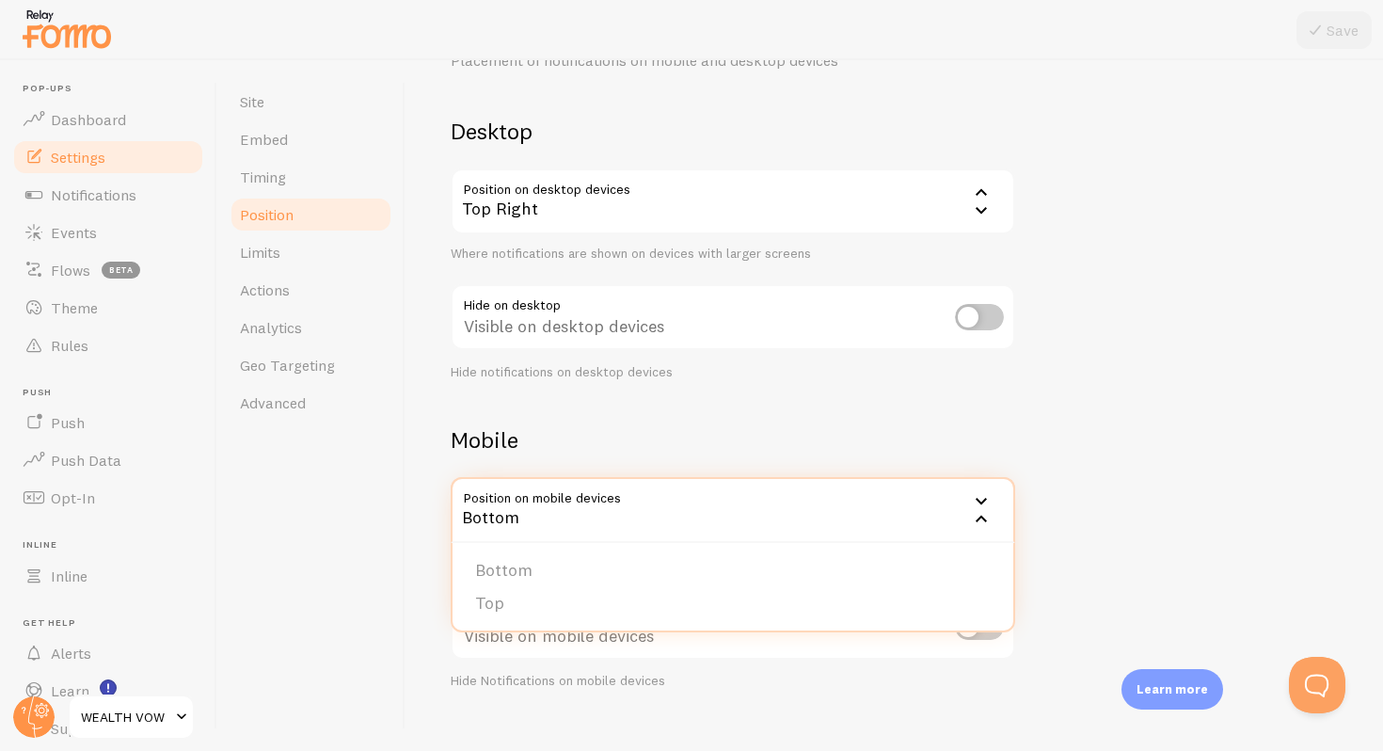
scroll to position [127, 0]
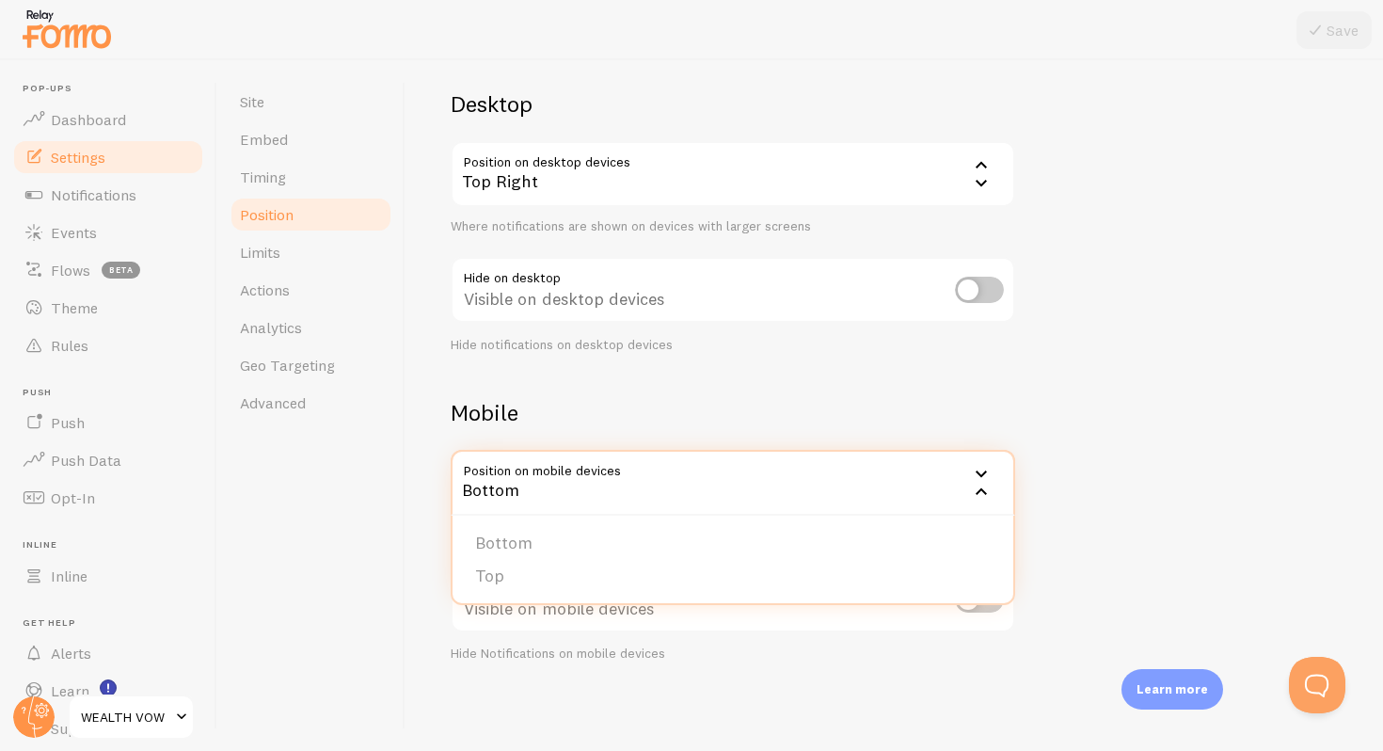
click at [560, 571] on li "Top" at bounding box center [733, 576] width 561 height 33
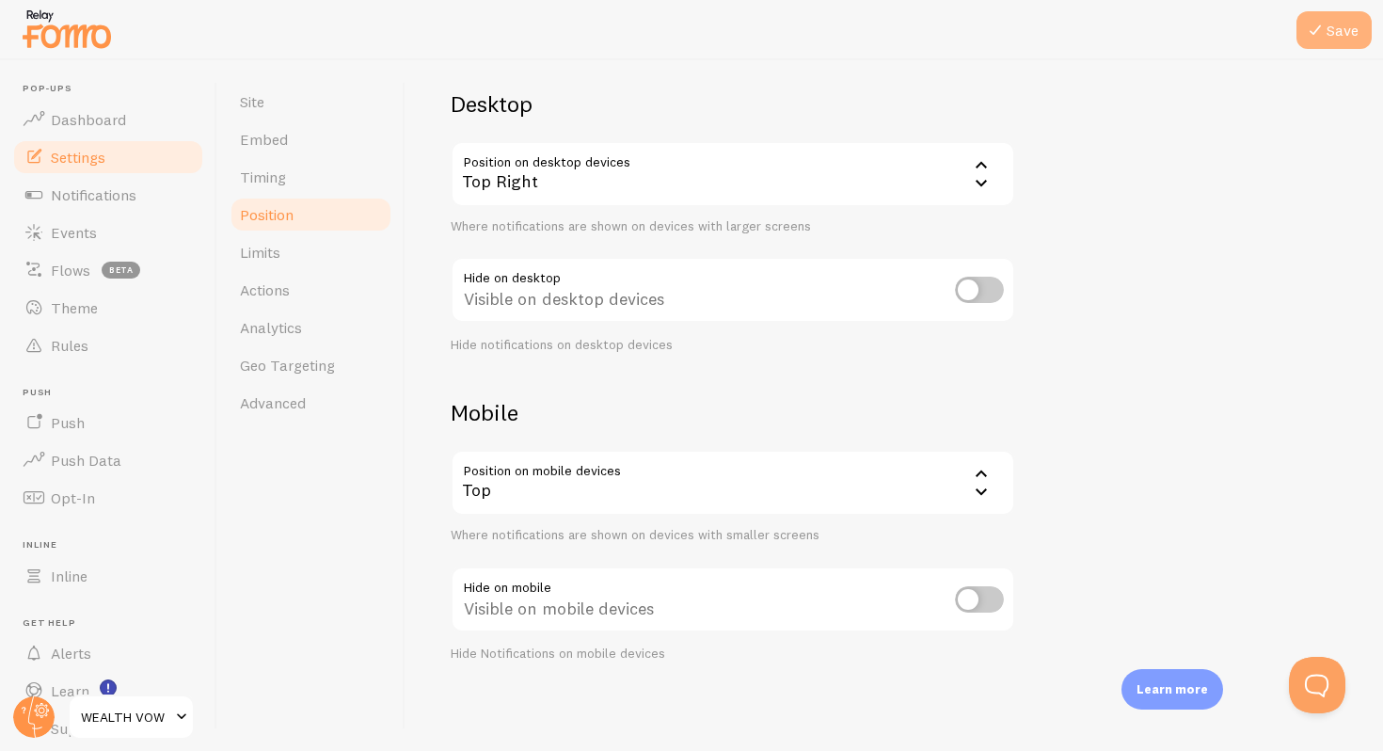
click at [1334, 15] on button "Save" at bounding box center [1334, 30] width 75 height 38
click at [288, 111] on link "Site" at bounding box center [311, 102] width 165 height 38
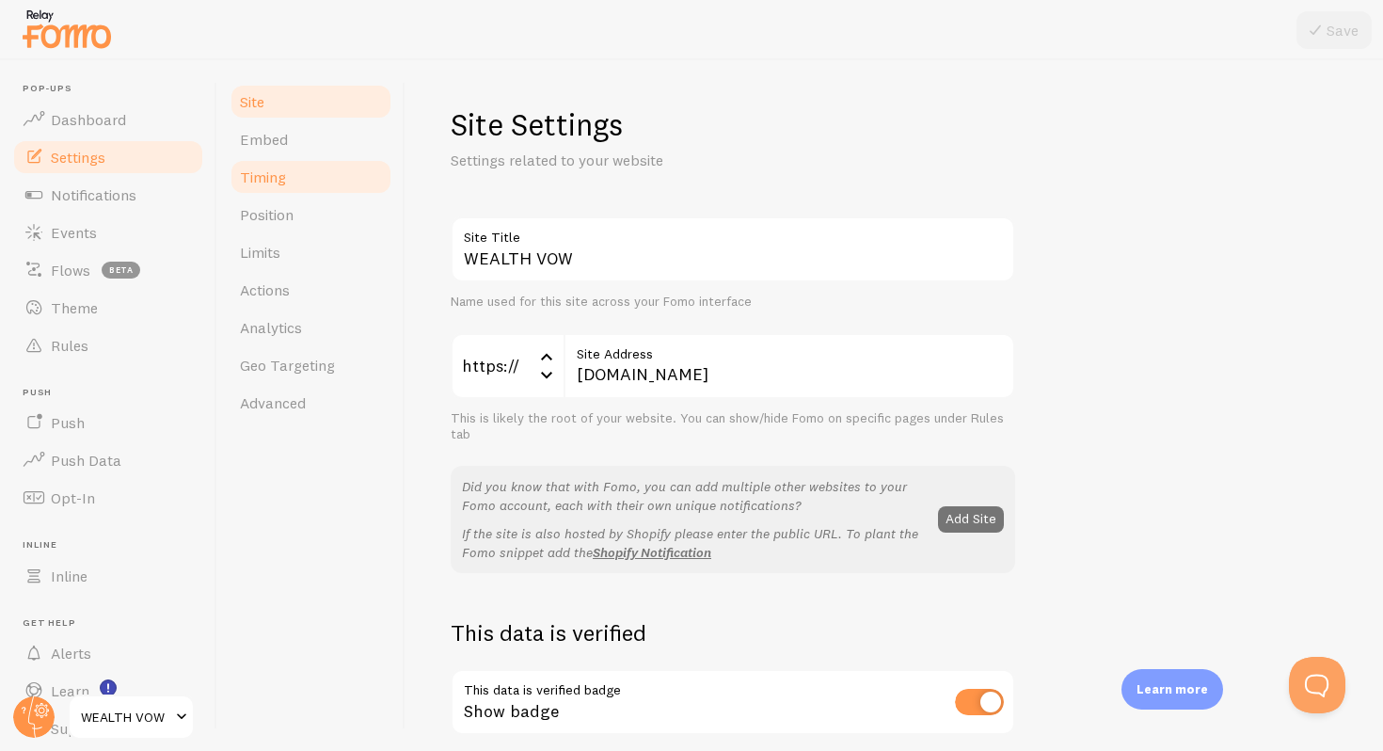
click at [273, 188] on link "Timing" at bounding box center [311, 177] width 165 height 38
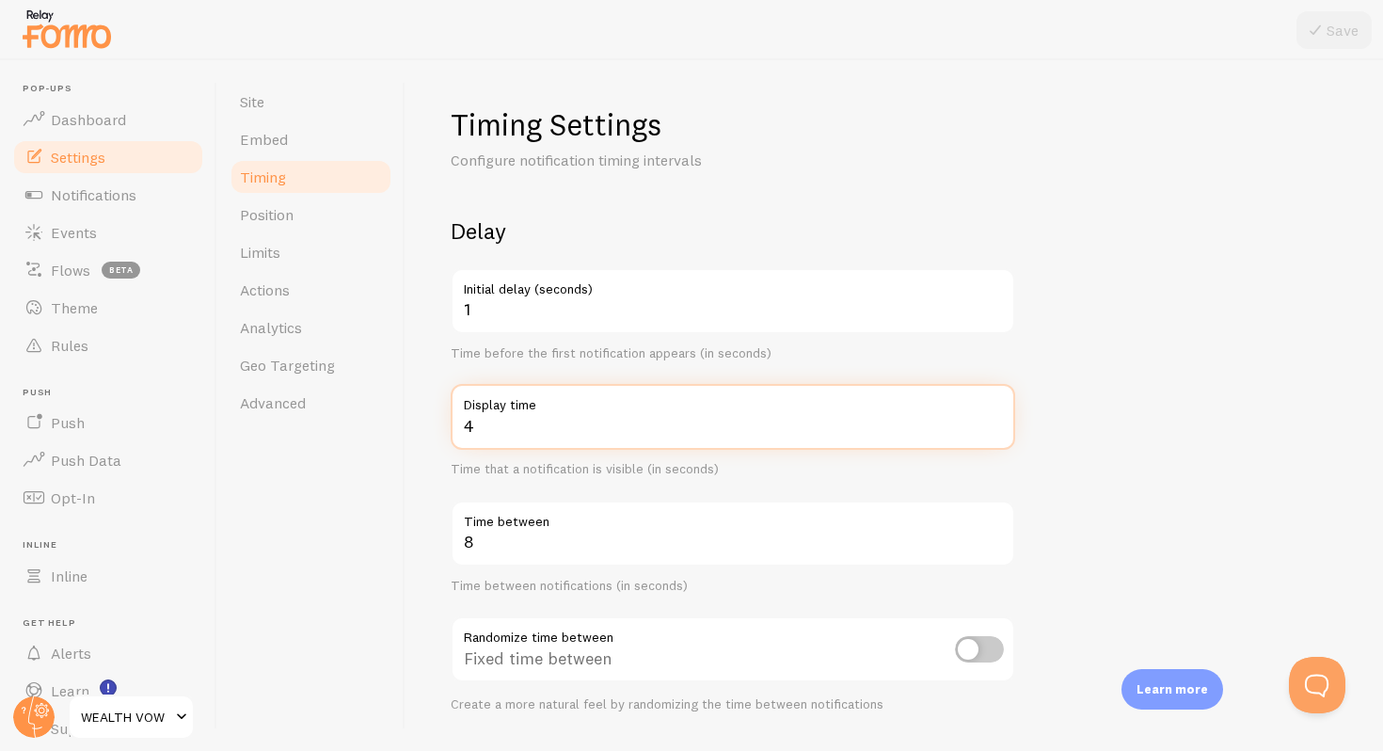
click at [528, 420] on input "4" at bounding box center [733, 417] width 565 height 66
type input "3"
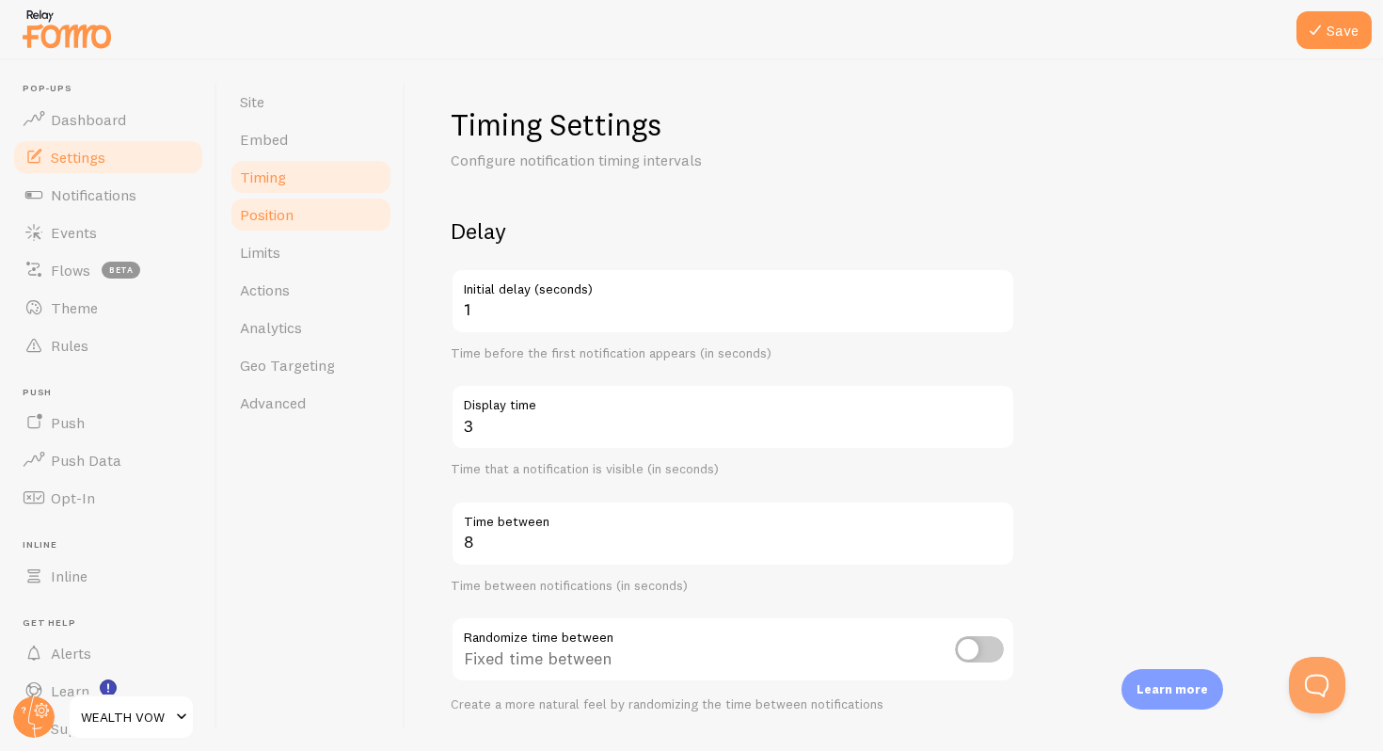
click at [261, 215] on span "Position" at bounding box center [267, 214] width 54 height 19
click at [1333, 36] on button "Save" at bounding box center [1334, 30] width 75 height 38
click at [265, 210] on span "Position" at bounding box center [267, 214] width 54 height 19
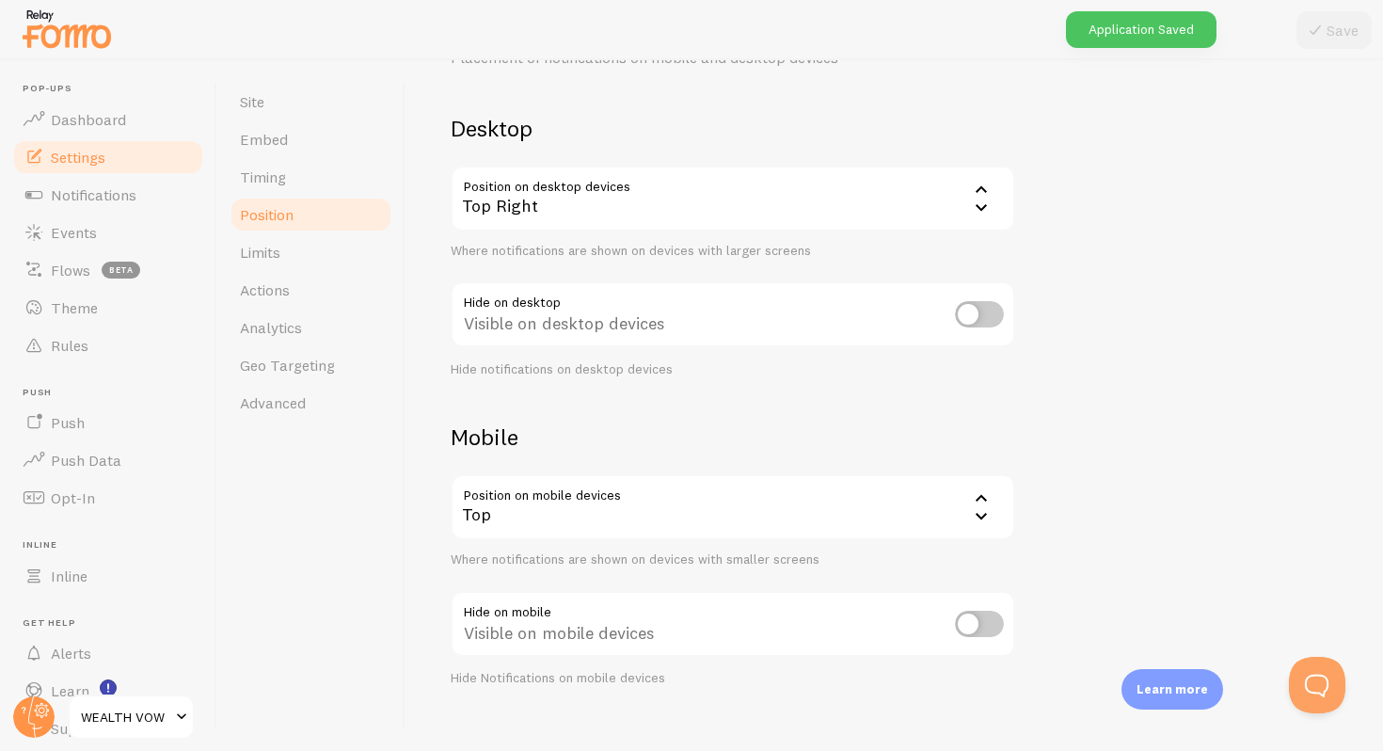
scroll to position [112, 0]
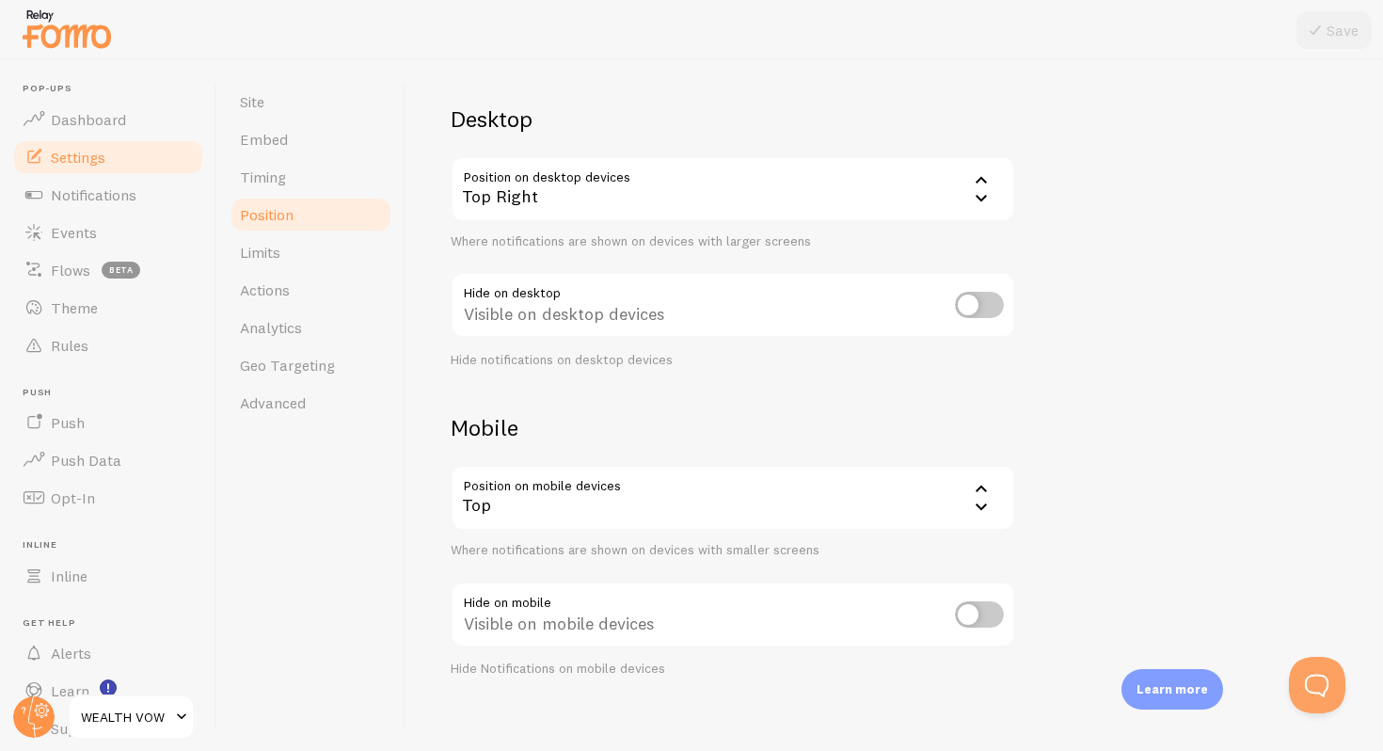
click at [643, 507] on div "Top" at bounding box center [733, 498] width 565 height 66
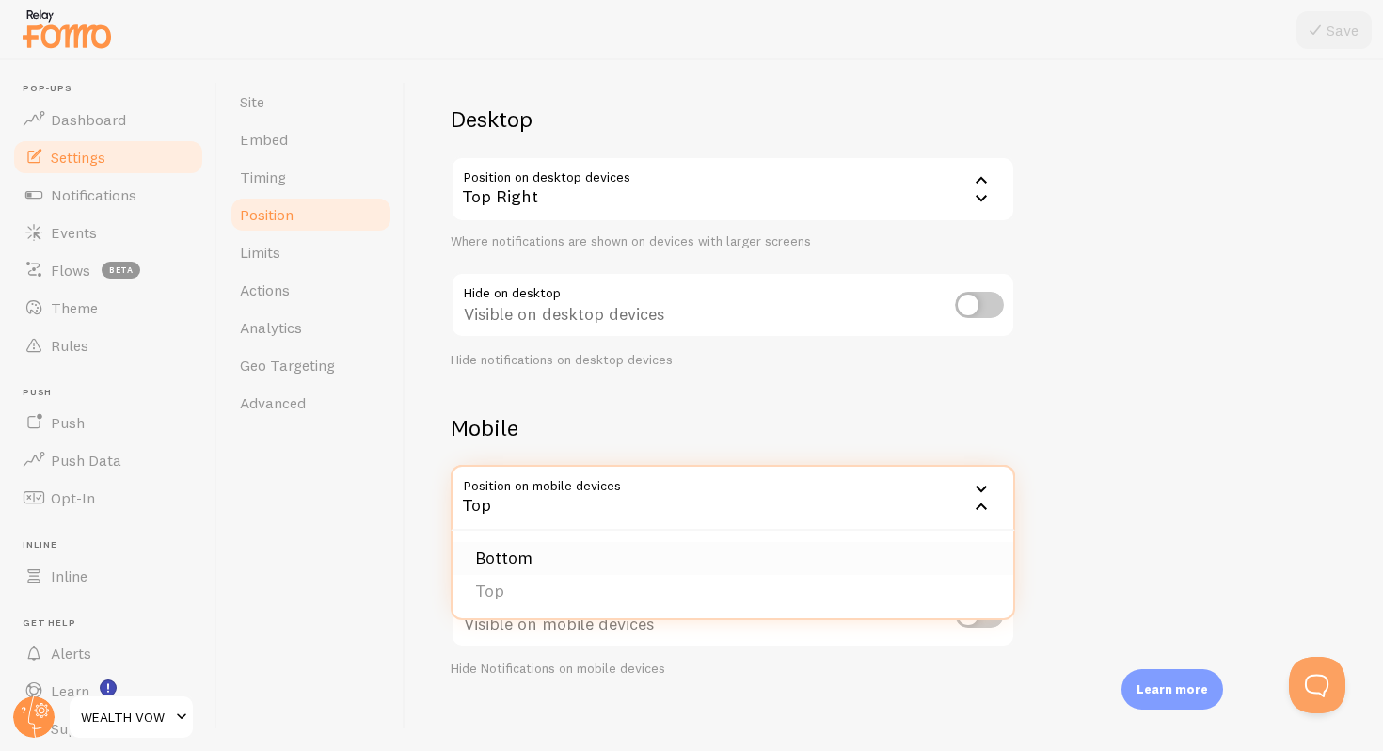
click at [501, 550] on li "Bottom" at bounding box center [733, 558] width 561 height 33
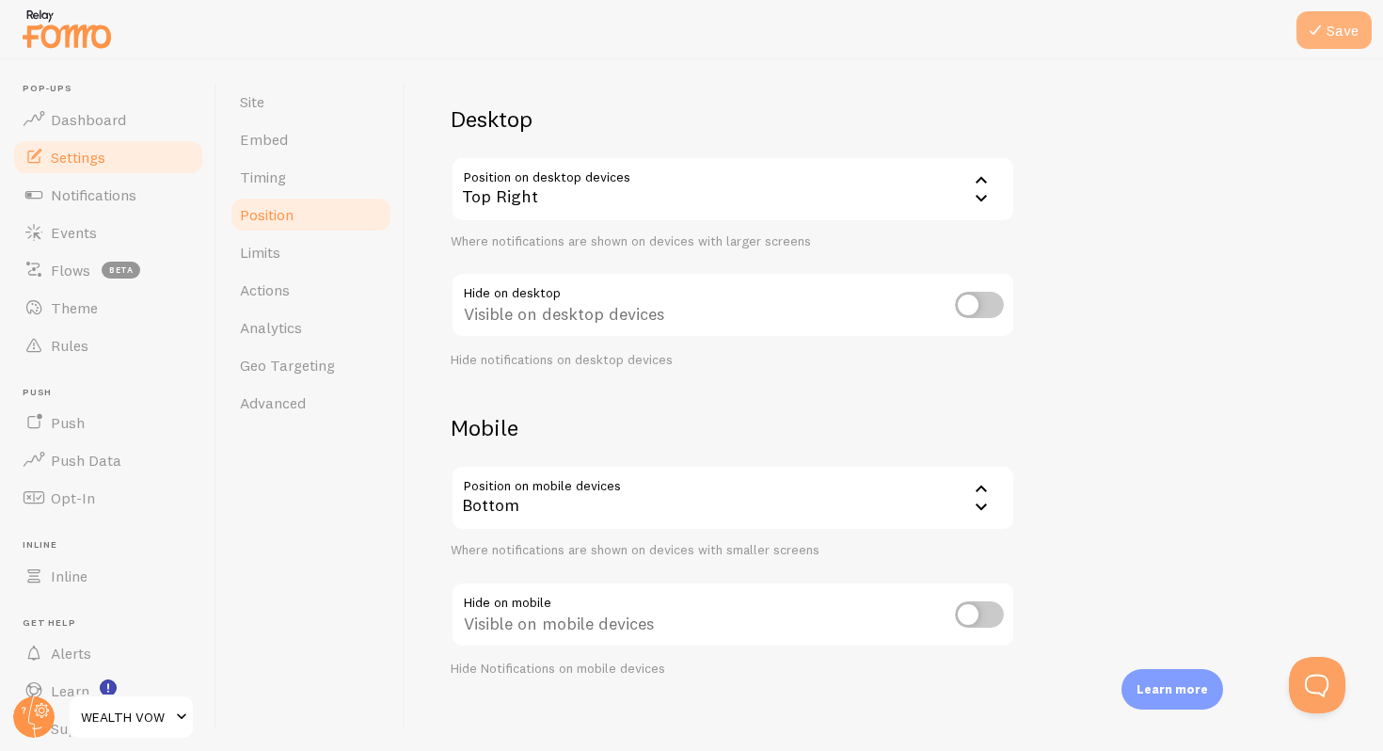
click at [1346, 16] on button "Save" at bounding box center [1334, 30] width 75 height 38
click at [289, 247] on link "Limits" at bounding box center [311, 252] width 165 height 38
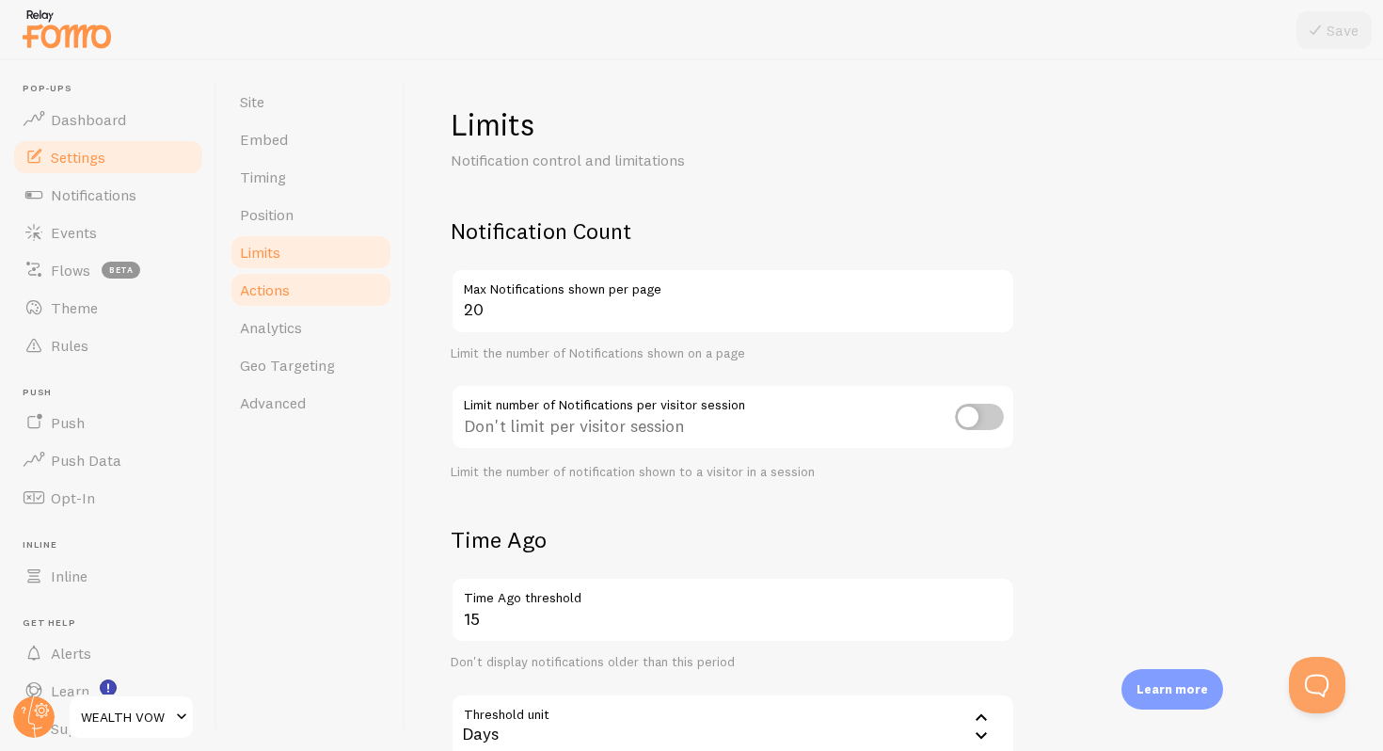
click at [327, 295] on link "Actions" at bounding box center [311, 290] width 165 height 38
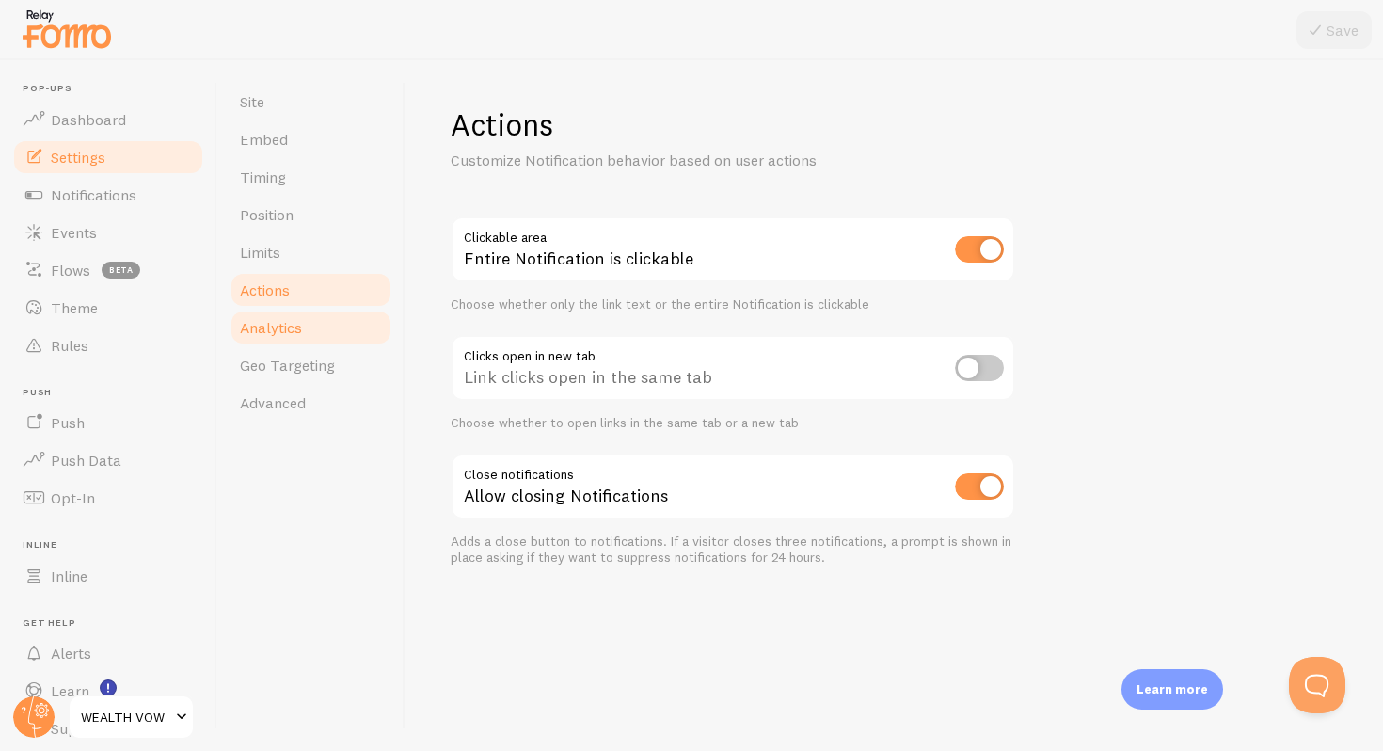
click at [348, 338] on link "Analytics" at bounding box center [311, 328] width 165 height 38
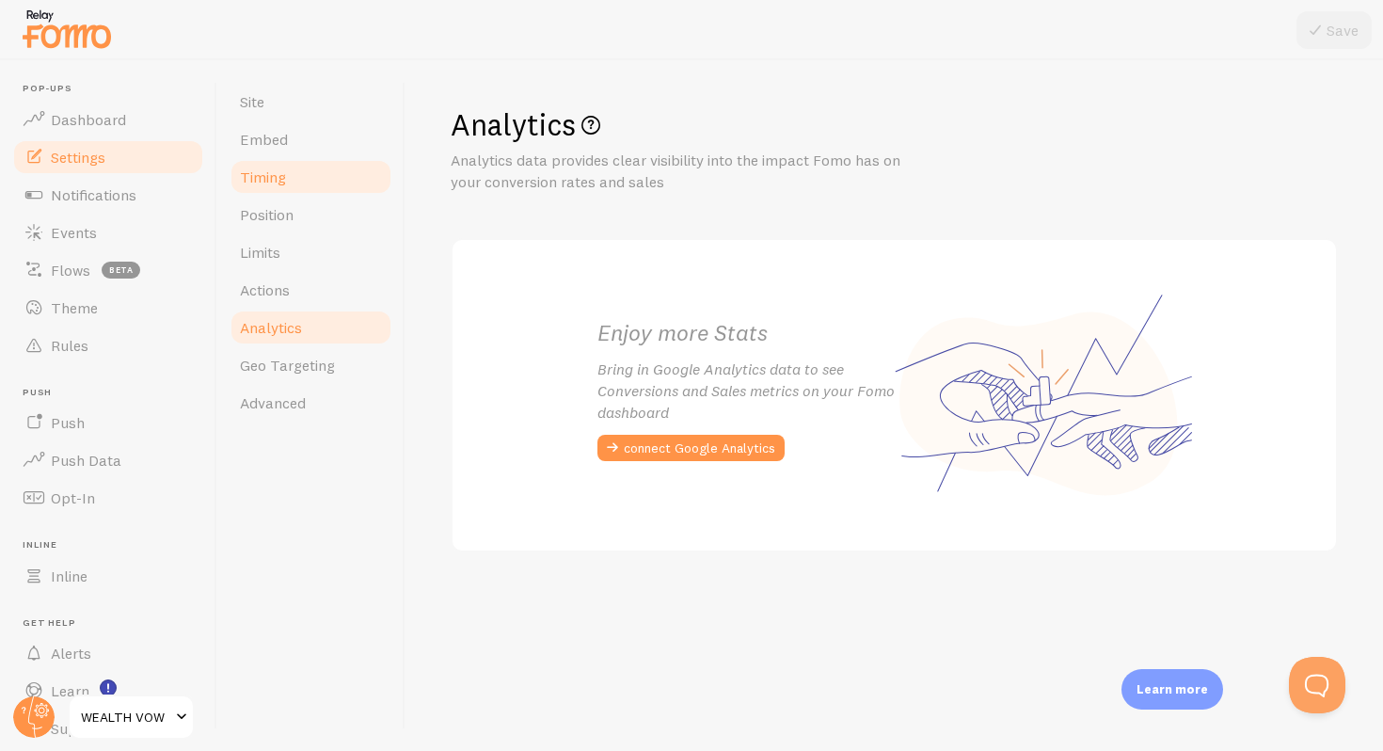
click at [273, 180] on span "Timing" at bounding box center [263, 176] width 46 height 19
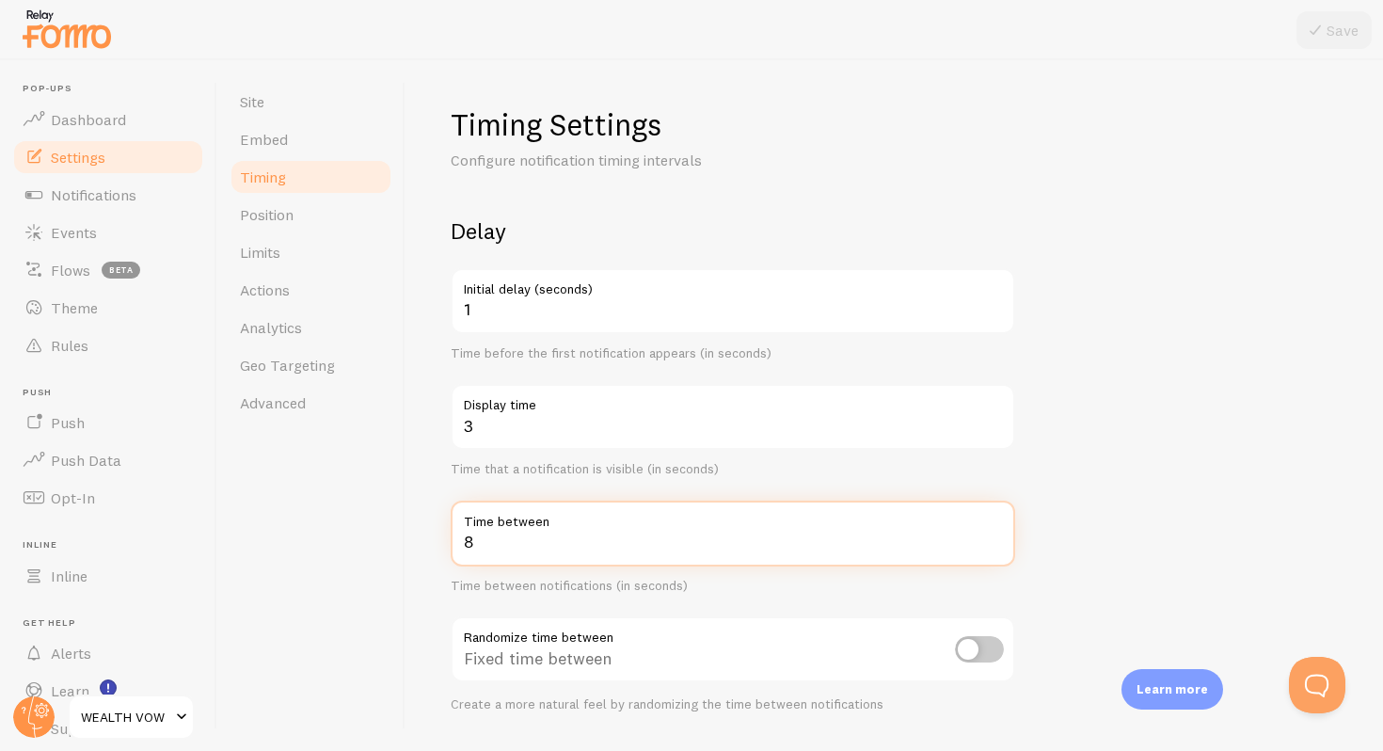
drag, startPoint x: 496, startPoint y: 549, endPoint x: 440, endPoint y: 549, distance: 55.5
click at [440, 549] on div "Timing Settings Configure notification timing intervals Delay 1 Initial delay (…" at bounding box center [895, 405] width 978 height 691
type input "3"
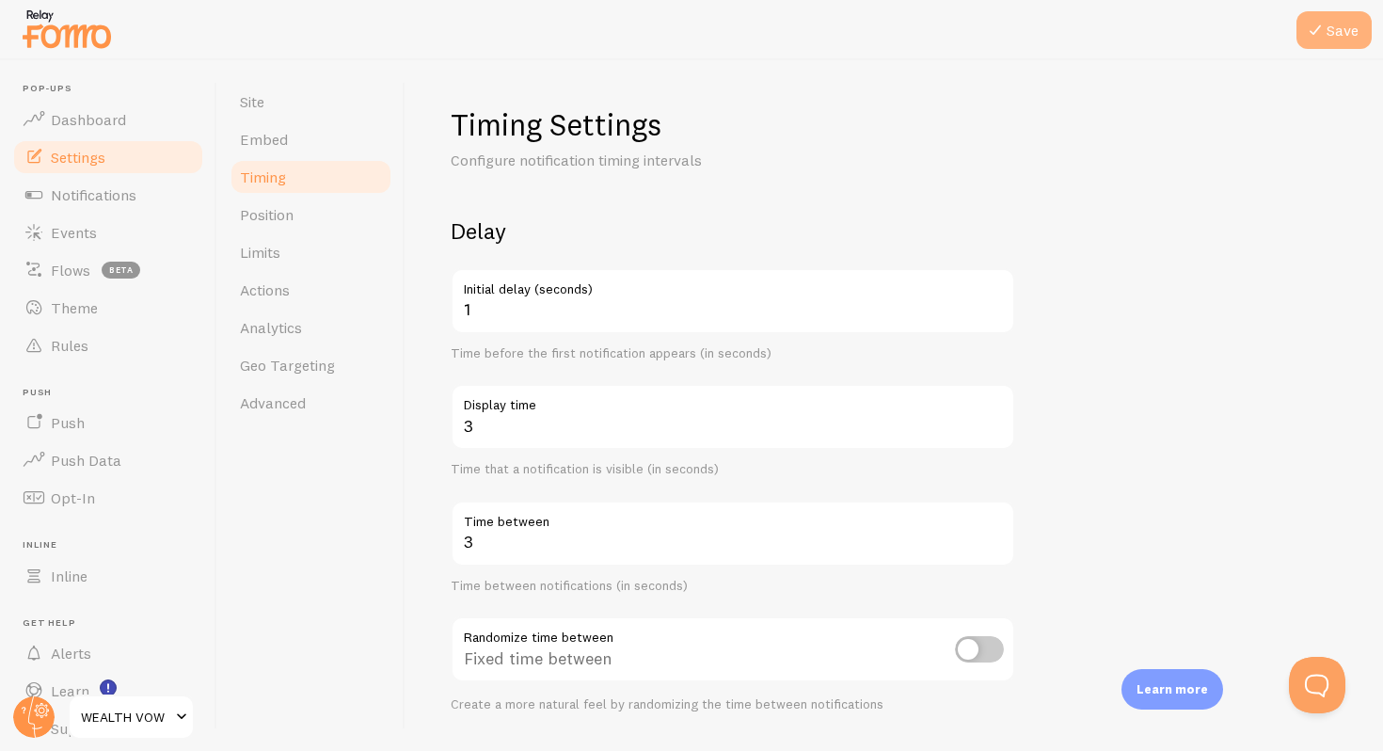
click at [1325, 33] on icon at bounding box center [1315, 30] width 23 height 23
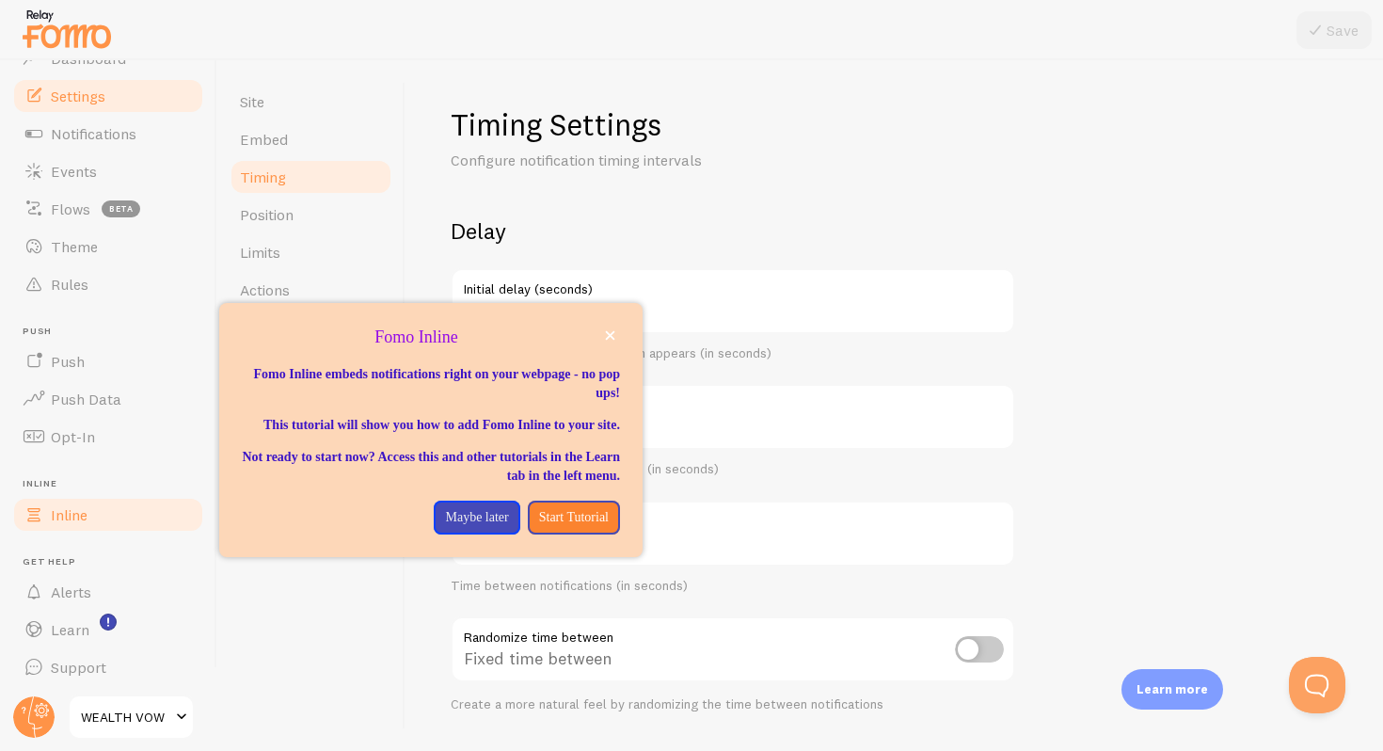
scroll to position [64, 0]
click at [55, 512] on span "Inline" at bounding box center [69, 511] width 37 height 19
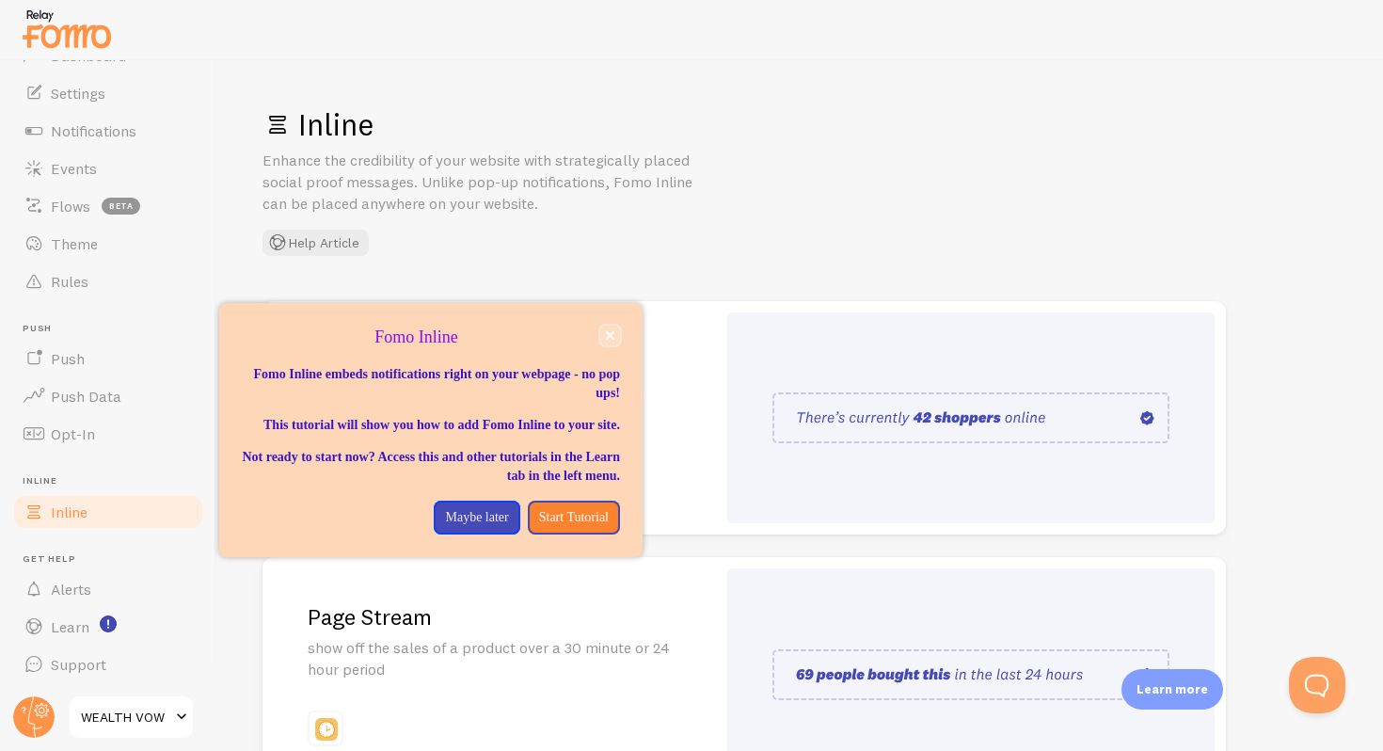
click at [616, 329] on button "close," at bounding box center [610, 336] width 20 height 20
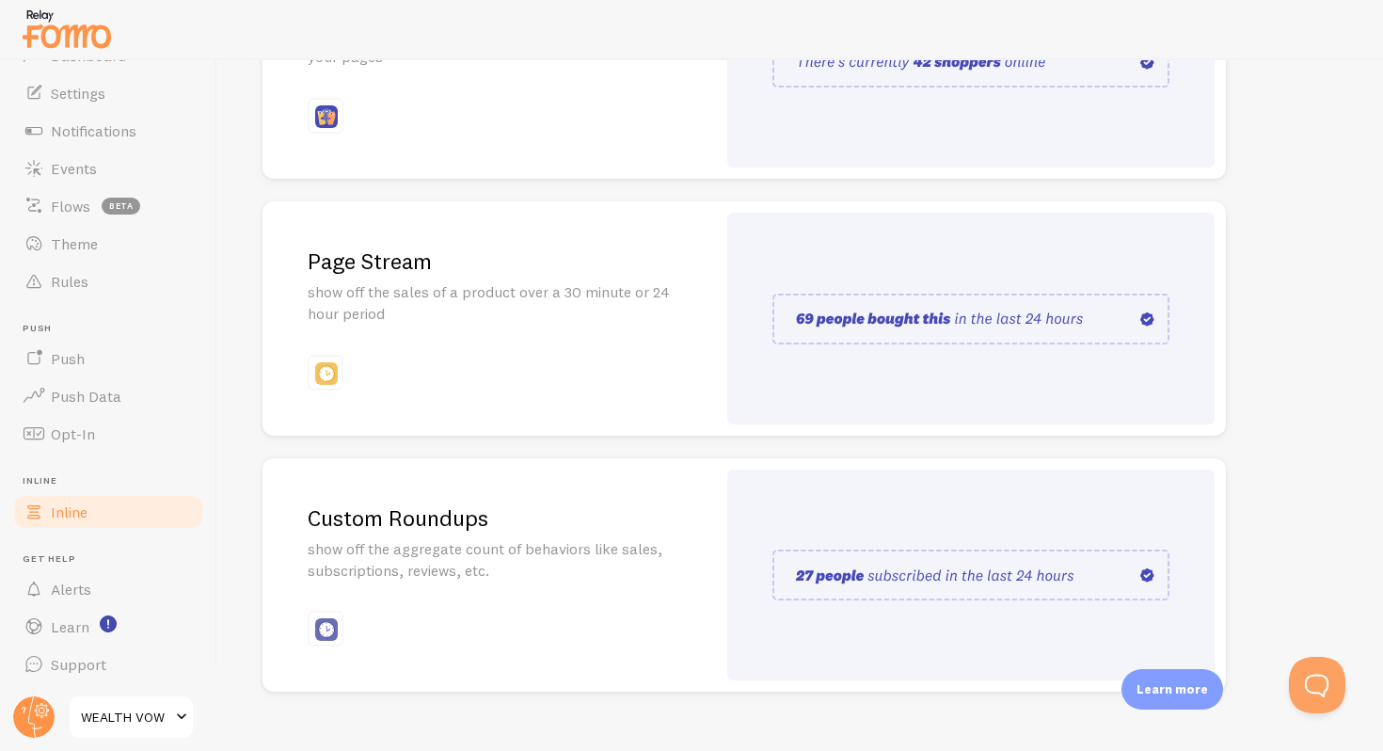
scroll to position [387, 0]
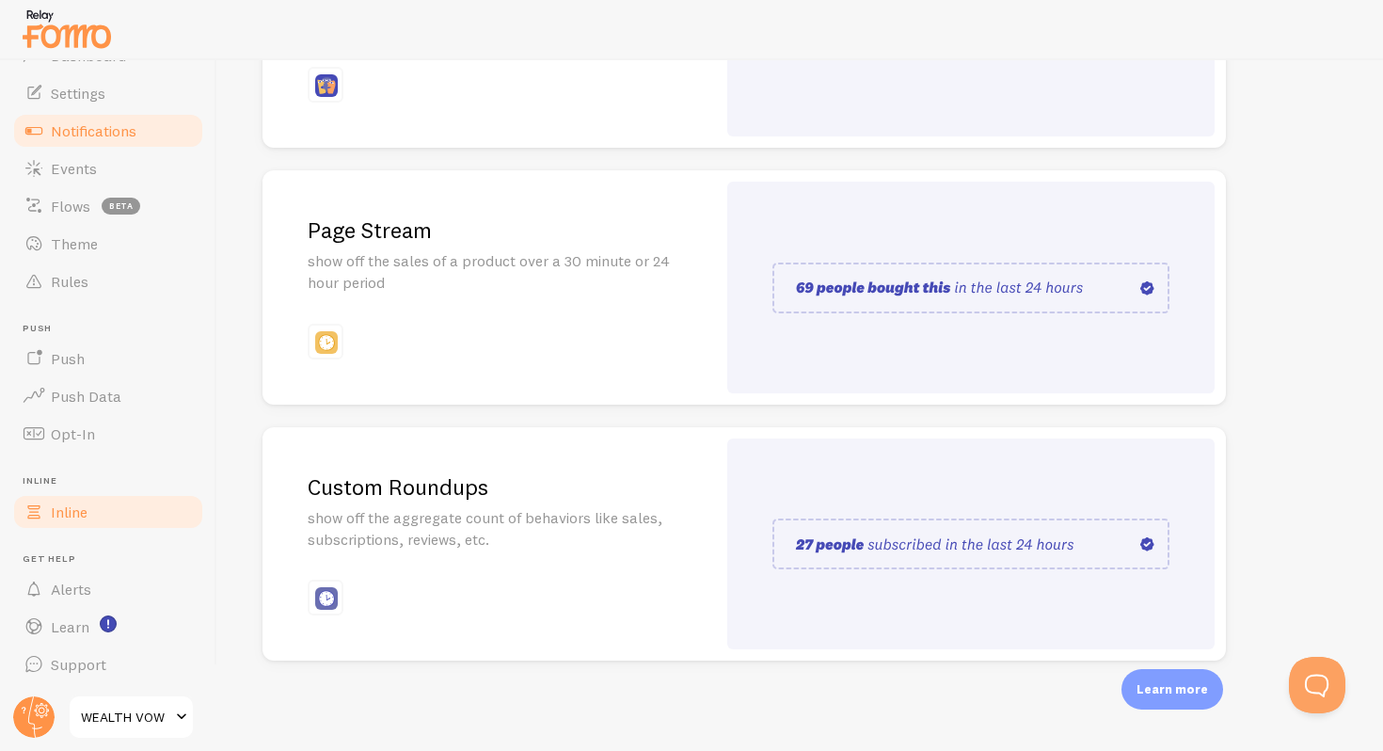
click at [56, 126] on span "Notifications" at bounding box center [94, 130] width 86 height 19
